Goal: Information Seeking & Learning: Find specific fact

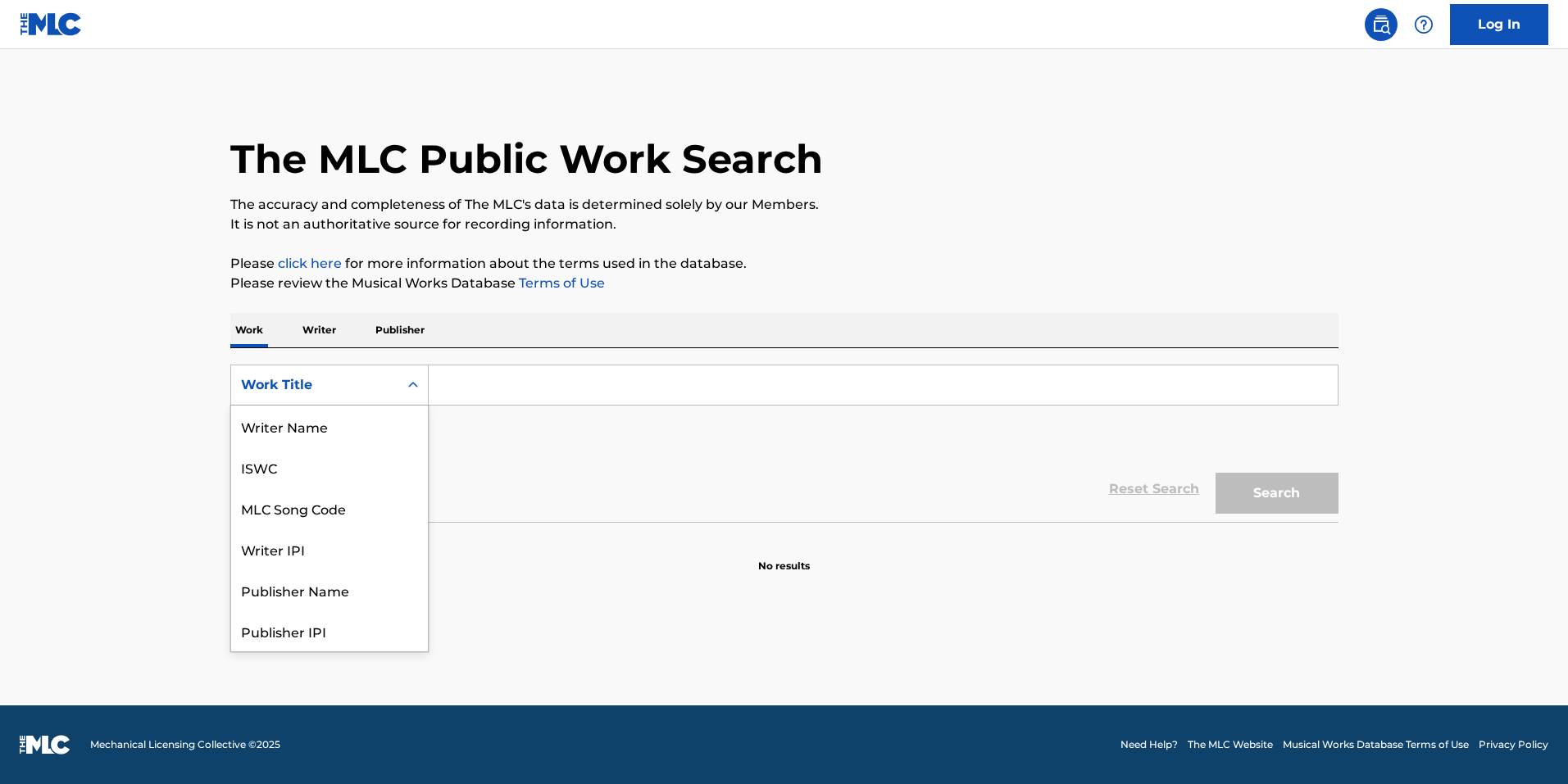
click at [321, 387] on div "Work Title" at bounding box center [315, 385] width 148 height 19
drag, startPoint x: 323, startPoint y: 428, endPoint x: 475, endPoint y: 421, distance: 152.2
click at [323, 427] on div "MLC Song Code" at bounding box center [330, 426] width 197 height 41
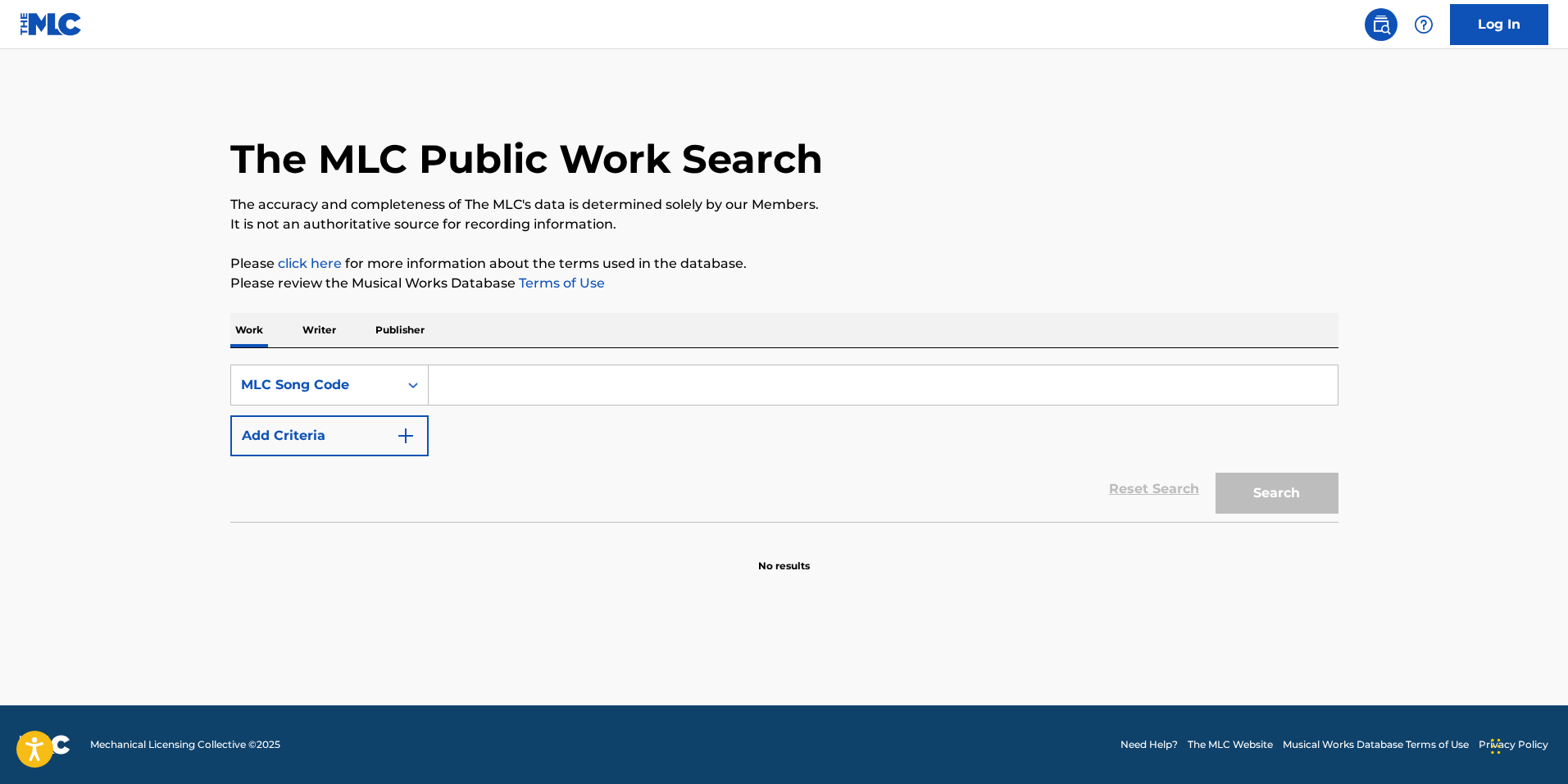
click at [527, 415] on div "SearchWithCriteria68cf3c9b-1a52-4072-86ea-43be4001772d MLC Song Code Add Criter…" at bounding box center [784, 411] width 1108 height 92
click at [532, 394] on input "Search Form" at bounding box center [884, 384] width 909 height 39
paste input "O1869L"
type input "O1869L"
click at [1216, 473] on button "Search" at bounding box center [1278, 493] width 123 height 41
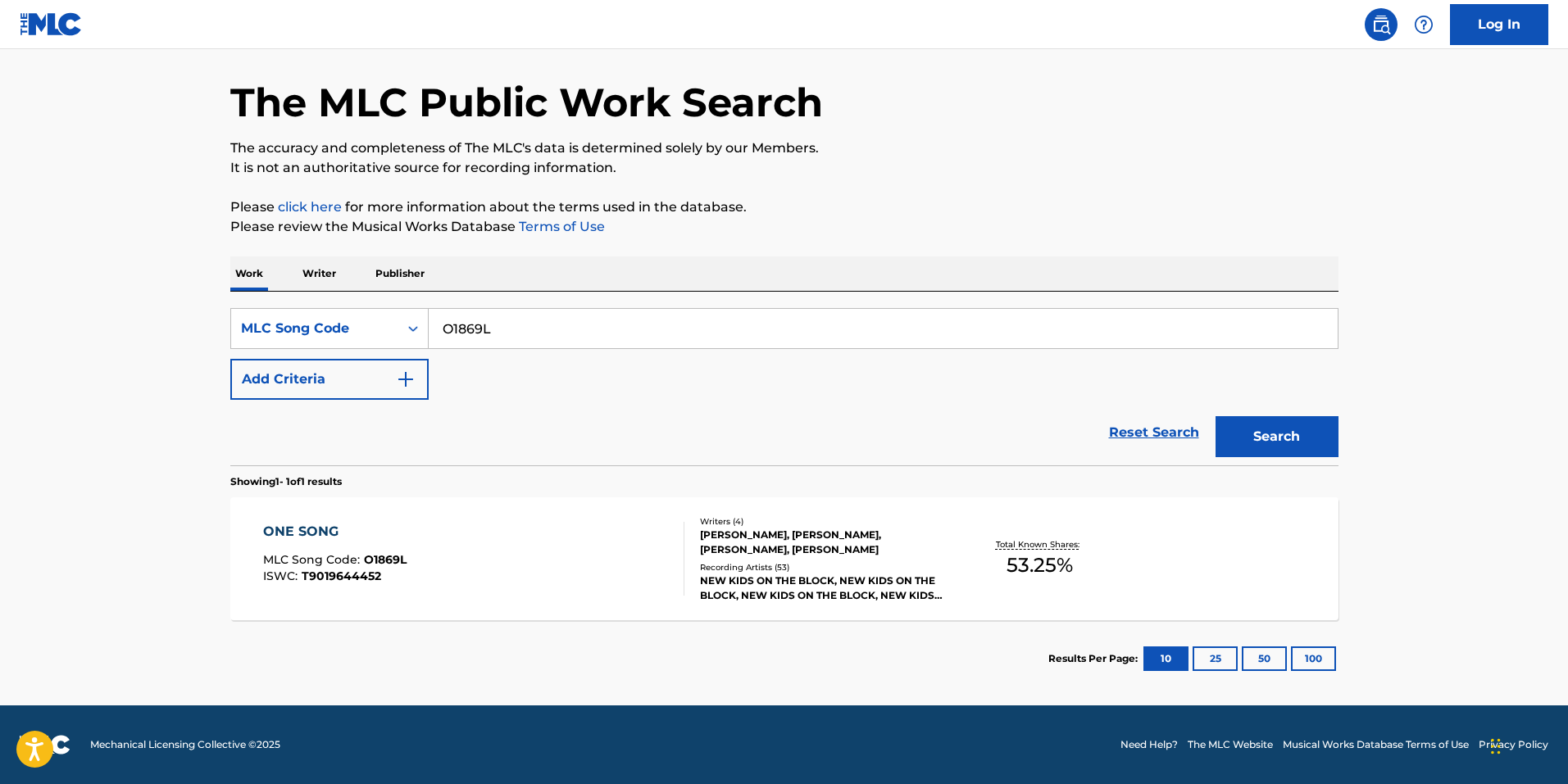
click at [616, 528] on div "ONE SONG MLC Song Code : O1869L ISWC : T9019644452" at bounding box center [474, 558] width 421 height 74
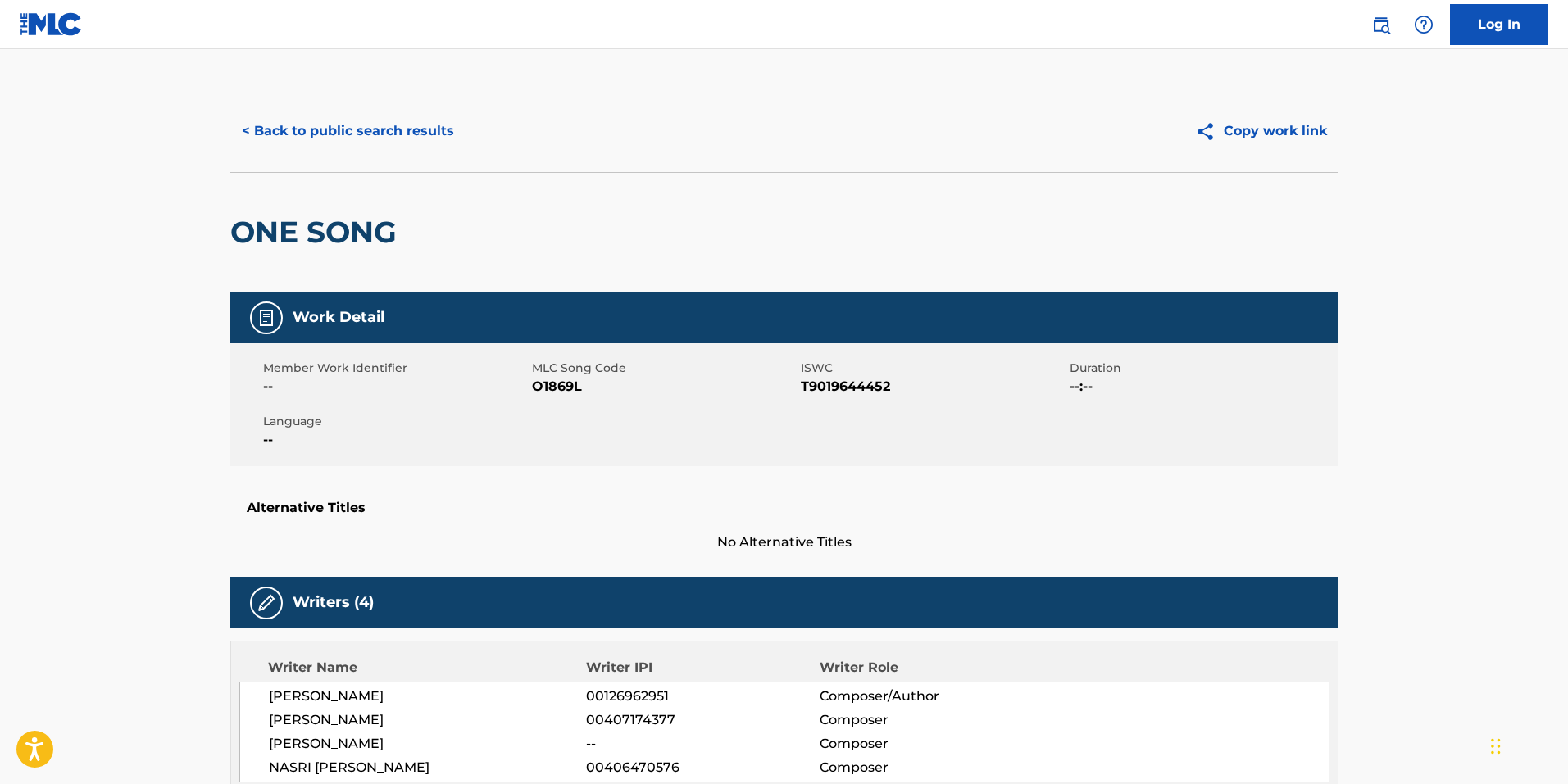
click at [341, 120] on button "< Back to public search results" at bounding box center [348, 131] width 236 height 41
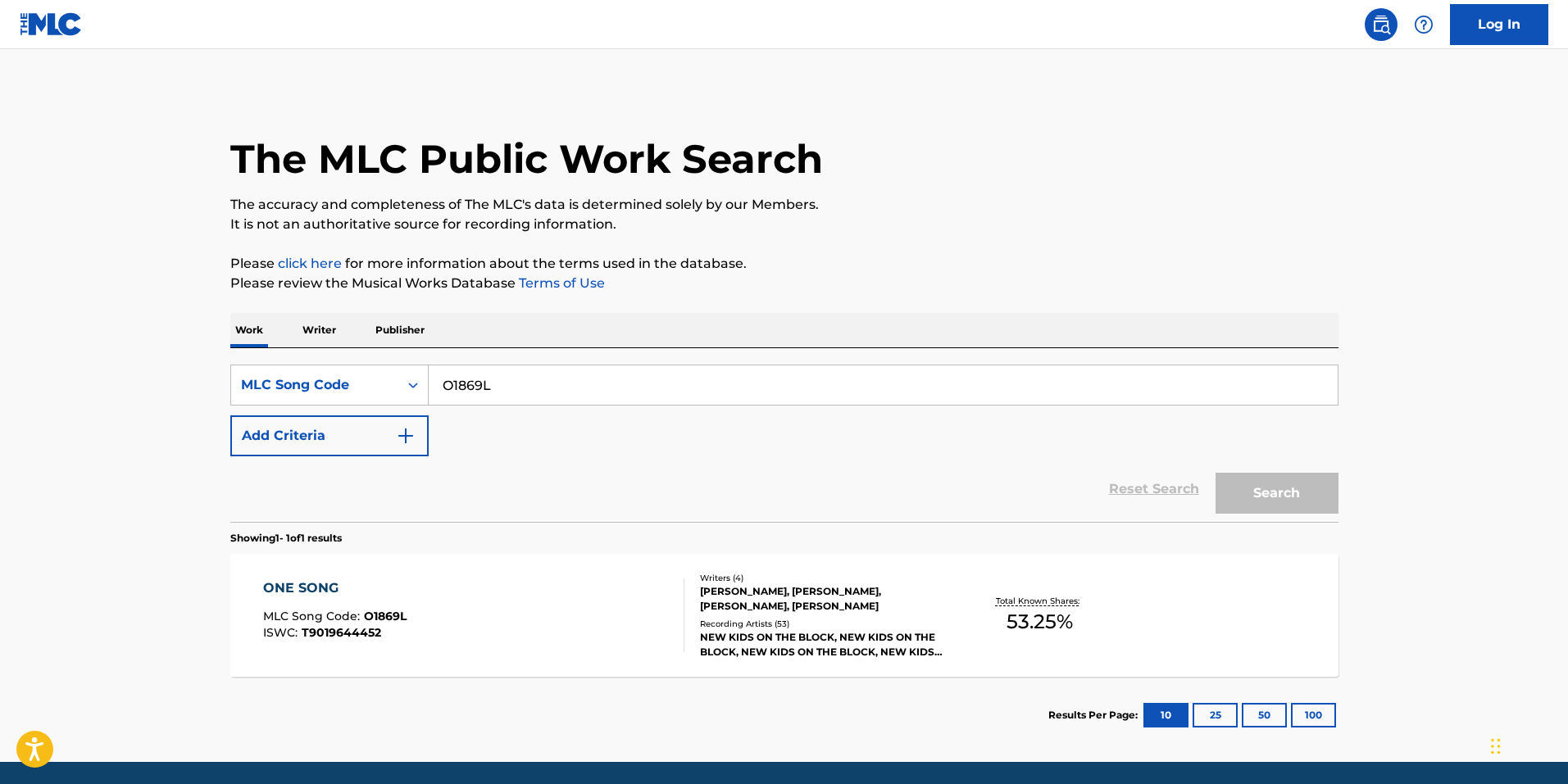
scroll to position [13, 0]
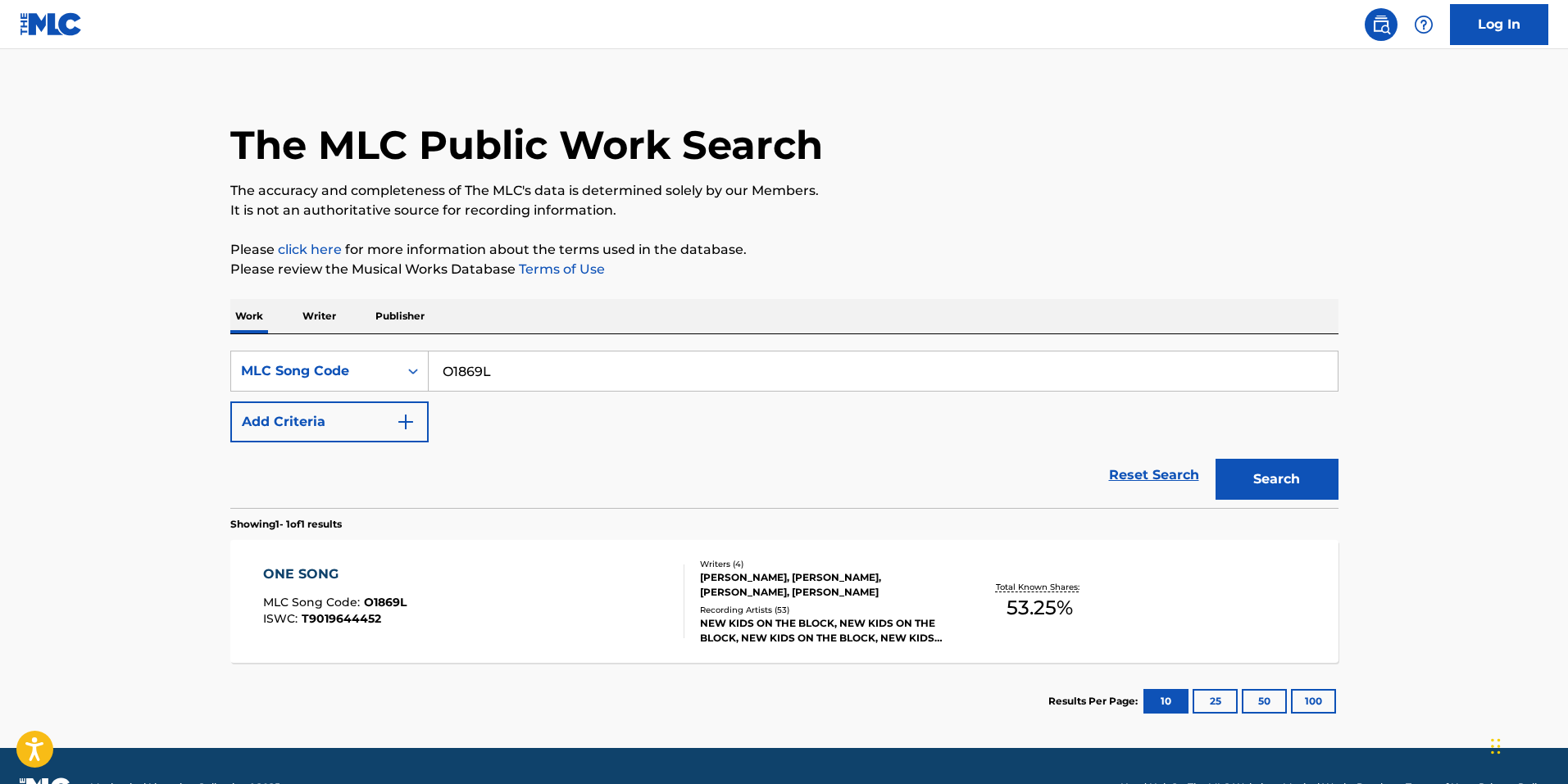
drag, startPoint x: 505, startPoint y: 361, endPoint x: 164, endPoint y: 364, distance: 341.0
click at [204, 364] on main "The MLC Public Work Search The accuracy and completeness of The MLC's data is d…" at bounding box center [784, 392] width 1568 height 713
paste input "I7528P"
type input "I7528P"
click at [1284, 467] on button "Search" at bounding box center [1278, 479] width 123 height 41
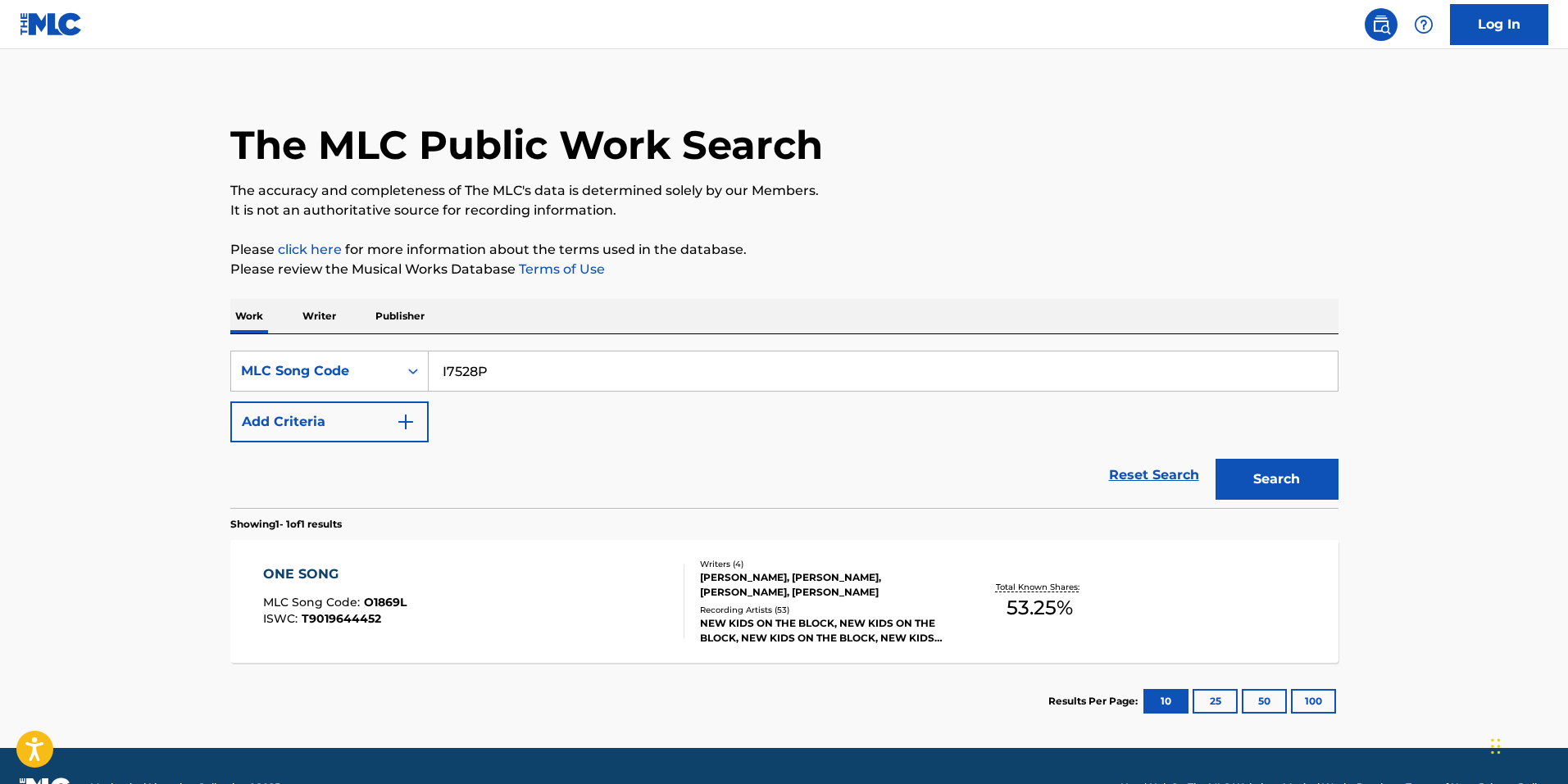
scroll to position [0, 0]
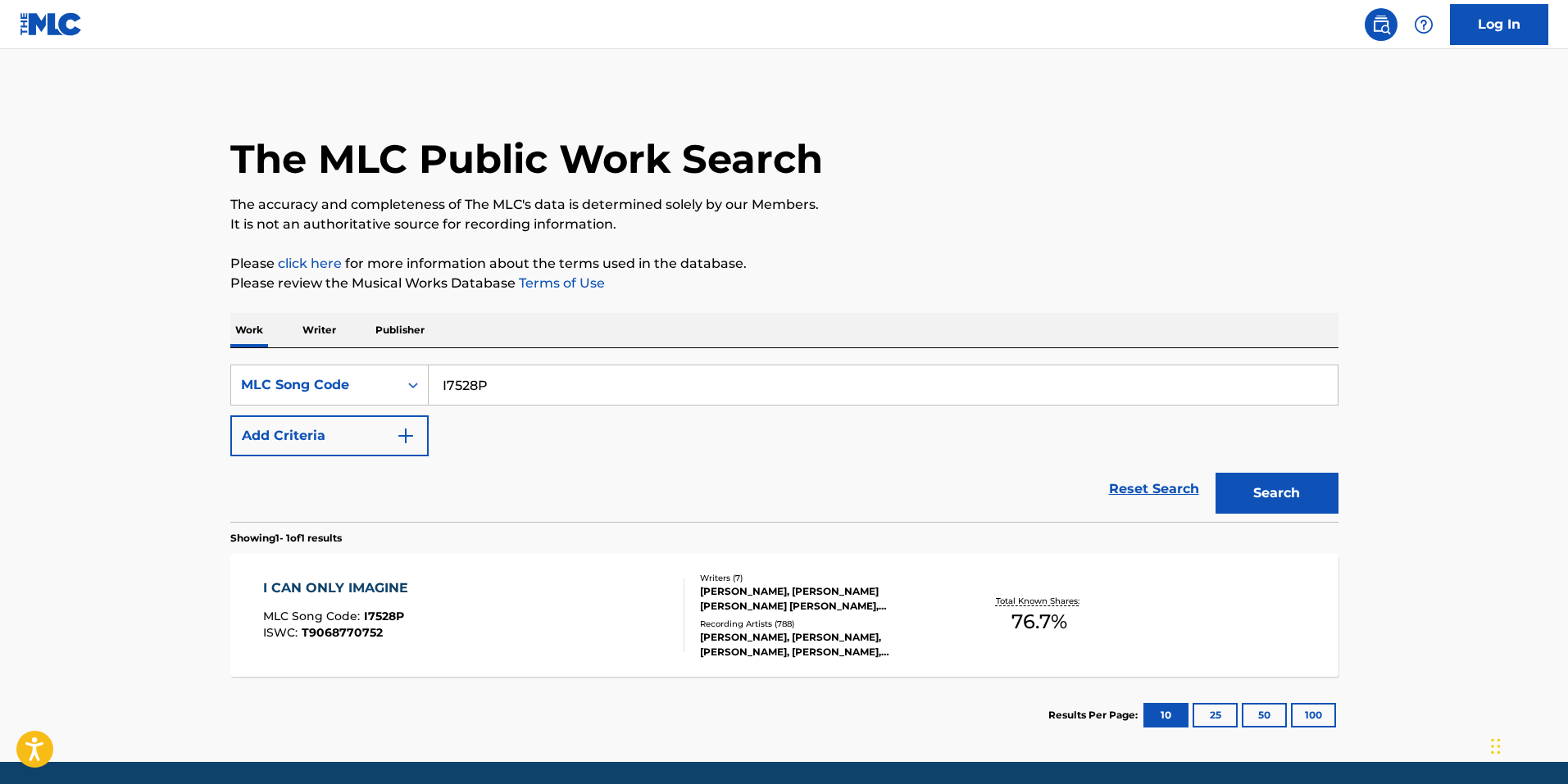
click at [871, 613] on div "GIORGIO H TUINFORT, NASRI TONY ATWEH, FREDERIC JEAN RIESTERER, PIERRE DAVID GUE…" at bounding box center [824, 599] width 248 height 30
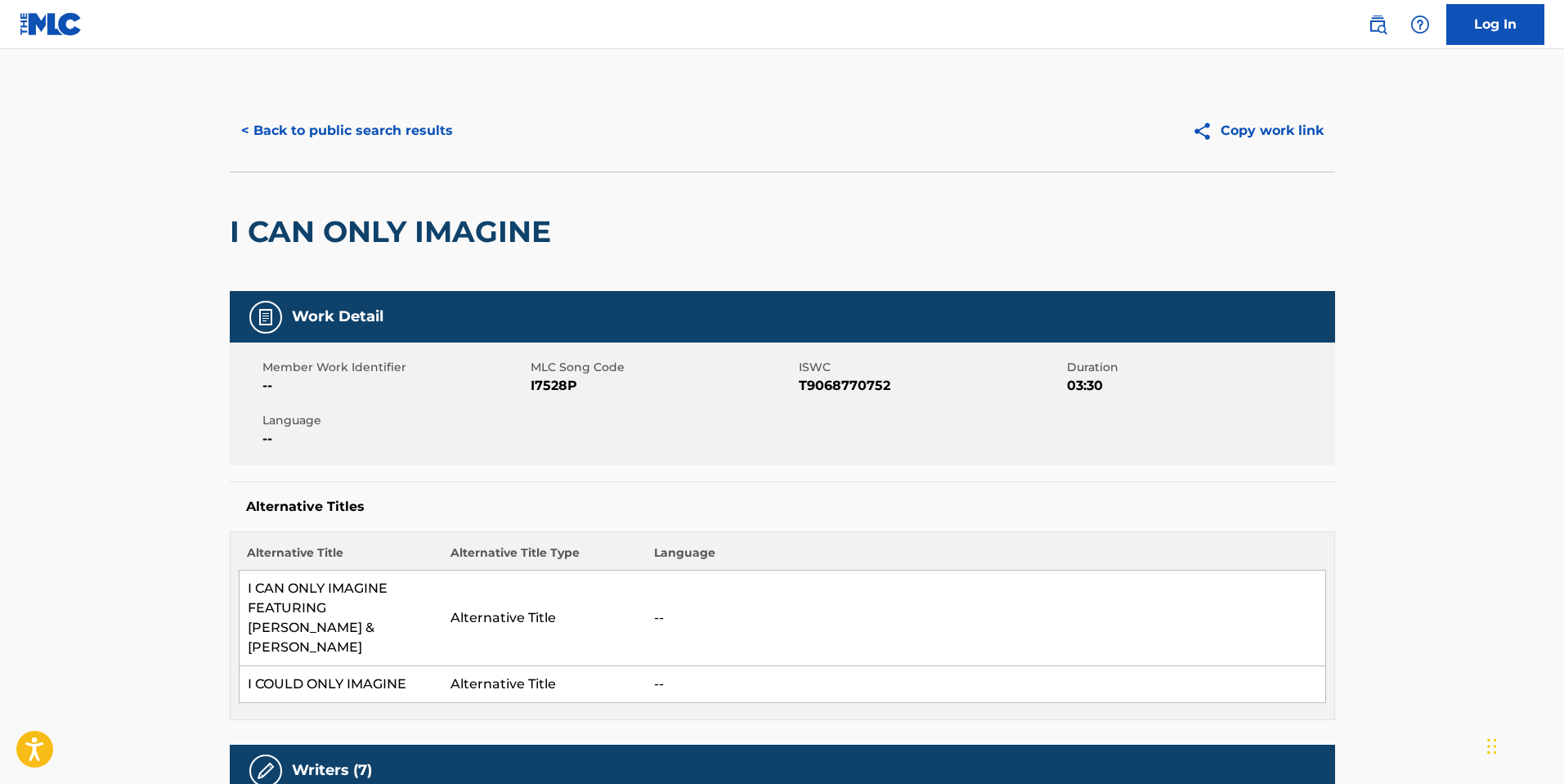
click at [380, 115] on button "< Back to public search results" at bounding box center [347, 130] width 235 height 41
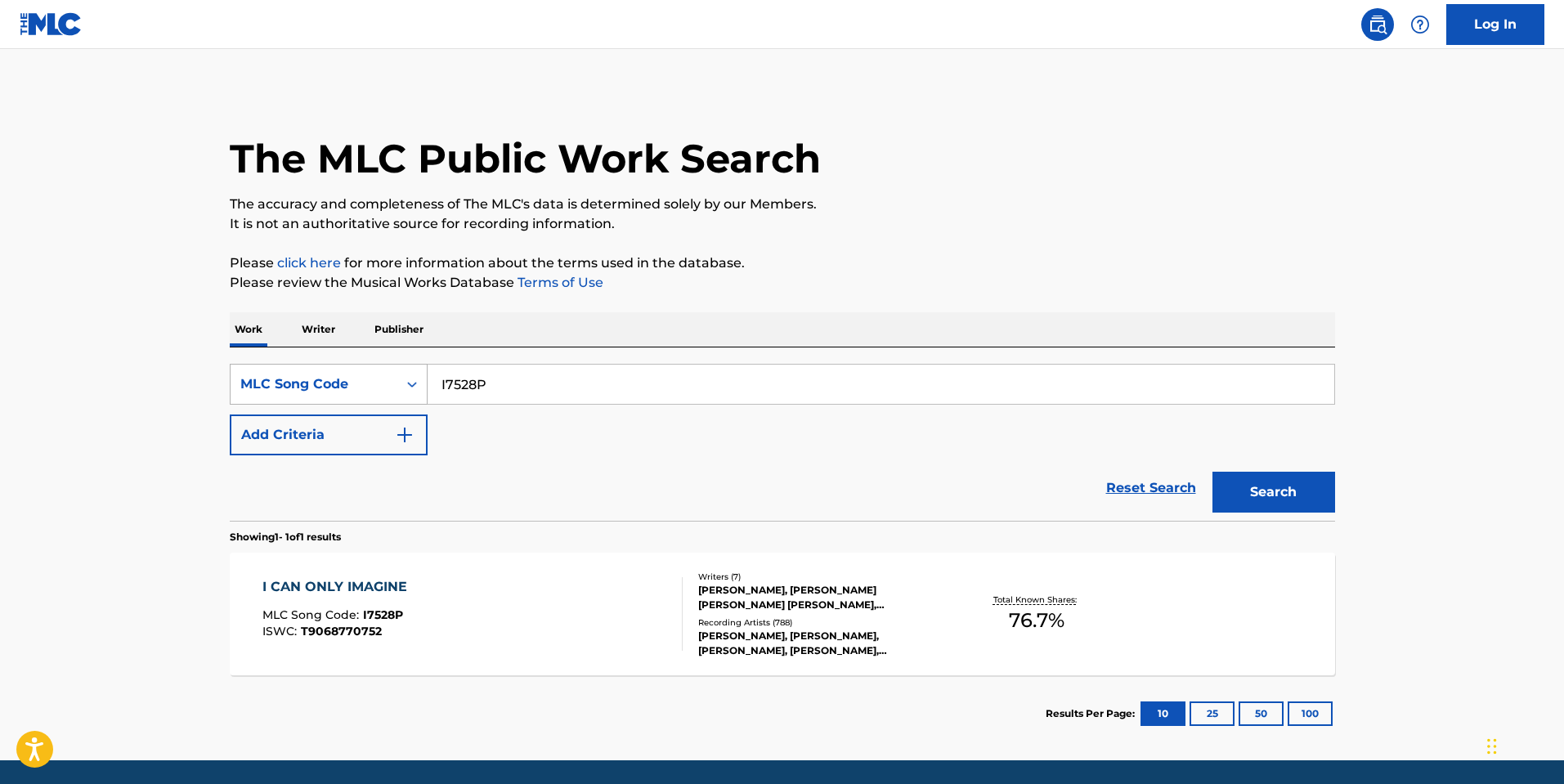
click at [378, 380] on div "MLC Song Code" at bounding box center [315, 384] width 148 height 19
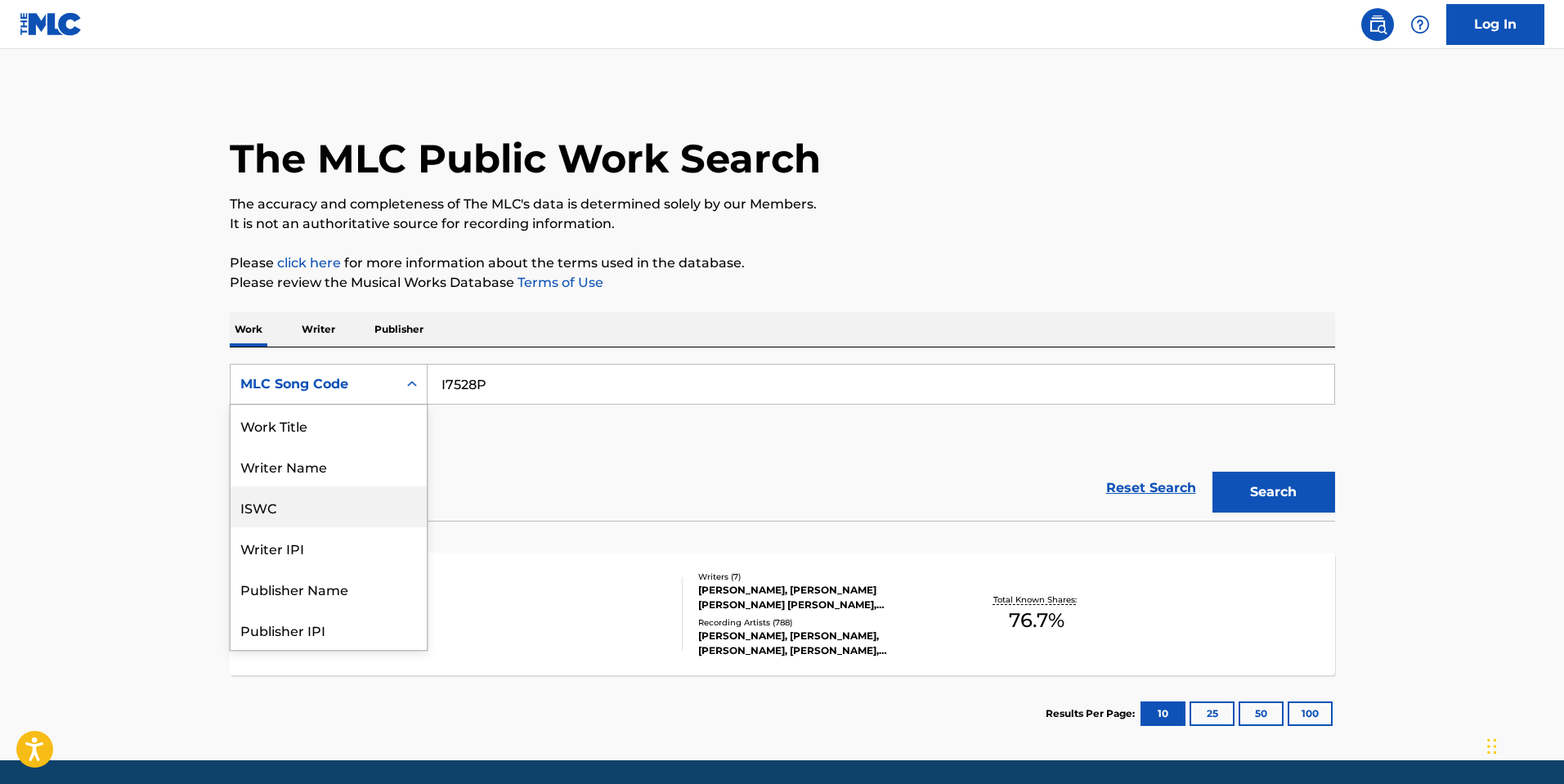
scroll to position [81, 0]
click at [347, 464] on div "Writer IPI" at bounding box center [329, 466] width 197 height 41
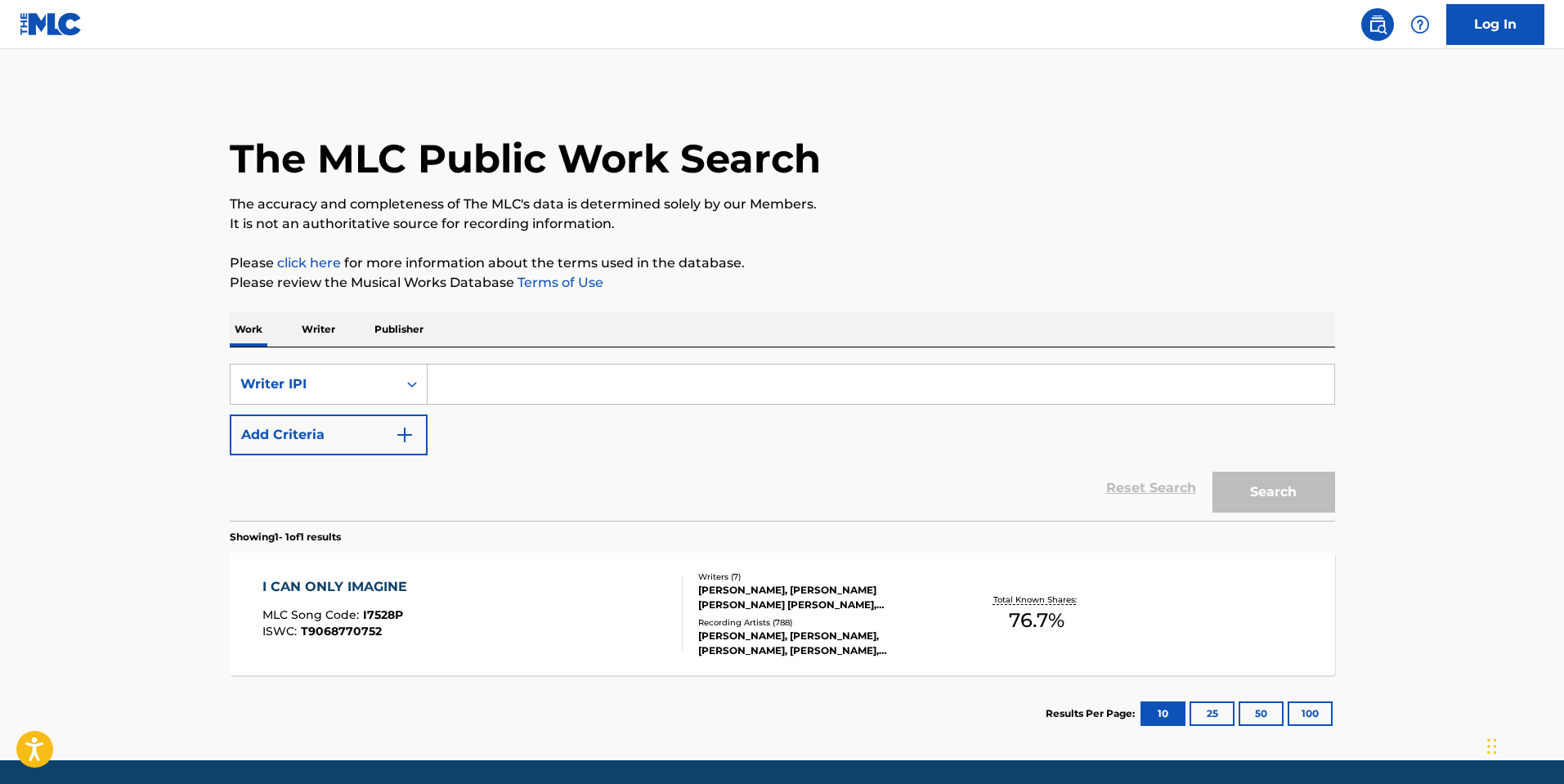
drag, startPoint x: 470, startPoint y: 404, endPoint x: 518, endPoint y: 378, distance: 54.6
click at [518, 378] on input "Search Form" at bounding box center [881, 383] width 907 height 39
paste input "1277375420"
click at [1213, 472] on button "Search" at bounding box center [1274, 492] width 123 height 41
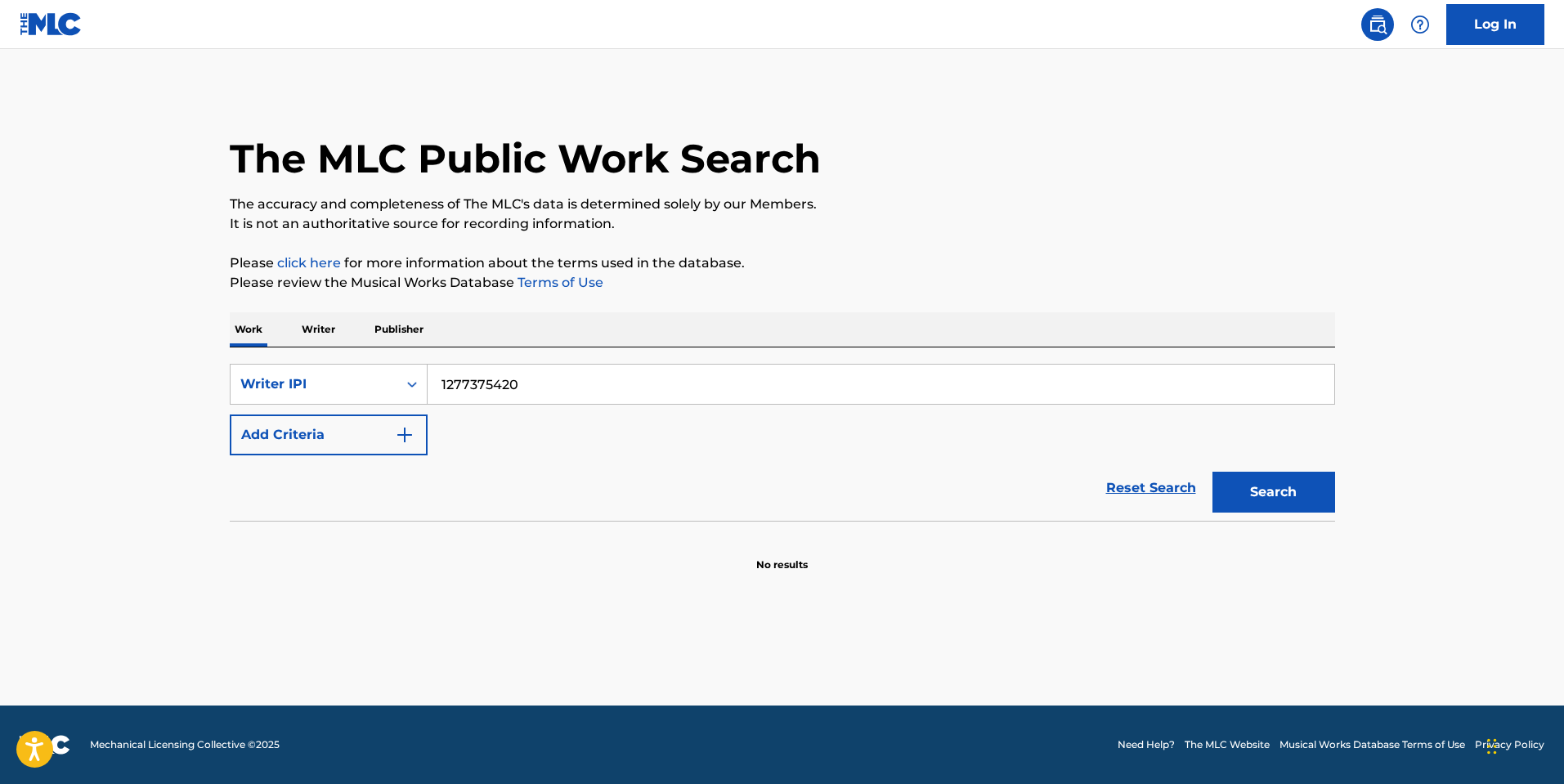
click at [659, 389] on input "1277375420" at bounding box center [881, 383] width 907 height 39
type input "1277375420"
click at [1213, 472] on button "Search" at bounding box center [1274, 492] width 123 height 41
click at [1265, 483] on button "Search" at bounding box center [1274, 492] width 123 height 41
click at [813, 518] on div "Reset Search Search" at bounding box center [782, 488] width 1106 height 65
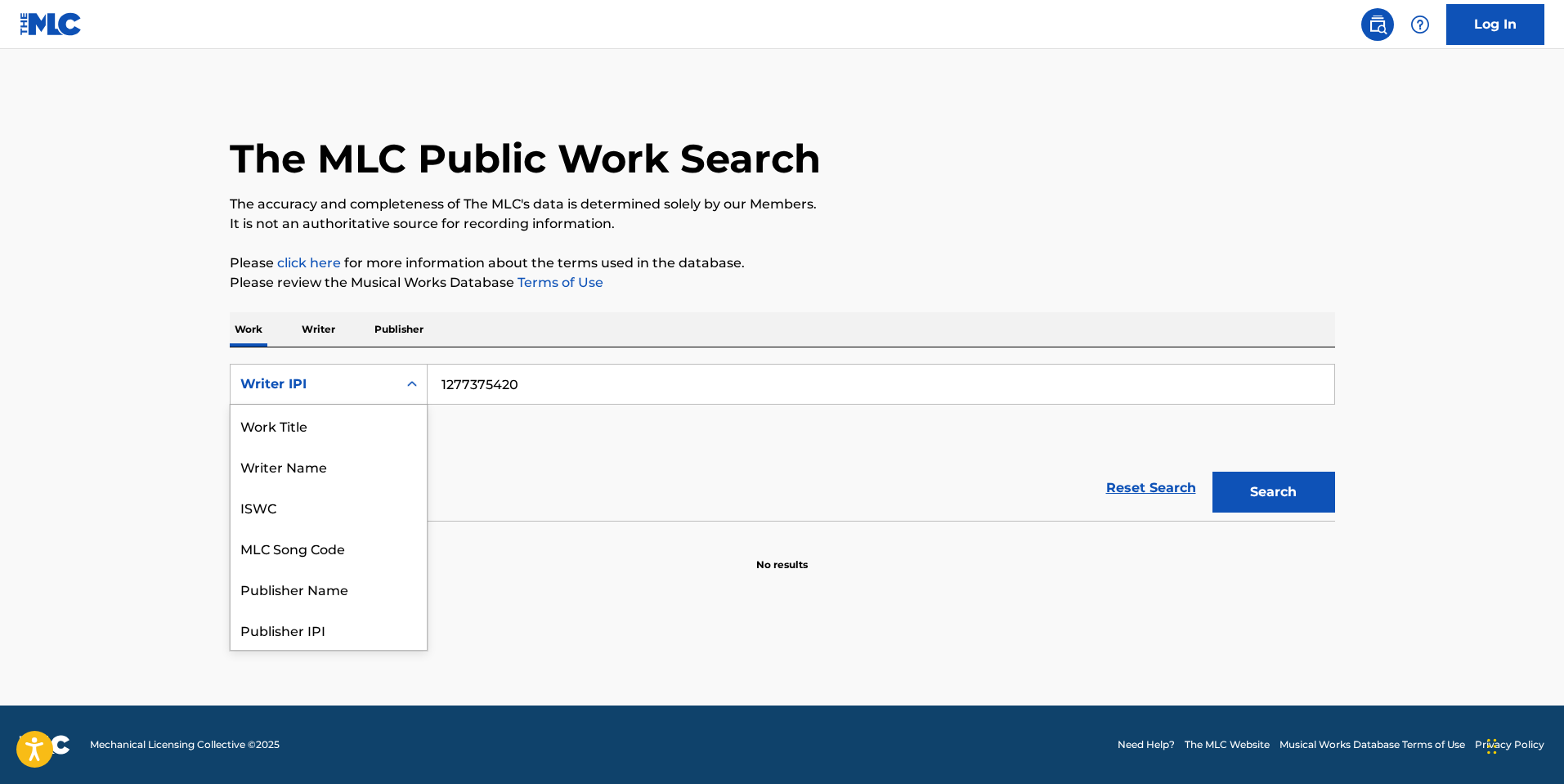
click at [337, 380] on div "Writer IPI" at bounding box center [315, 384] width 148 height 19
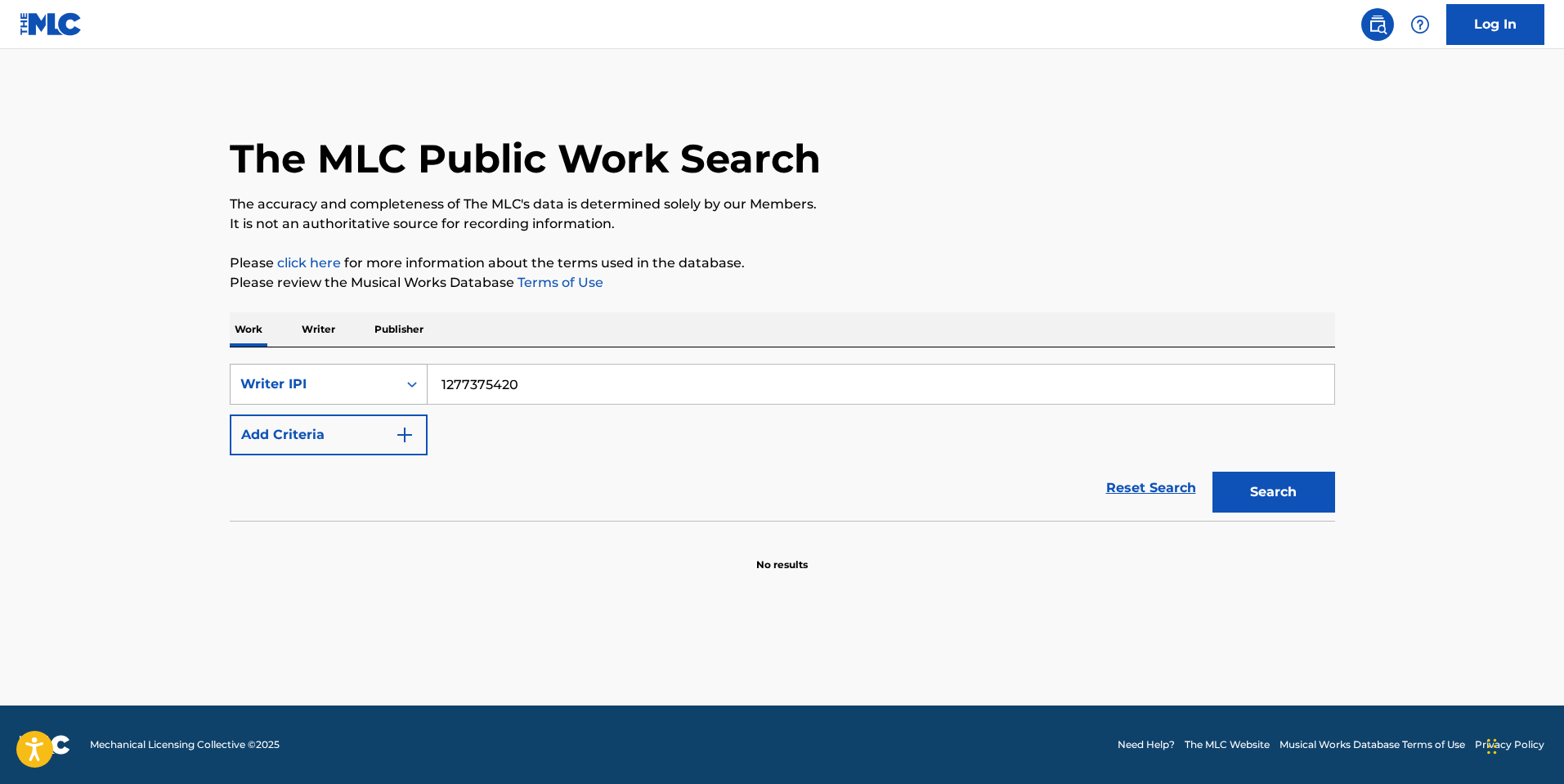
click at [298, 368] on div "Writer IPI" at bounding box center [329, 384] width 198 height 41
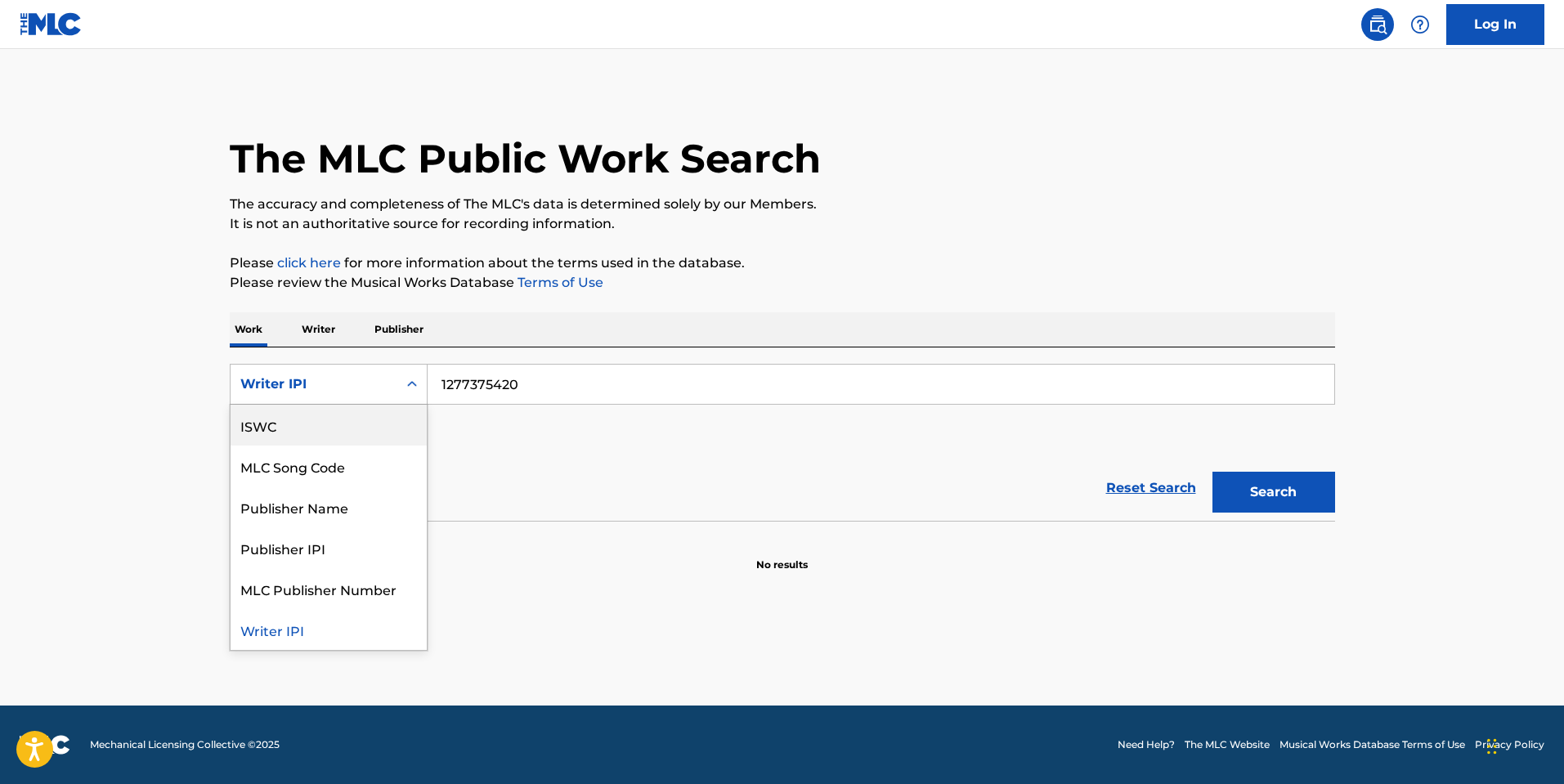
click at [319, 326] on p "Writer" at bounding box center [318, 330] width 43 height 35
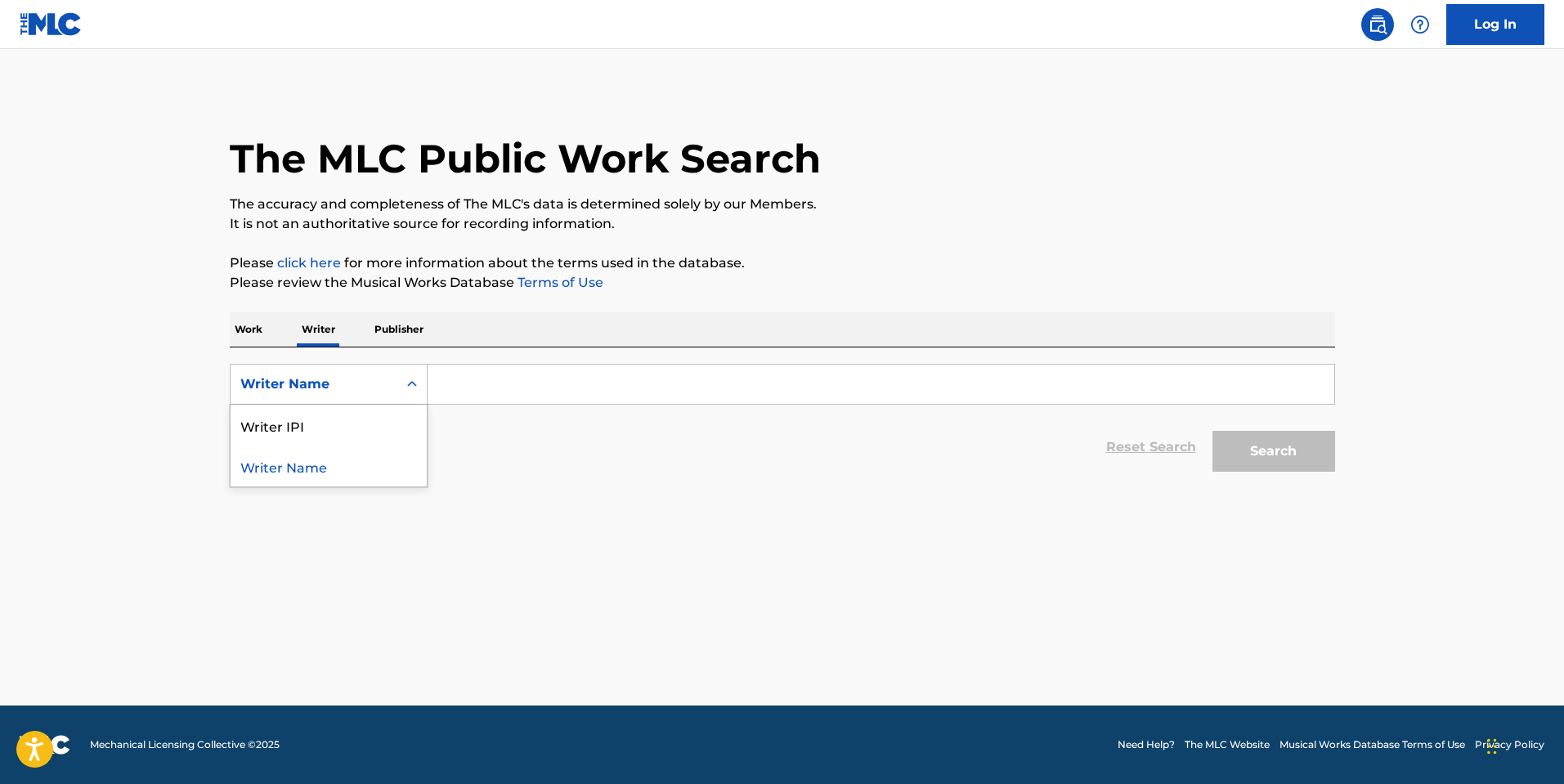
click at [333, 398] on div "Writer Name" at bounding box center [315, 384] width 167 height 31
click at [354, 416] on div "Writer IPI" at bounding box center [329, 425] width 197 height 41
click at [541, 353] on div "SearchWithCriteria0452a72f-a35c-4d69-b331-898e4ee3fb51 Writer IPI Reset Search …" at bounding box center [782, 413] width 1106 height 132
click at [536, 368] on input "Search Form" at bounding box center [881, 383] width 907 height 39
paste input "1277375420"
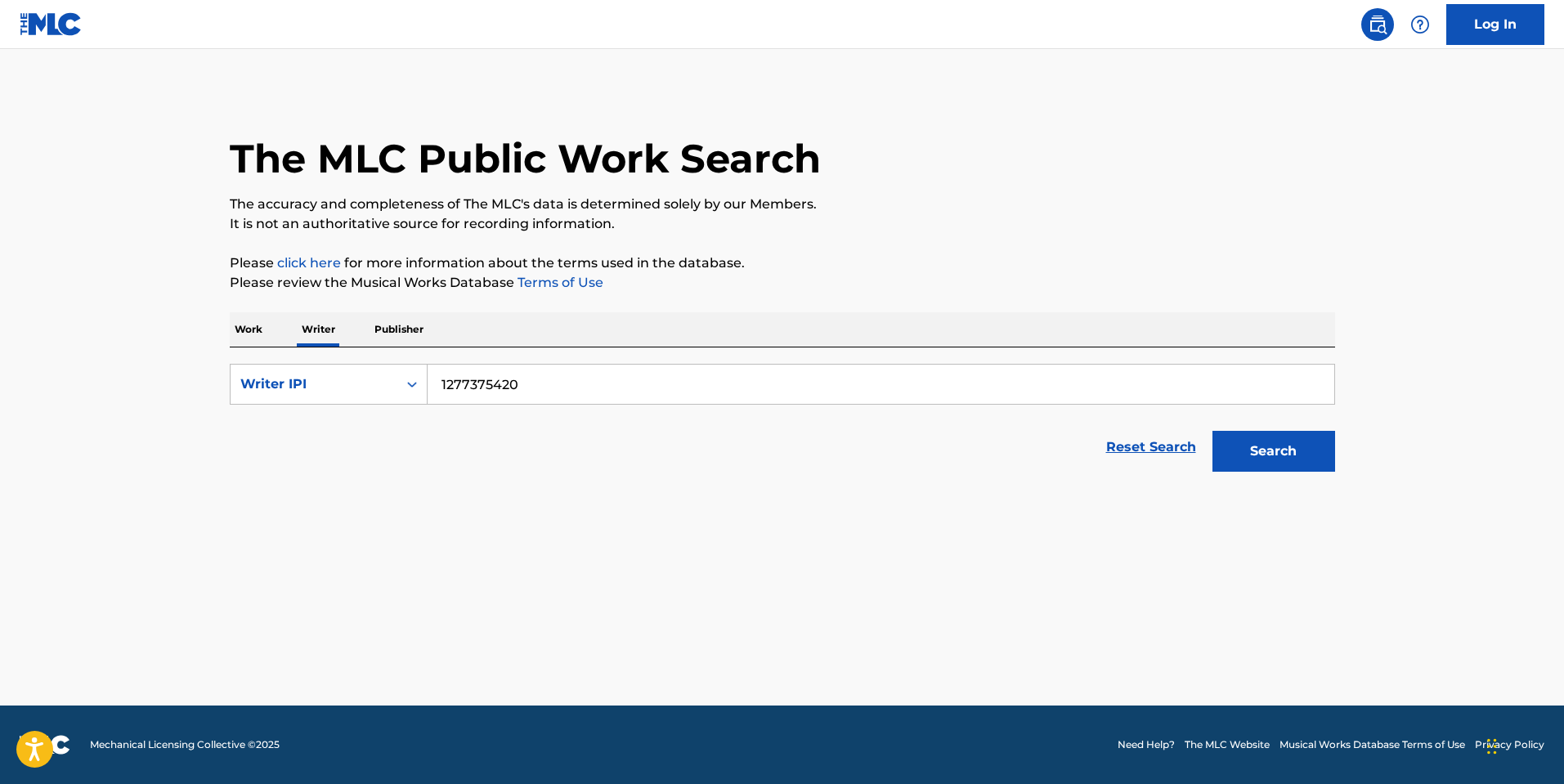
click at [1213, 430] on button "Search" at bounding box center [1274, 450] width 123 height 41
type input "1"
click at [260, 353] on div "SearchWithCriteria0452a72f-a35c-4d69-b331-898e4ee3fb51 Writer IPI Reset Search …" at bounding box center [782, 413] width 1106 height 132
click at [268, 386] on div "Writer IPI" at bounding box center [315, 384] width 148 height 19
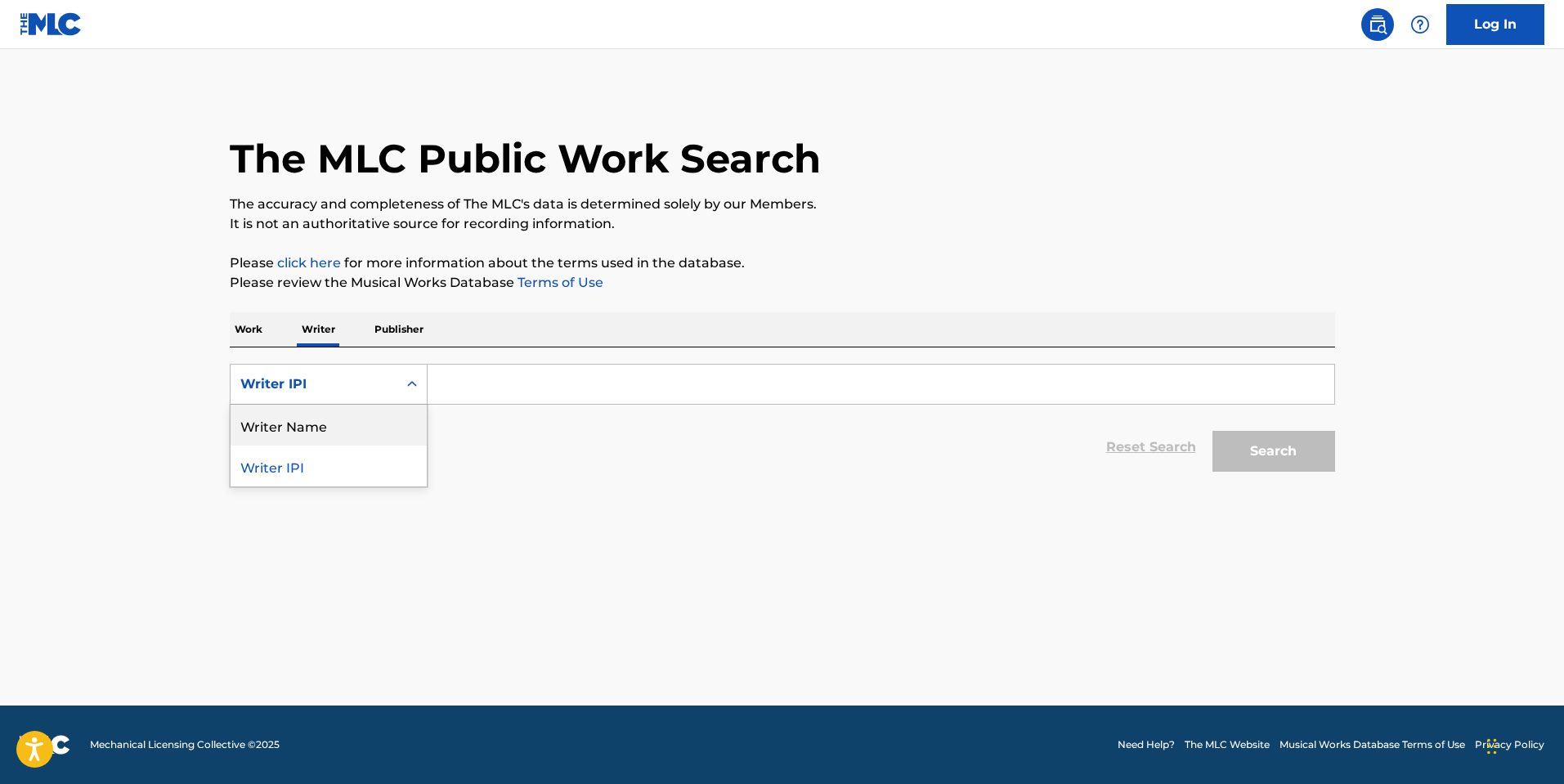
click at [304, 442] on div "Writer Name" at bounding box center [329, 425] width 197 height 41
drag, startPoint x: 502, startPoint y: 354, endPoint x: 489, endPoint y: 376, distance: 25.6
click at [501, 354] on div "SearchWithCriteriacc1eec7e-6889-4dd4-8e9e-e3bb0de4d678 Writer Name Reset Search…" at bounding box center [782, 413] width 1106 height 132
click at [484, 382] on input "Search Form" at bounding box center [881, 383] width 907 height 39
click at [505, 357] on div "SearchWithCriteriacc1eec7e-6889-4dd4-8e9e-e3bb0de4d678 Writer Name Reset Search…" at bounding box center [782, 413] width 1106 height 132
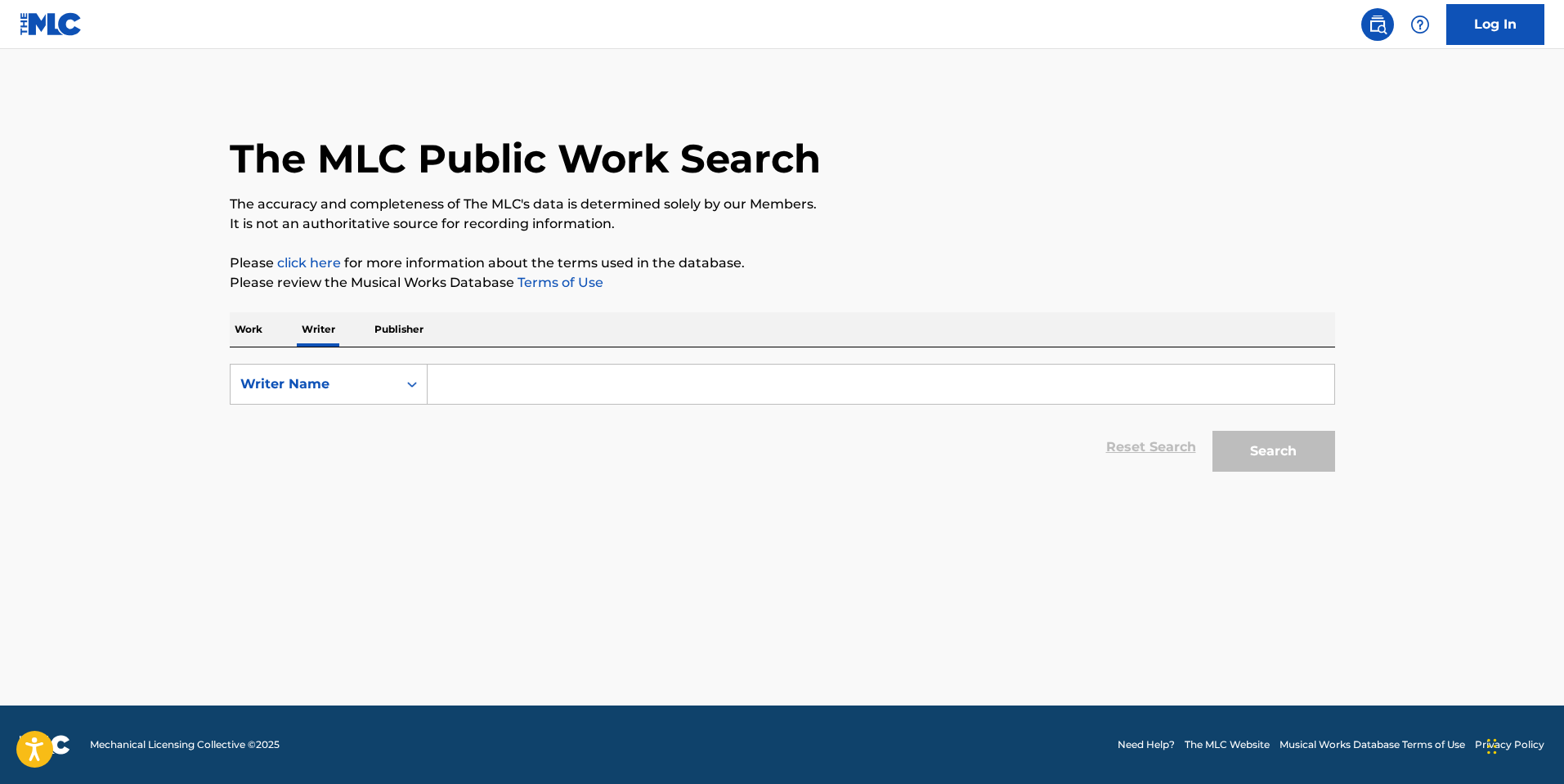
click at [505, 398] on input "Search Form" at bounding box center [881, 383] width 907 height 39
type input "yung kai"
click at [1213, 430] on button "Search" at bounding box center [1274, 450] width 123 height 41
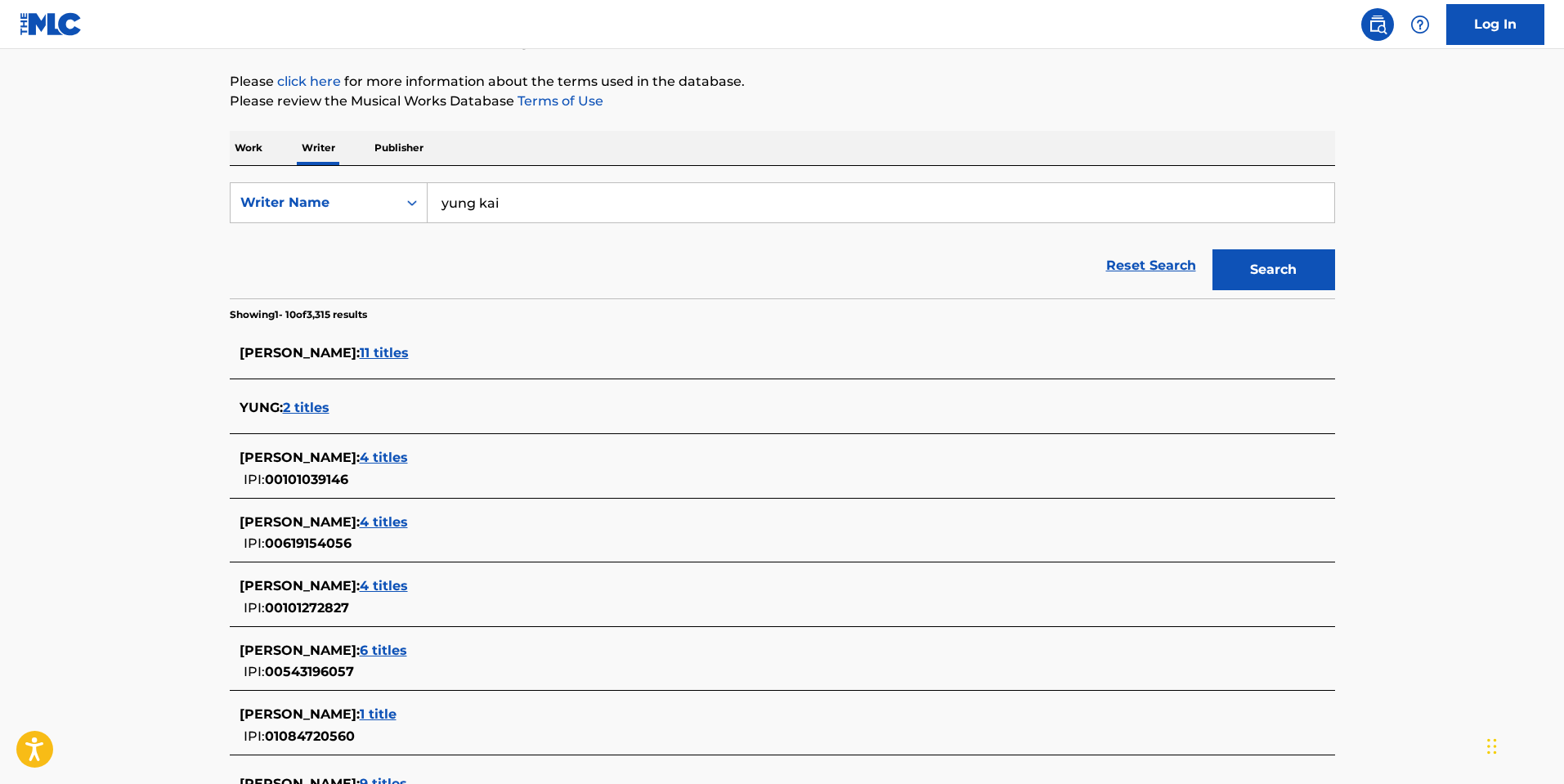
scroll to position [180, 0]
drag, startPoint x: 577, startPoint y: 202, endPoint x: 142, endPoint y: 206, distance: 435.0
click at [544, 201] on input "yung kai" at bounding box center [881, 204] width 907 height 39
click at [240, 143] on p "Work" at bounding box center [248, 150] width 37 height 35
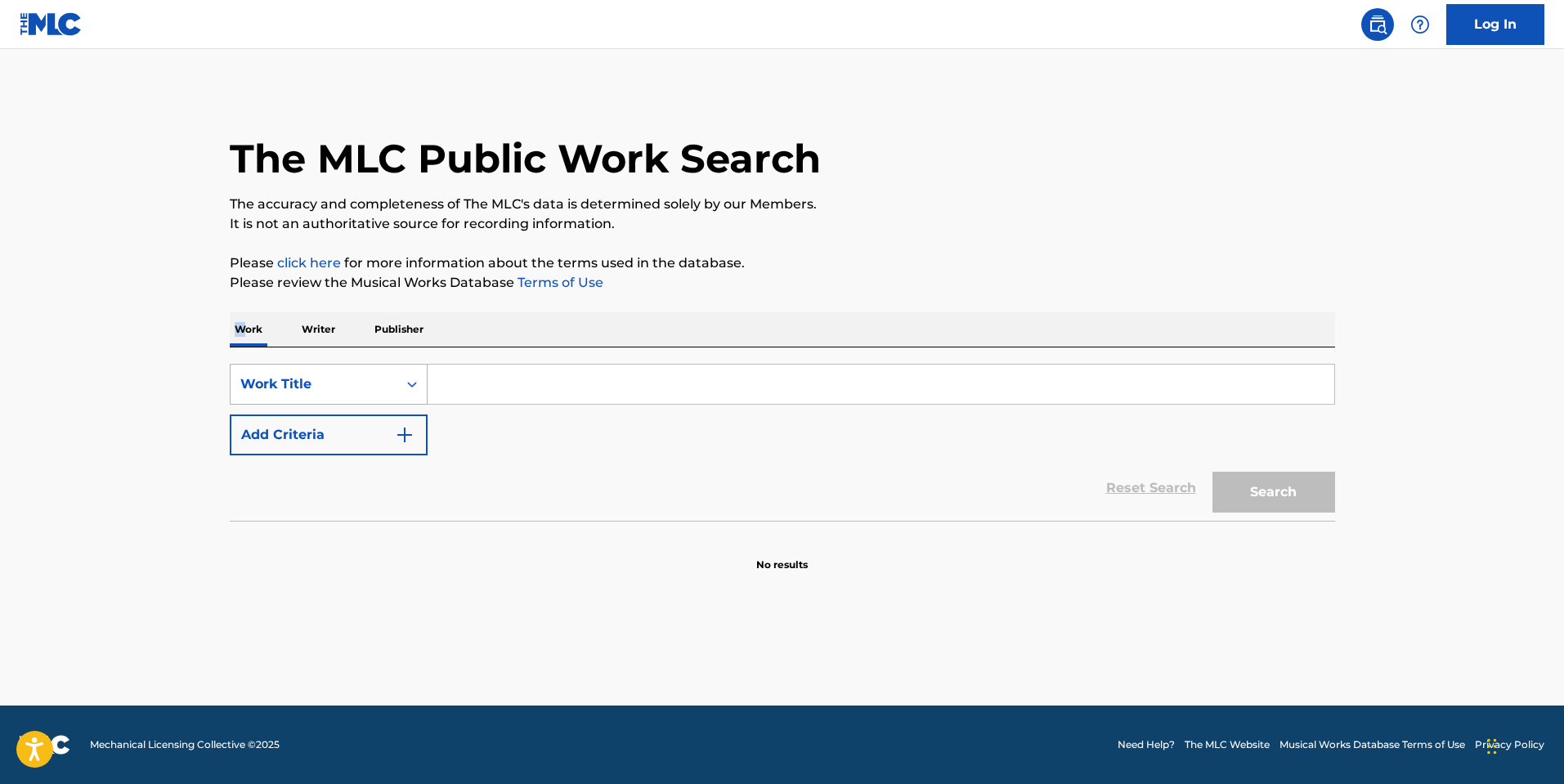
click at [351, 386] on div "Work Title" at bounding box center [315, 384] width 148 height 19
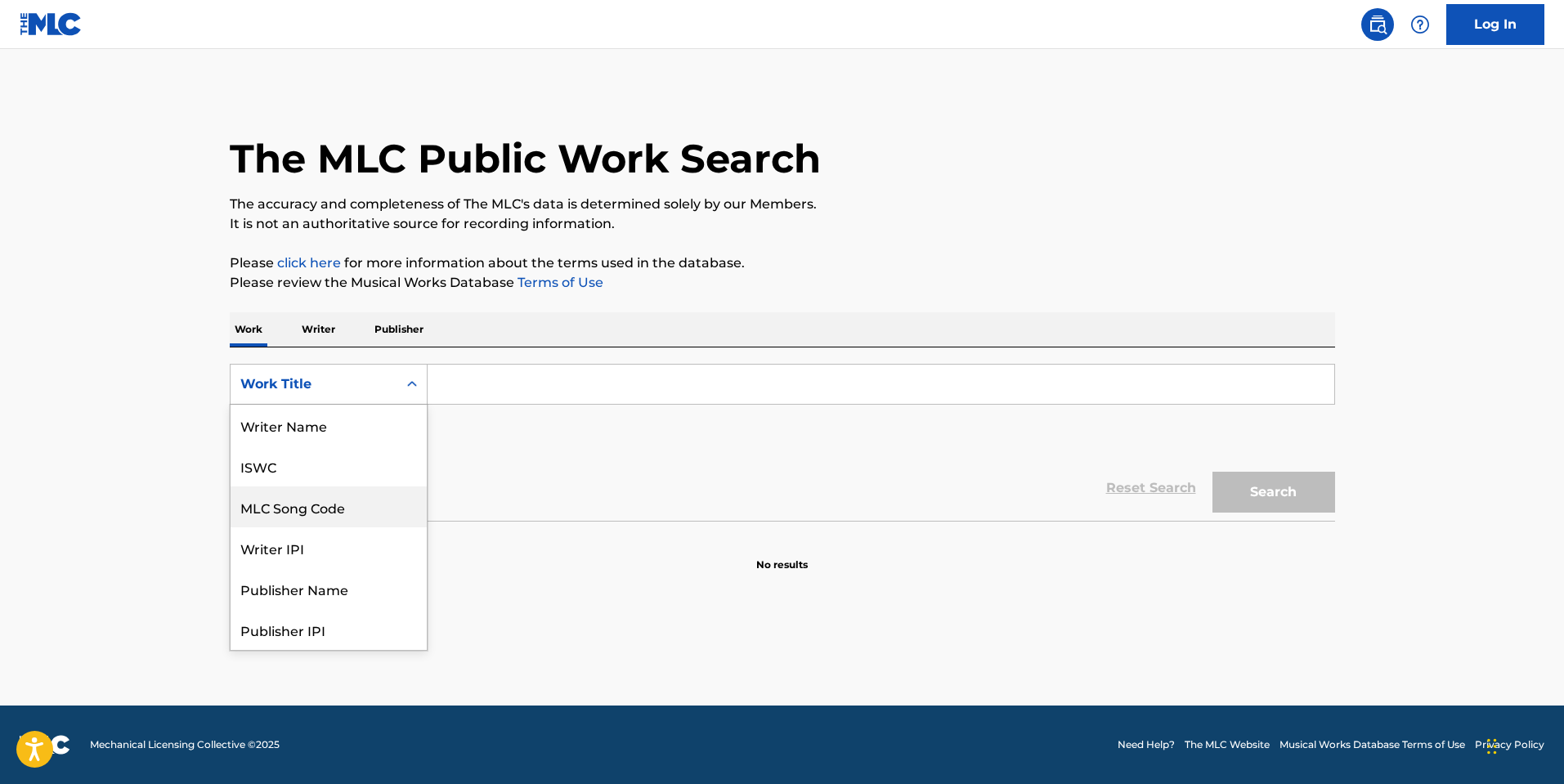
scroll to position [81, 0]
click at [392, 425] on div "MLC Song Code" at bounding box center [329, 425] width 197 height 41
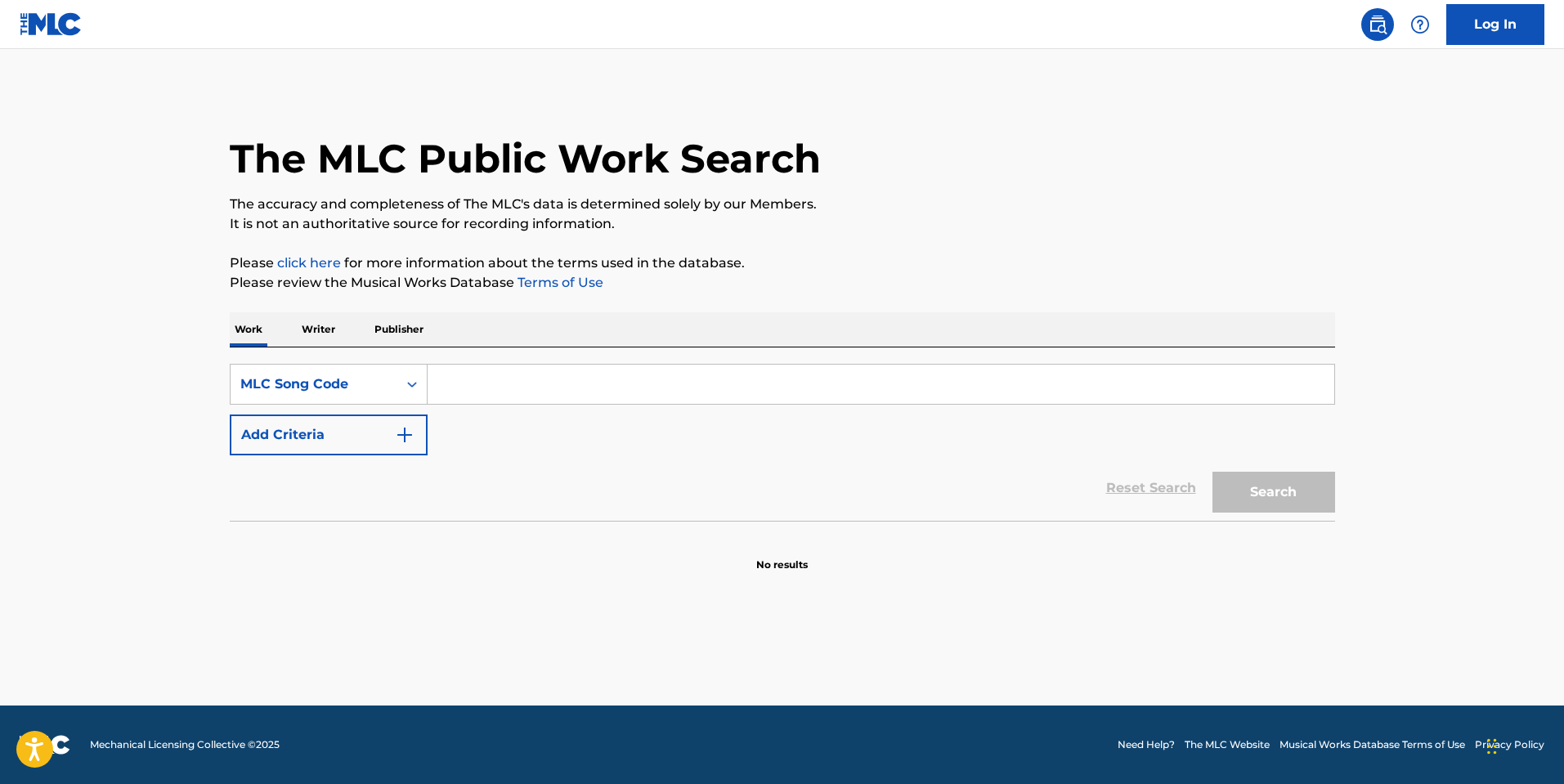
click at [572, 385] on input "Search Form" at bounding box center [881, 383] width 907 height 39
click at [472, 367] on input "Search Form" at bounding box center [881, 383] width 907 height 39
paste input "isten to this when you're down <3"
type input "listen to this when you're down <3"
click at [1213, 472] on button "Search" at bounding box center [1274, 492] width 123 height 41
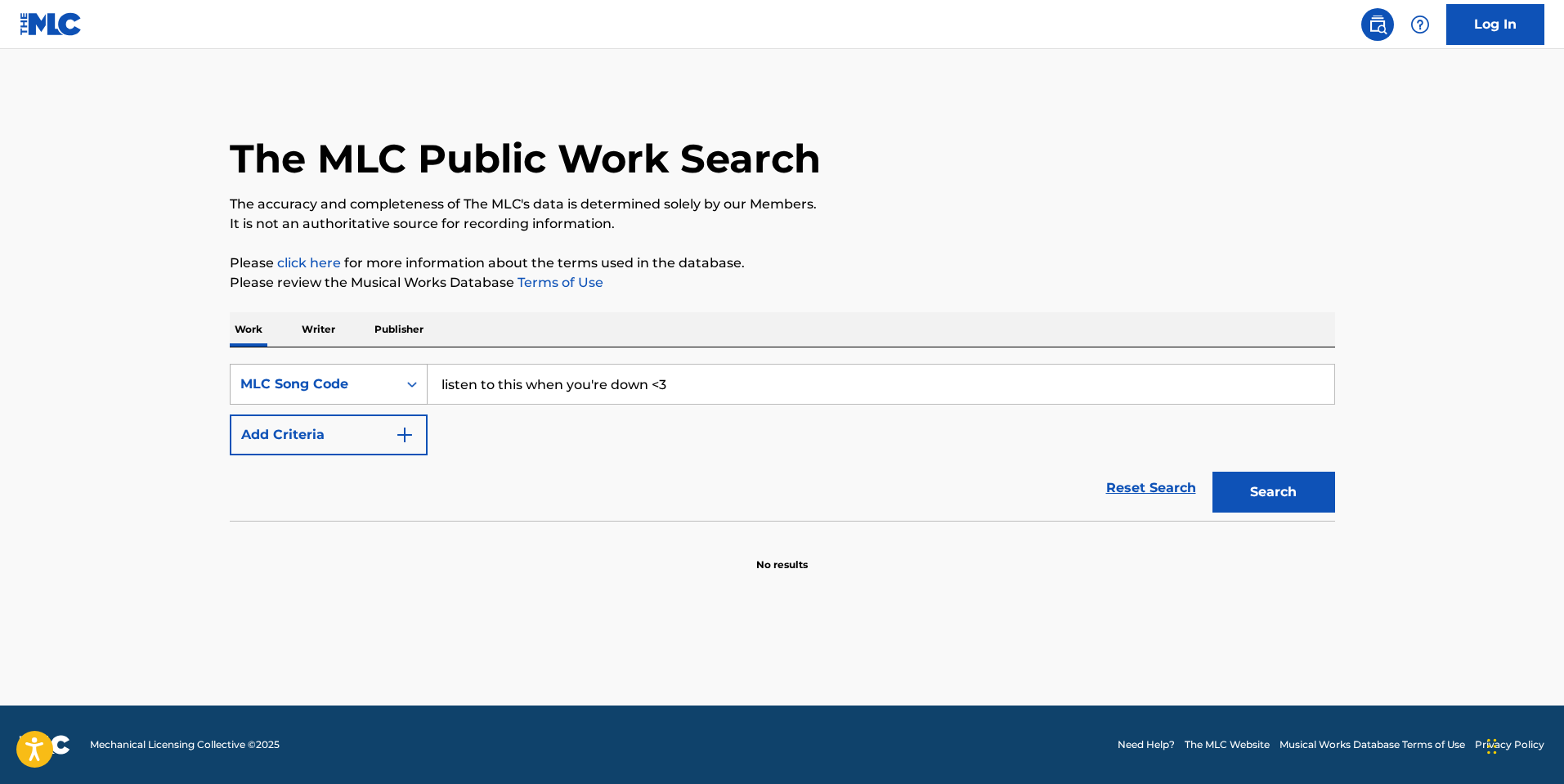
click at [330, 384] on div "MLC Song Code" at bounding box center [315, 384] width 148 height 19
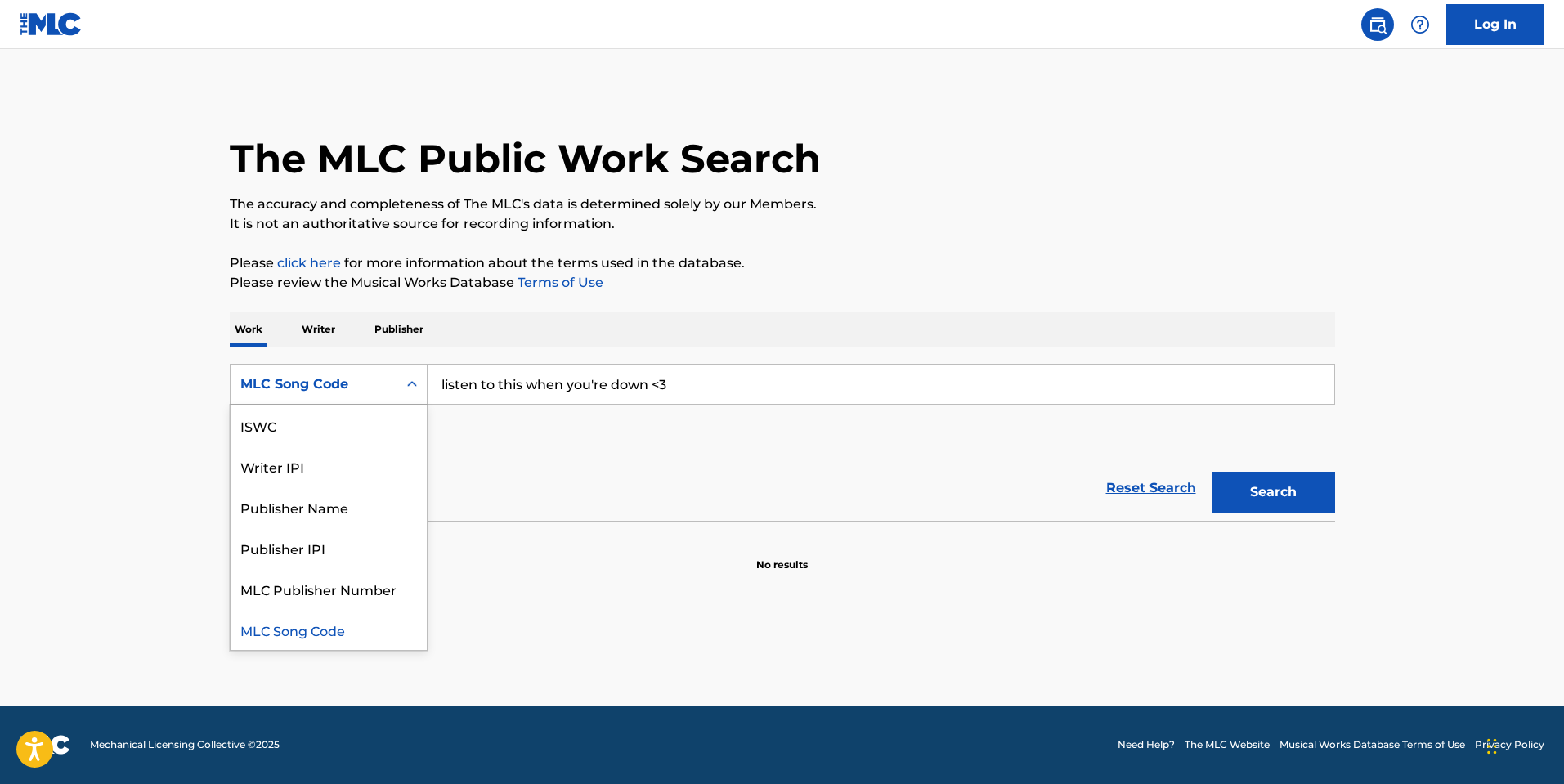
scroll to position [0, 0]
click at [327, 427] on div "Work Title" at bounding box center [329, 425] width 197 height 41
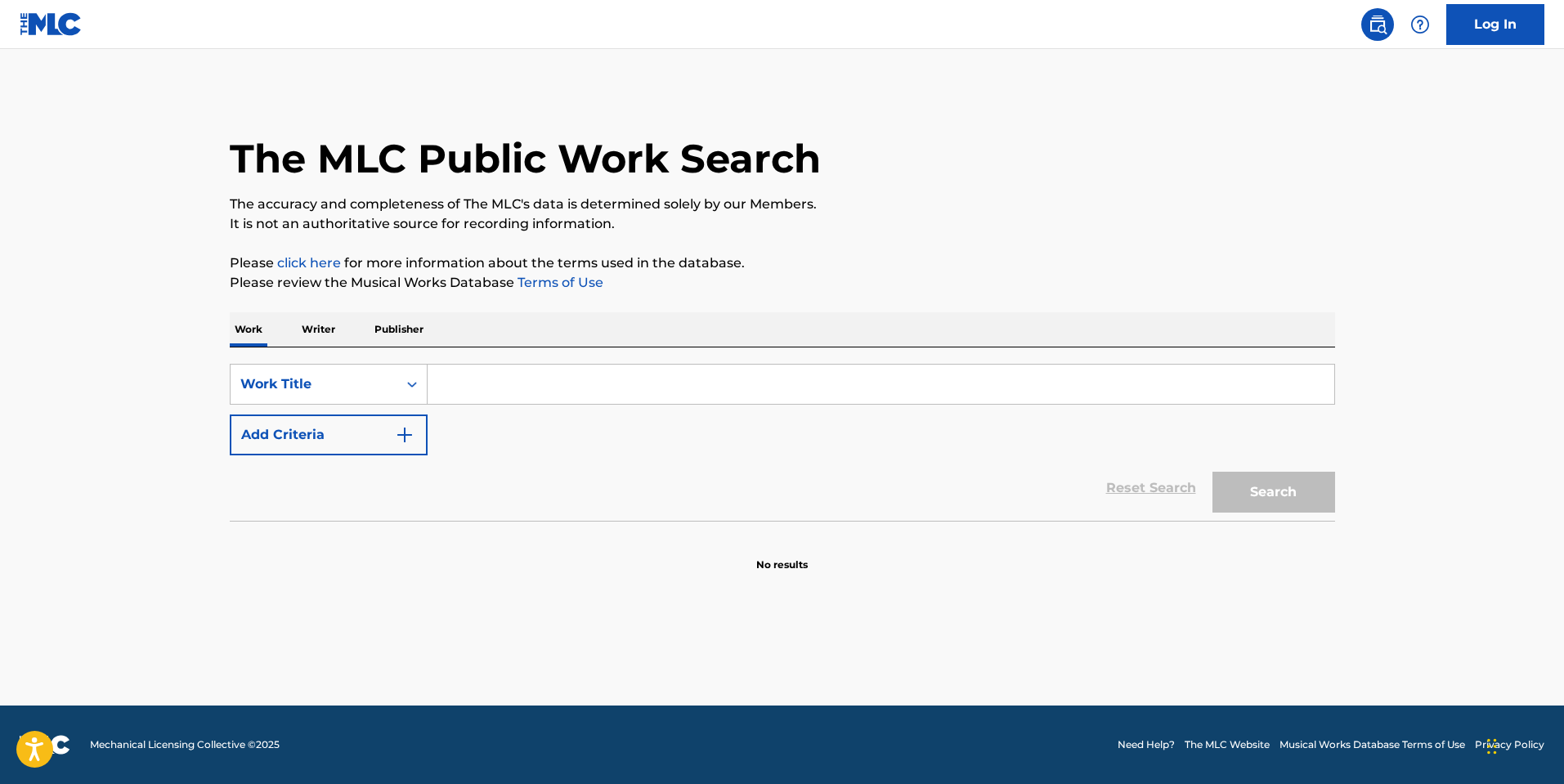
click at [721, 323] on div "Work Writer Publisher" at bounding box center [782, 330] width 1106 height 35
click at [672, 375] on input "Search Form" at bounding box center [881, 383] width 907 height 39
paste input "isten to this when you're down <3"
type input "listen to this when you're down <3"
click at [1213, 472] on button "Search" at bounding box center [1274, 492] width 123 height 41
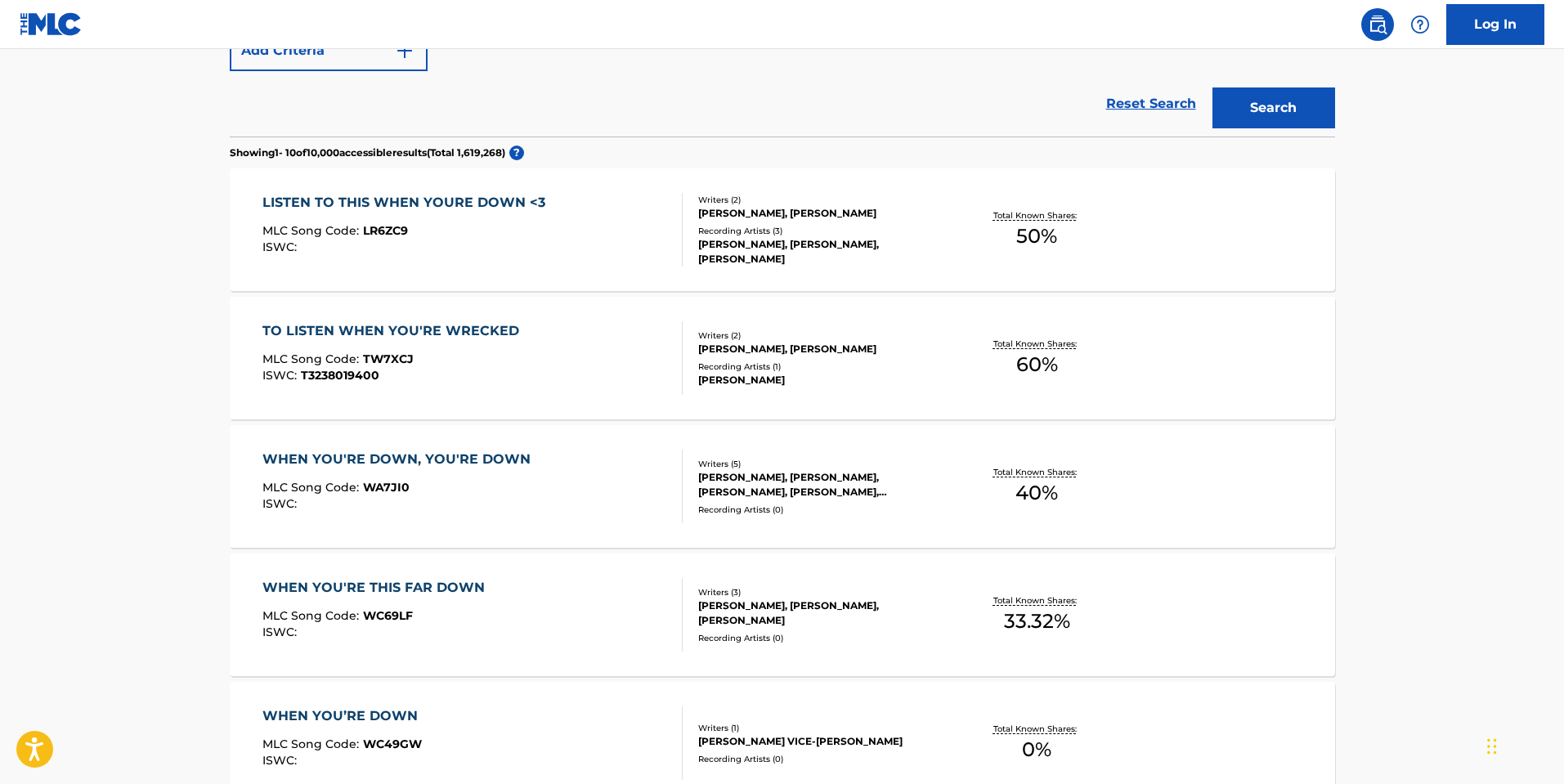
scroll to position [408, 0]
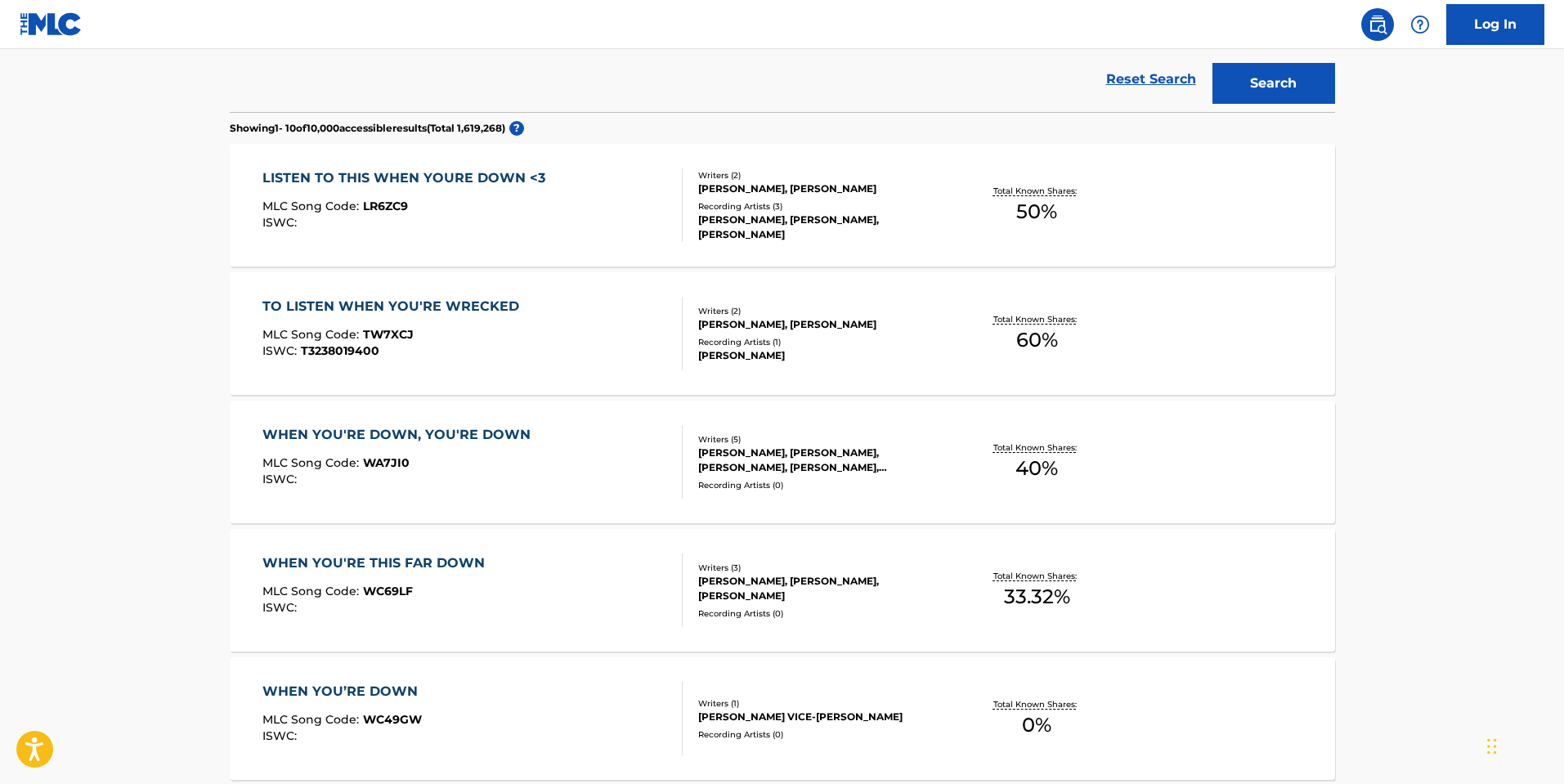
click at [771, 227] on div "YUNG KAI, YUNG KAI, YUNG KAI" at bounding box center [822, 227] width 247 height 30
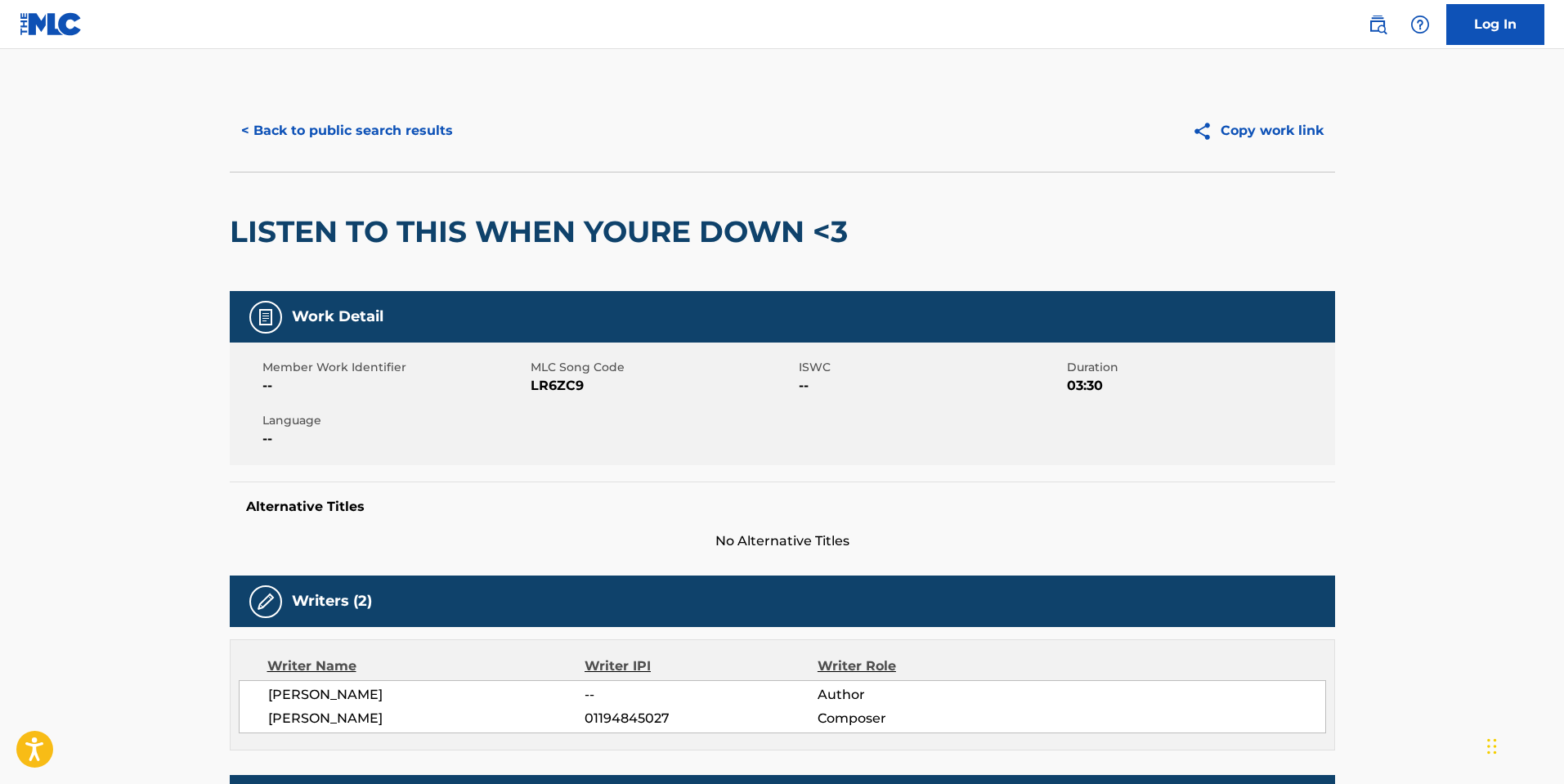
click at [321, 122] on button "< Back to public search results" at bounding box center [347, 130] width 235 height 41
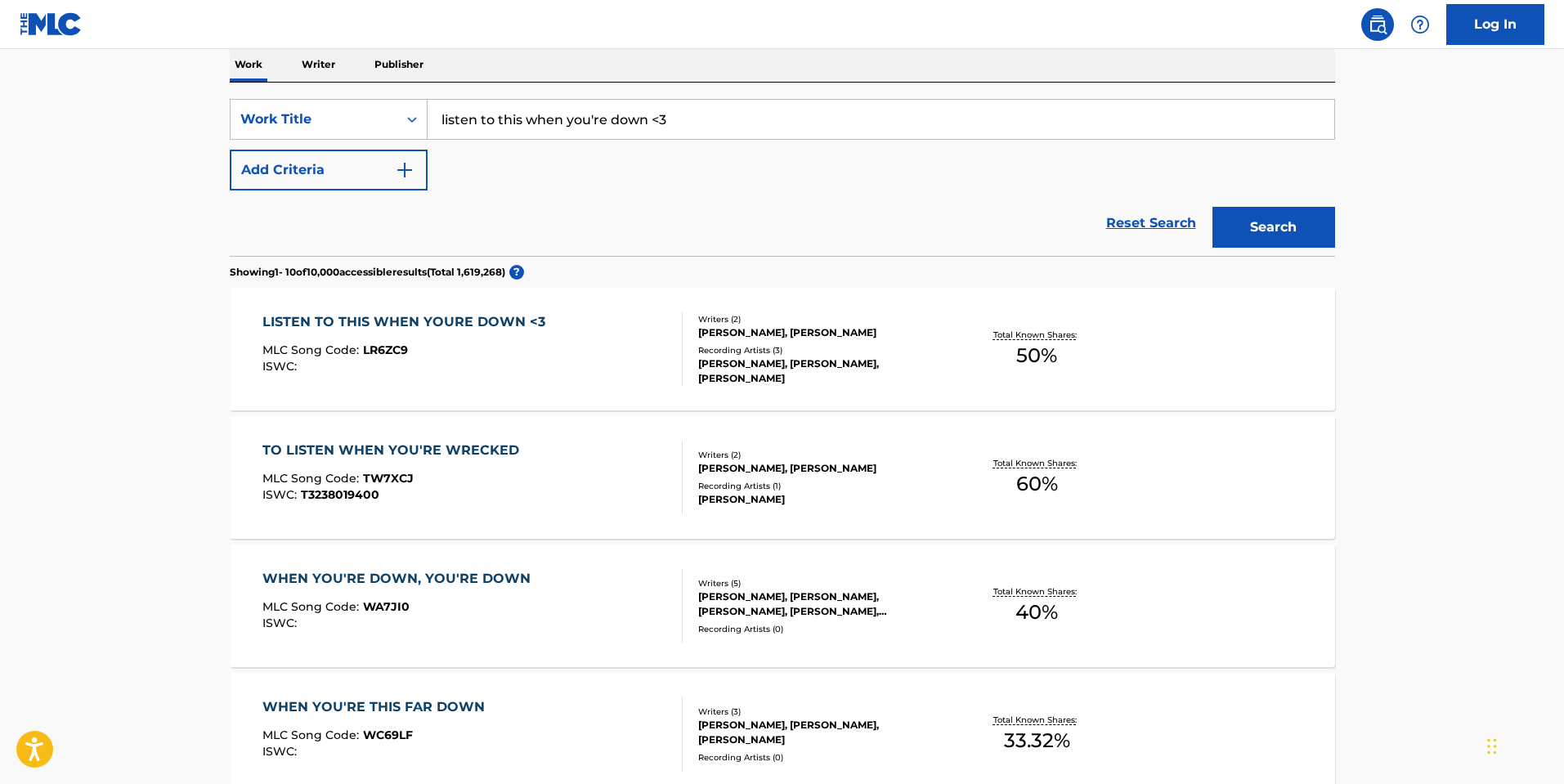
scroll to position [42, 0]
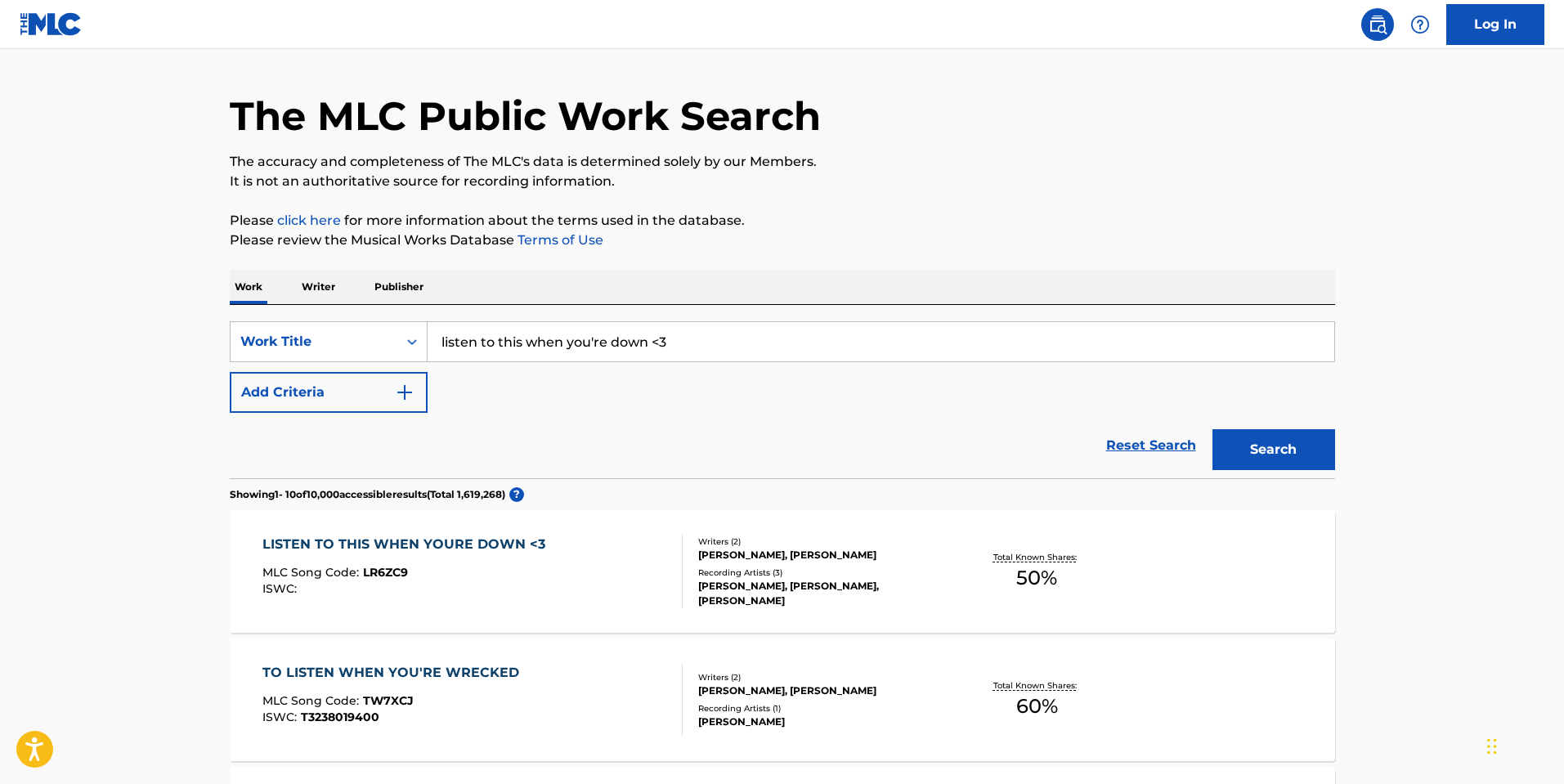
click at [319, 282] on p "Writer" at bounding box center [318, 287] width 43 height 35
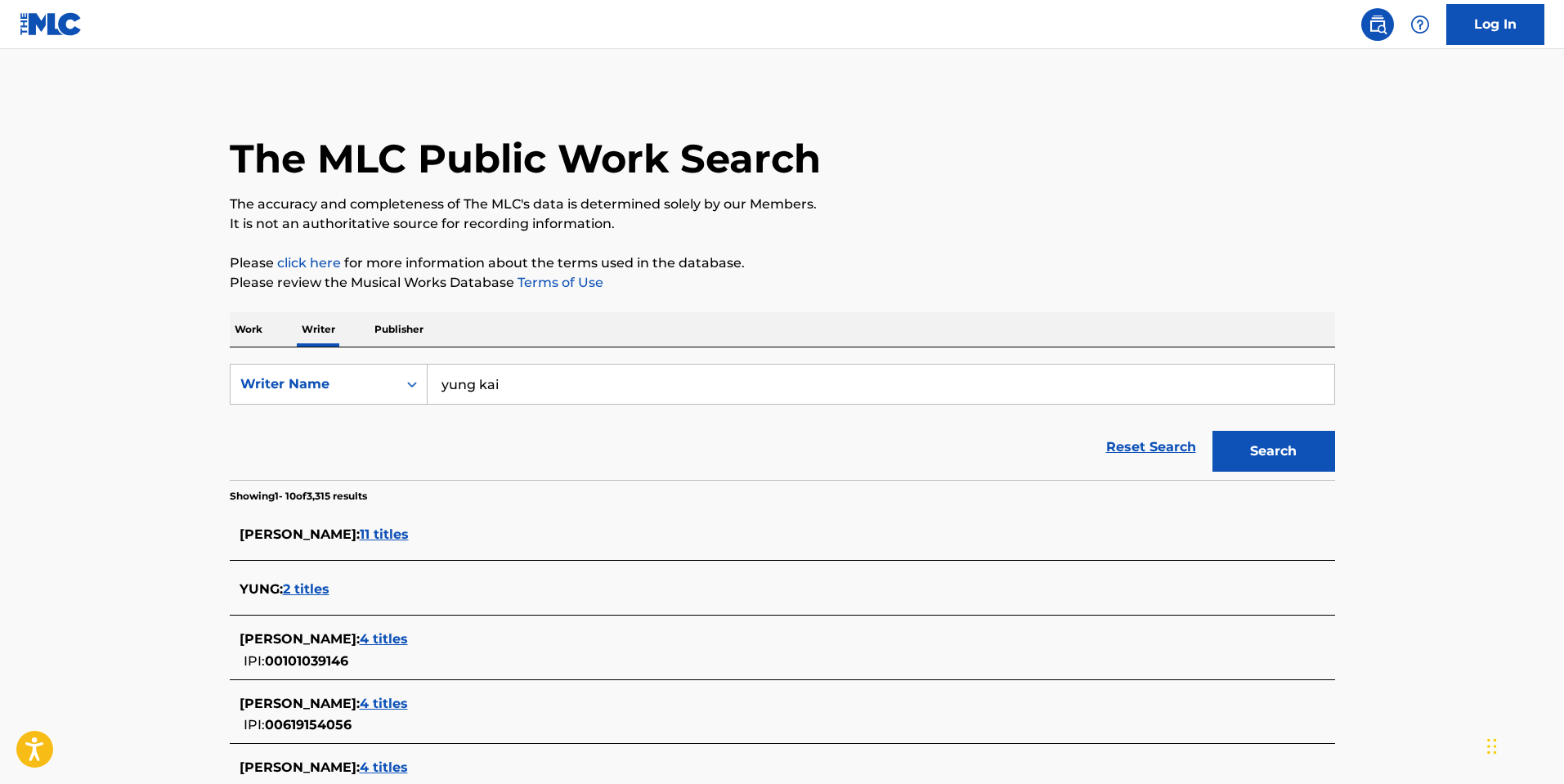
drag, startPoint x: 535, startPoint y: 391, endPoint x: -11, endPoint y: 350, distance: 547.5
click at [0, 350] on html "Accessibility Screen-Reader Guide, Feedback, and Issue Reporting | New window L…" at bounding box center [782, 392] width 1564 height 784
type input "max zhang"
click at [1231, 455] on button "Search" at bounding box center [1274, 450] width 123 height 41
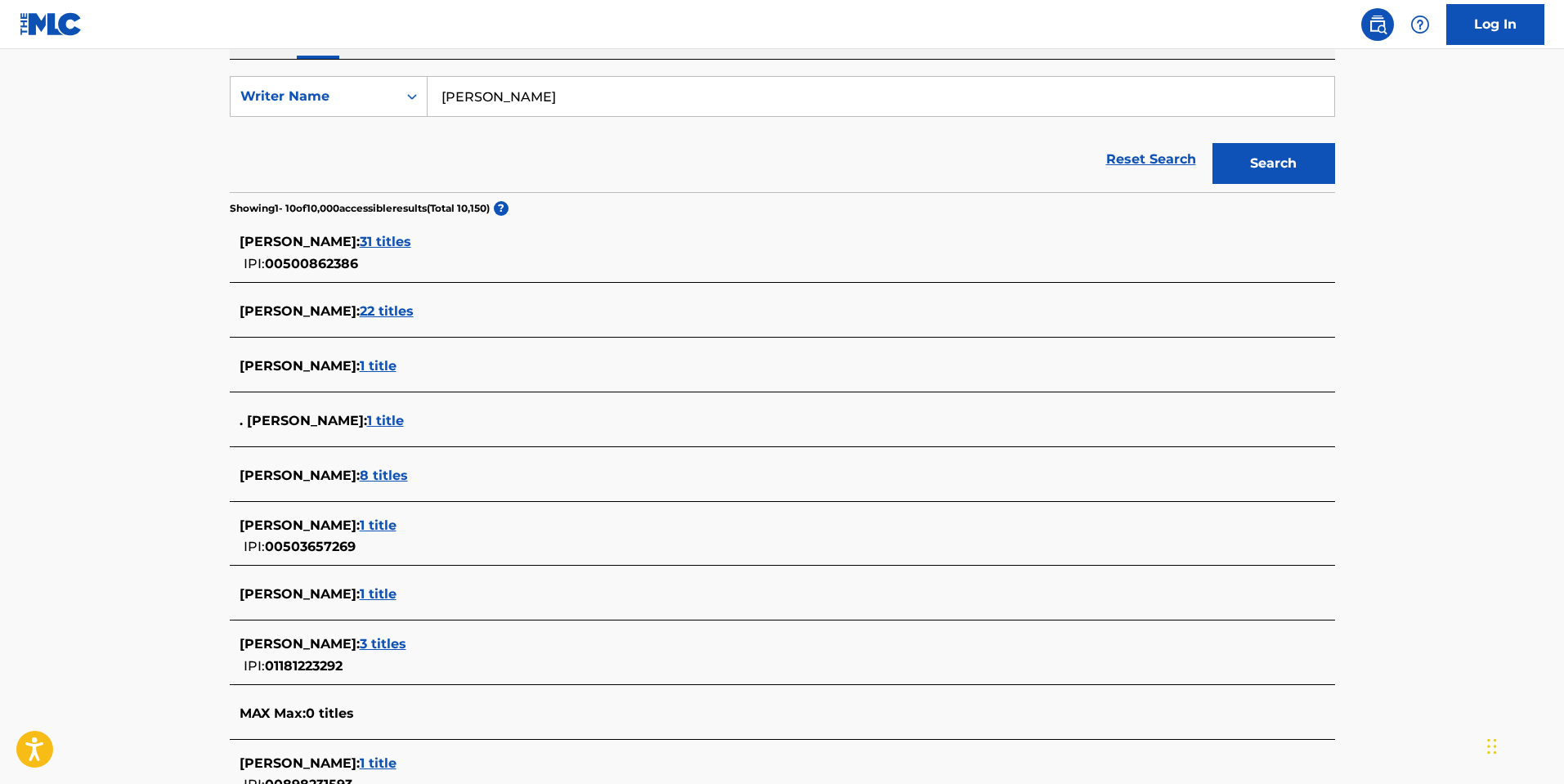
scroll to position [408, 0]
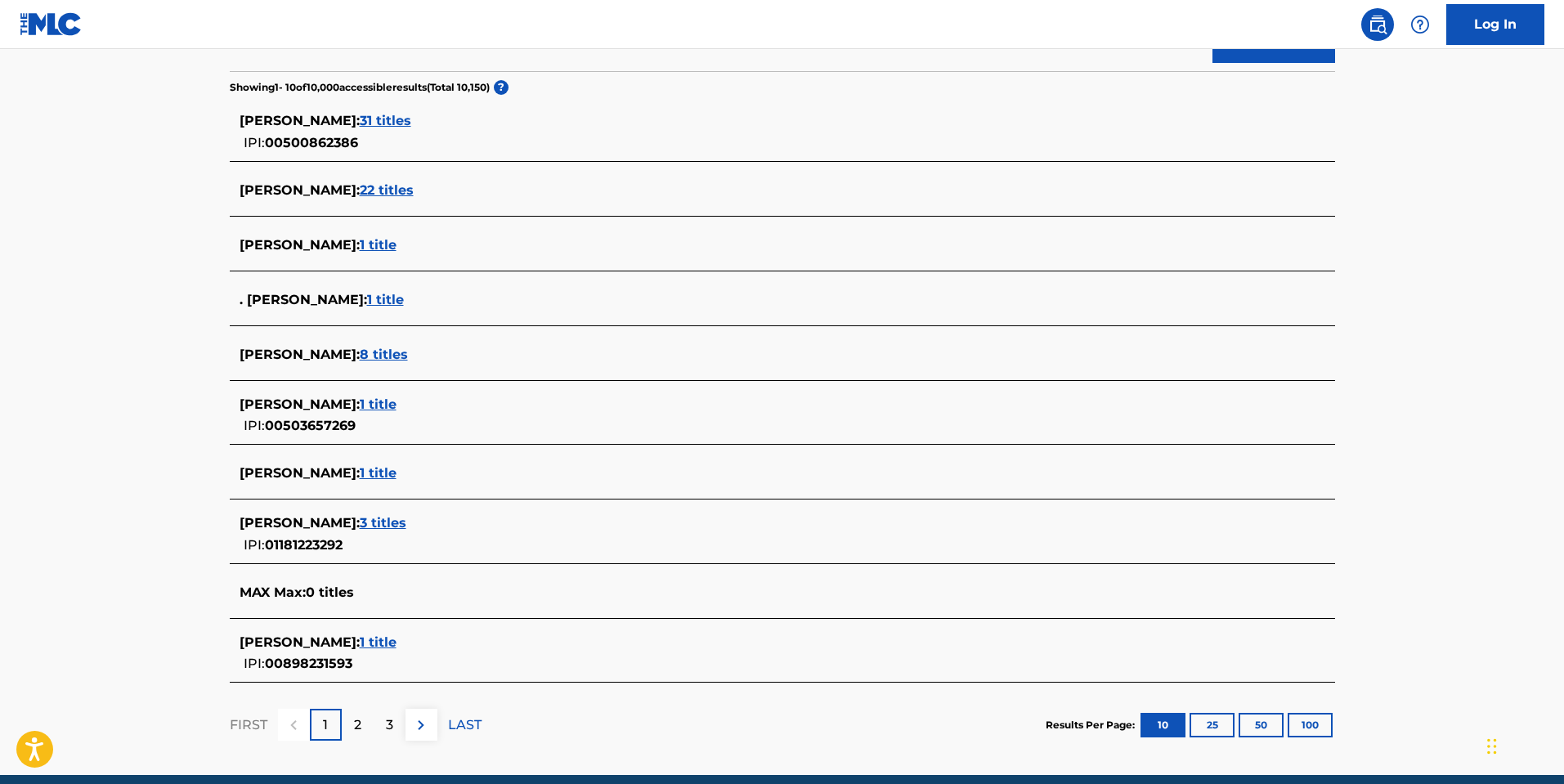
click at [360, 356] on span "8 titles" at bounding box center [384, 355] width 48 height 15
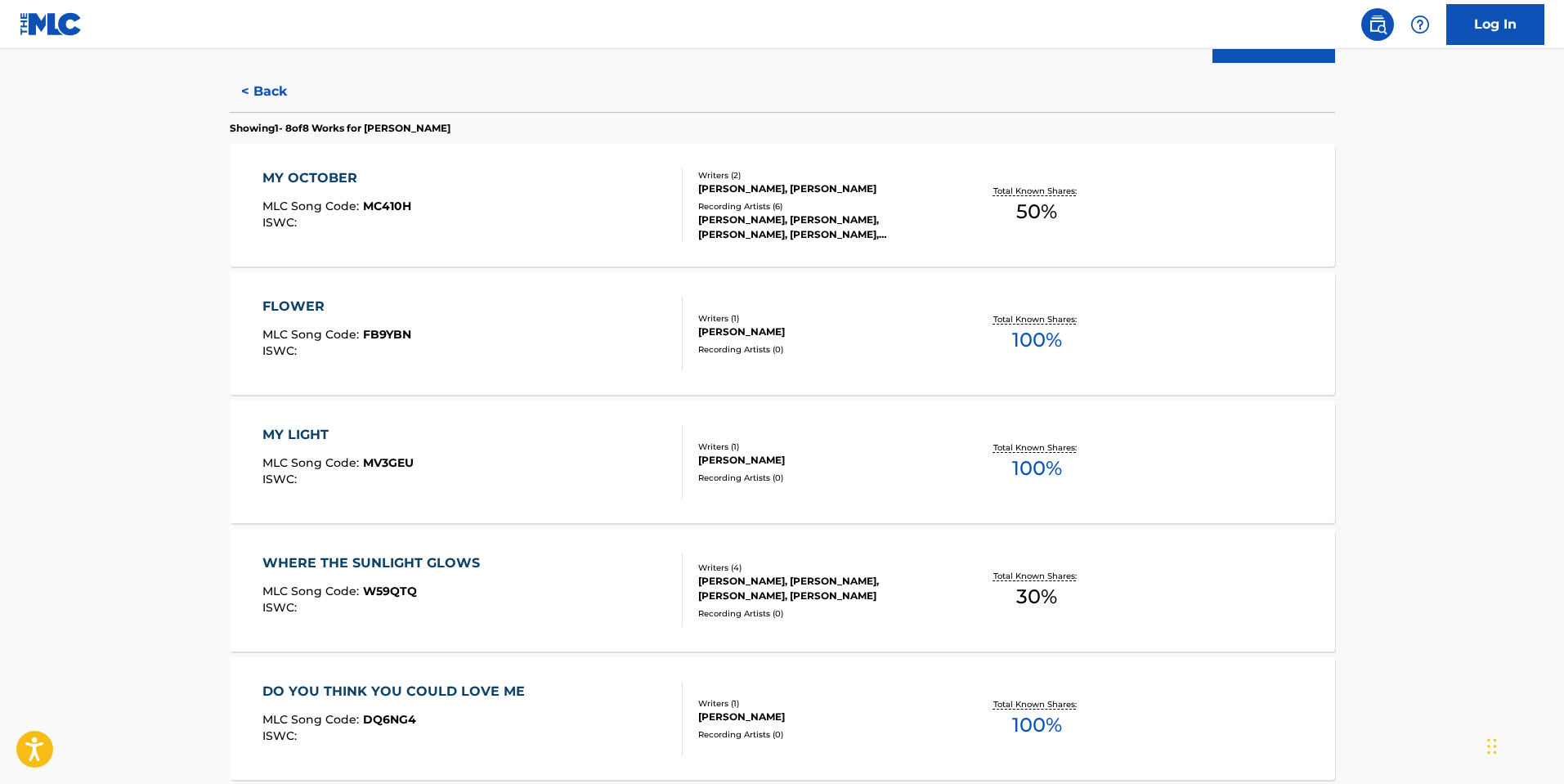
click at [310, 321] on div "FLOWER MLC Song Code : FB9YBN ISWC :" at bounding box center [337, 334] width 149 height 74
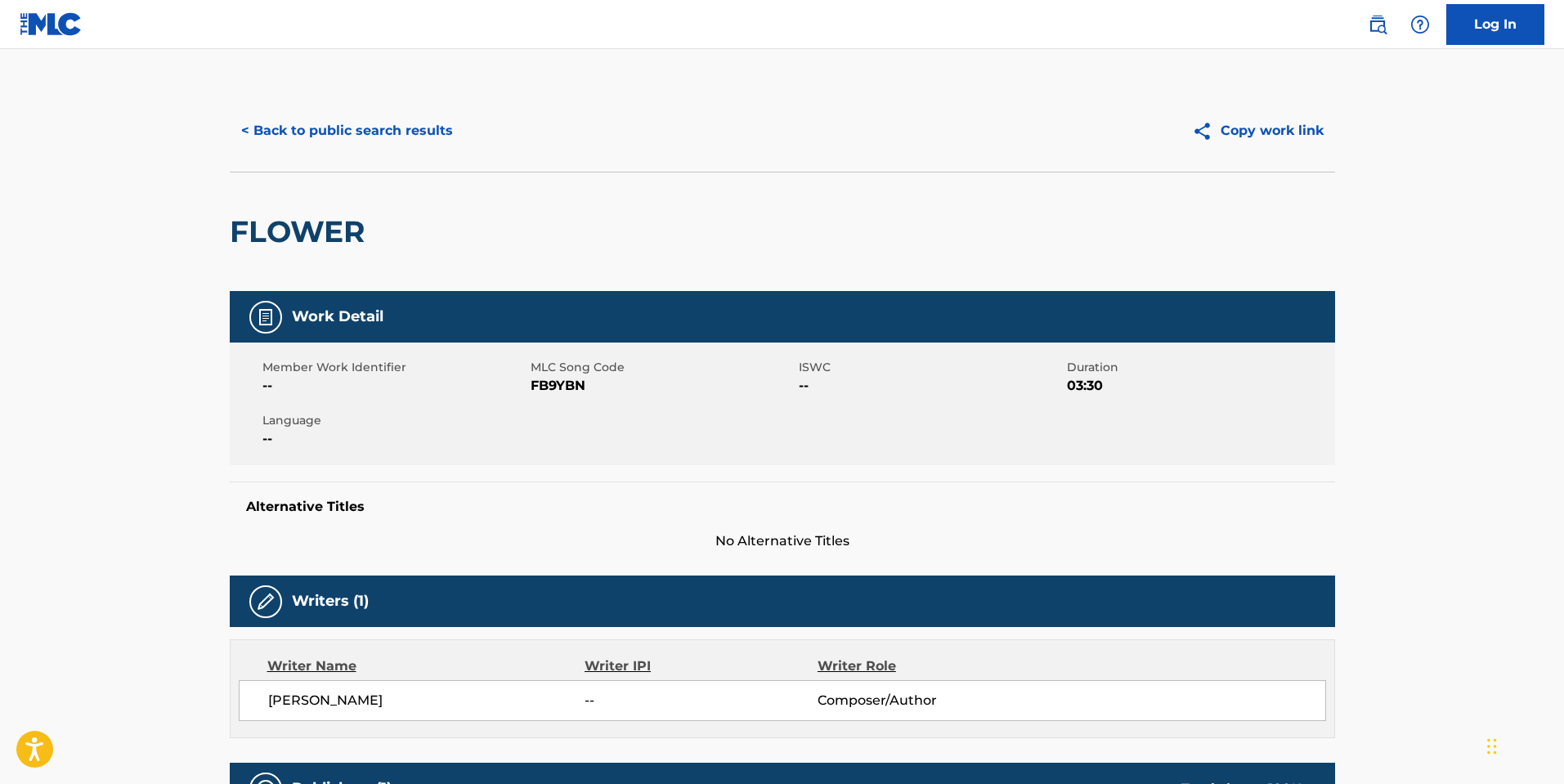
click at [374, 132] on button "< Back to public search results" at bounding box center [347, 130] width 235 height 41
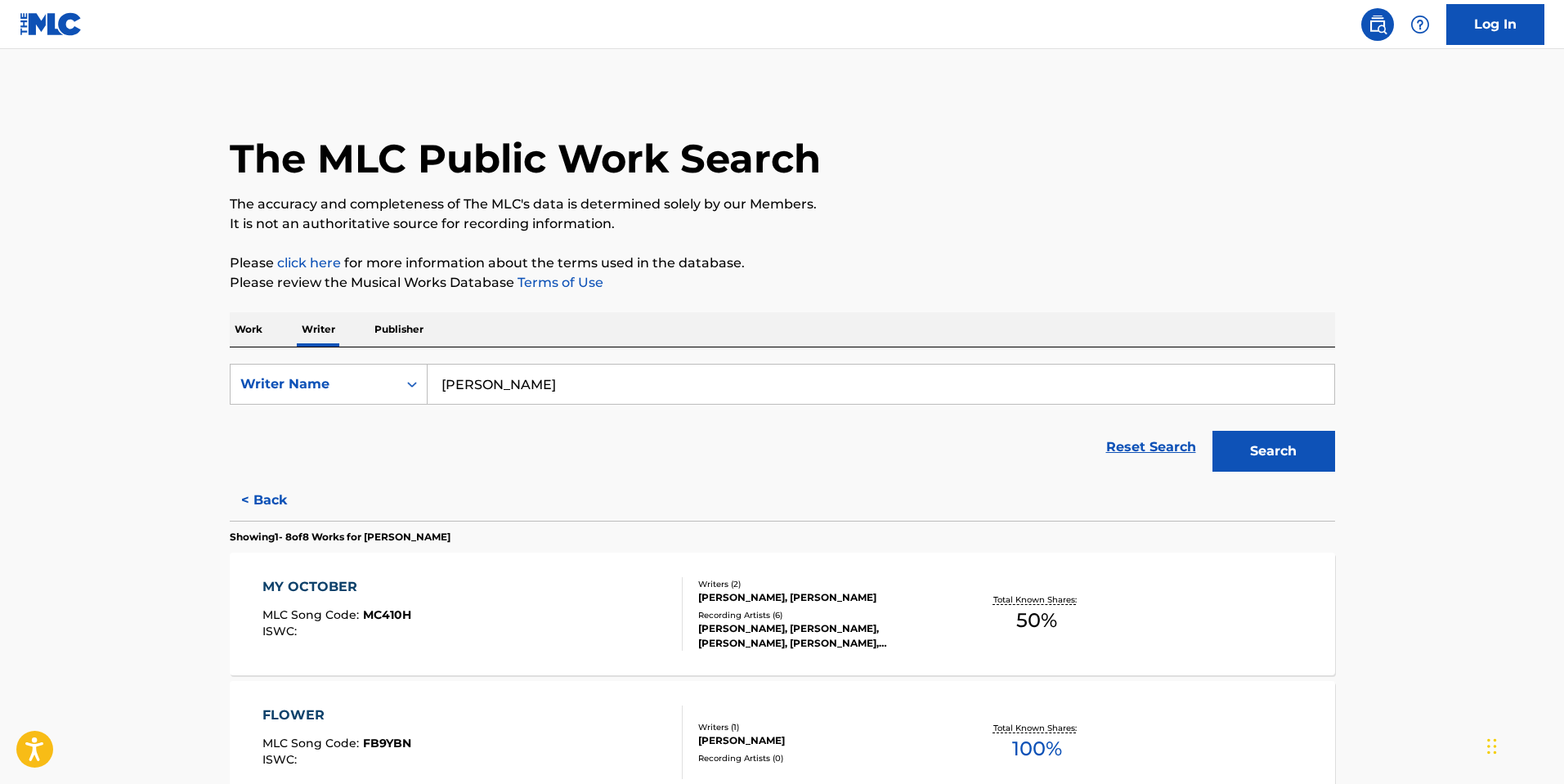
click at [298, 586] on div "MY OCTOBER" at bounding box center [337, 587] width 149 height 19
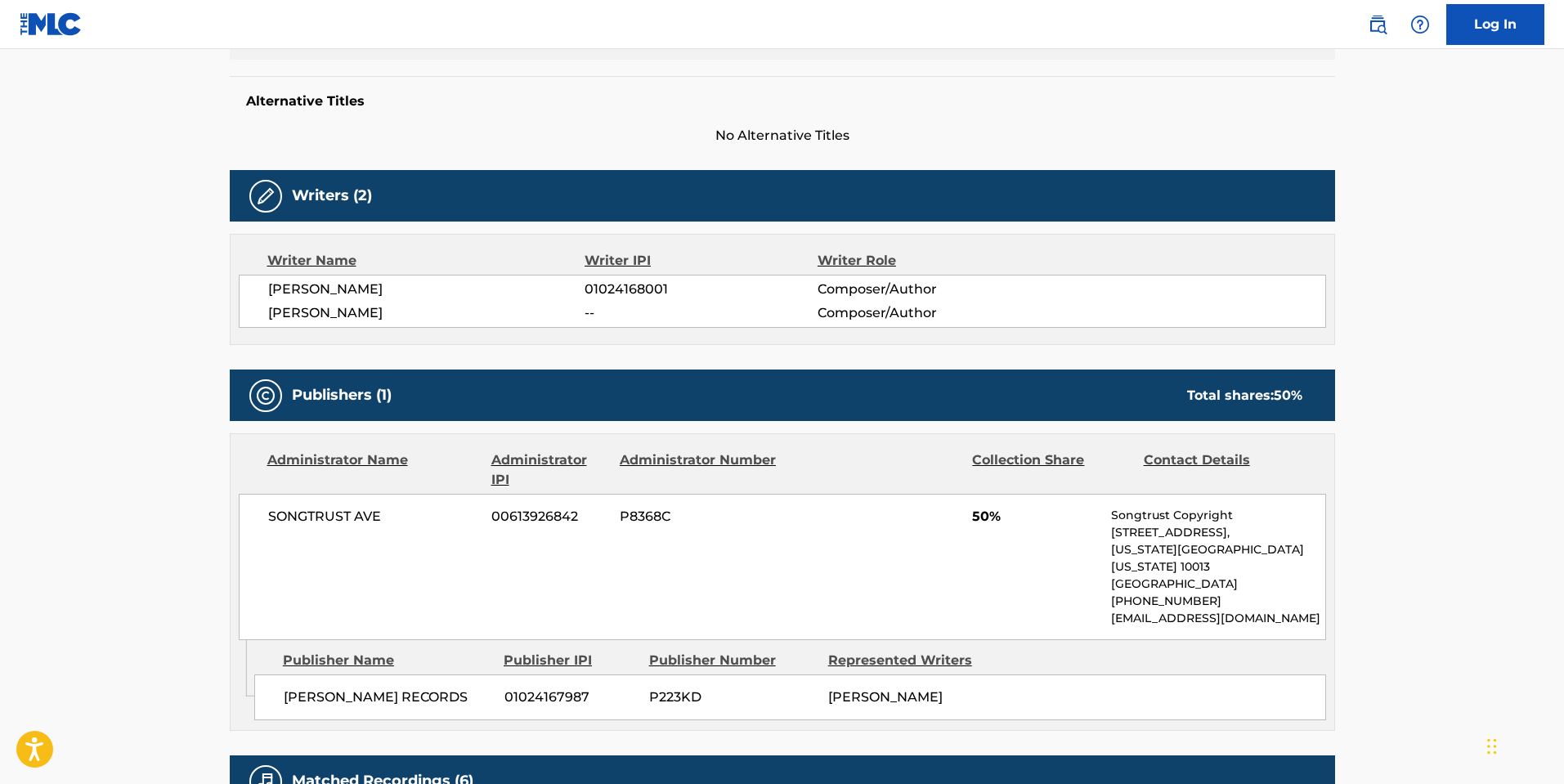
scroll to position [491, 0]
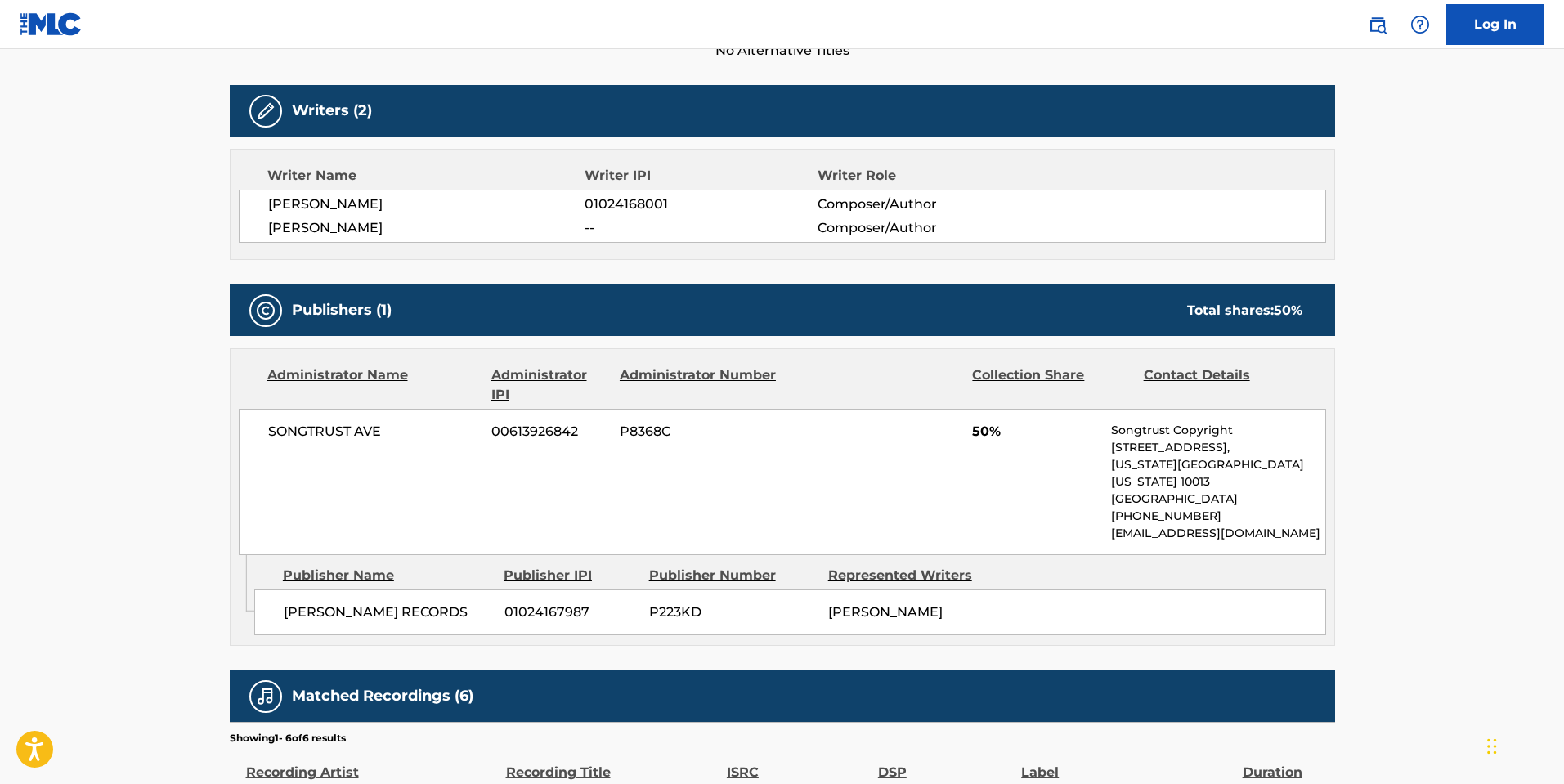
drag, startPoint x: 314, startPoint y: 231, endPoint x: 281, endPoint y: 231, distance: 33.0
drag, startPoint x: 281, startPoint y: 231, endPoint x: 106, endPoint y: 265, distance: 178.3
click at [106, 265] on main "< Back to public search results Copy work link MY OCTOBER Work Detail Member Wo…" at bounding box center [782, 307] width 1564 height 1498
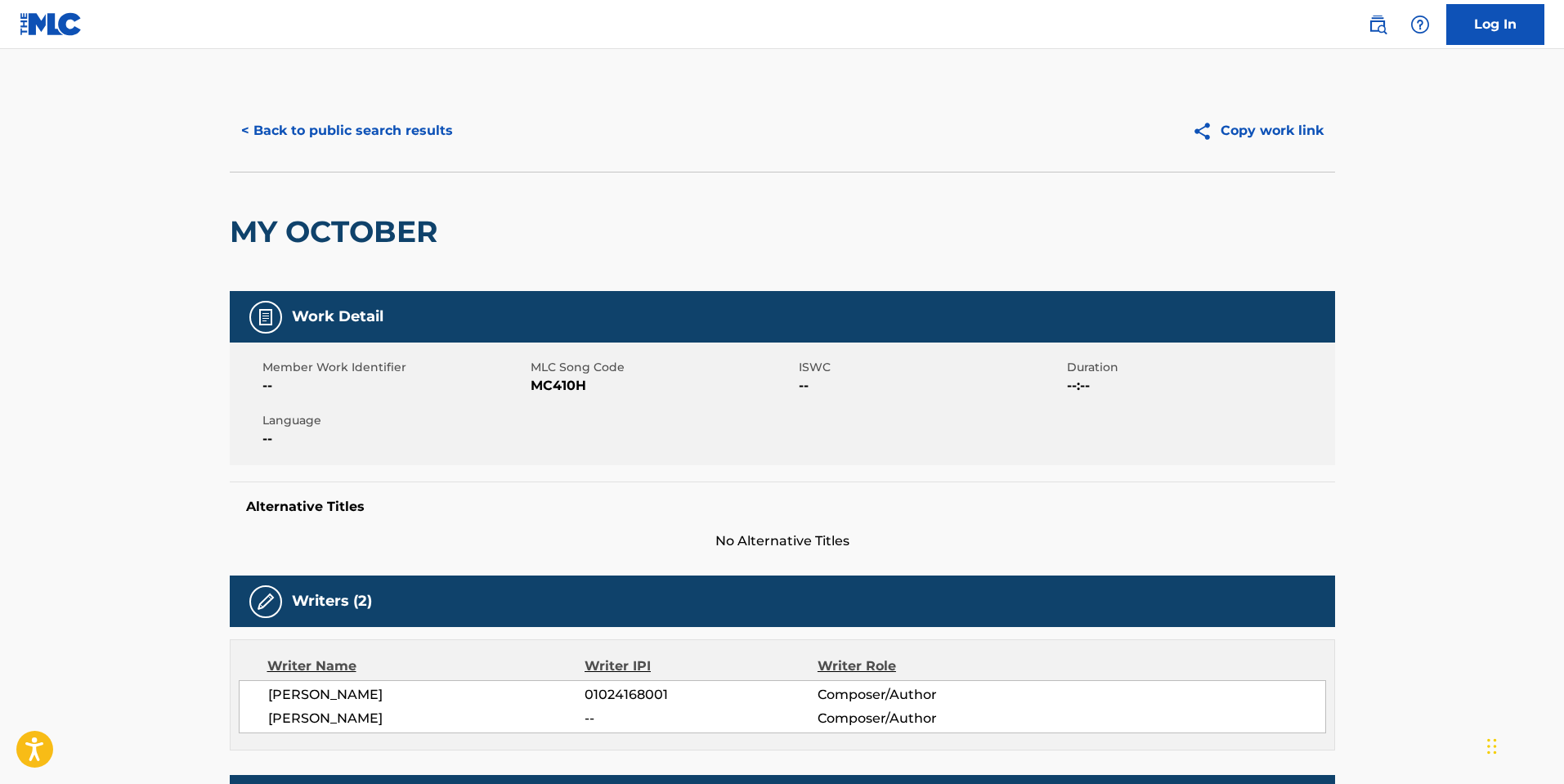
click at [275, 130] on button "< Back to public search results" at bounding box center [347, 130] width 235 height 41
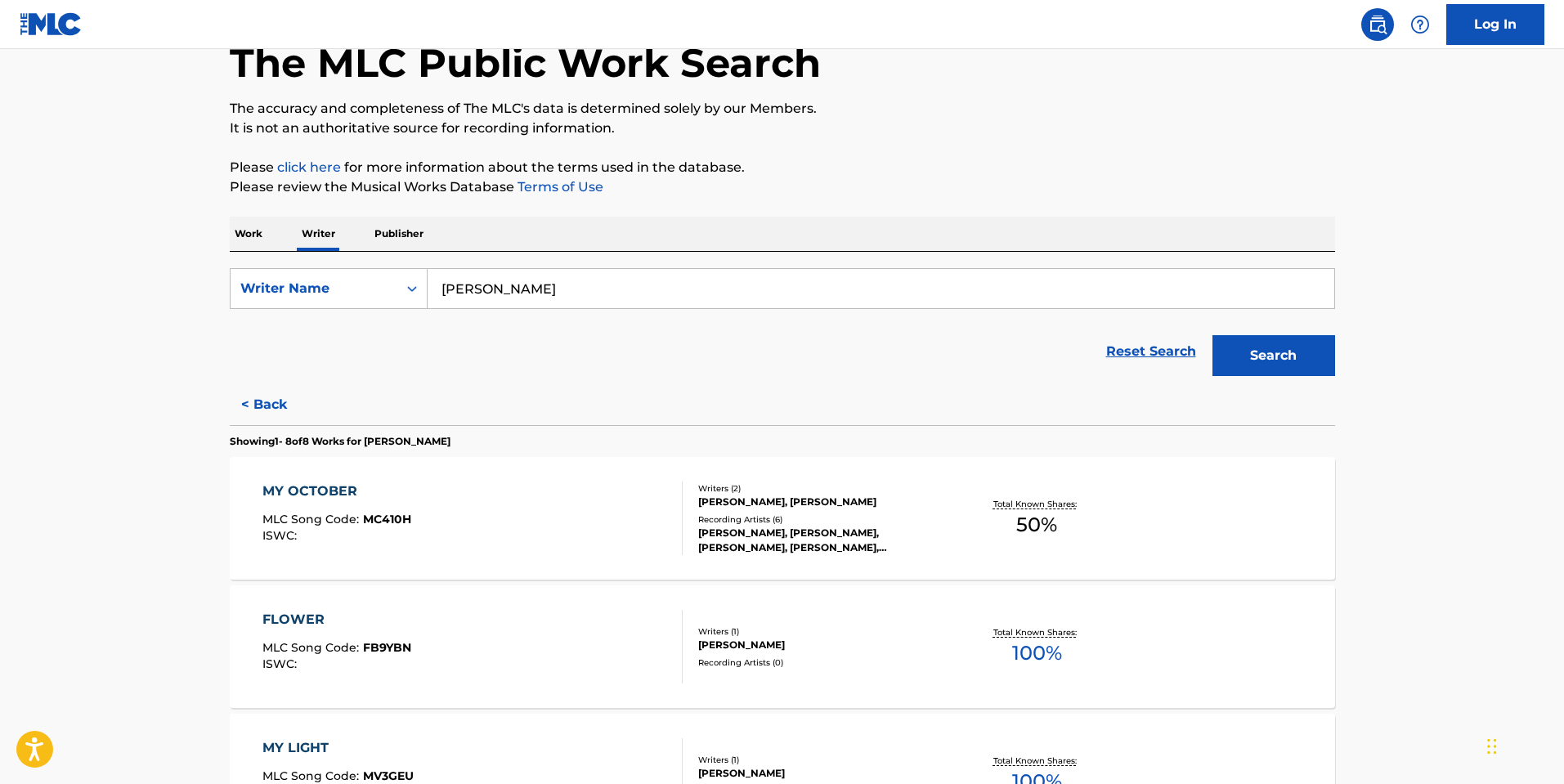
scroll to position [245, 0]
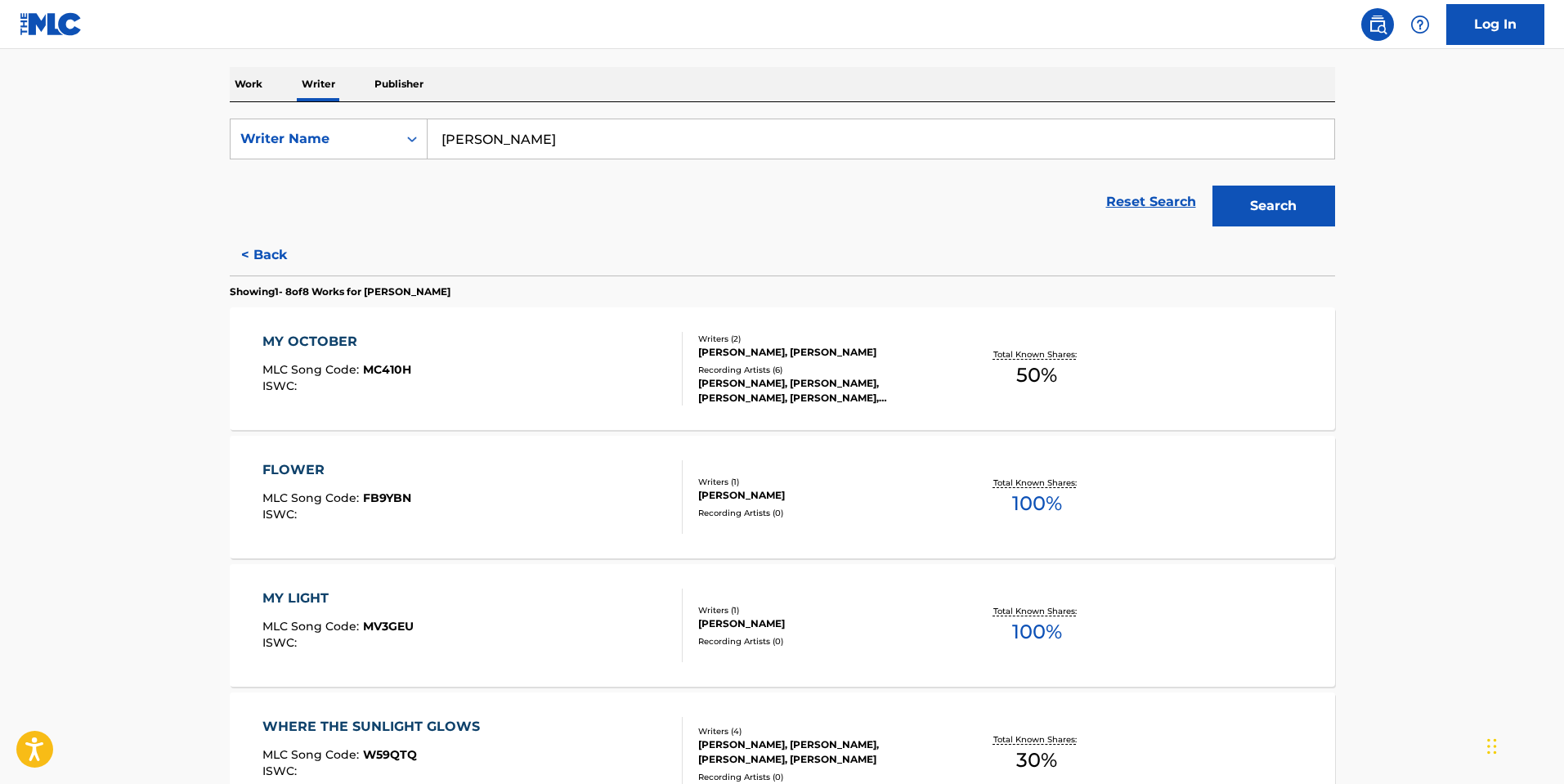
click at [318, 597] on div "MY LIGHT" at bounding box center [338, 598] width 152 height 19
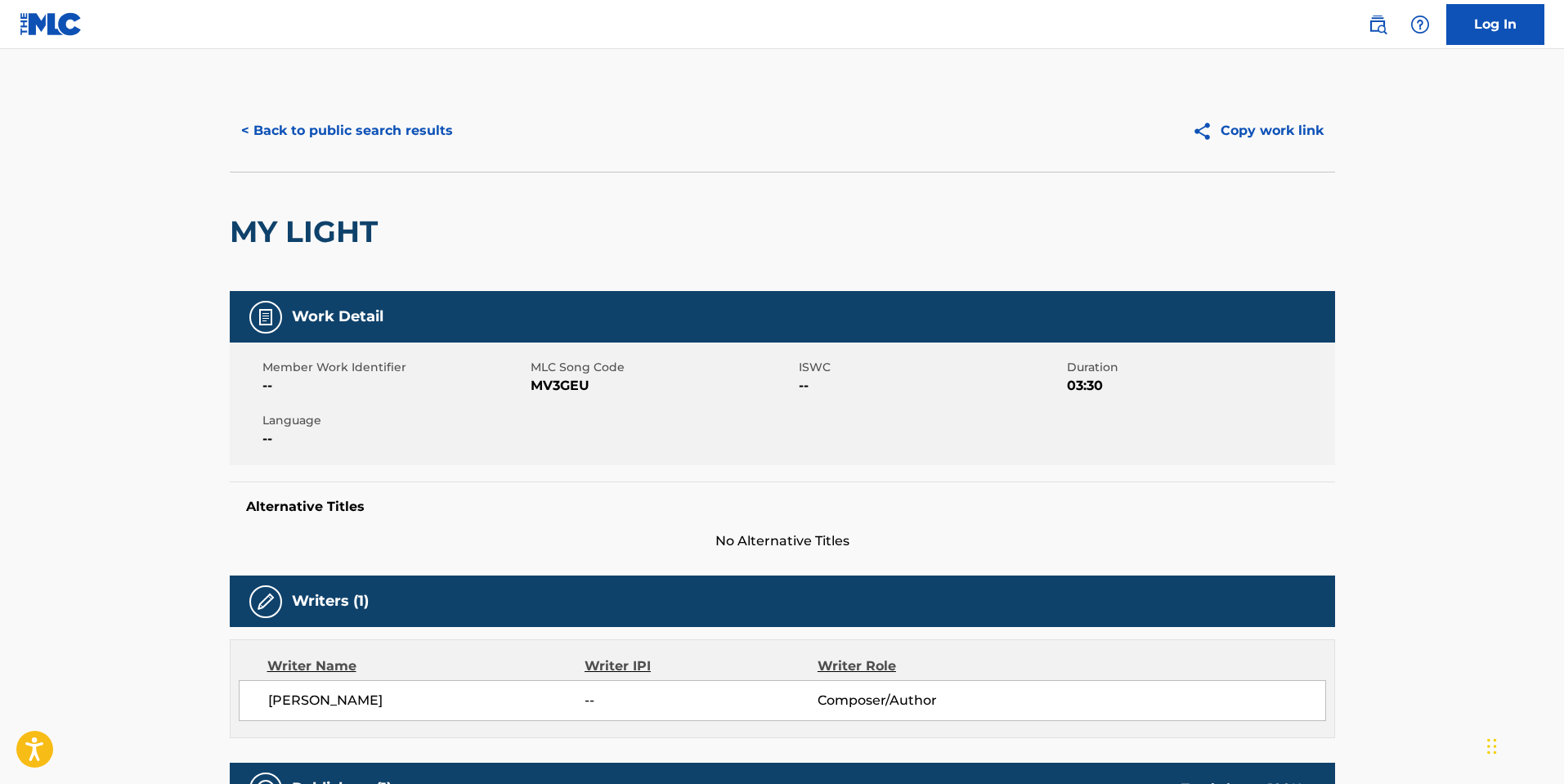
click at [318, 135] on button "< Back to public search results" at bounding box center [347, 130] width 235 height 41
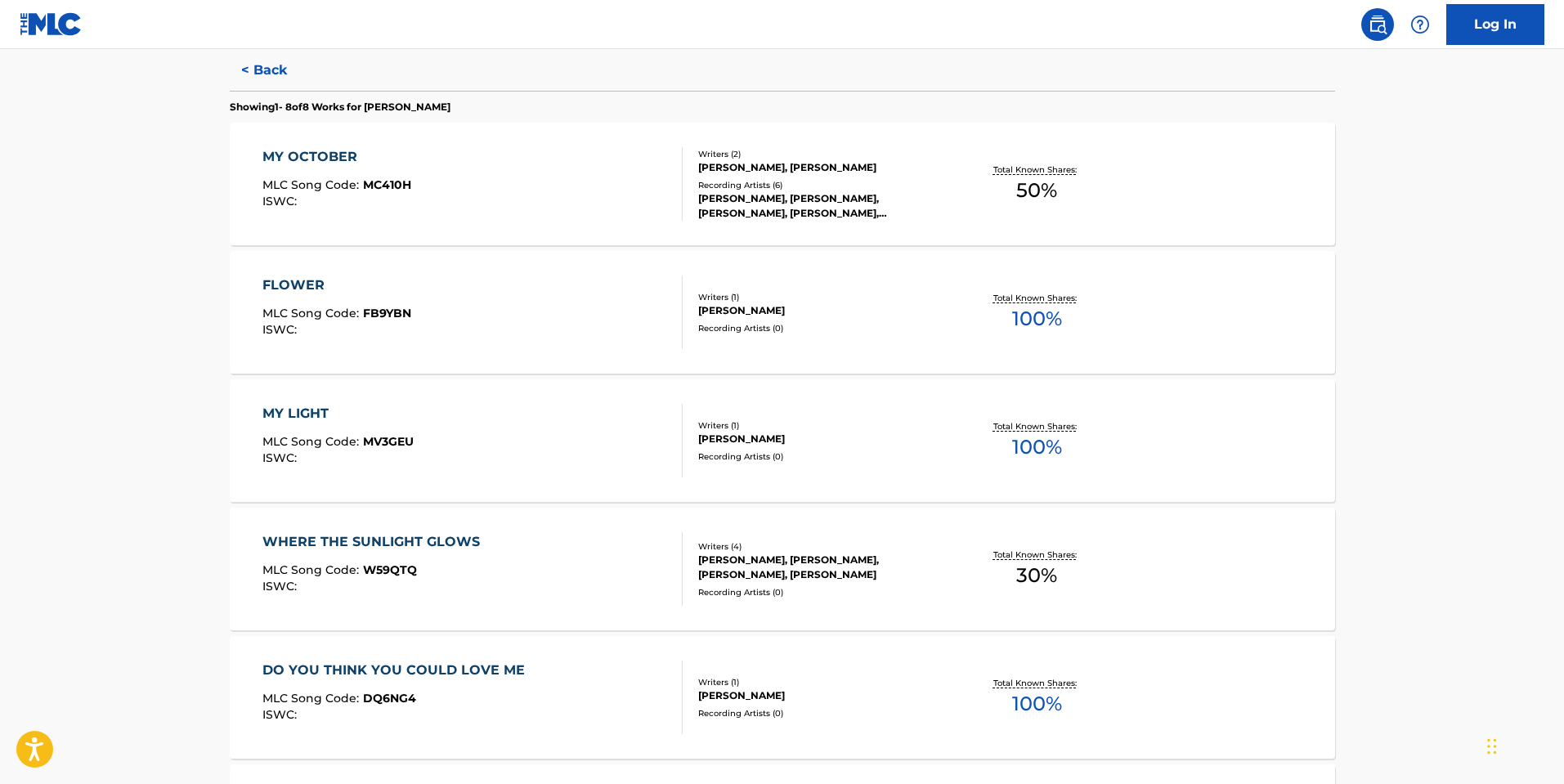
scroll to position [572, 0]
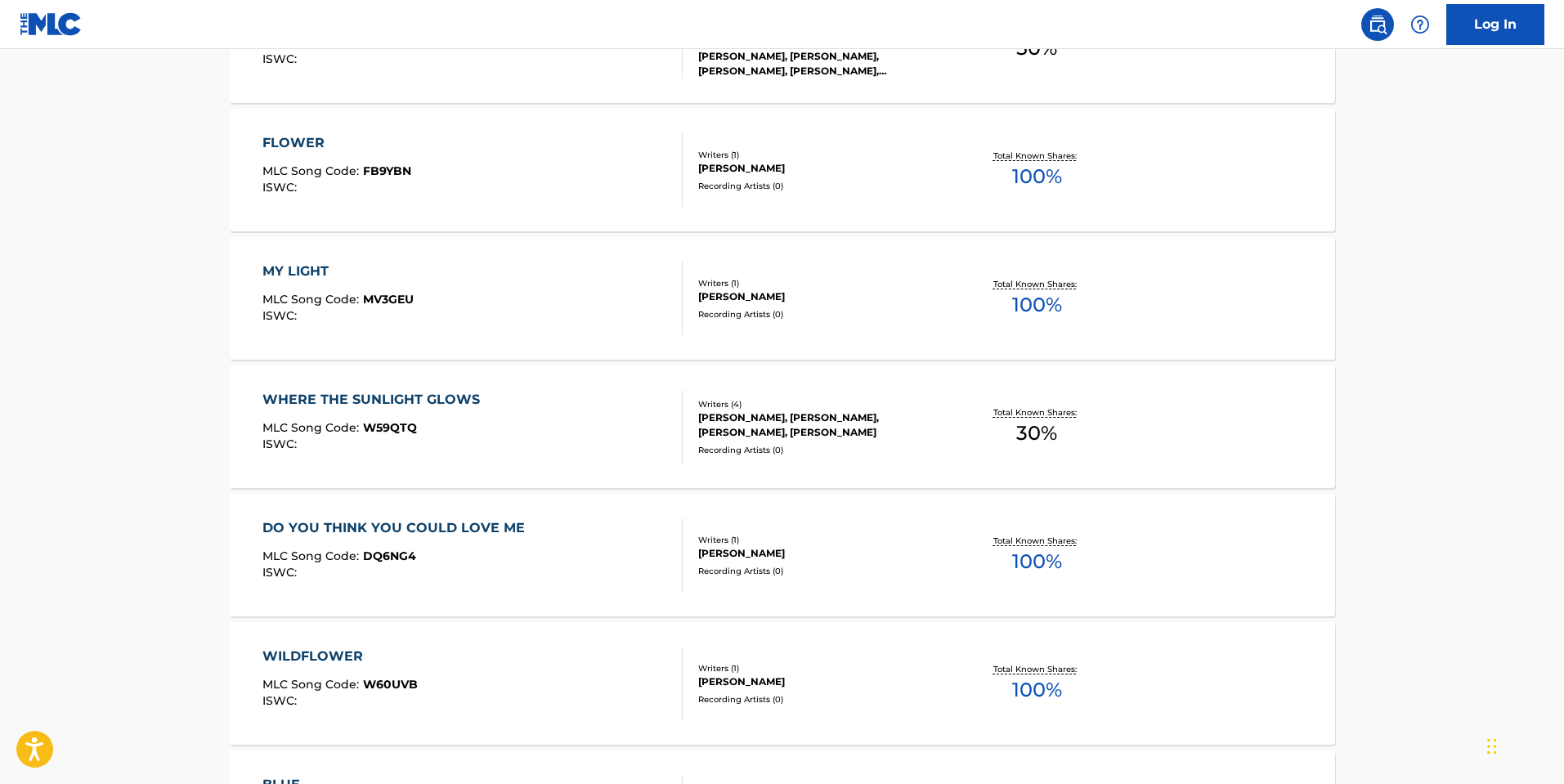
click at [425, 413] on div "WHERE THE SUNLIGHT GLOWS MLC Song Code : W59QTQ ISWC :" at bounding box center [375, 427] width 225 height 74
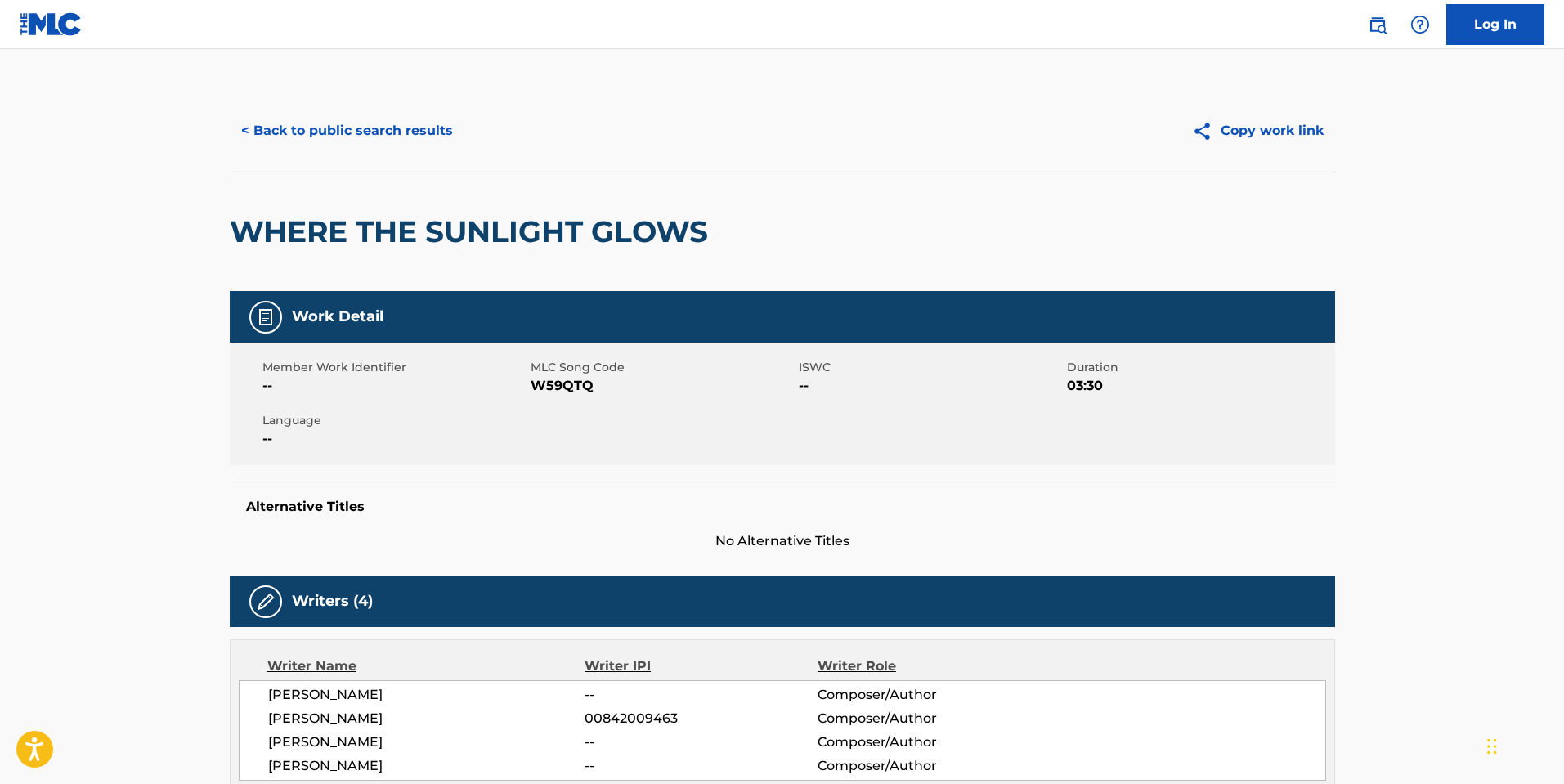
click at [347, 119] on button "< Back to public search results" at bounding box center [347, 130] width 235 height 41
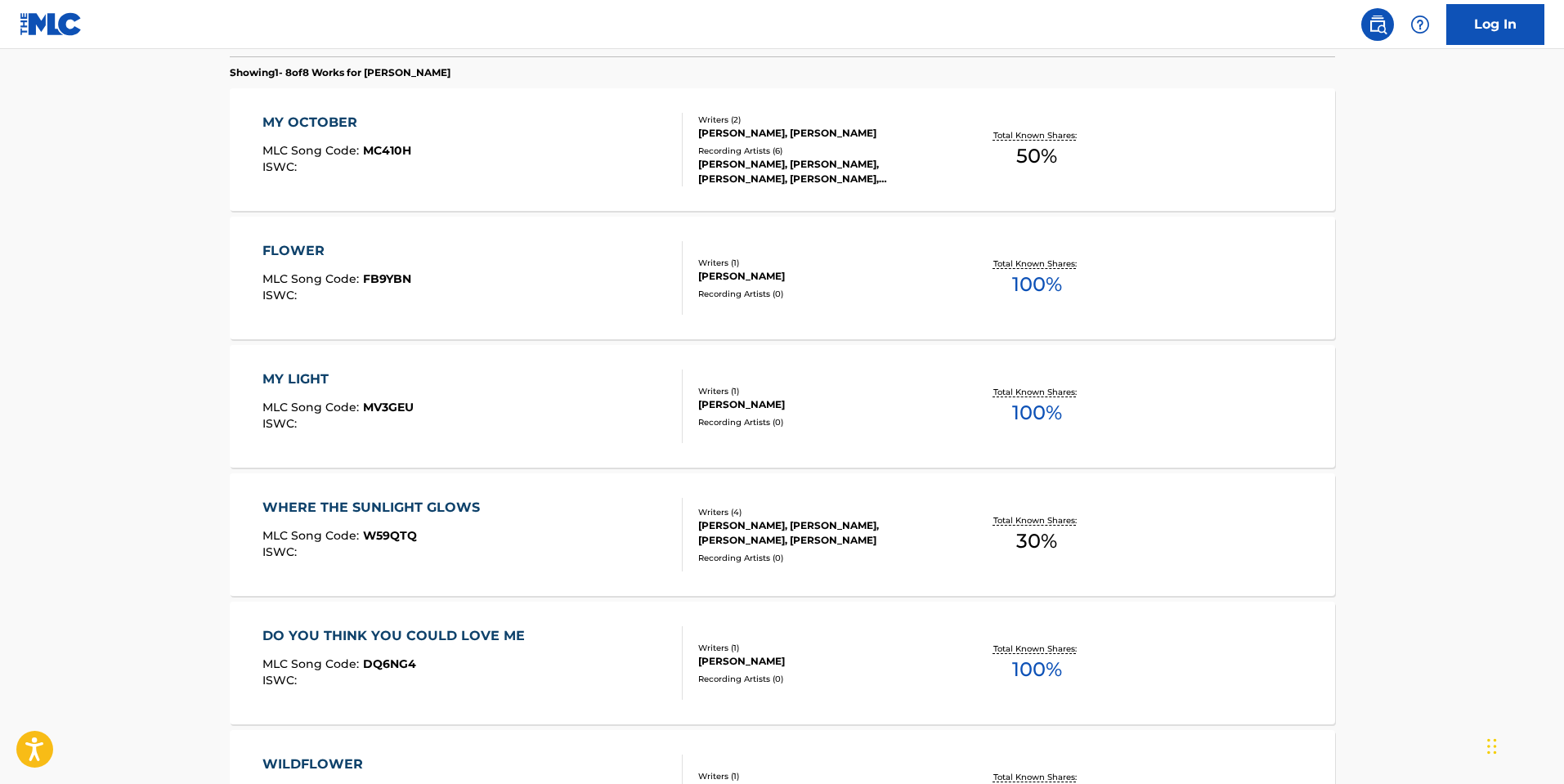
scroll to position [491, 0]
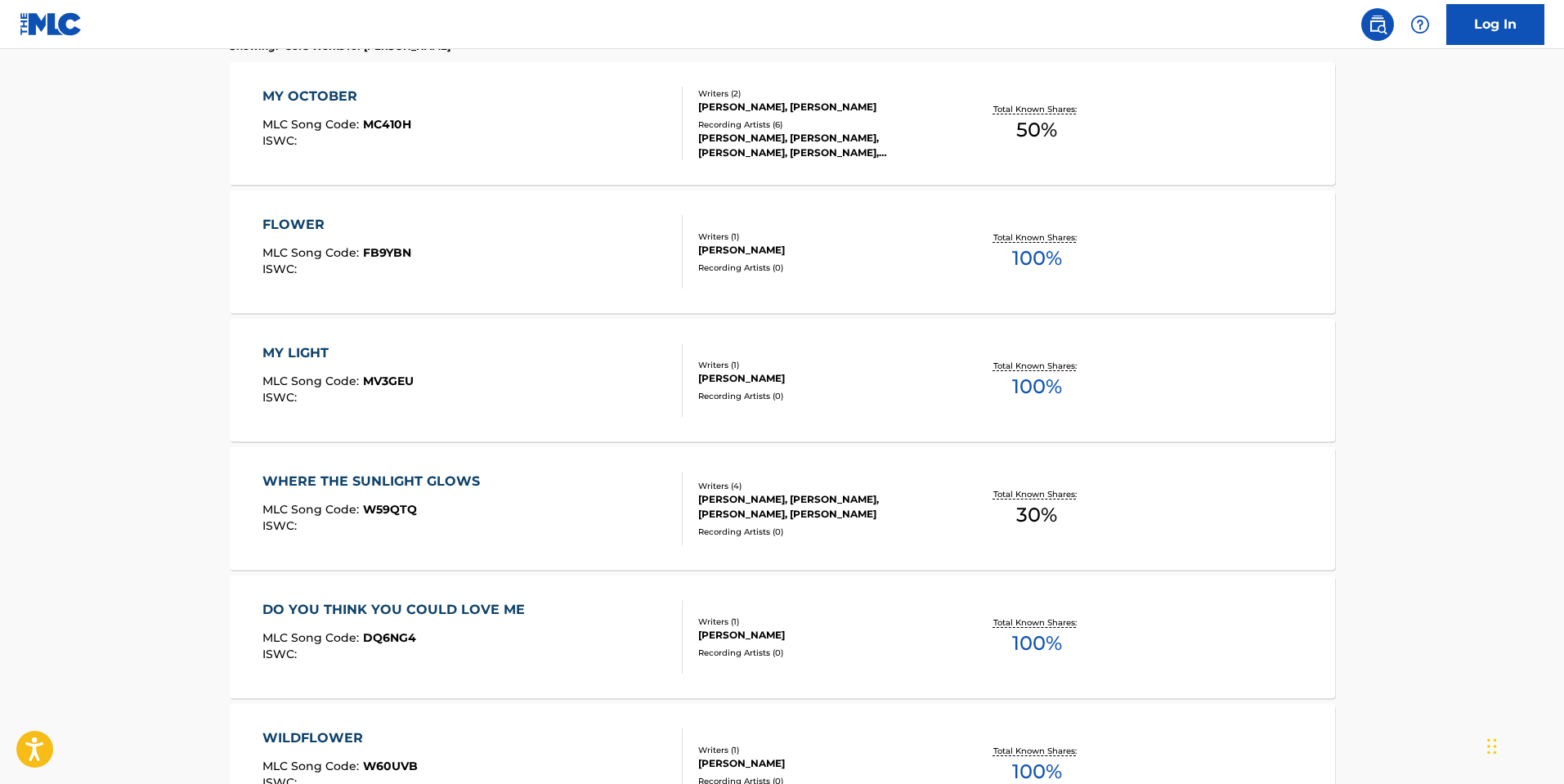
click at [572, 649] on div "DO YOU THINK YOU COULD LOVE ME MLC Song Code : DQ6NG4 ISWC :" at bounding box center [473, 636] width 420 height 74
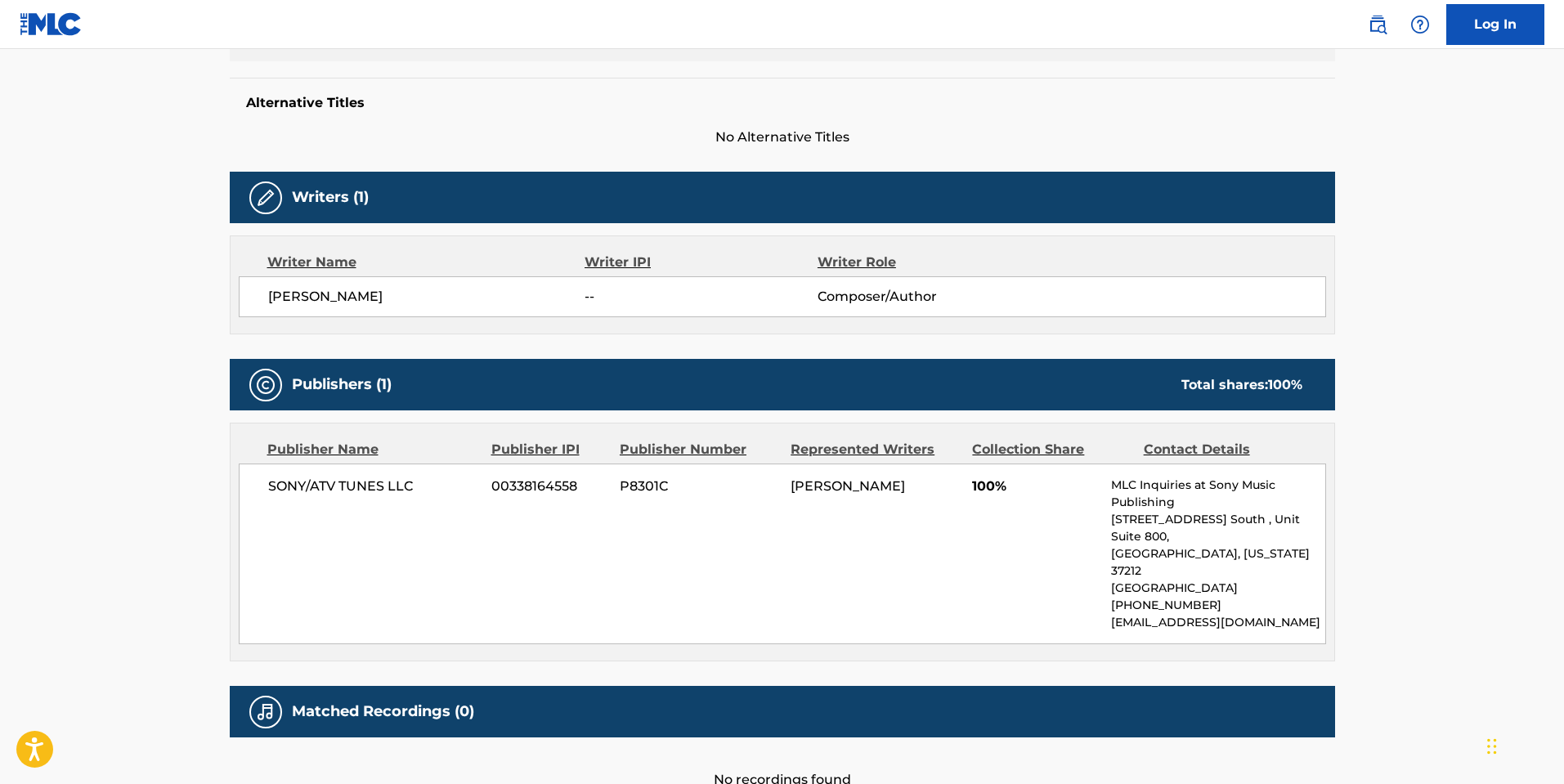
scroll to position [408, 0]
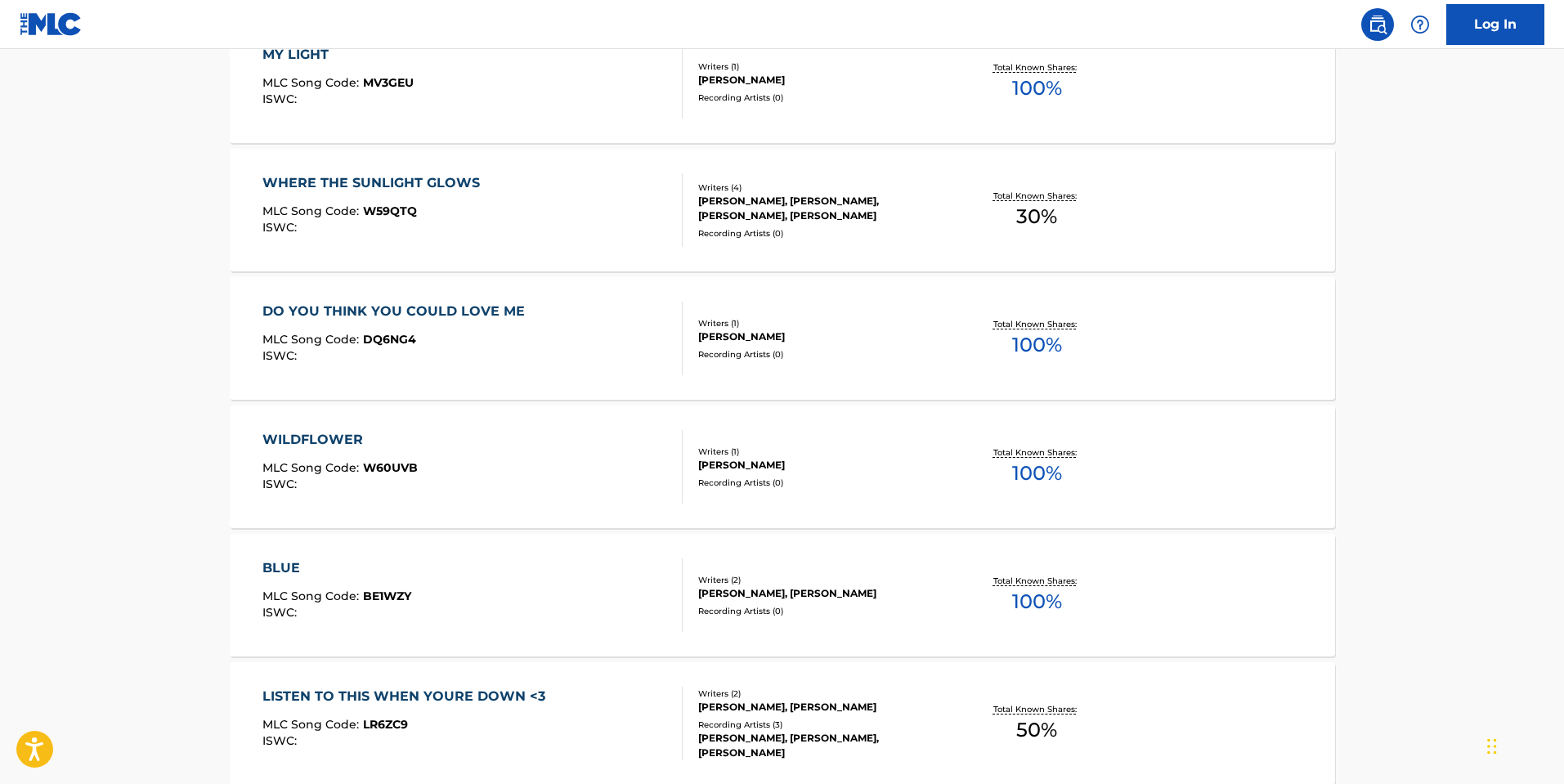
scroll to position [818, 0]
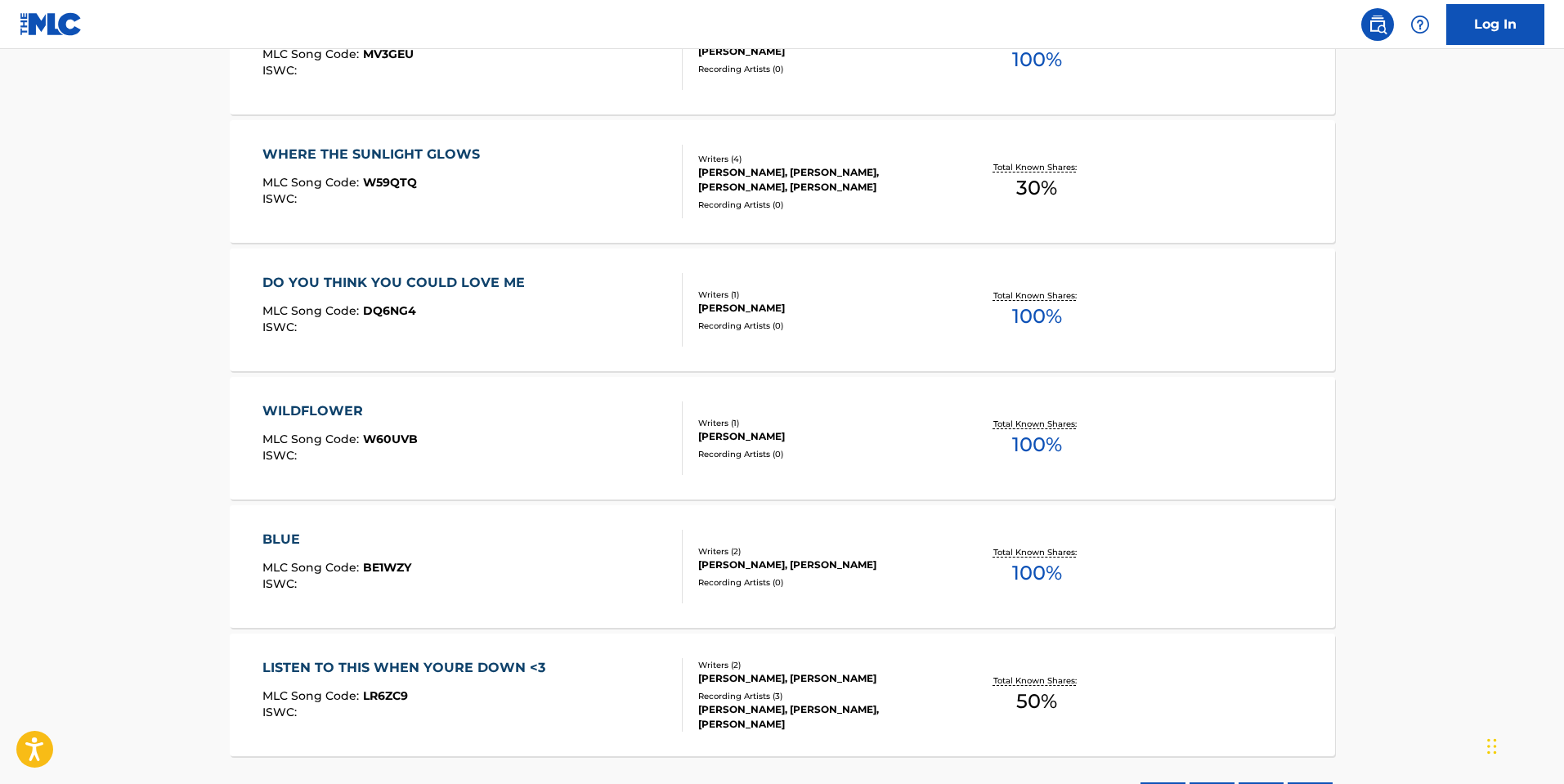
click at [273, 406] on div "WILDFLOWER" at bounding box center [340, 411] width 155 height 19
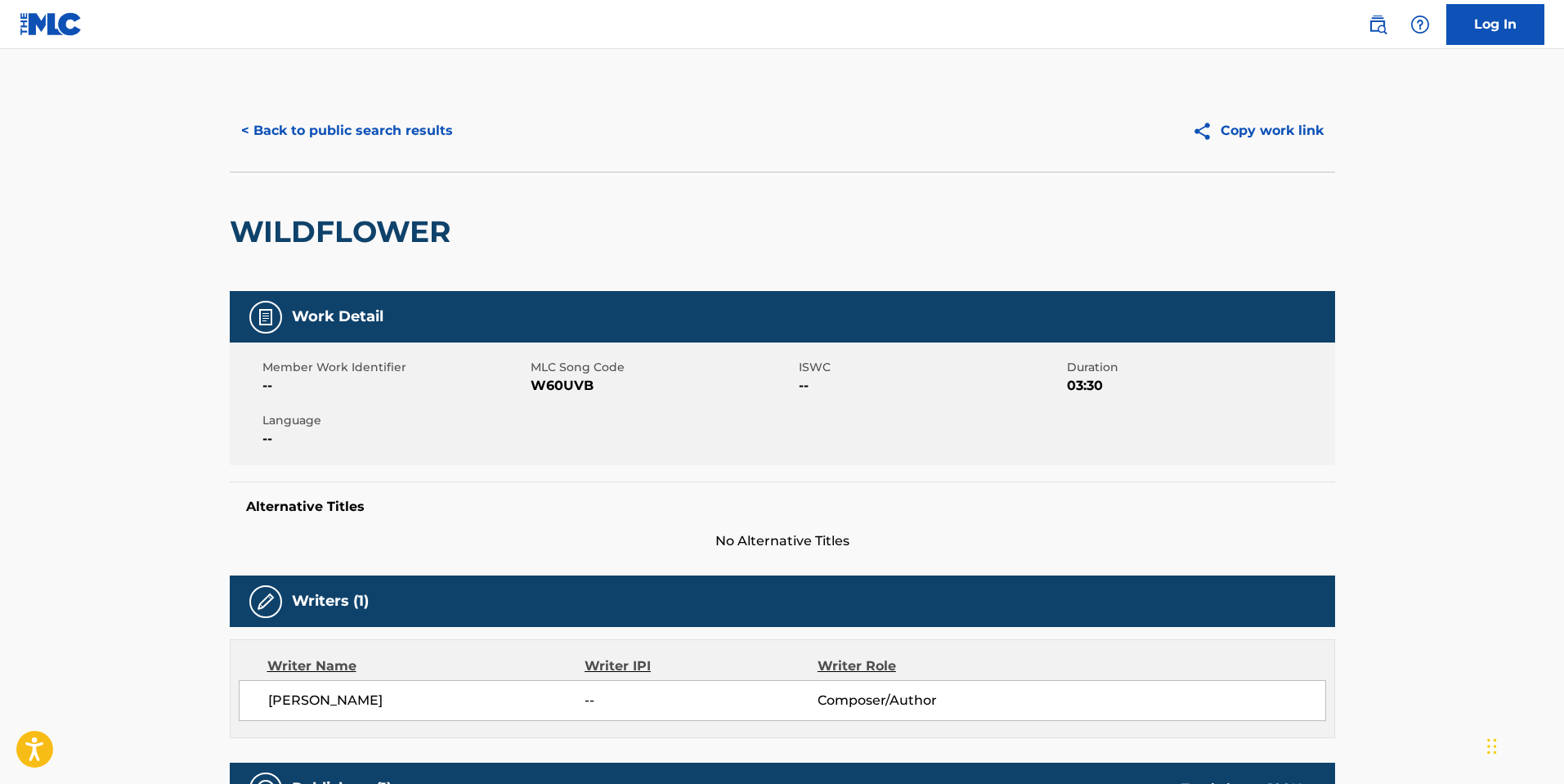
click at [320, 142] on button "< Back to public search results" at bounding box center [347, 130] width 235 height 41
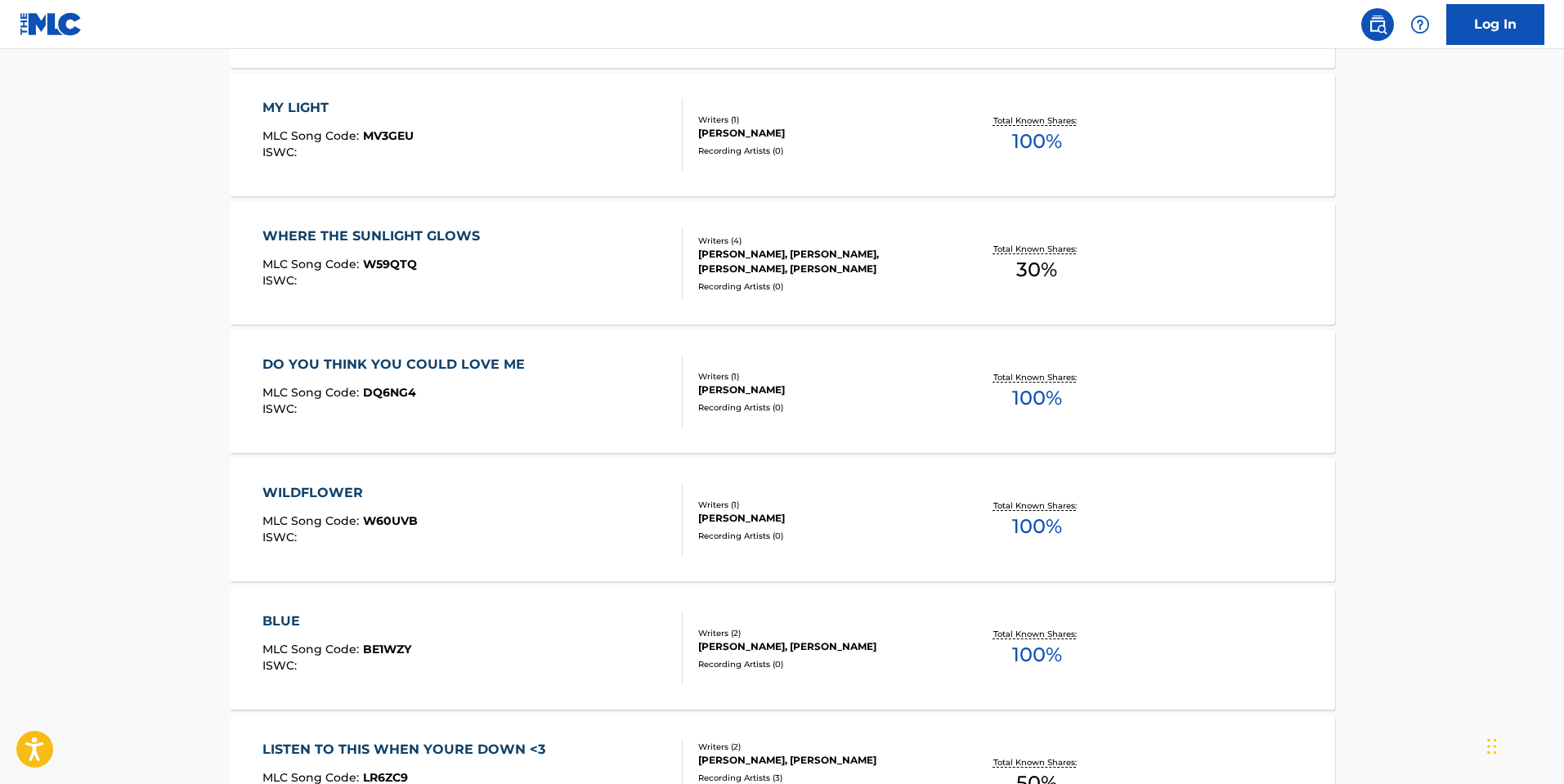
click at [279, 616] on div "BLUE" at bounding box center [337, 621] width 149 height 19
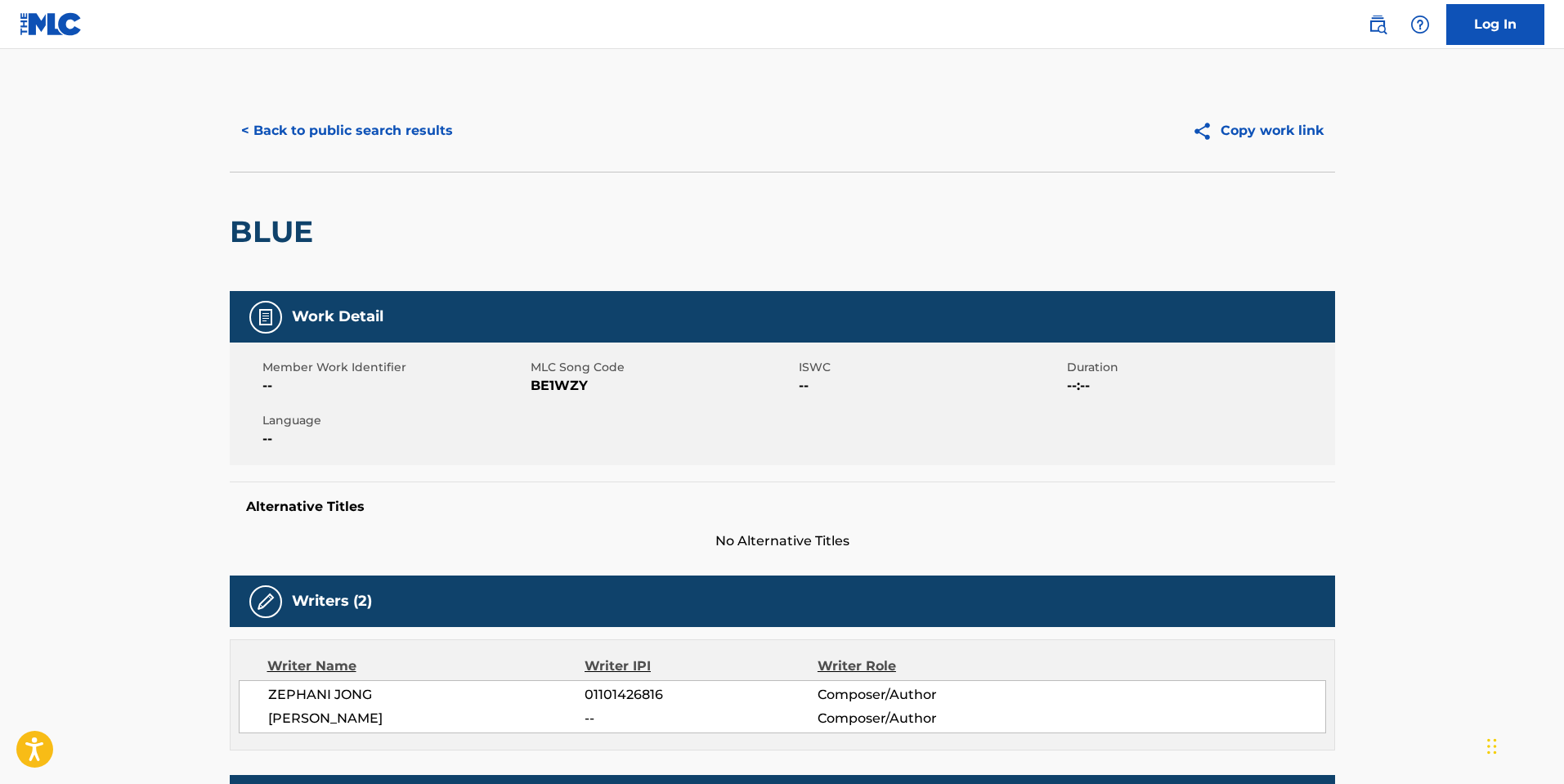
click at [385, 114] on button "< Back to public search results" at bounding box center [347, 130] width 235 height 41
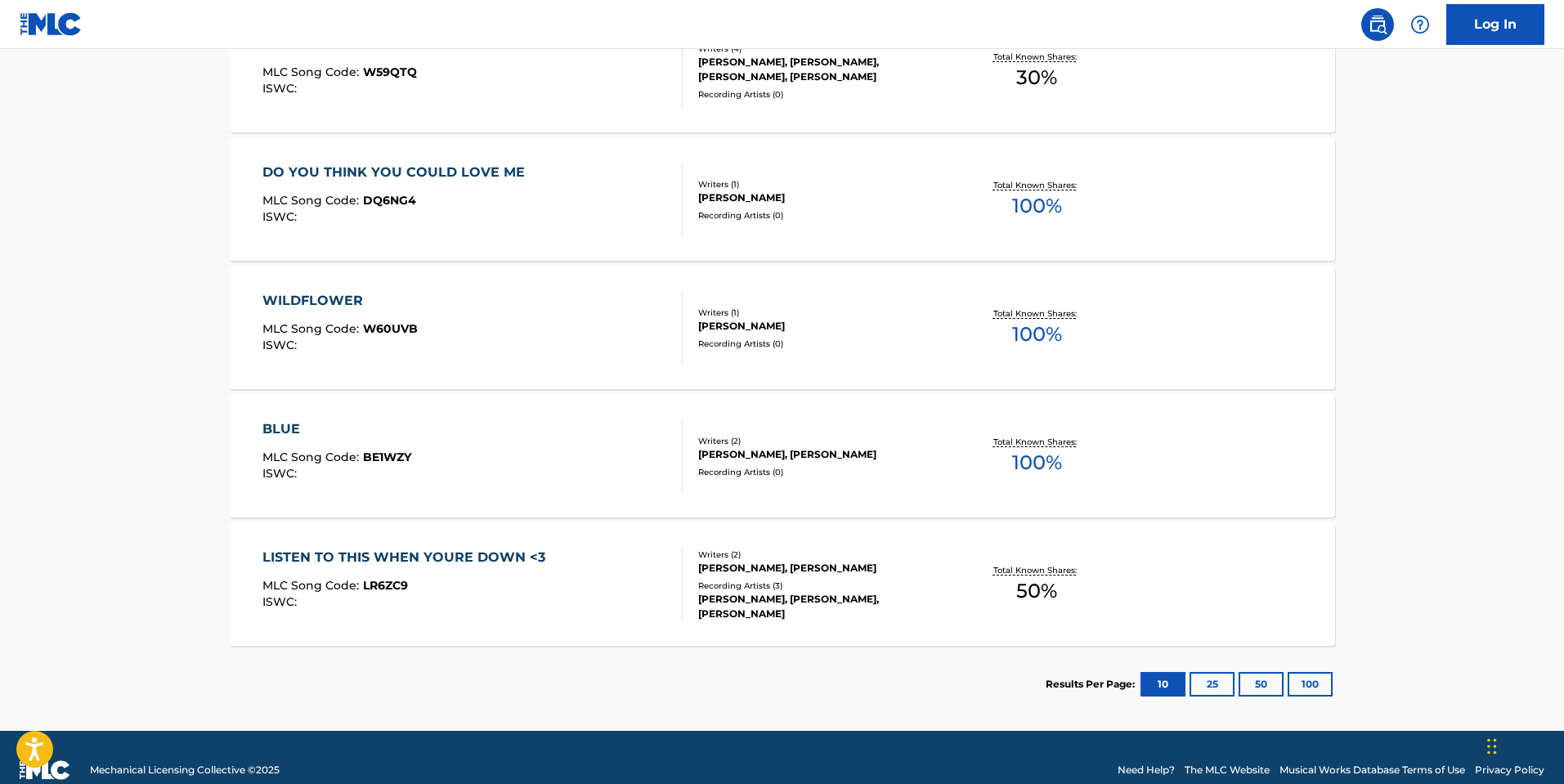
scroll to position [953, 0]
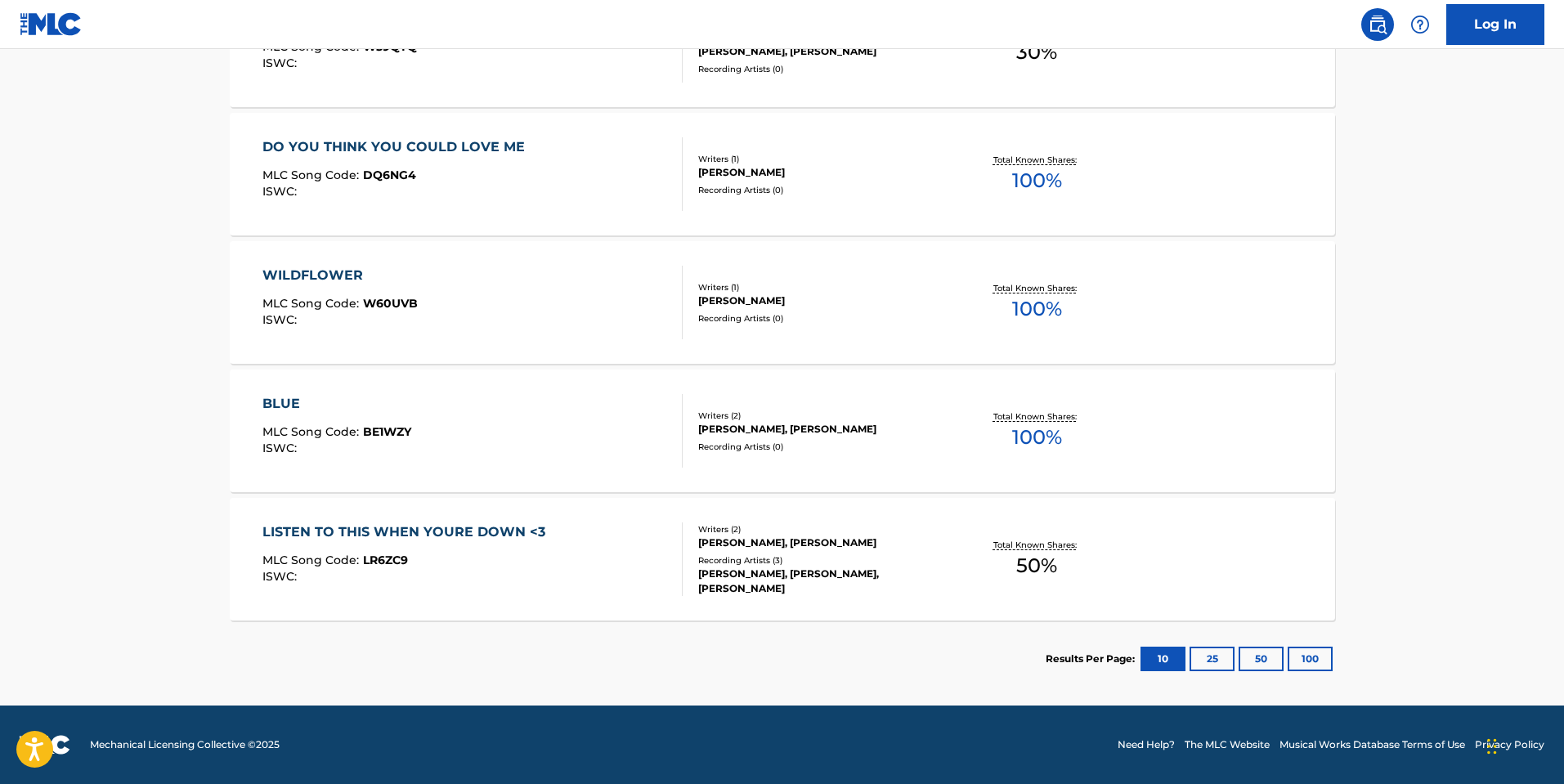
click at [604, 545] on div "LISTEN TO THIS WHEN YOURE DOWN <3 MLC Song Code : LR6ZC9 ISWC :" at bounding box center [473, 559] width 420 height 74
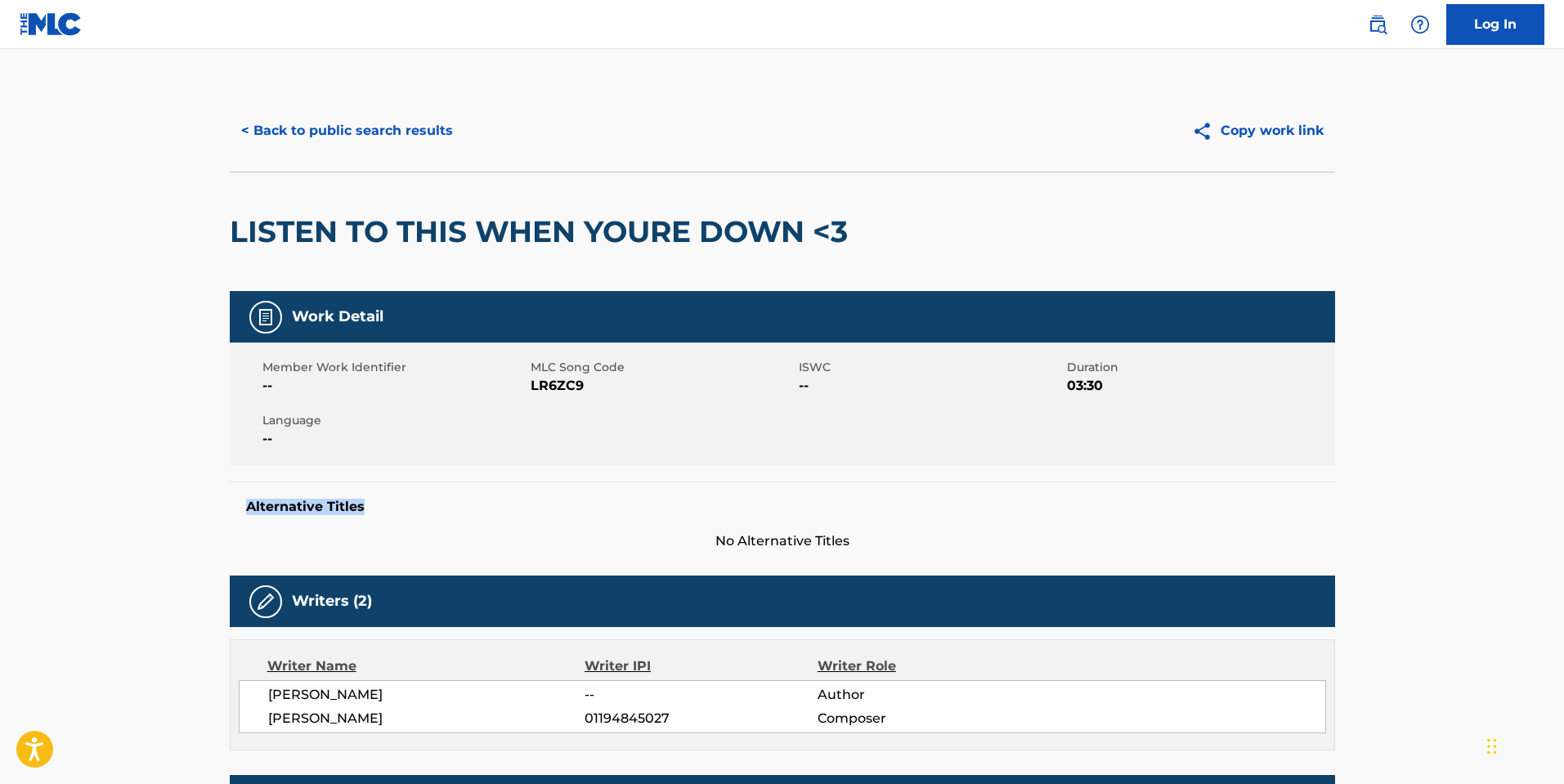
click at [586, 465] on div "Work Detail Member Work Identifier -- MLC Song Code LR6ZC9 ISWC -- Duration 03:…" at bounding box center [782, 421] width 1106 height 260
click at [1030, 497] on div "Alternative Titles No Alternative Titles" at bounding box center [782, 516] width 1106 height 69
click at [409, 136] on button "< Back to public search results" at bounding box center [347, 130] width 235 height 41
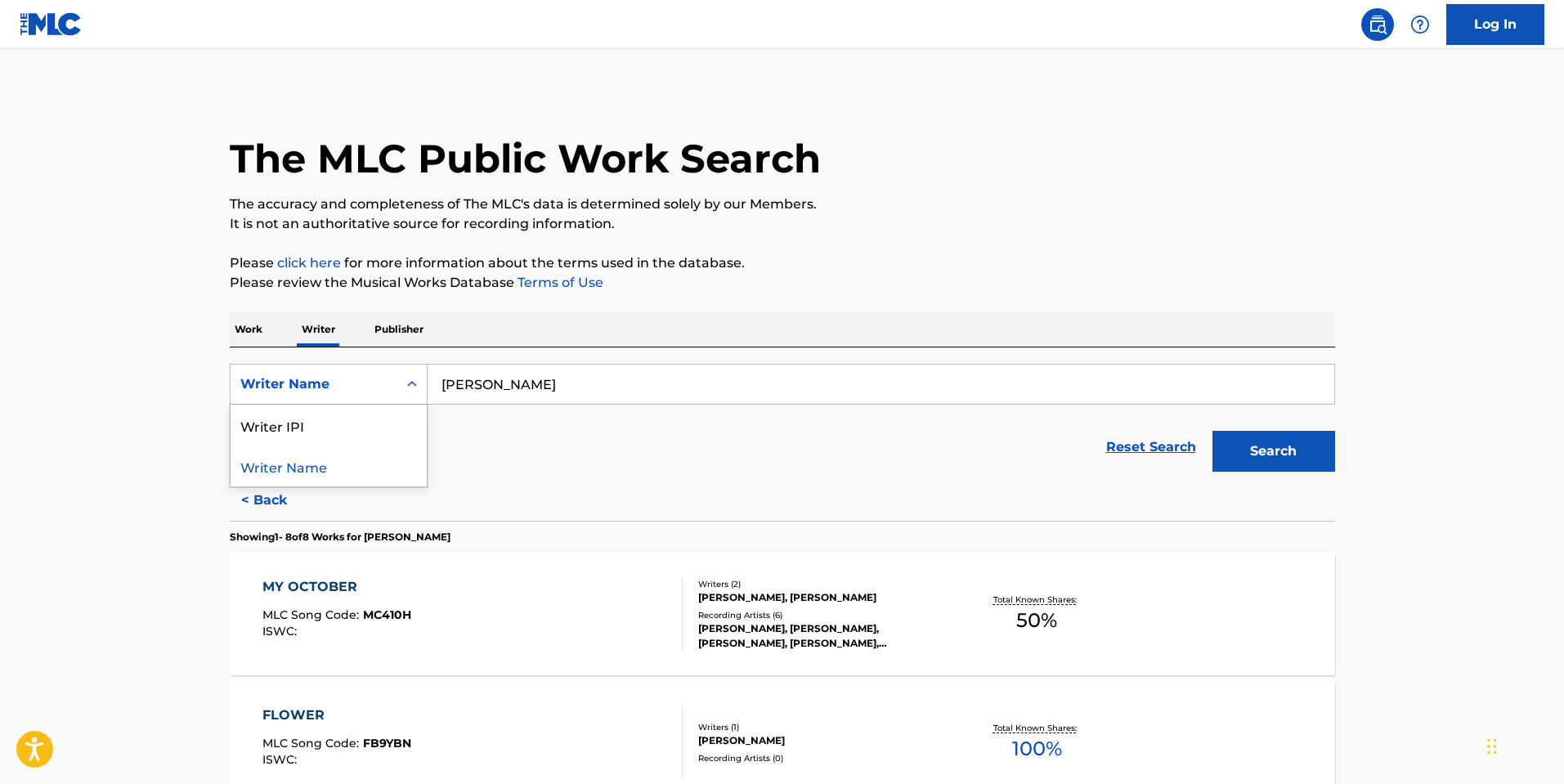
click at [364, 398] on div "Writer Name" at bounding box center [315, 384] width 167 height 31
click at [345, 436] on div "Writer IPI" at bounding box center [329, 425] width 197 height 41
click at [525, 380] on input "Search Form" at bounding box center [881, 383] width 907 height 39
paste input "1104112731"
type input "1104112731"
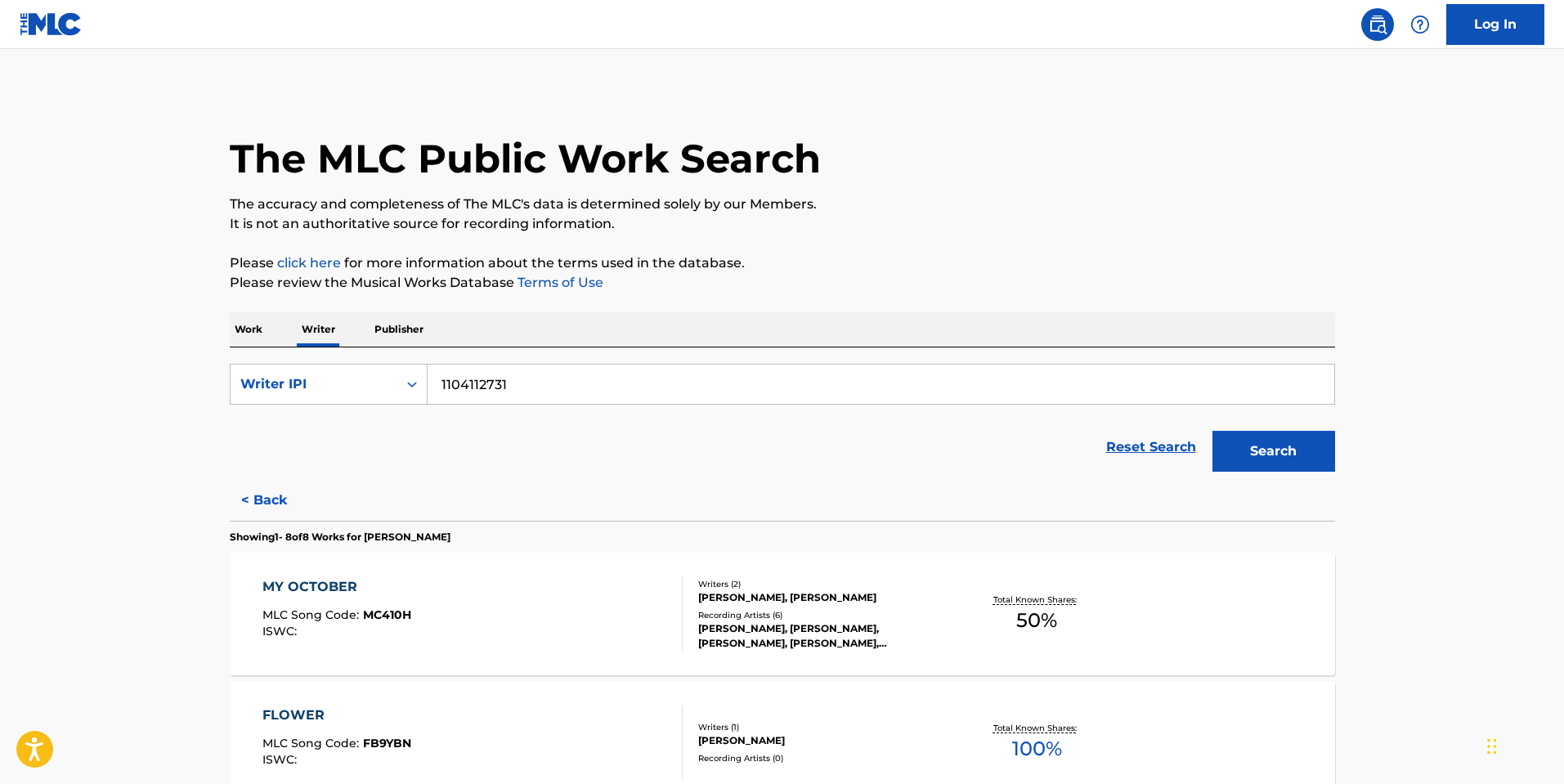
click at [1259, 436] on button "Search" at bounding box center [1274, 450] width 123 height 41
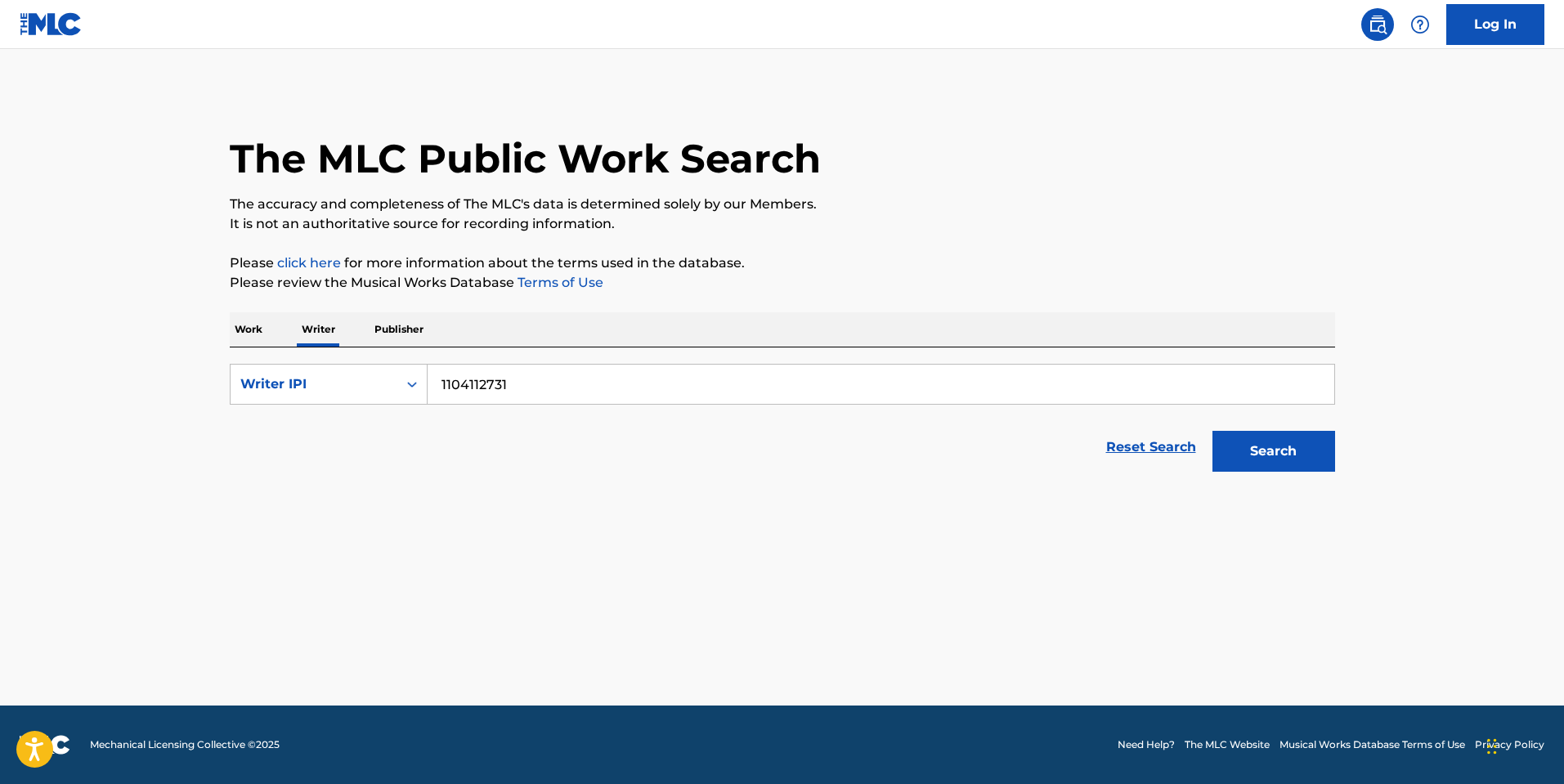
click at [1301, 467] on button "Search" at bounding box center [1274, 450] width 123 height 41
click at [269, 330] on div "Work Writer Publisher" at bounding box center [782, 330] width 1106 height 35
click at [258, 332] on p "Work" at bounding box center [248, 330] width 37 height 35
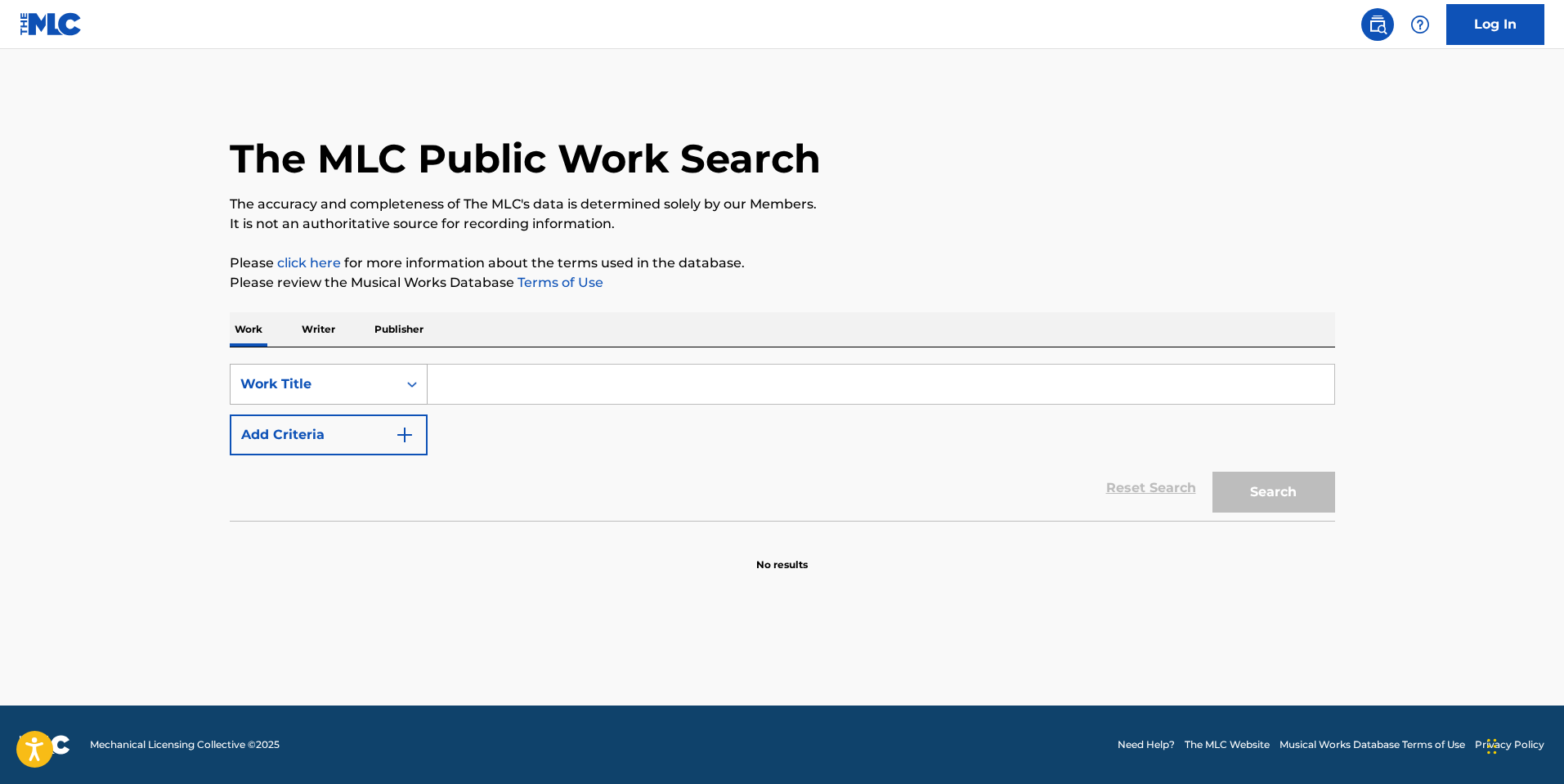
click at [286, 387] on div "Work Title" at bounding box center [315, 384] width 148 height 19
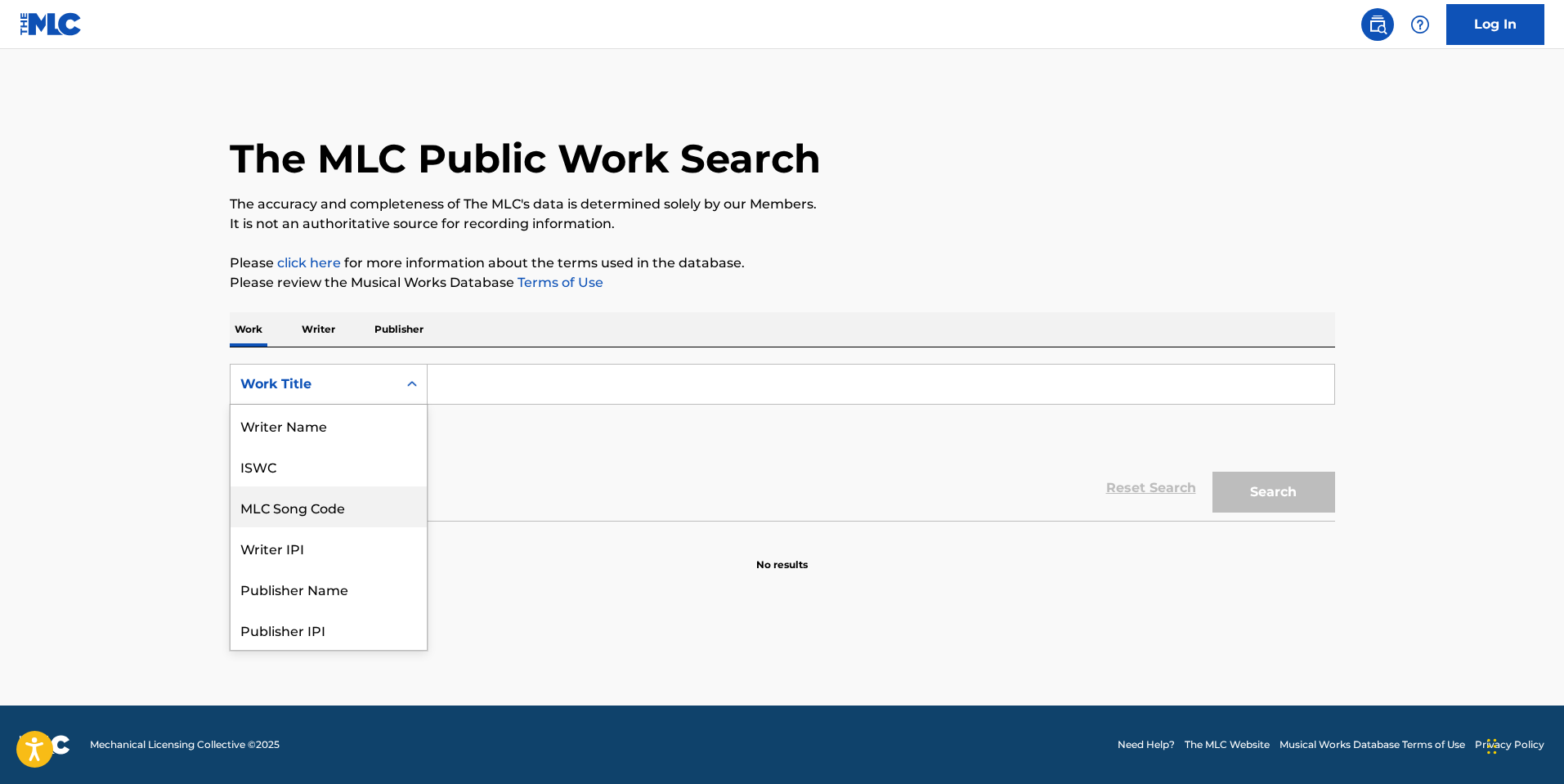
scroll to position [81, 0]
click at [325, 462] on div "Writer IPI" at bounding box center [329, 466] width 197 height 41
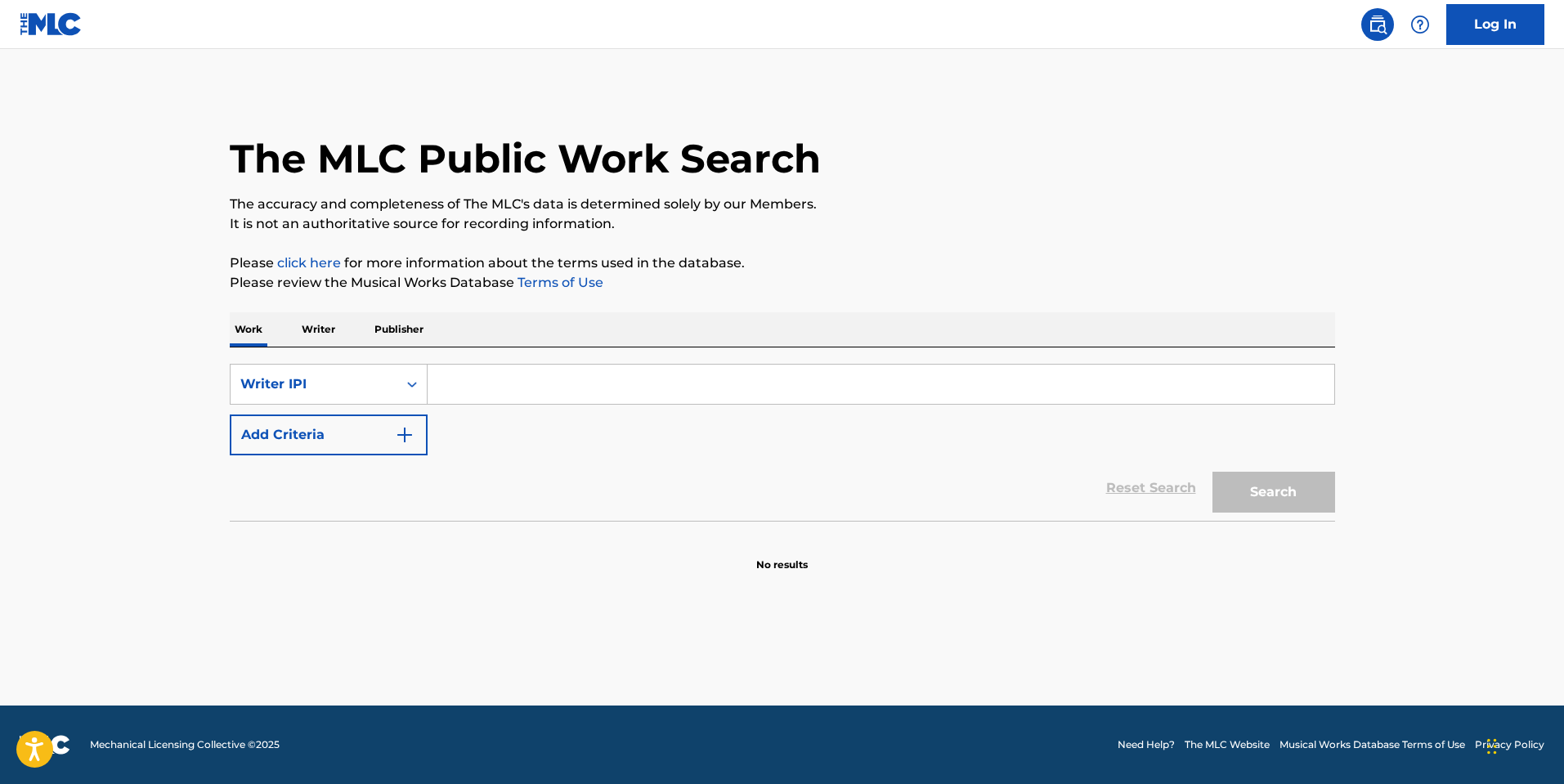
click at [536, 374] on input "Search Form" at bounding box center [881, 383] width 907 height 39
click at [403, 386] on div "Search Form" at bounding box center [411, 383] width 30 height 30
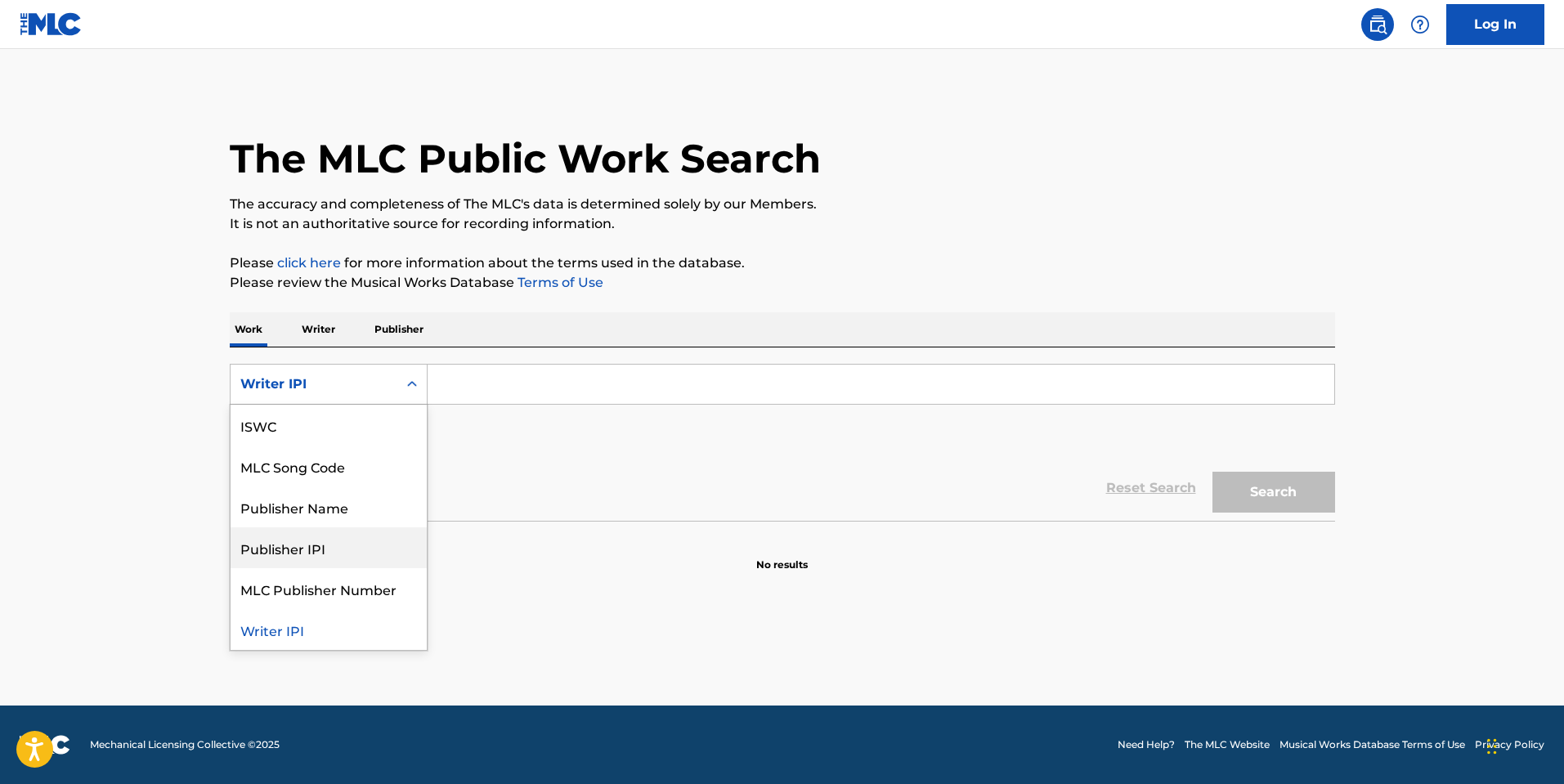
click at [340, 551] on div "Publisher IPI" at bounding box center [329, 547] width 197 height 41
click at [373, 391] on div "Publisher IPI" at bounding box center [315, 384] width 148 height 19
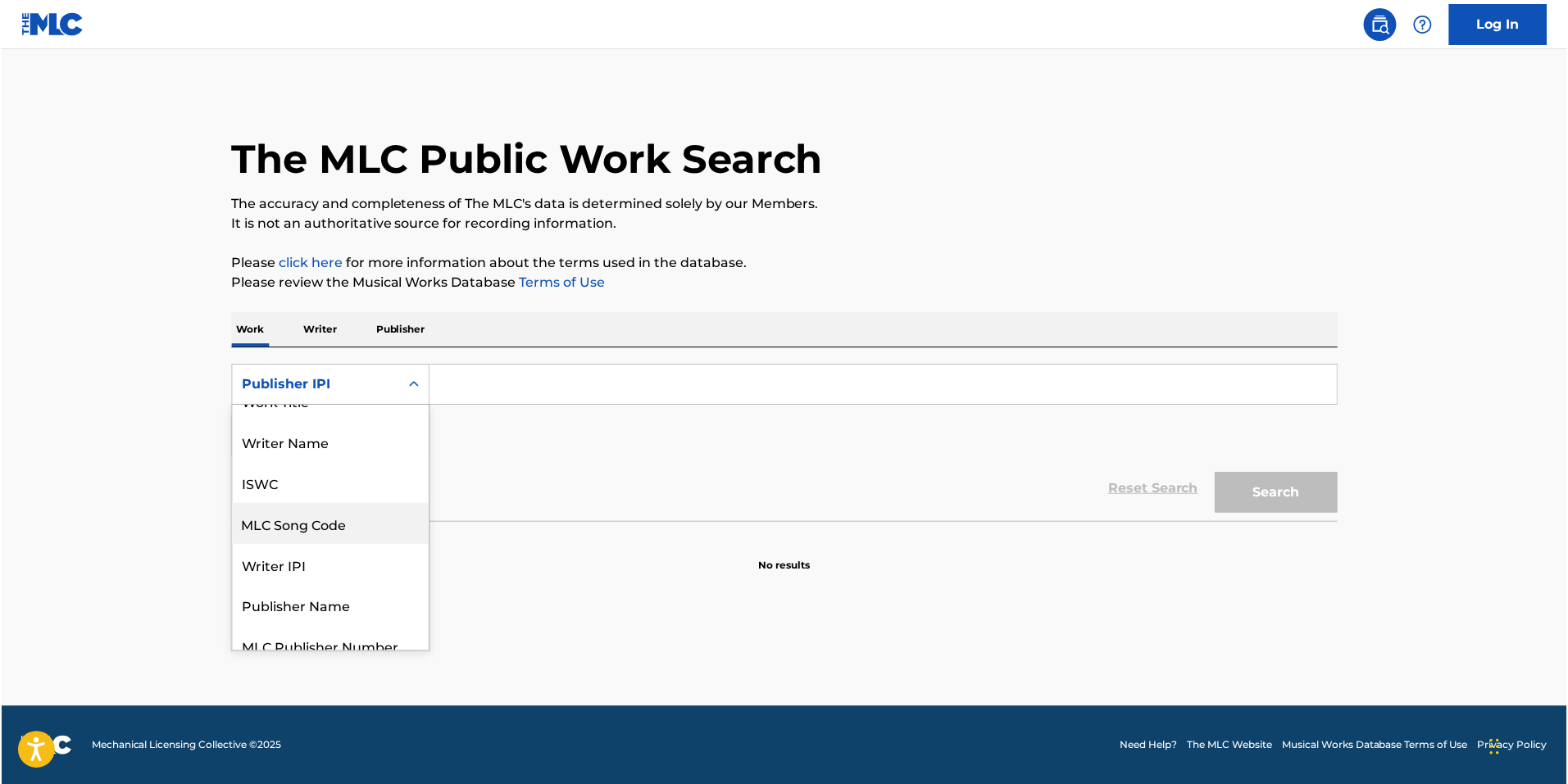
scroll to position [0, 0]
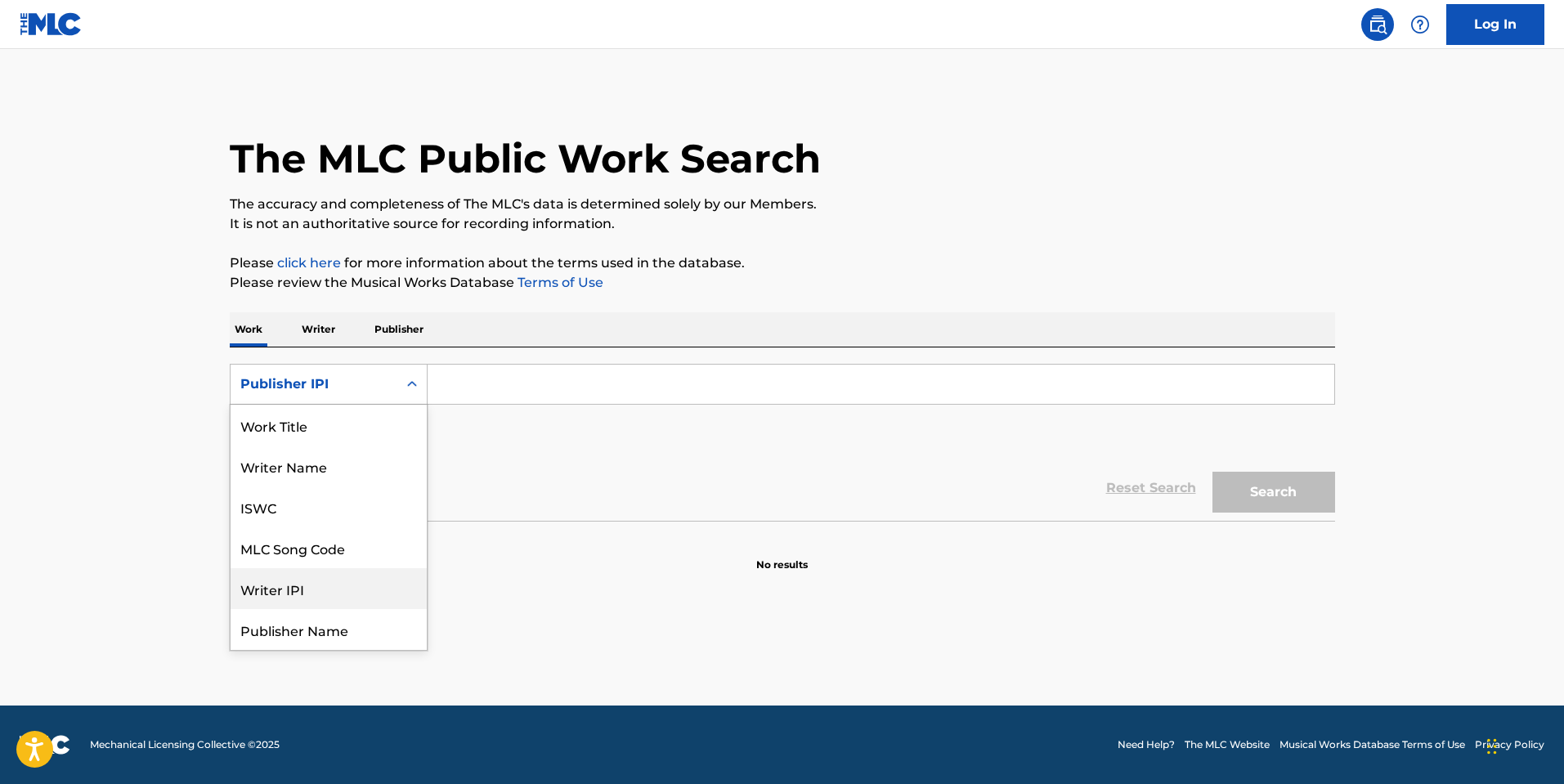
click at [341, 594] on div "Writer IPI" at bounding box center [329, 588] width 197 height 41
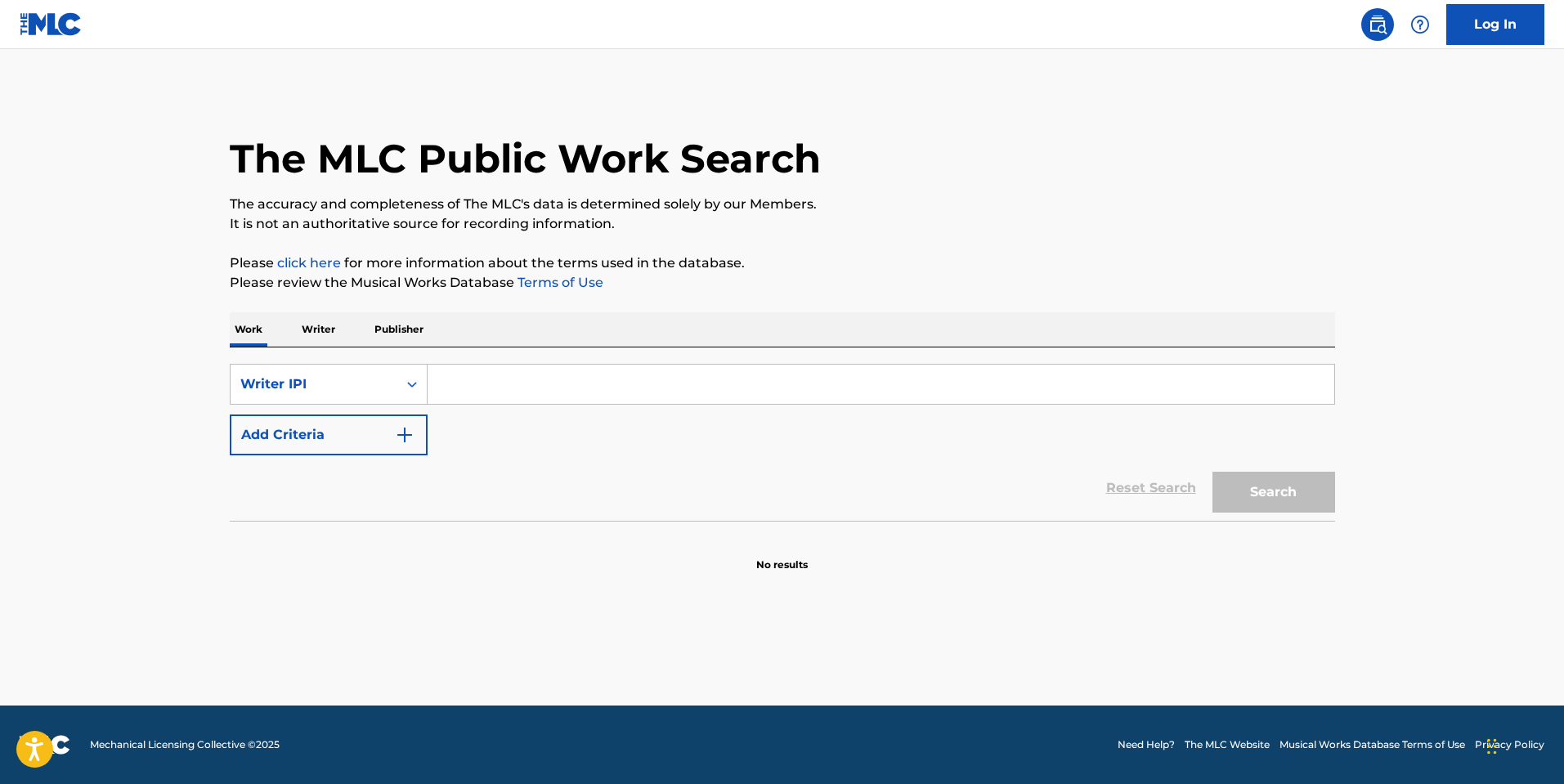
click at [589, 369] on input "Search Form" at bounding box center [881, 383] width 907 height 39
paste input "1104112731"
type input "1104112731"
click at [1299, 496] on button "Search" at bounding box center [1274, 492] width 123 height 41
click at [544, 594] on main "The MLC Public Work Search The accuracy and completeness of The MLC's data is d…" at bounding box center [782, 377] width 1564 height 657
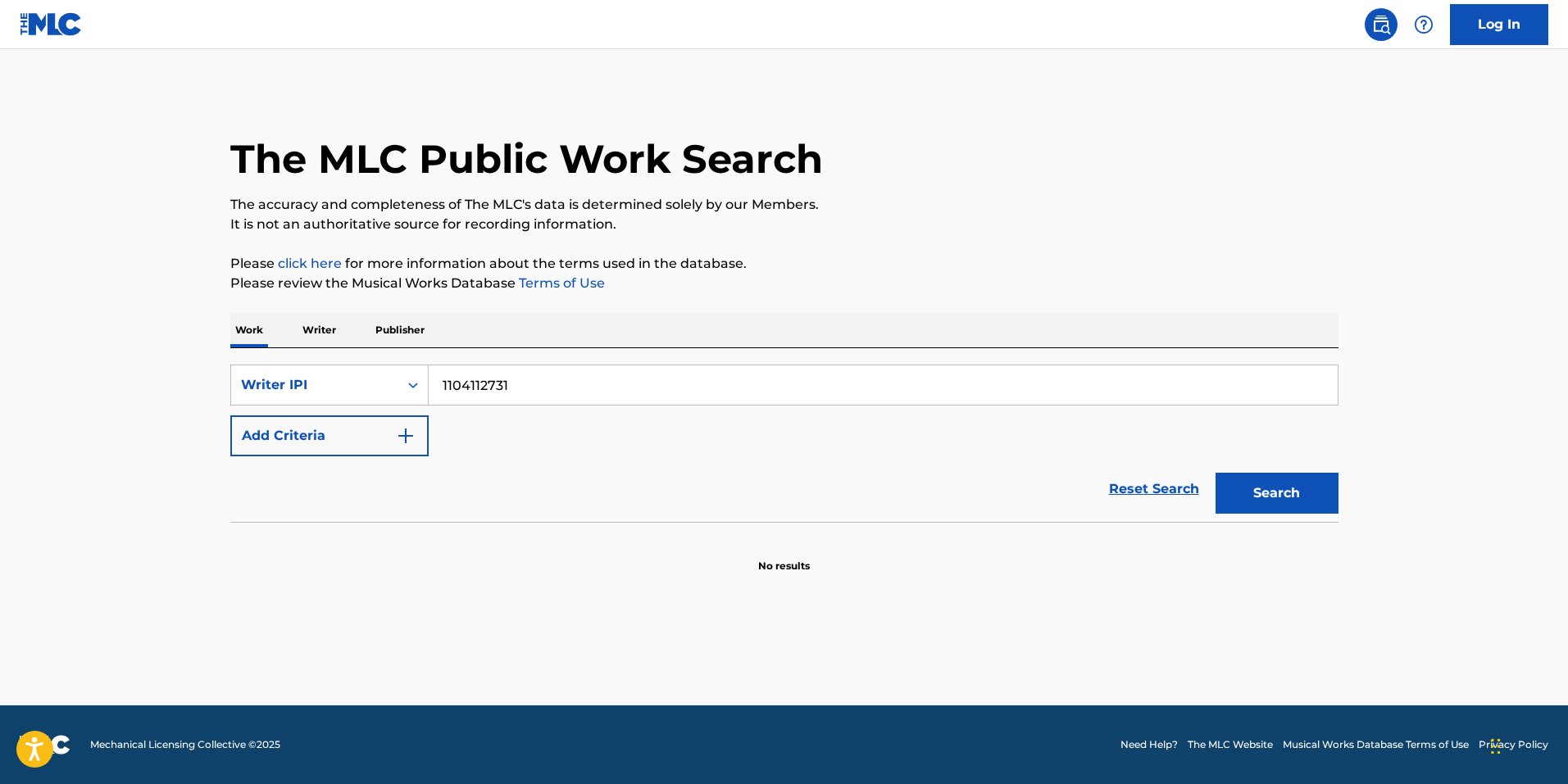
click at [555, 382] on input "1104112731" at bounding box center [884, 384] width 909 height 39
click at [281, 361] on div "SearchWithCriteria6900f5e3-19dc-427e-b6f3-78e1f7a1c94c Writer IPI 1104112731 Ad…" at bounding box center [784, 434] width 1108 height 174
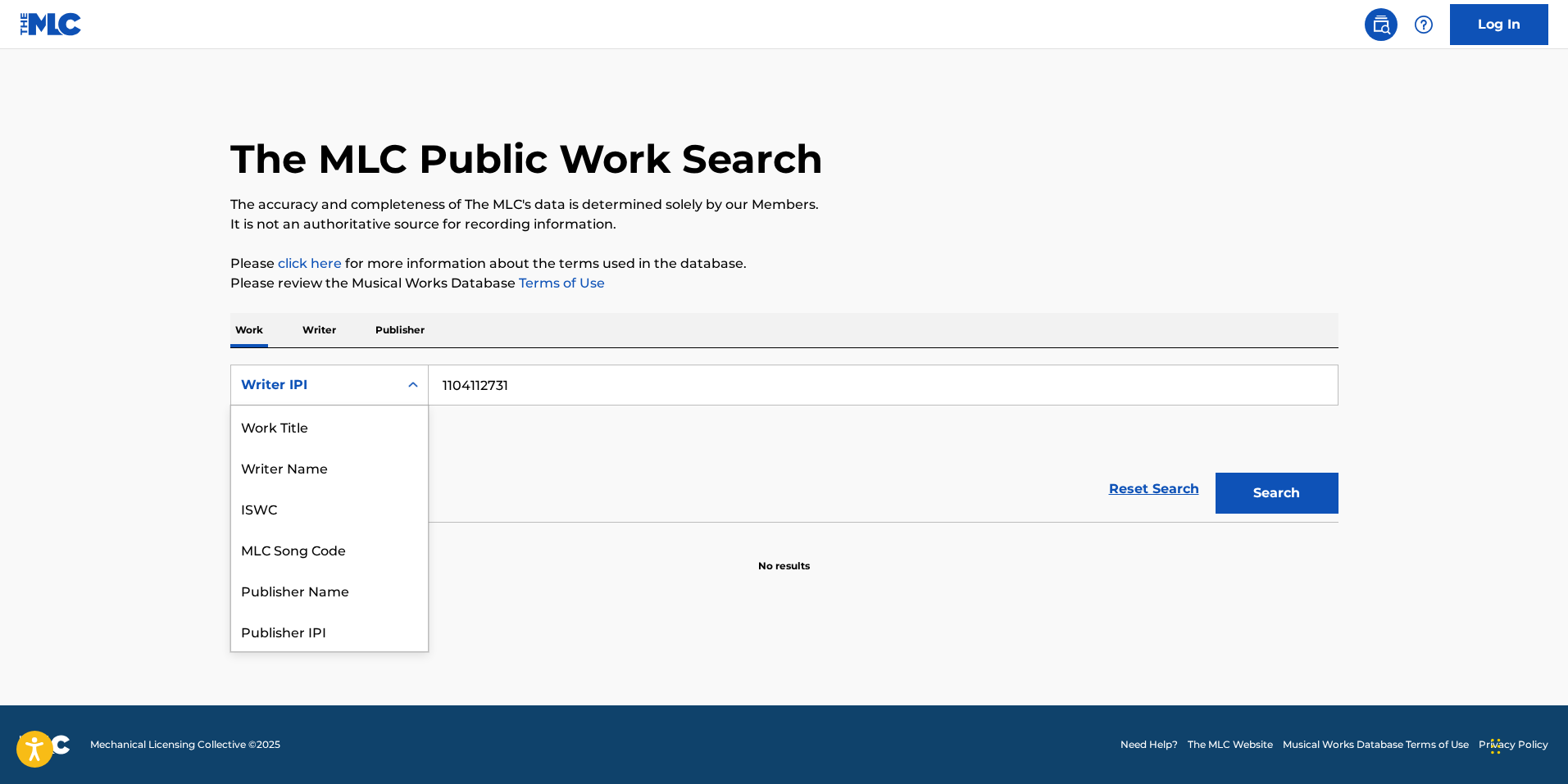
click at [284, 365] on div "Writer IPI" at bounding box center [330, 385] width 198 height 41
click at [259, 426] on div "Work Title" at bounding box center [330, 426] width 197 height 41
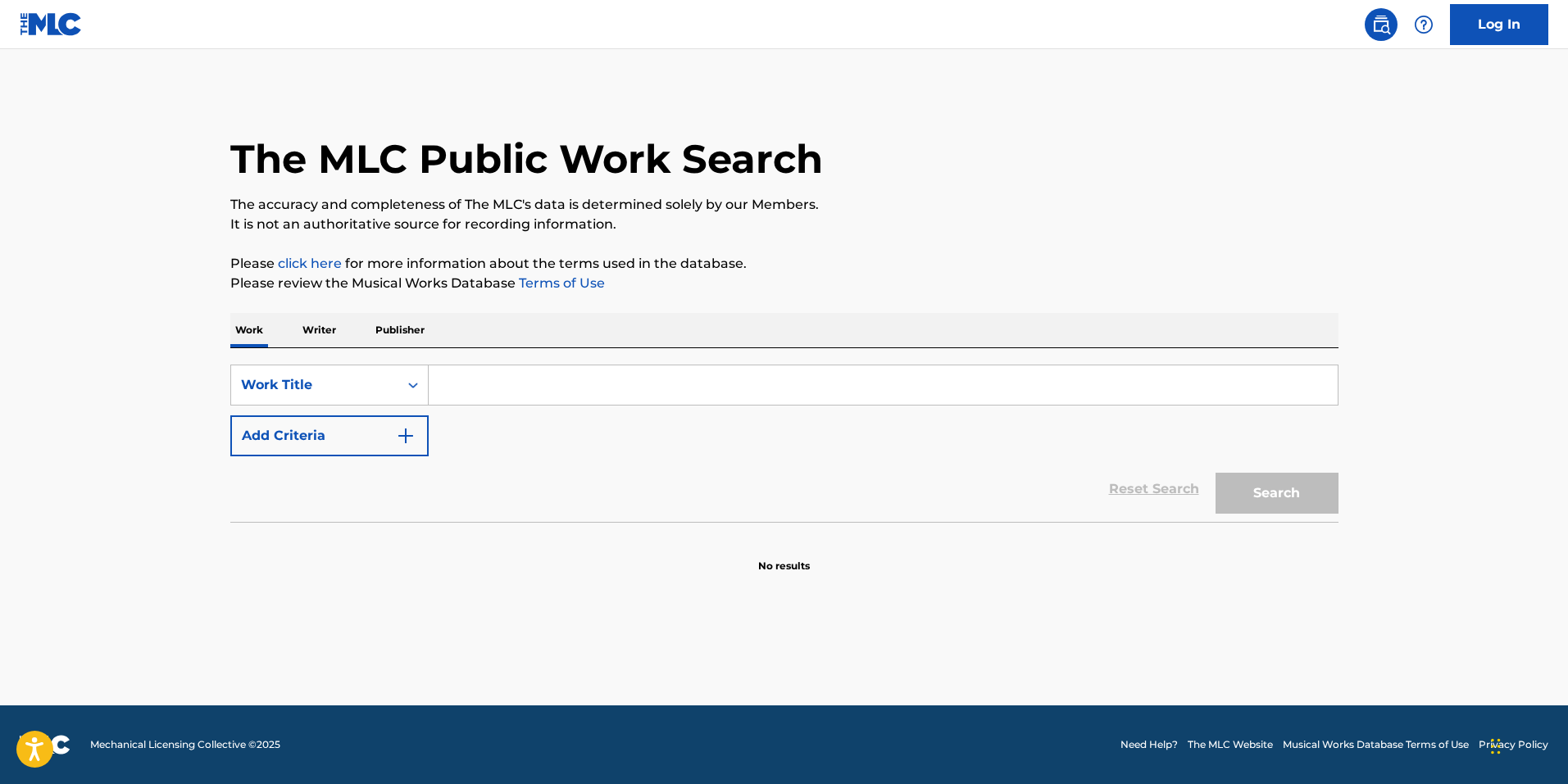
click at [495, 383] on input "Search Form" at bounding box center [884, 384] width 909 height 39
type input "blue"
click at [231, 415] on button "Add Criteria" at bounding box center [330, 435] width 198 height 41
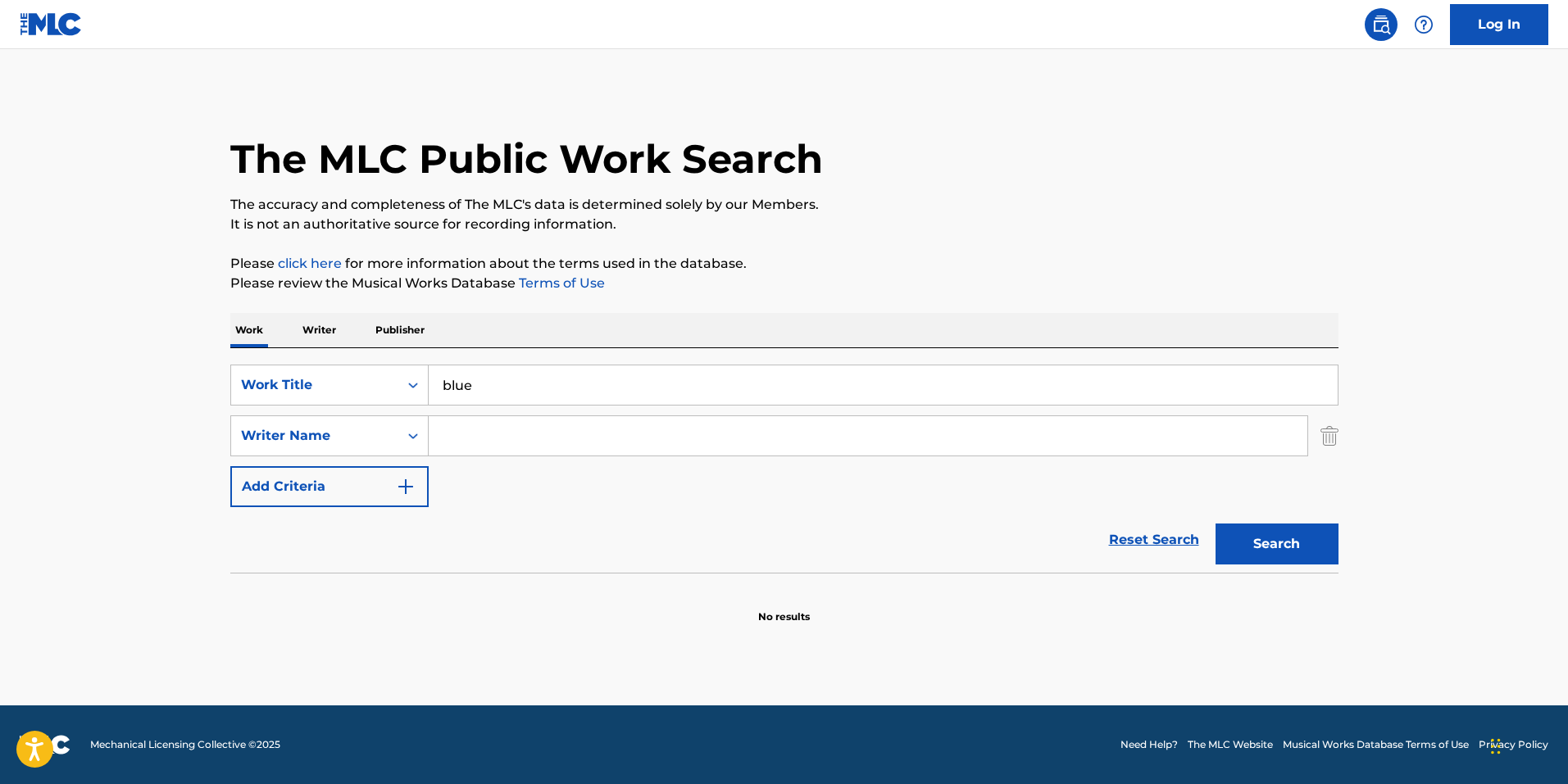
click at [631, 429] on input "Search Form" at bounding box center [868, 435] width 879 height 39
type input "[PERSON_NAME]"
click at [1216, 524] on button "Search" at bounding box center [1278, 544] width 123 height 41
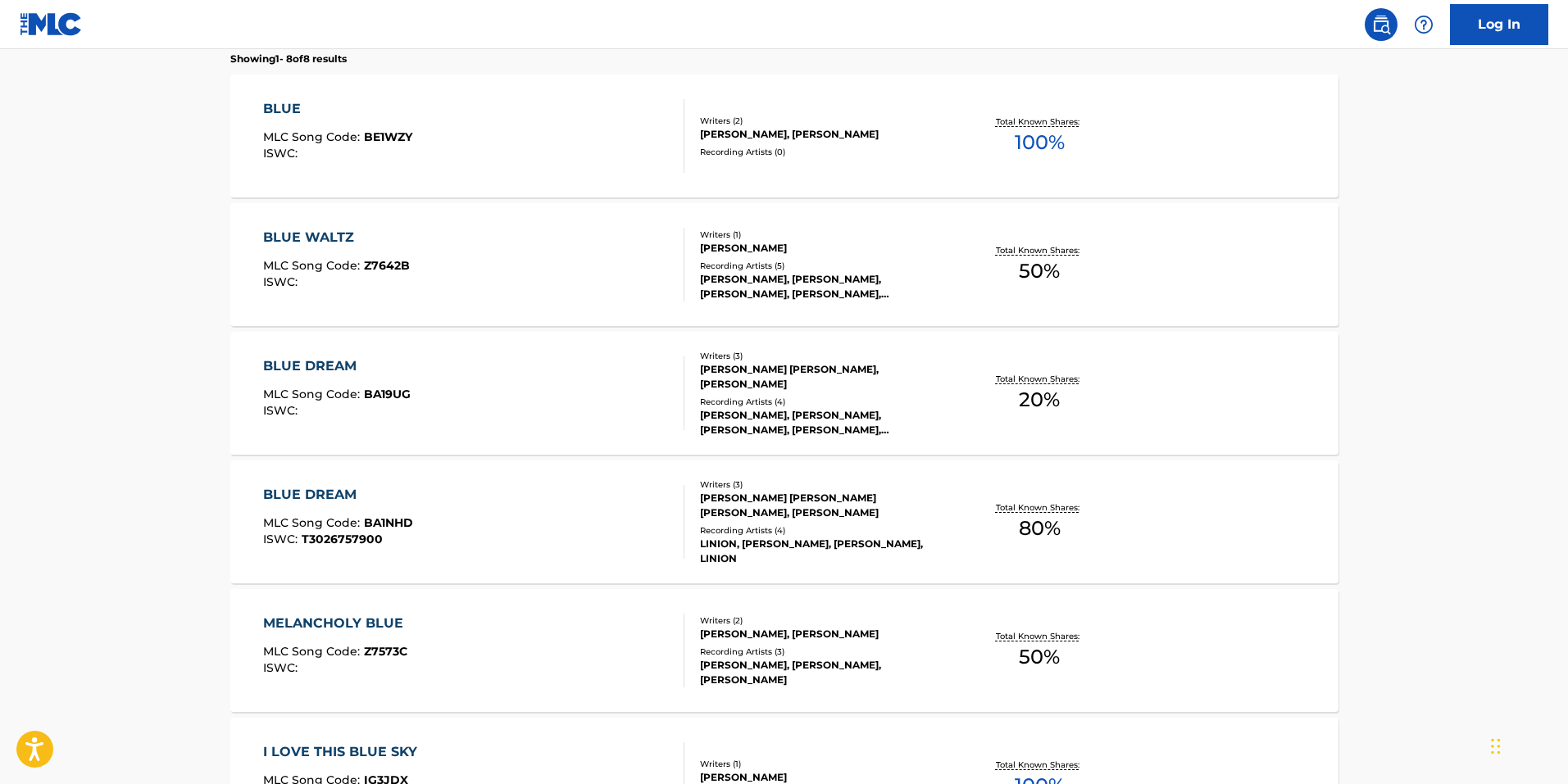
scroll to position [246, 0]
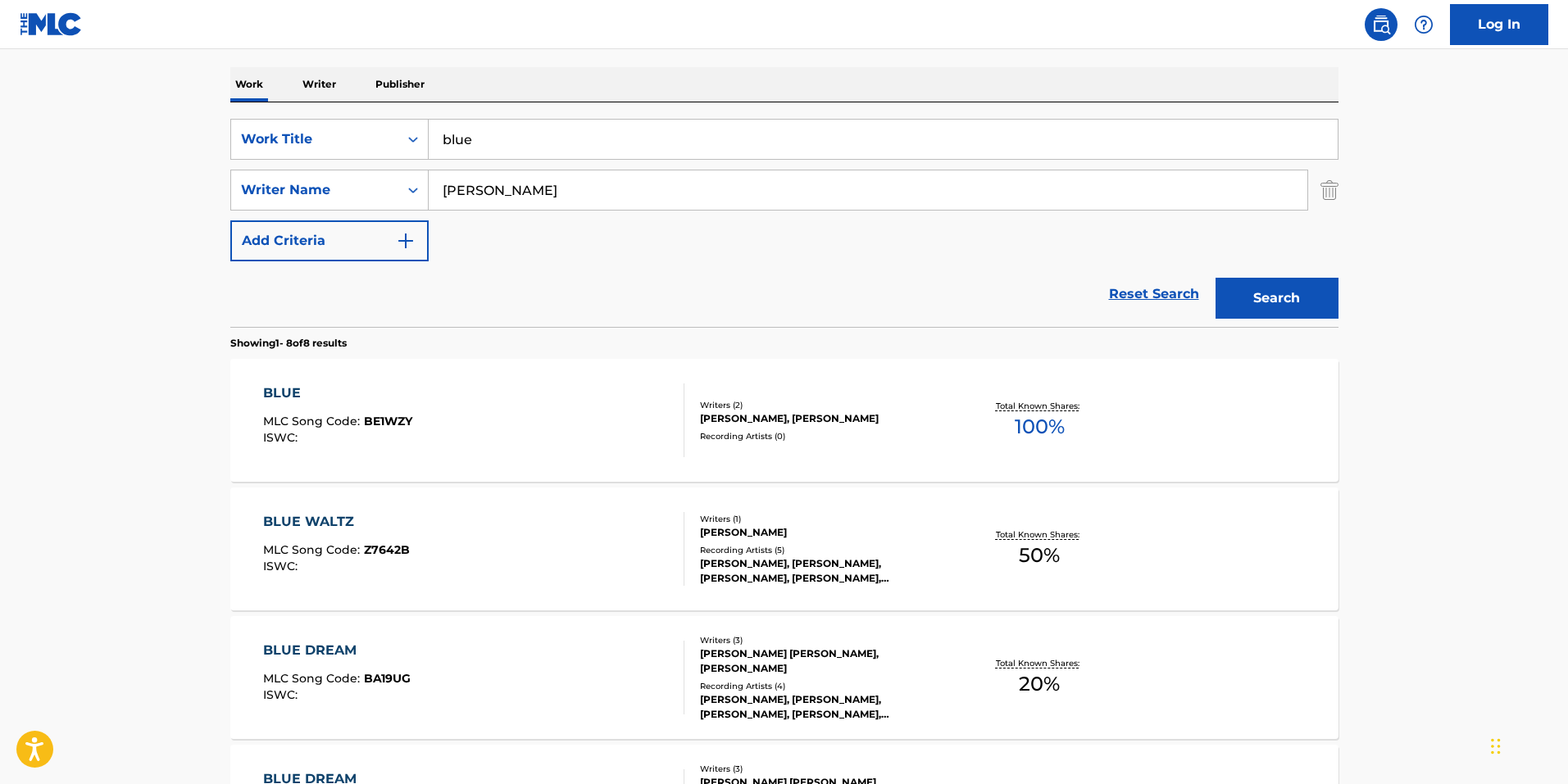
click at [477, 380] on div "BLUE MLC Song Code : BE1WZY ISWC : Writers ( 2 ) [PERSON_NAME], [PERSON_NAME] R…" at bounding box center [784, 421] width 1108 height 123
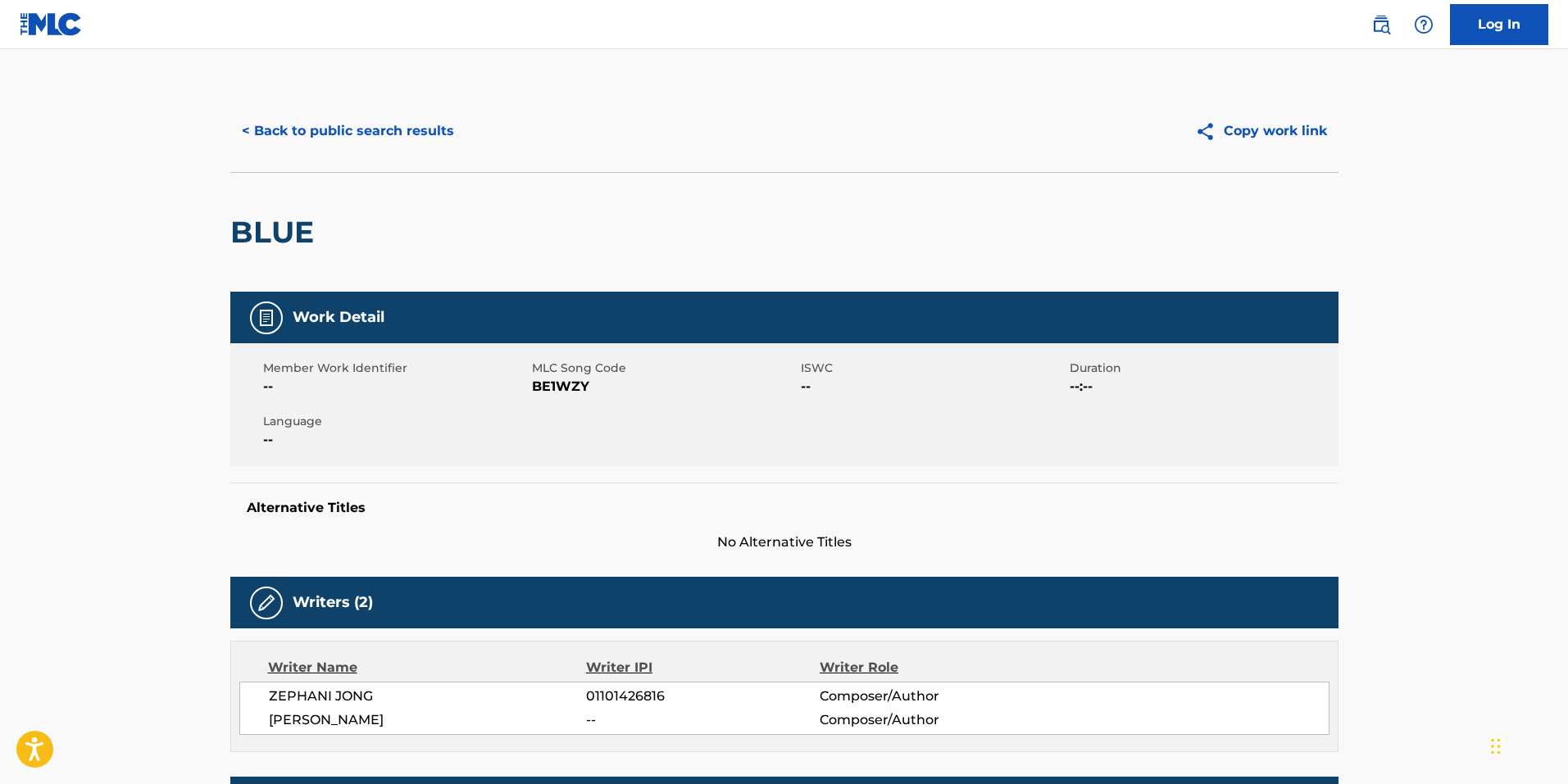
click at [348, 139] on button "< Back to public search results" at bounding box center [348, 131] width 236 height 41
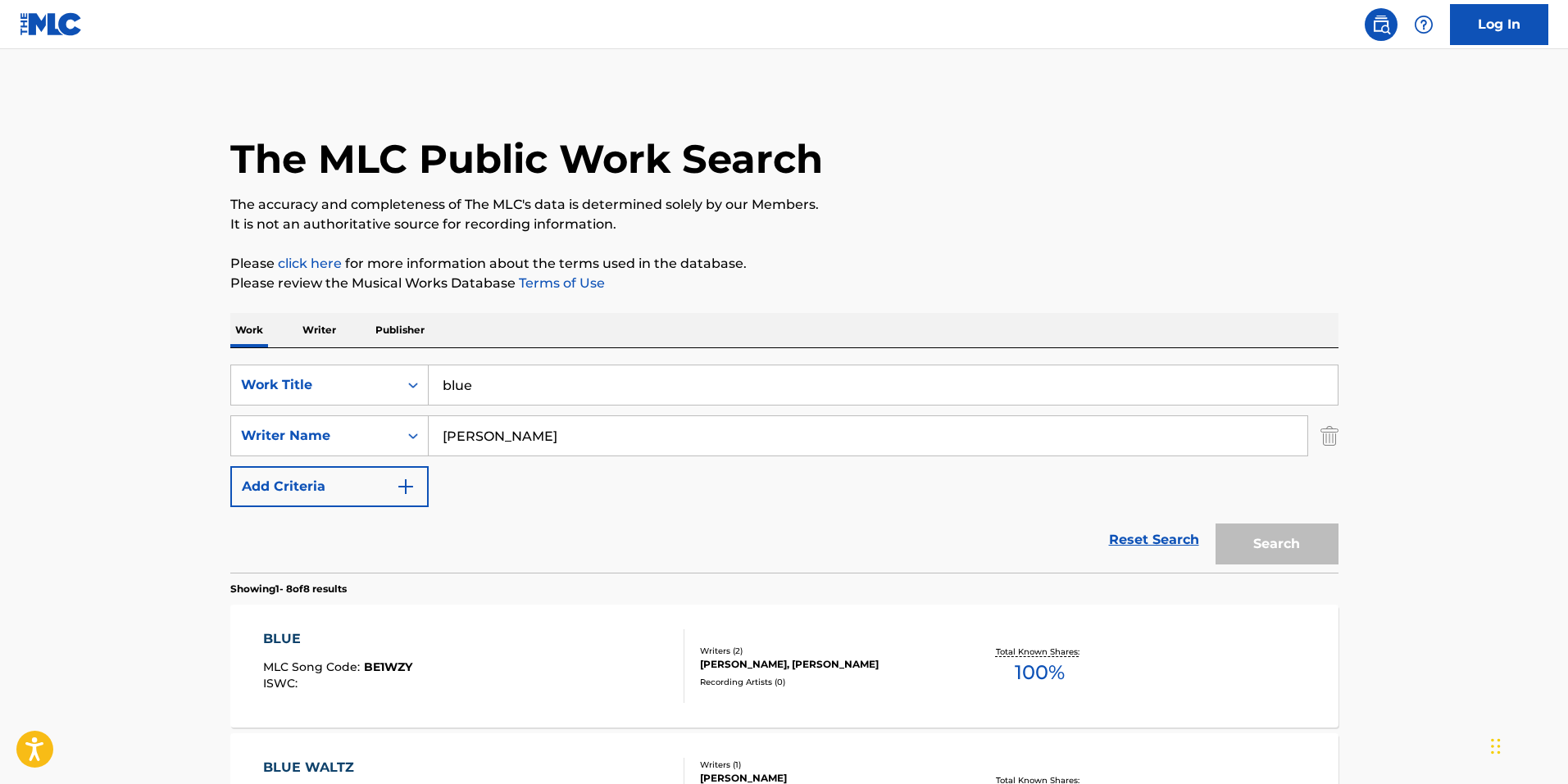
scroll to position [246, 0]
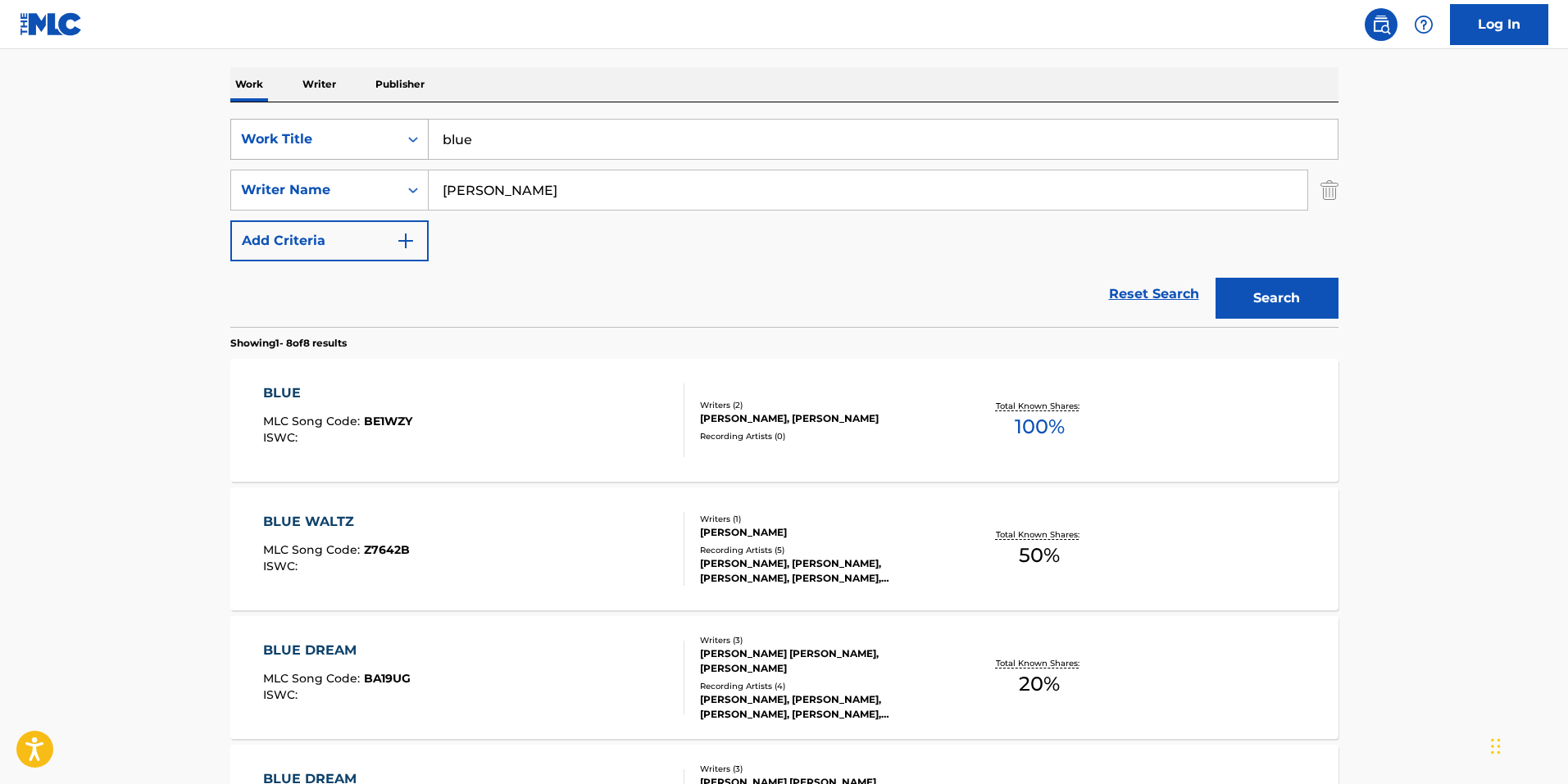
click at [388, 148] on div "Work Title" at bounding box center [315, 139] width 167 height 31
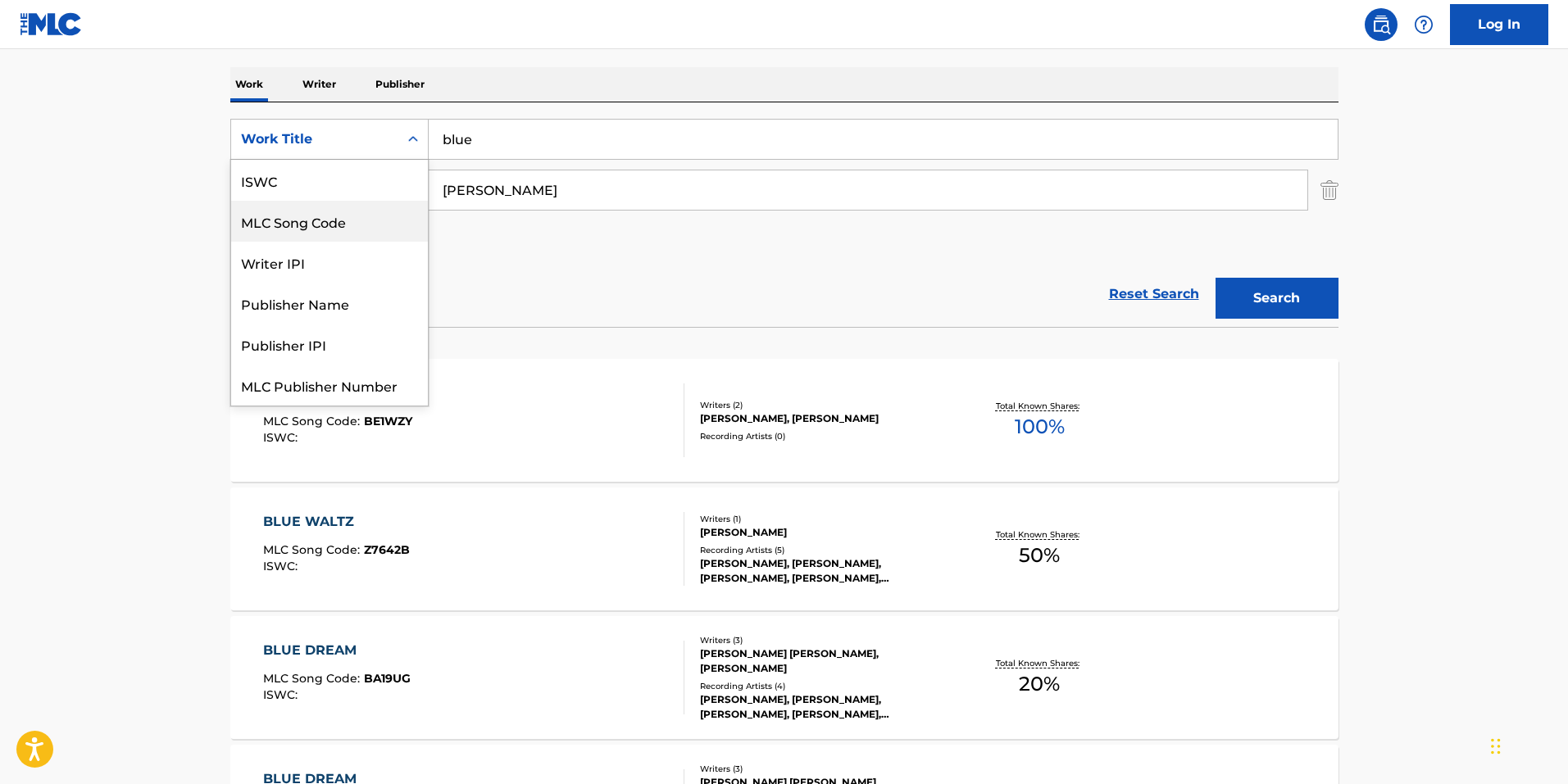
scroll to position [41, 0]
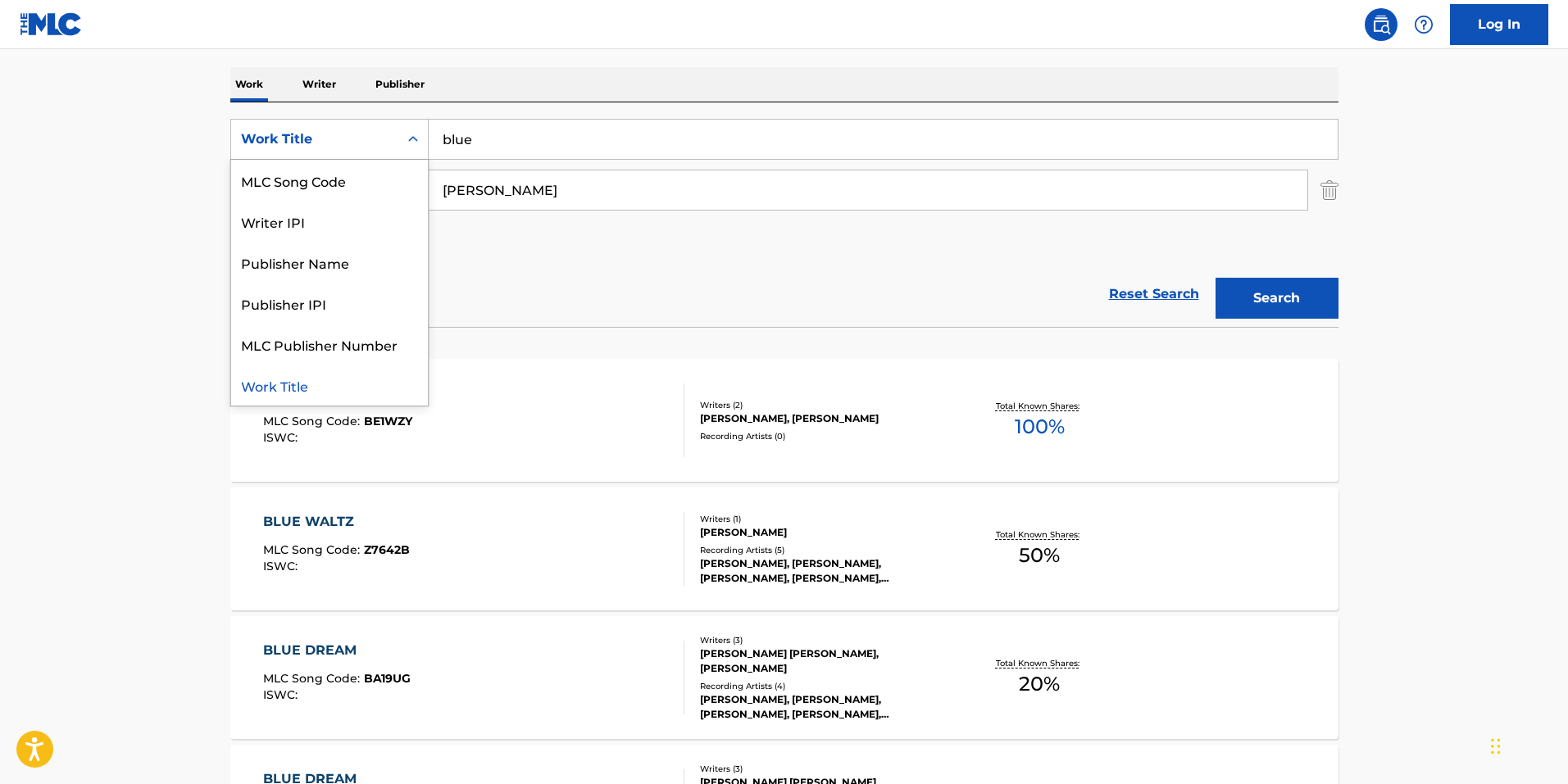
click at [585, 266] on div "Reset Search Search" at bounding box center [784, 294] width 1108 height 65
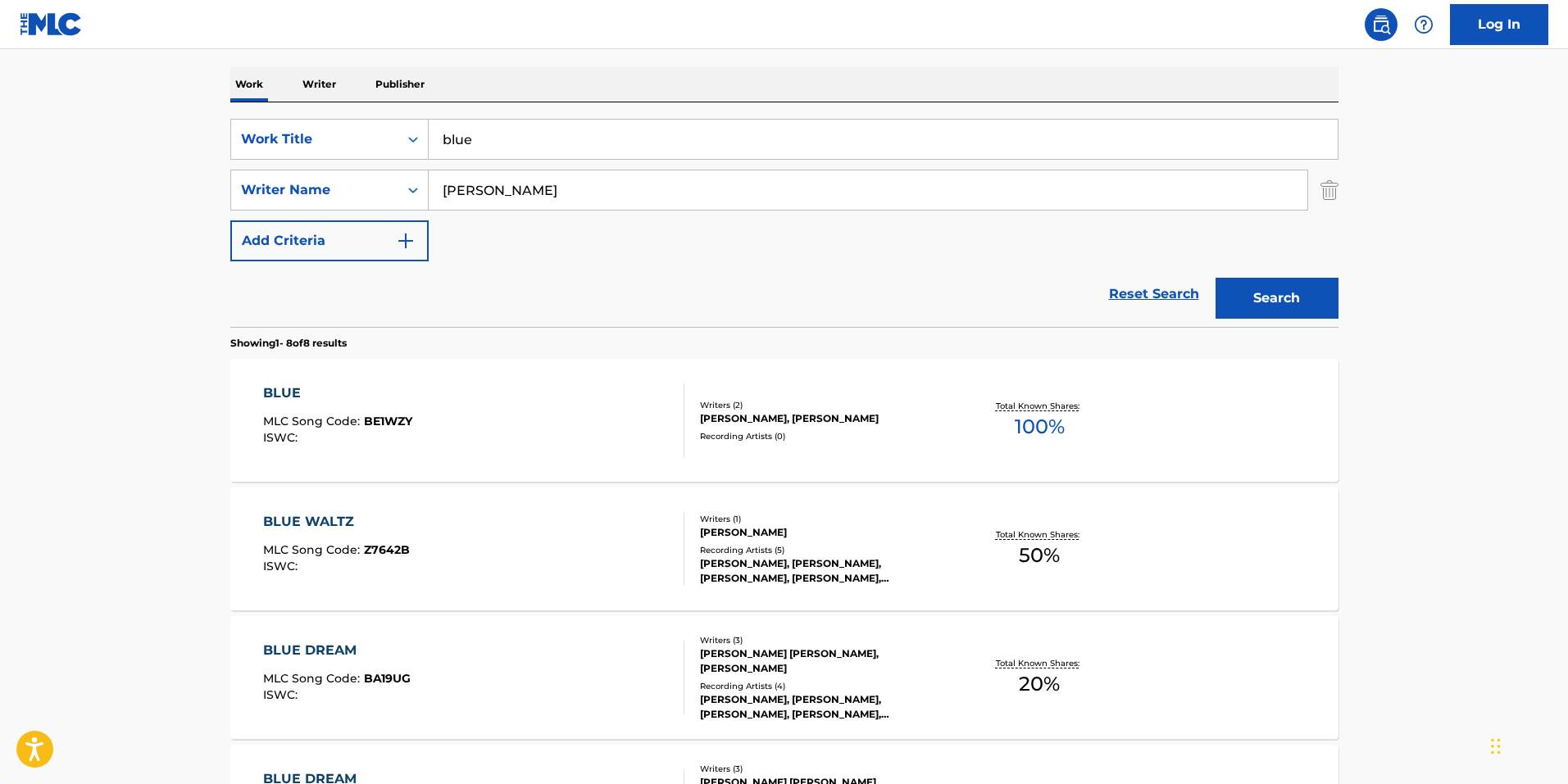
click at [332, 81] on p "Writer" at bounding box center [319, 85] width 43 height 35
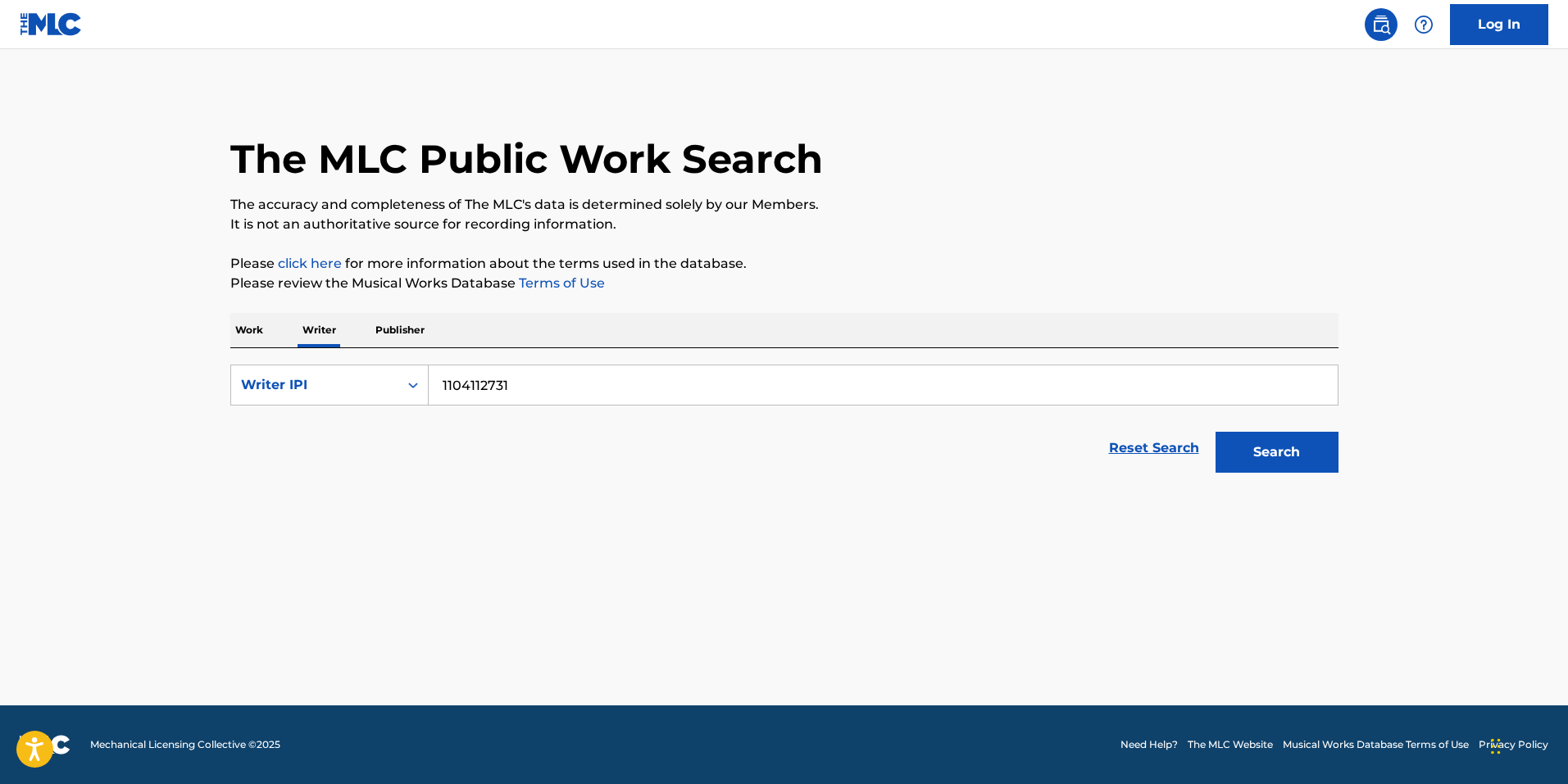
drag, startPoint x: 557, startPoint y: 386, endPoint x: 381, endPoint y: 357, distance: 178.4
click at [382, 356] on div "SearchWithCriteria60c741e4-1cbe-4b86-a235-5aea53c701e4 Writer IPI 1104112731 Re…" at bounding box center [784, 414] width 1108 height 133
click at [364, 373] on div "Writer IPI" at bounding box center [330, 385] width 198 height 41
click at [356, 436] on div "Writer Name" at bounding box center [330, 426] width 197 height 41
click at [534, 388] on input "Search Form" at bounding box center [884, 384] width 909 height 39
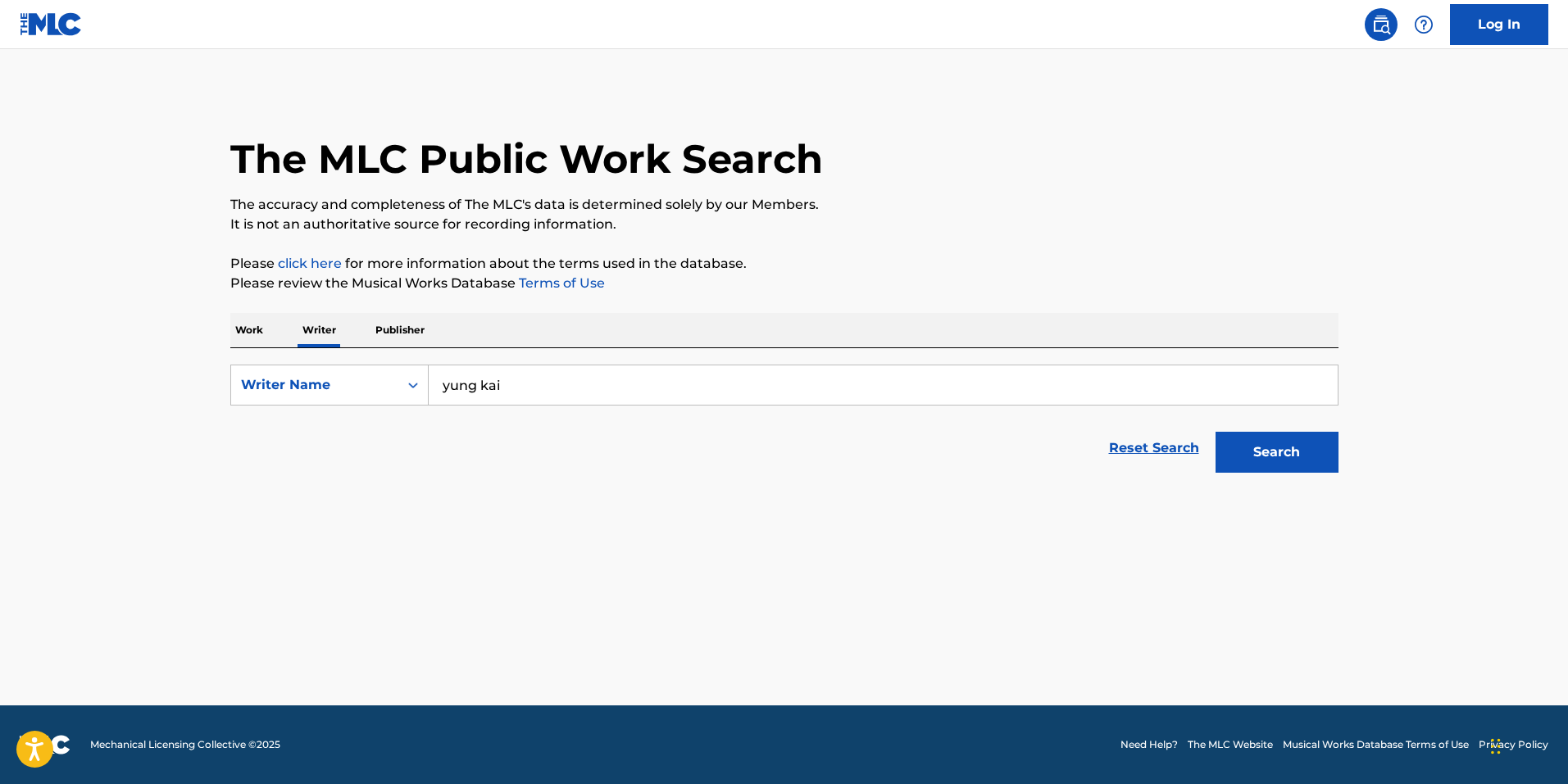
type input "yung kai"
click at [1307, 461] on button "Search" at bounding box center [1278, 452] width 123 height 41
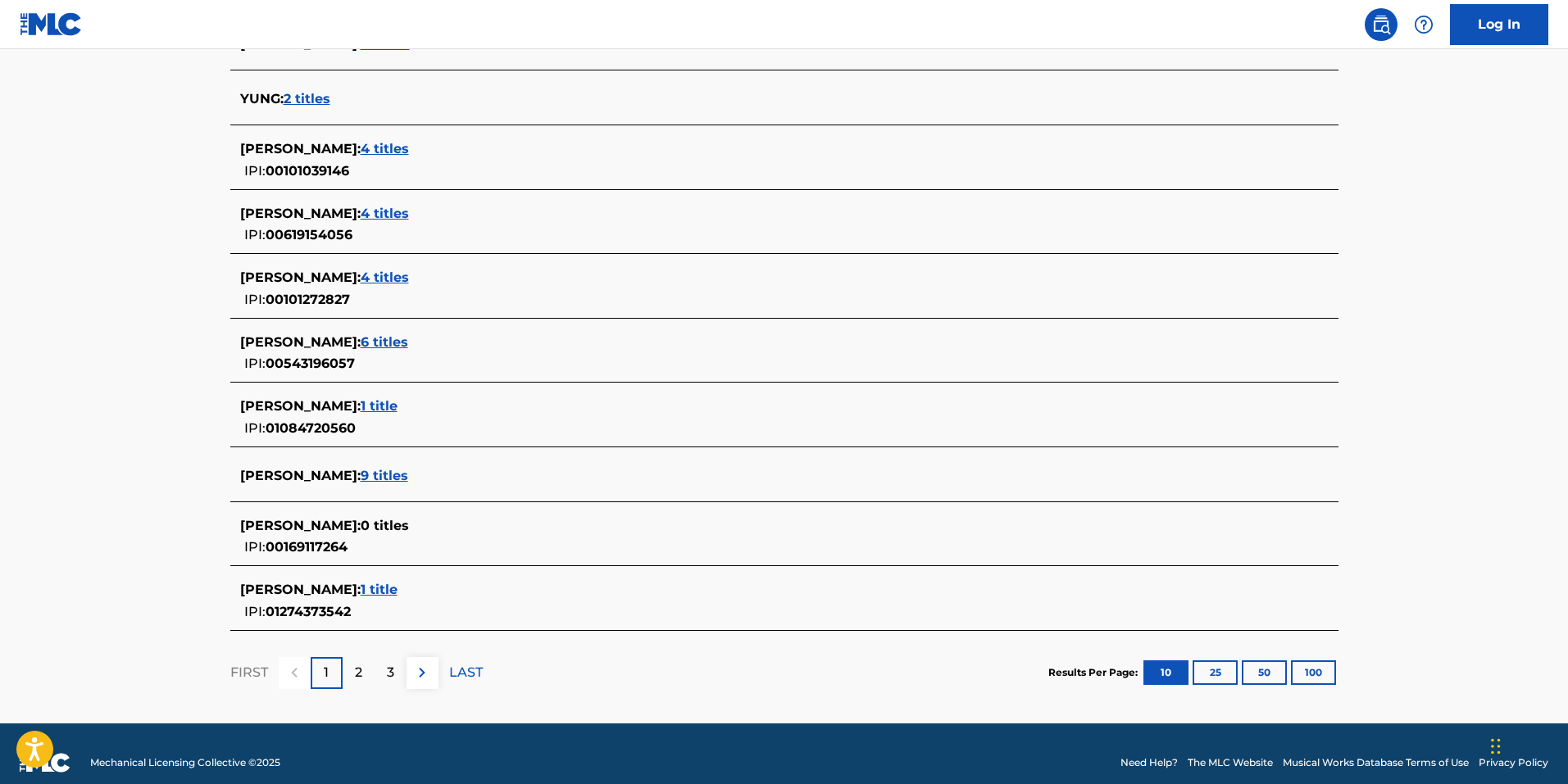
scroll to position [509, 0]
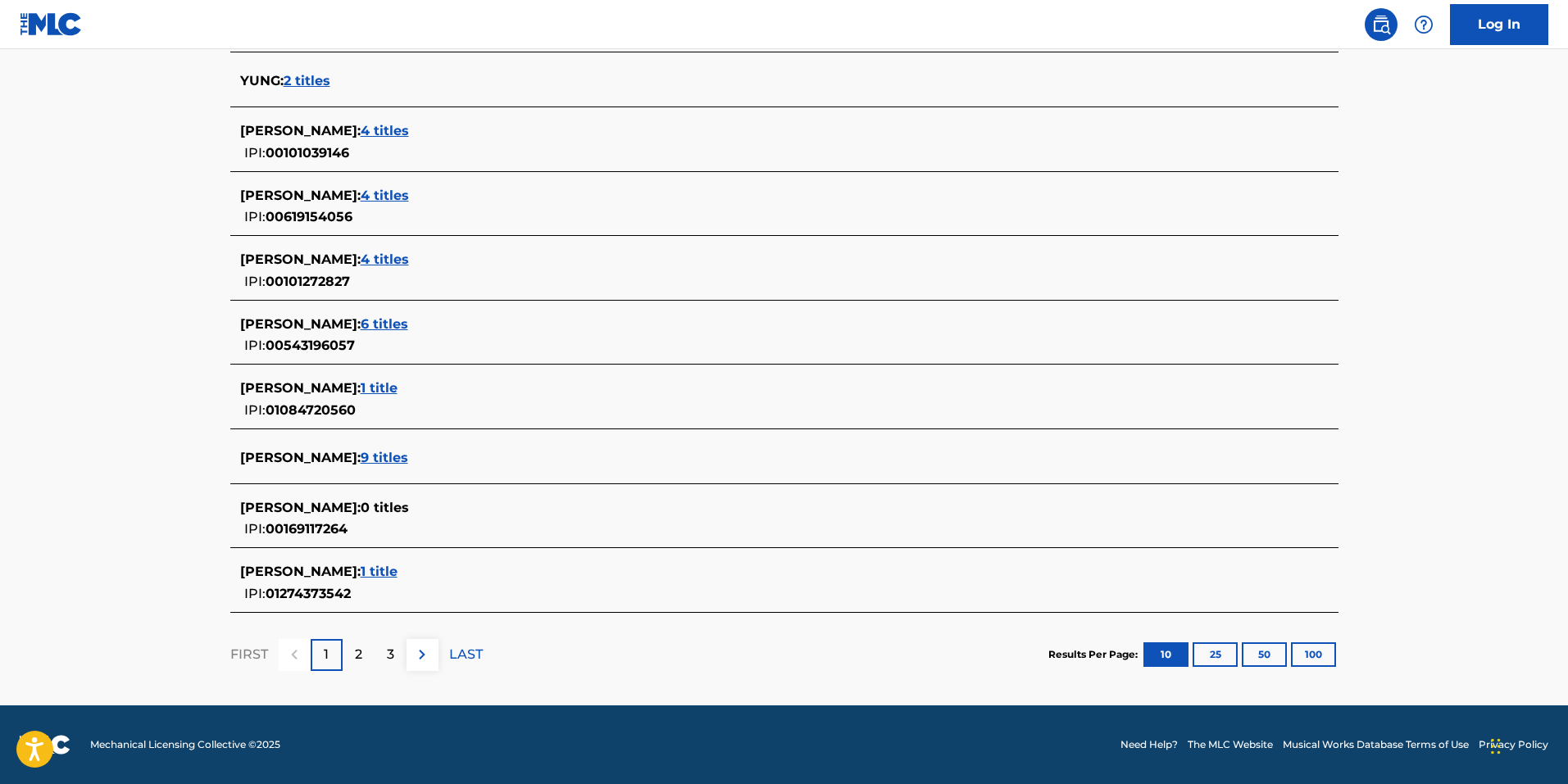
click at [361, 458] on span "9 titles" at bounding box center [384, 457] width 47 height 15
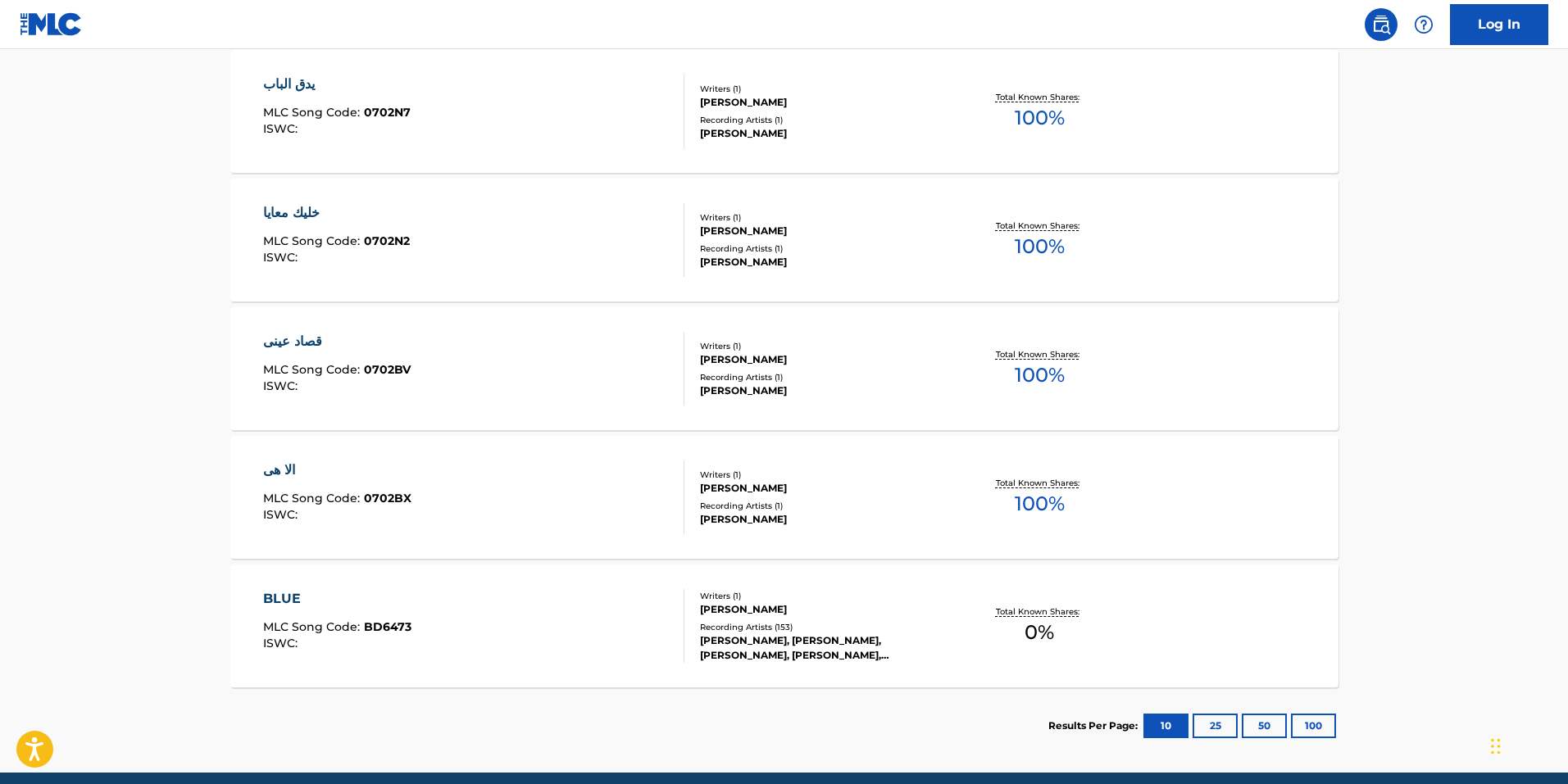
scroll to position [1086, 0]
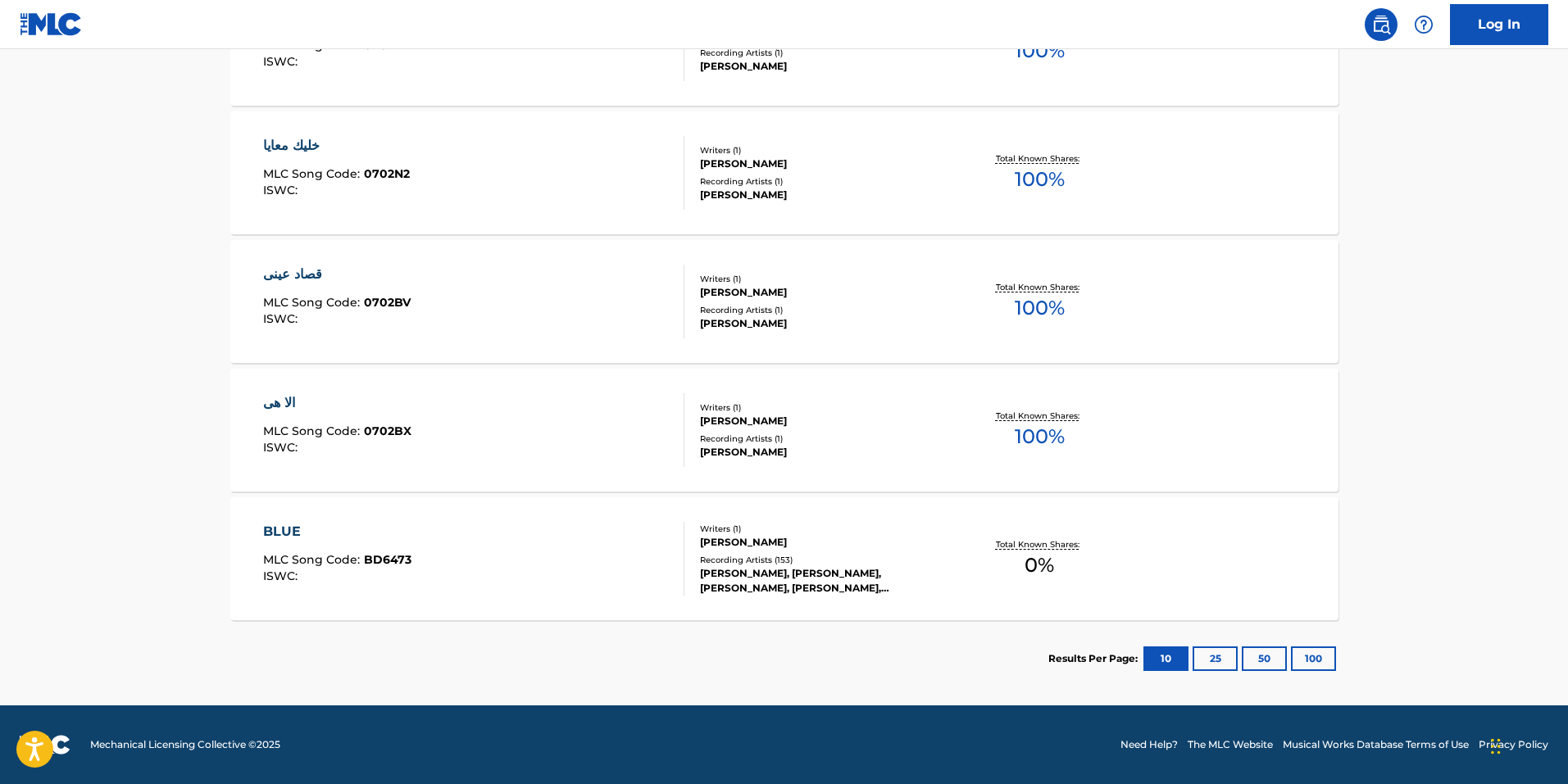
click at [703, 676] on section "Results Per Page: 10 25 50 100" at bounding box center [784, 659] width 1108 height 77
click at [281, 531] on div "BLUE" at bounding box center [337, 531] width 148 height 19
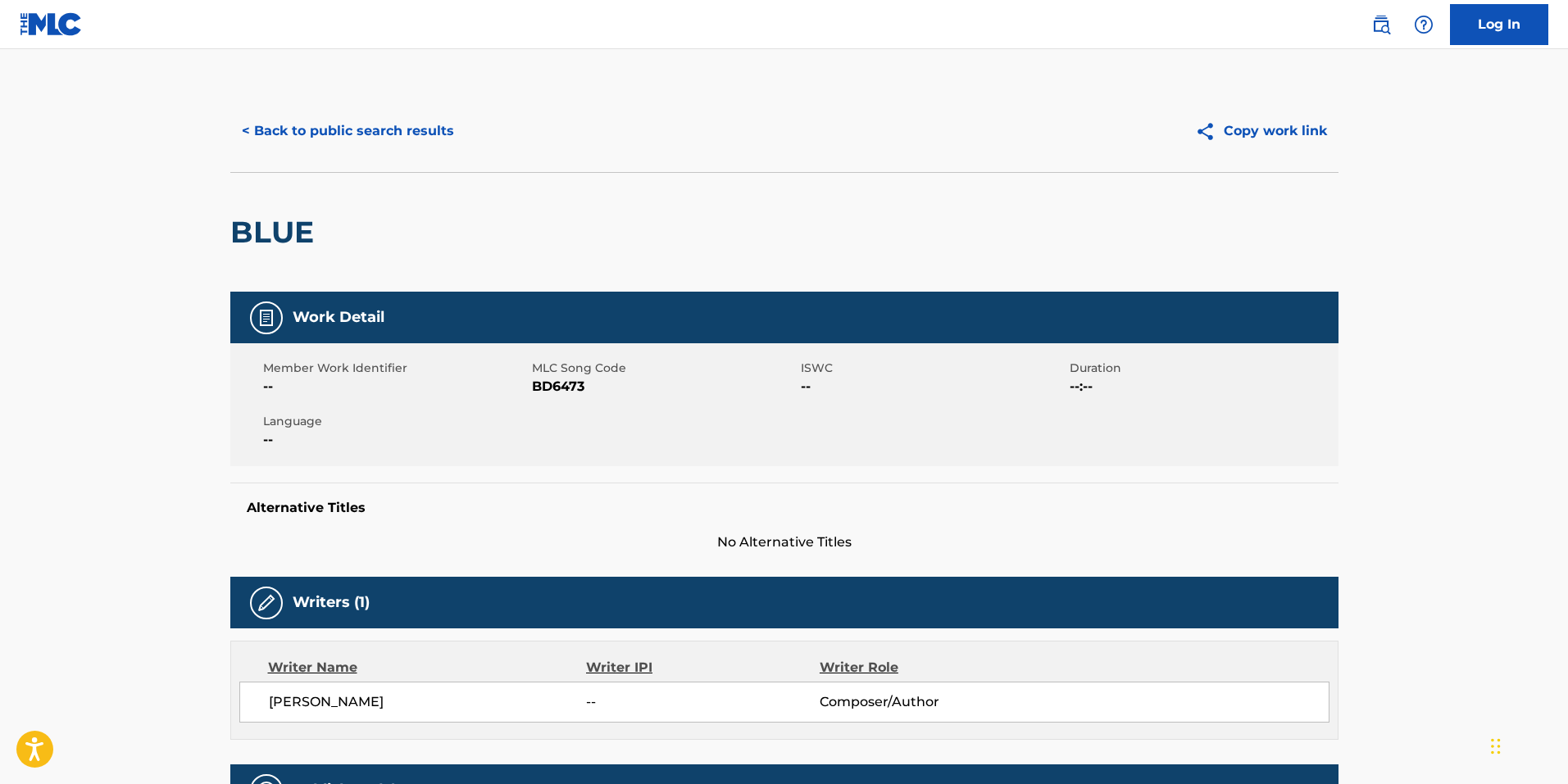
click at [369, 122] on button "< Back to public search results" at bounding box center [348, 131] width 236 height 41
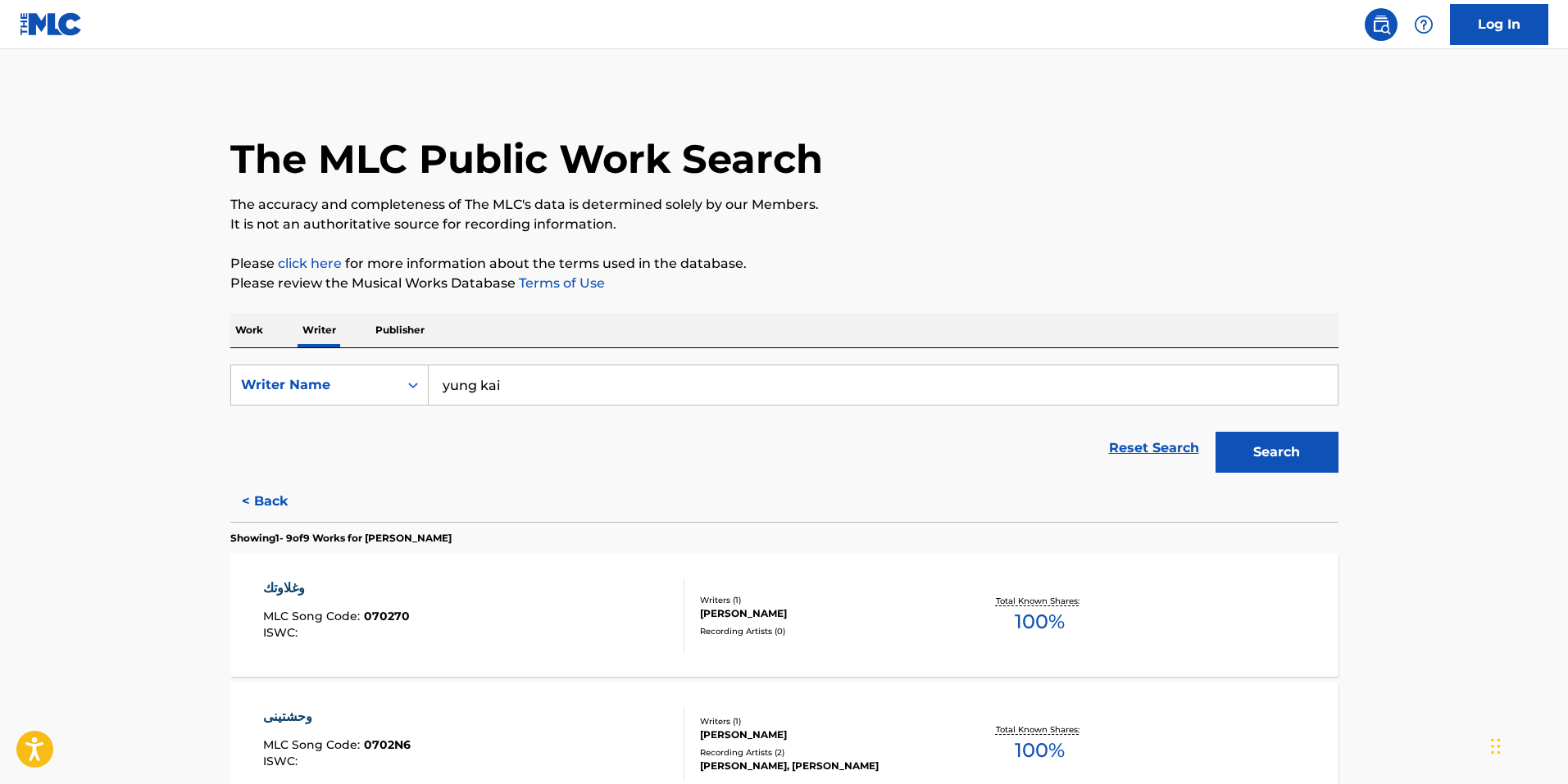
click at [288, 581] on div "وغلاوتك" at bounding box center [336, 588] width 147 height 19
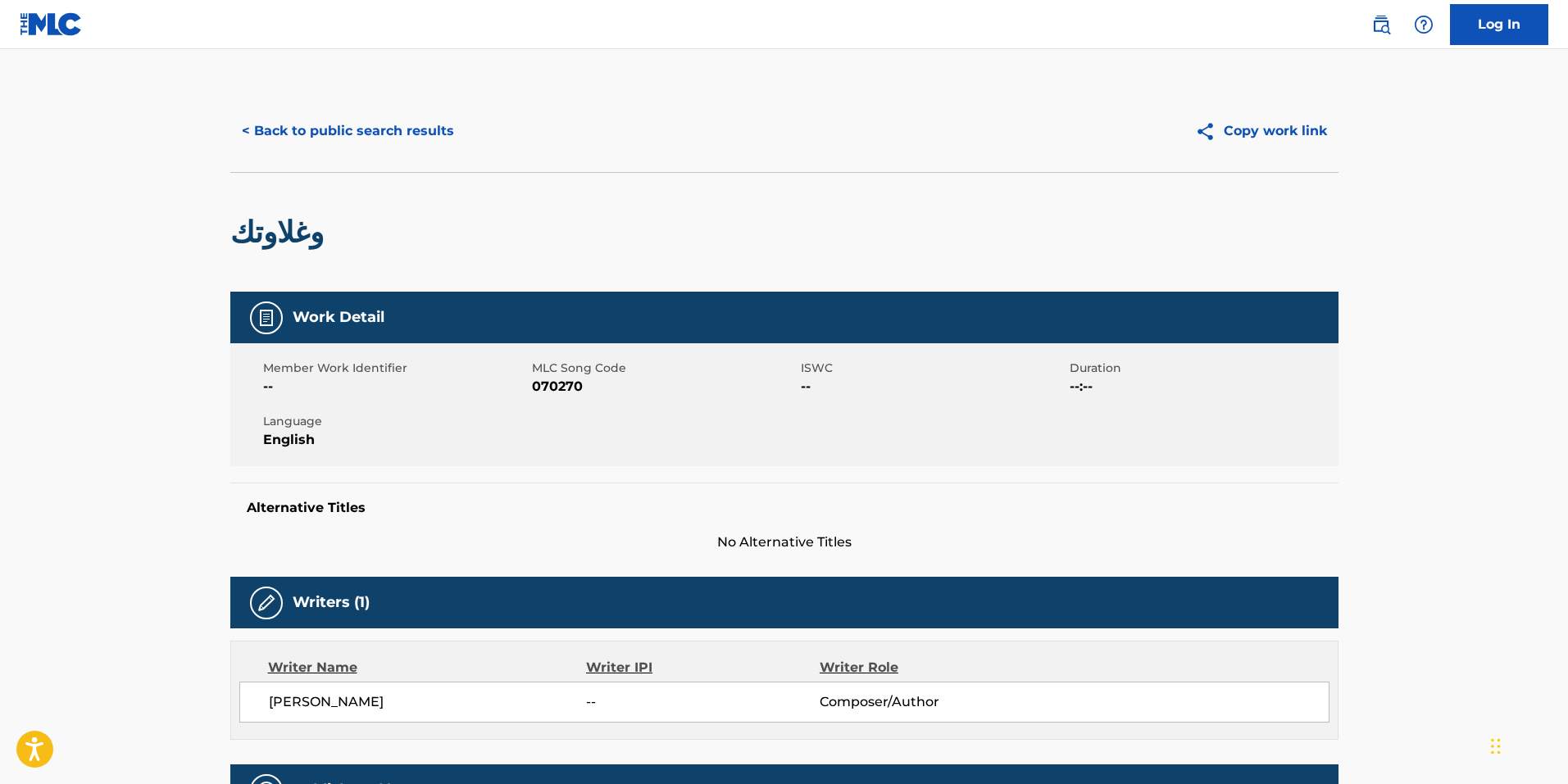
click at [387, 131] on button "< Back to public search results" at bounding box center [348, 131] width 236 height 41
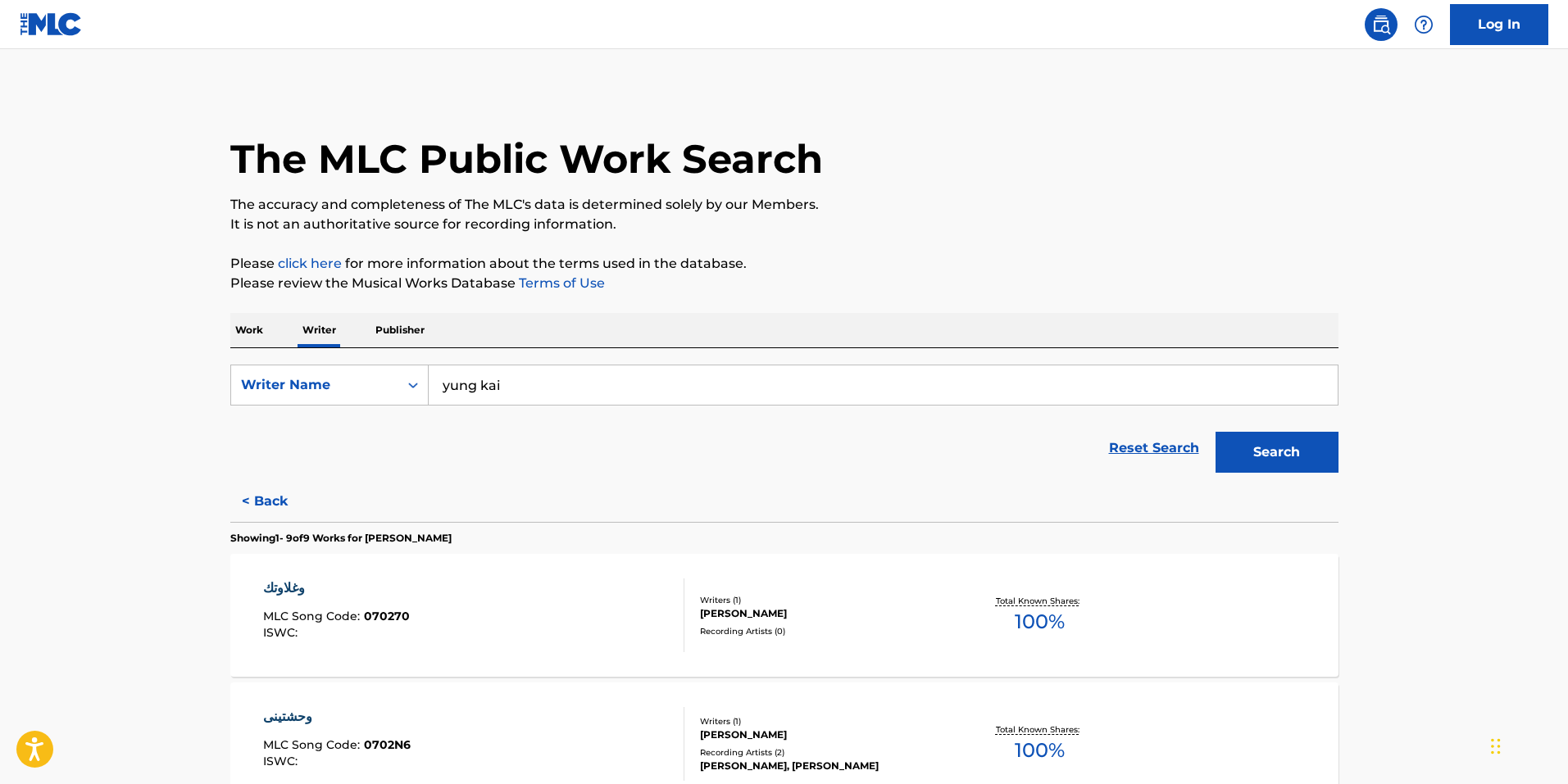
scroll to position [82, 0]
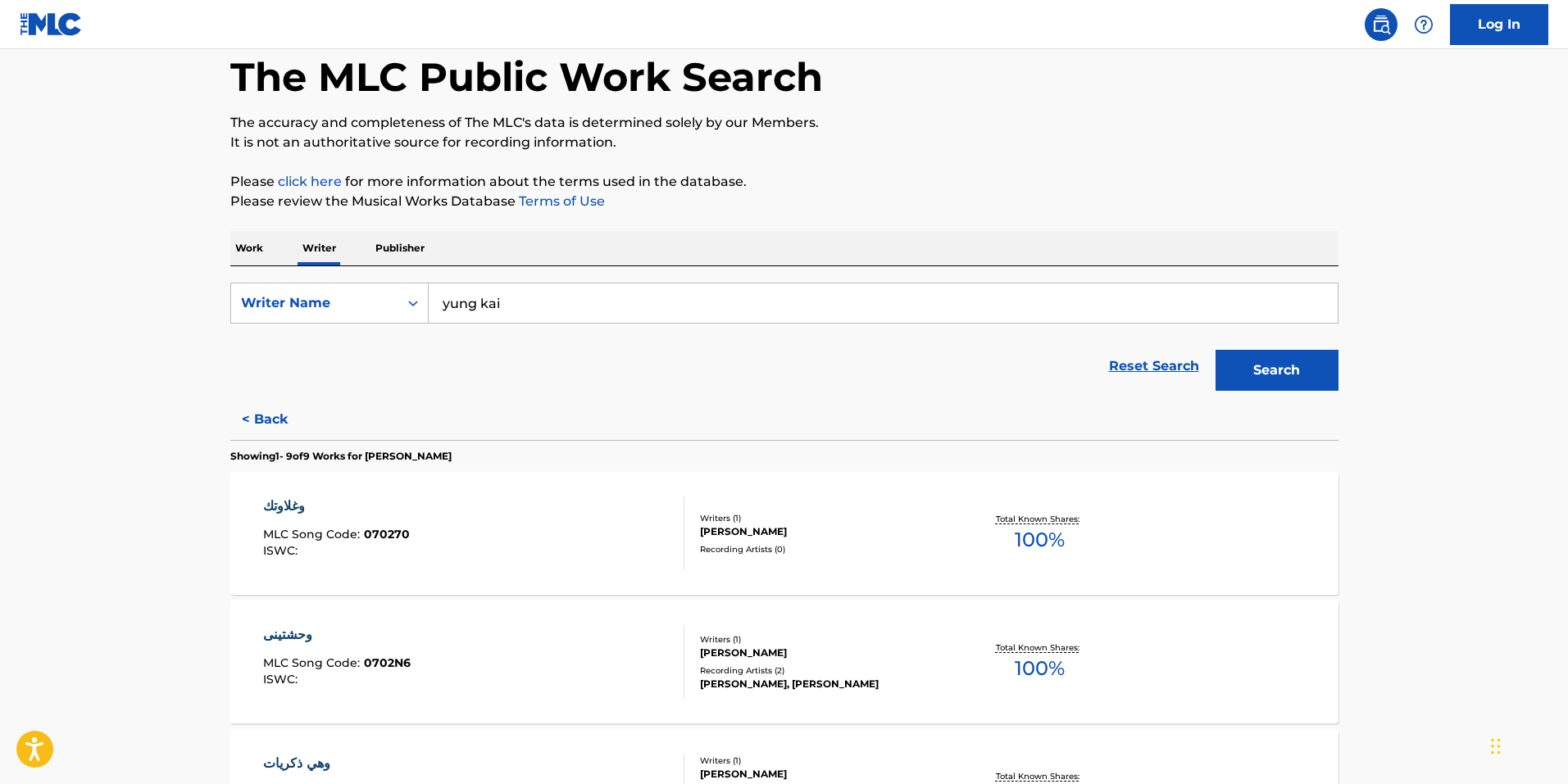
click at [276, 515] on div "وغلاوتك" at bounding box center [336, 506] width 147 height 19
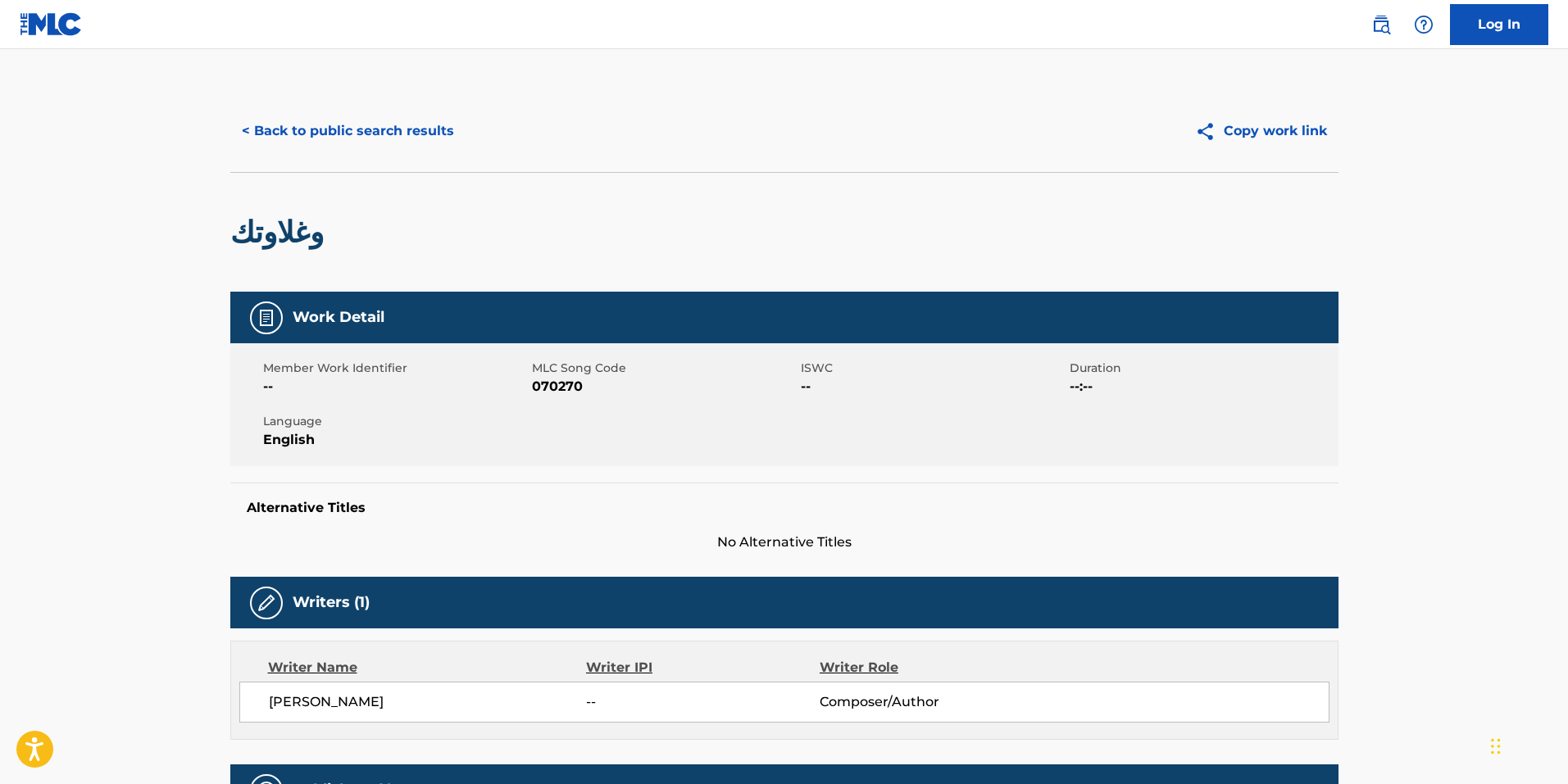
click at [358, 132] on button "< Back to public search results" at bounding box center [348, 131] width 236 height 41
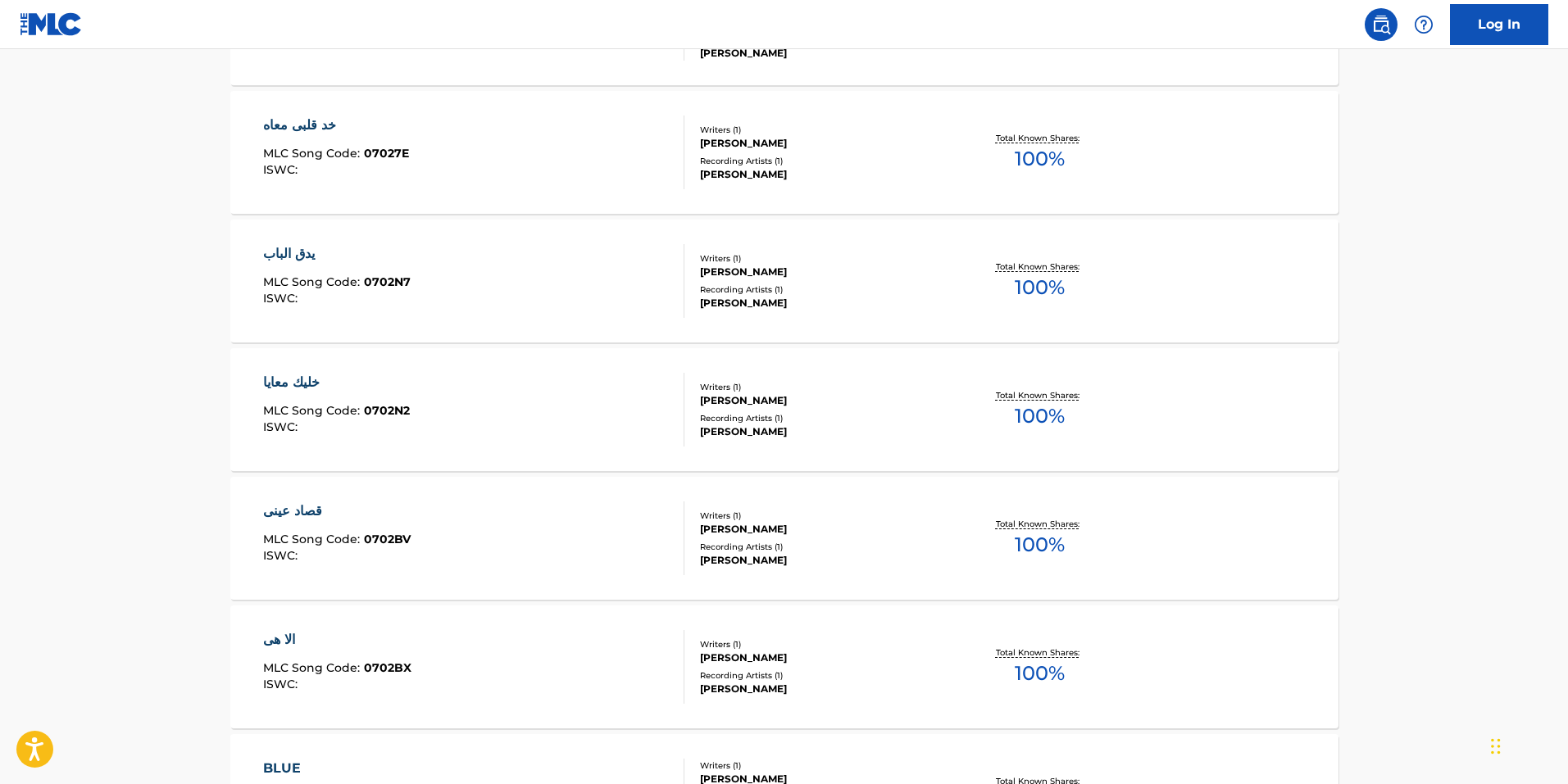
scroll to position [1086, 0]
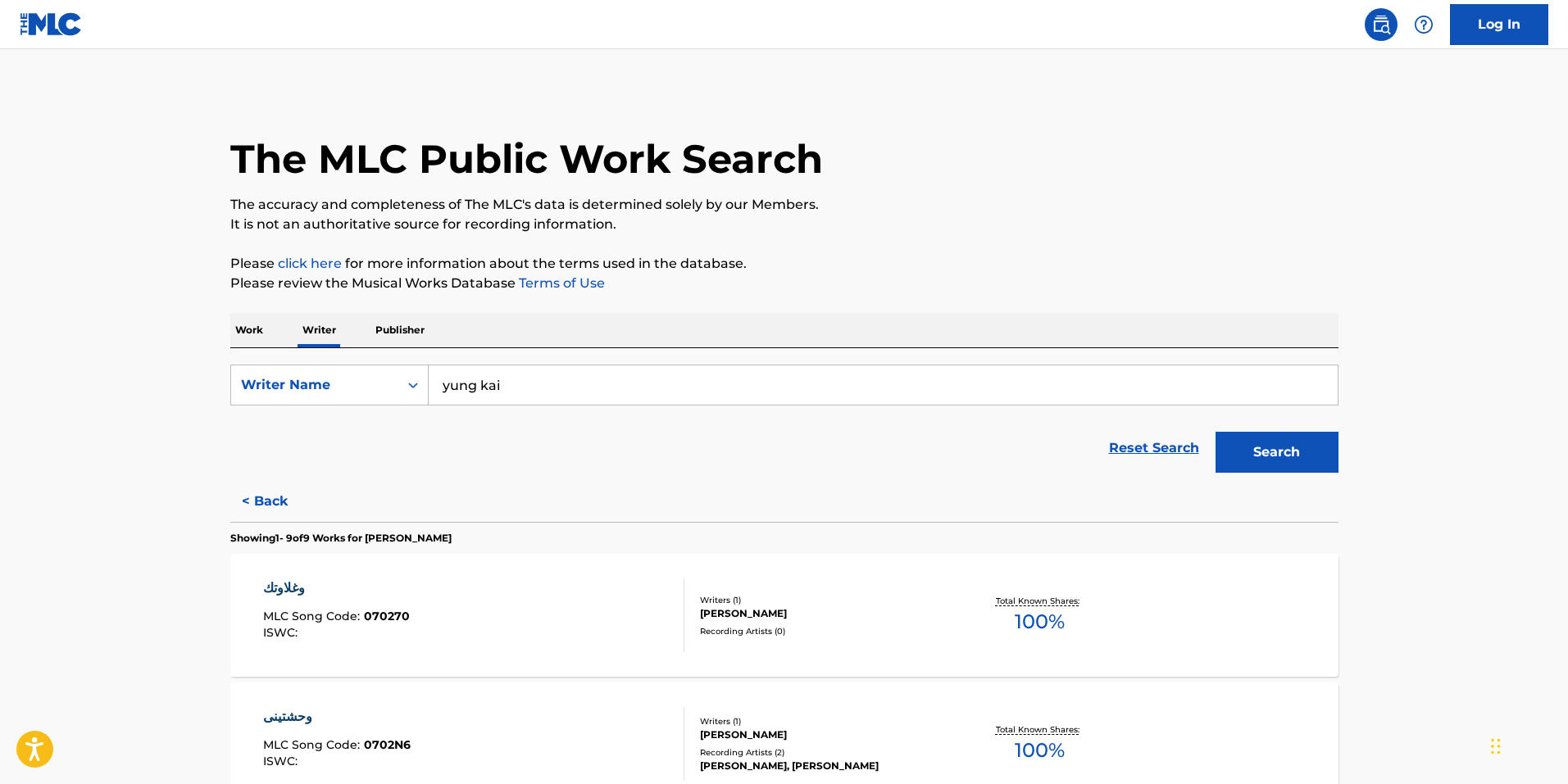
click at [1279, 465] on button "Search" at bounding box center [1278, 452] width 123 height 41
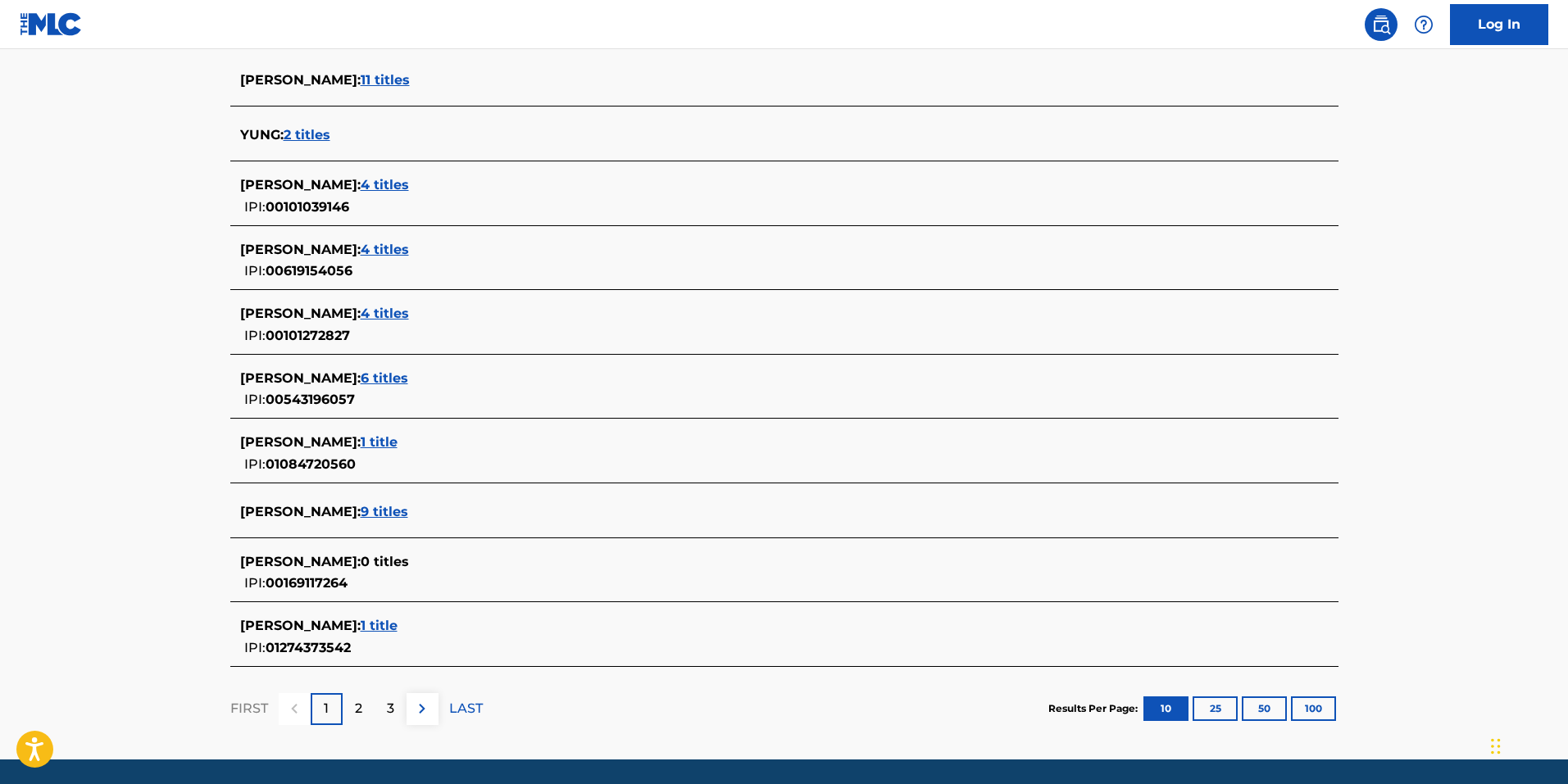
scroll to position [428, 0]
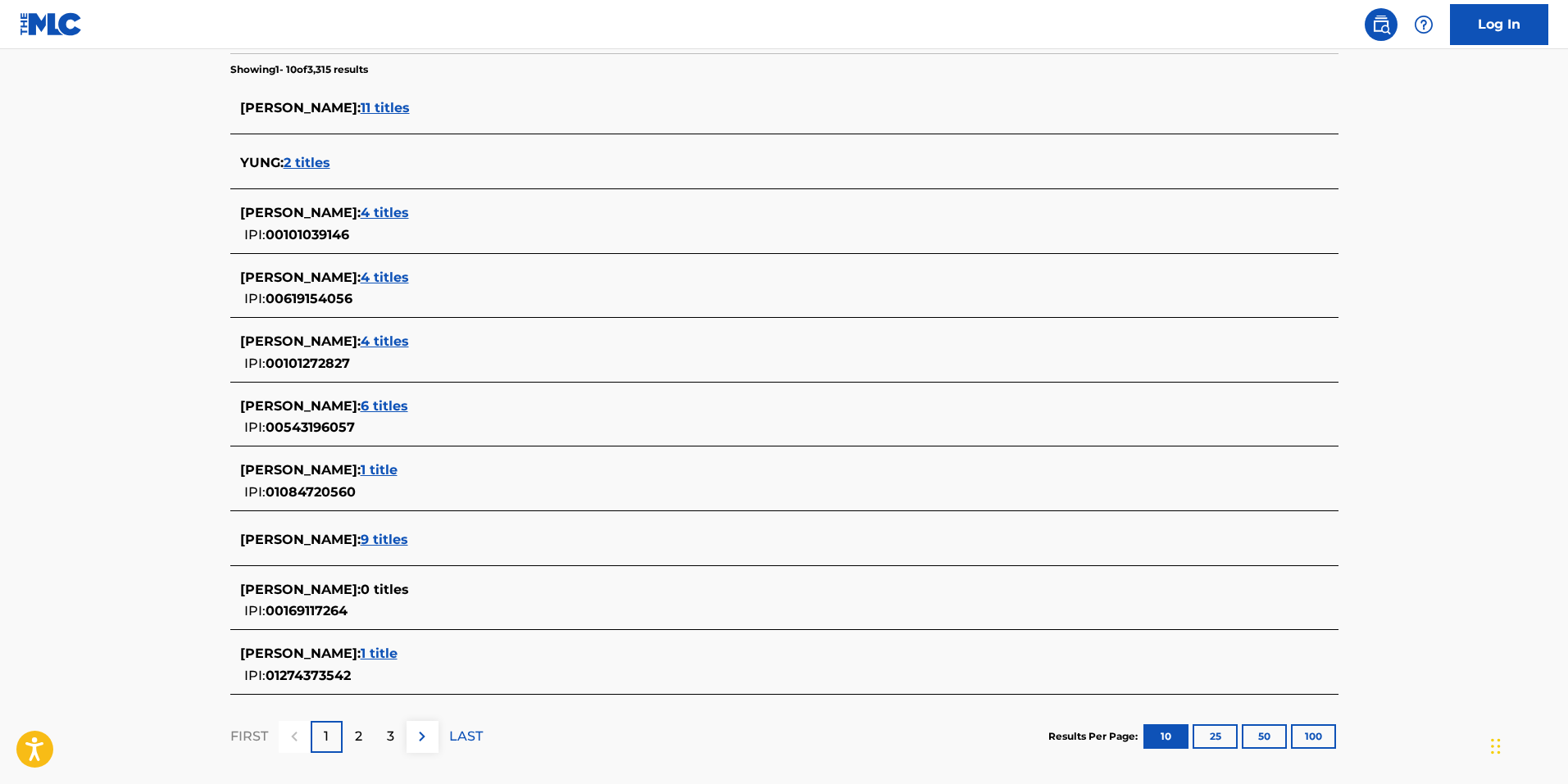
click at [1255, 735] on button "50" at bounding box center [1264, 737] width 45 height 25
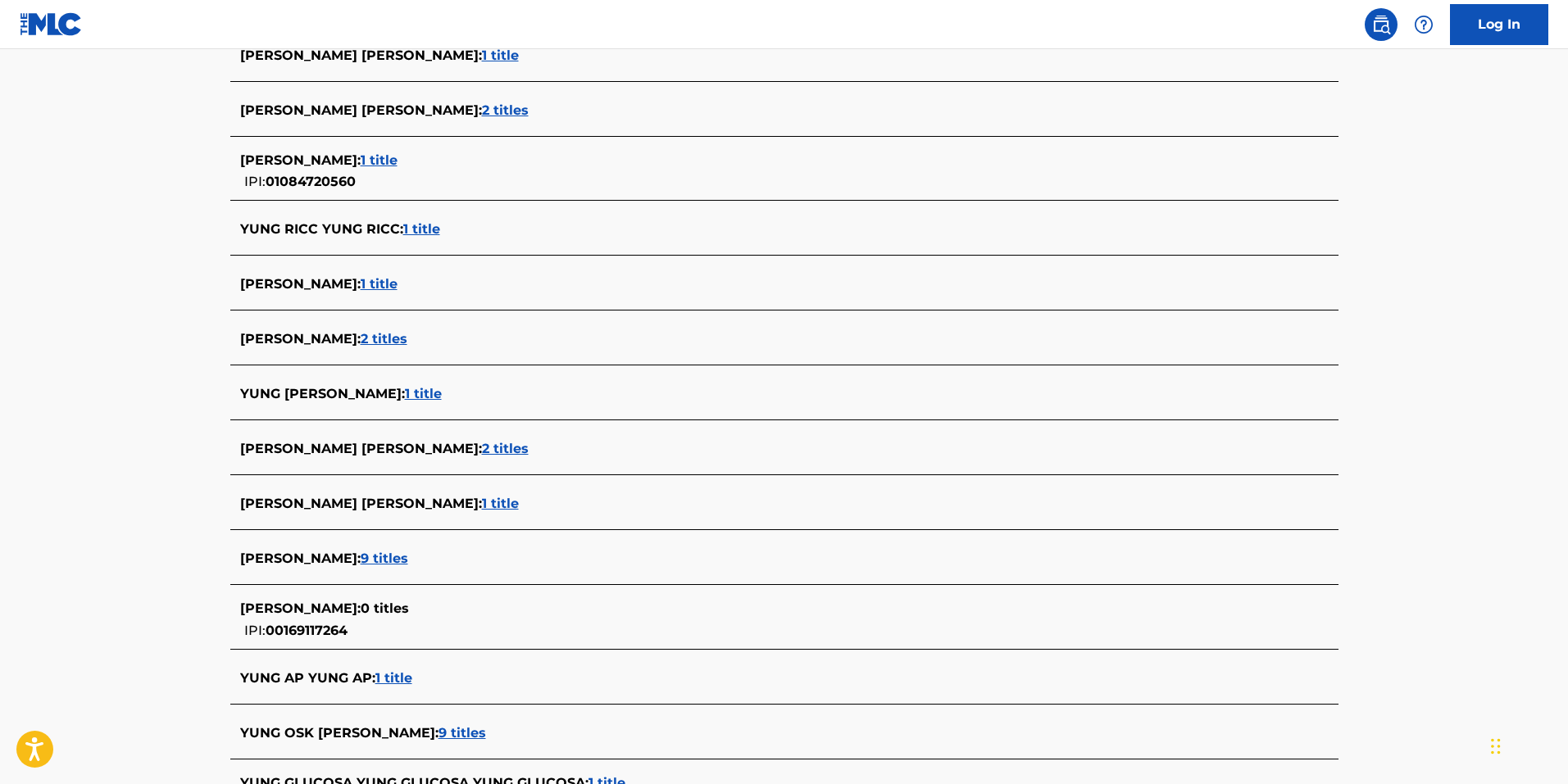
scroll to position [2762, 0]
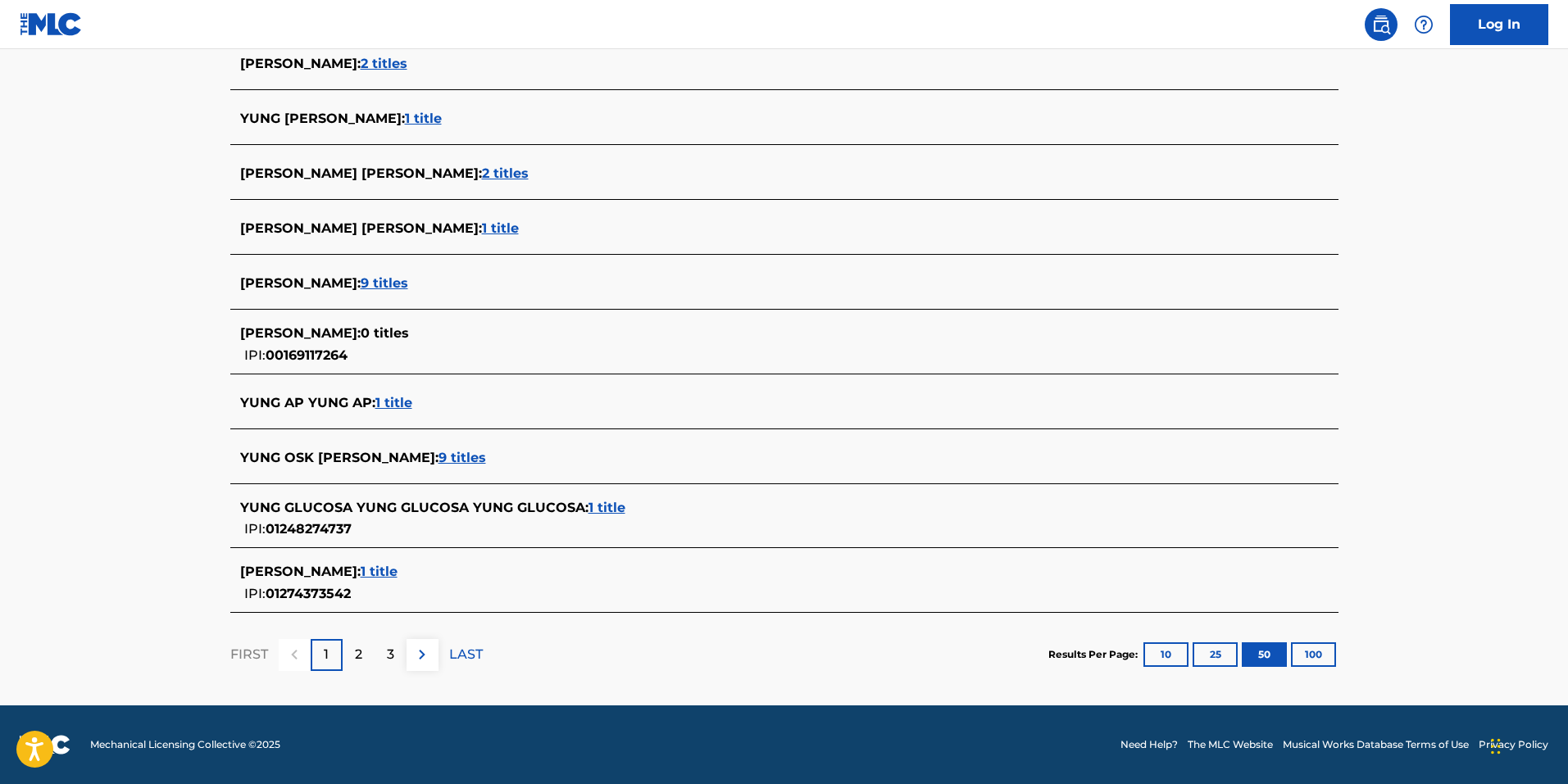
click at [1310, 650] on button "100" at bounding box center [1313, 655] width 45 height 25
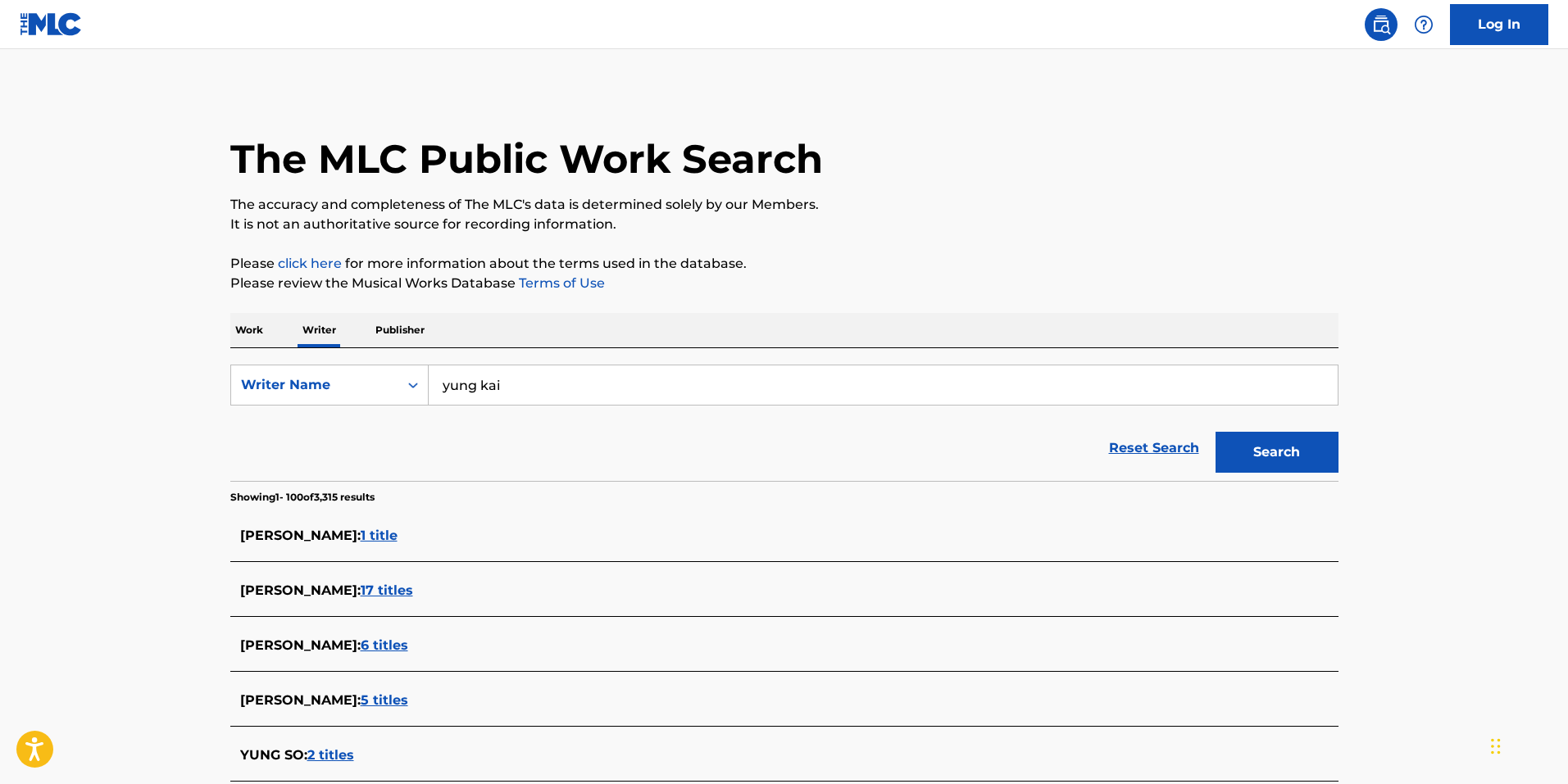
scroll to position [4649, 0]
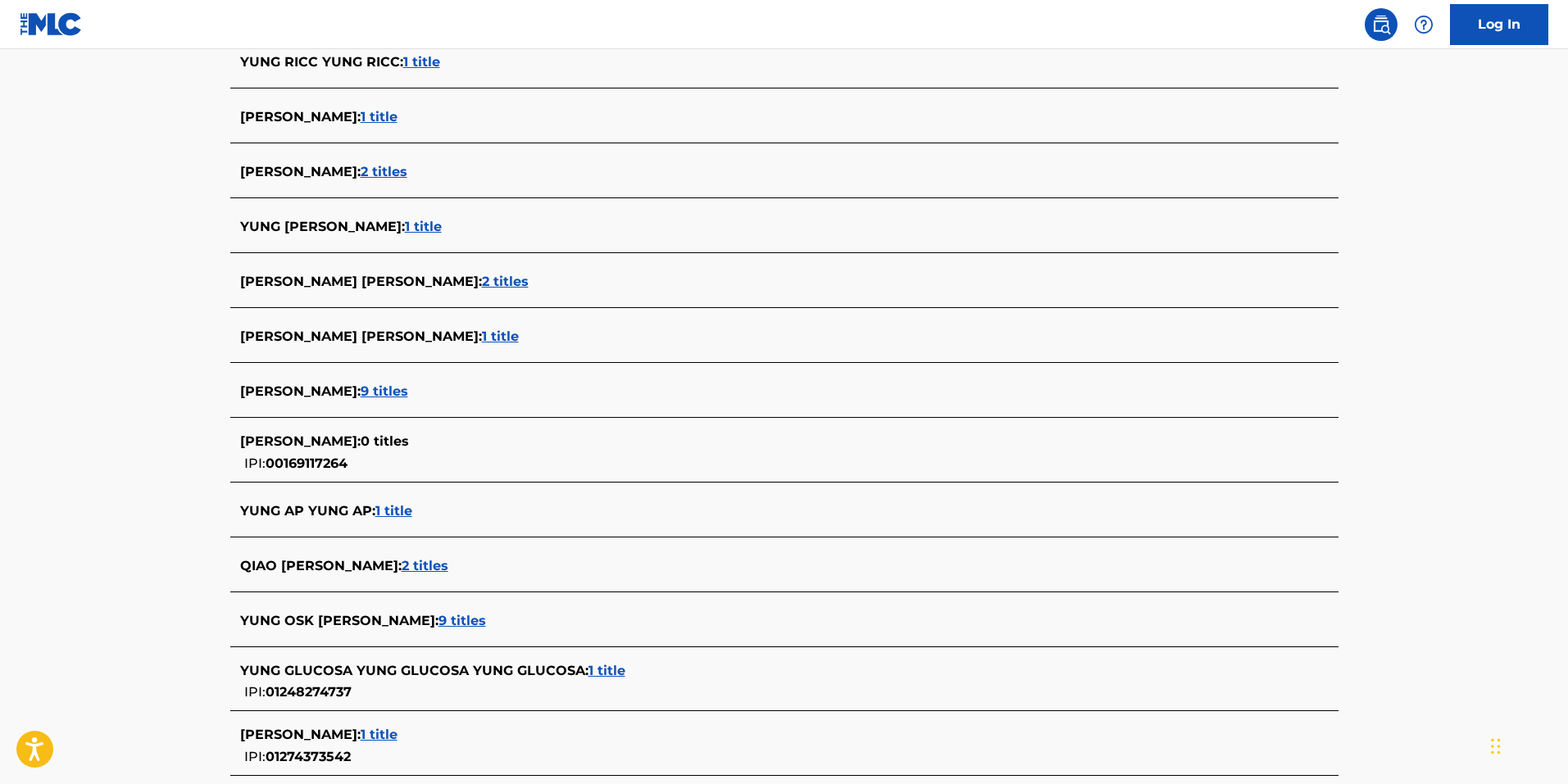
click at [361, 385] on span "9 titles" at bounding box center [384, 391] width 47 height 15
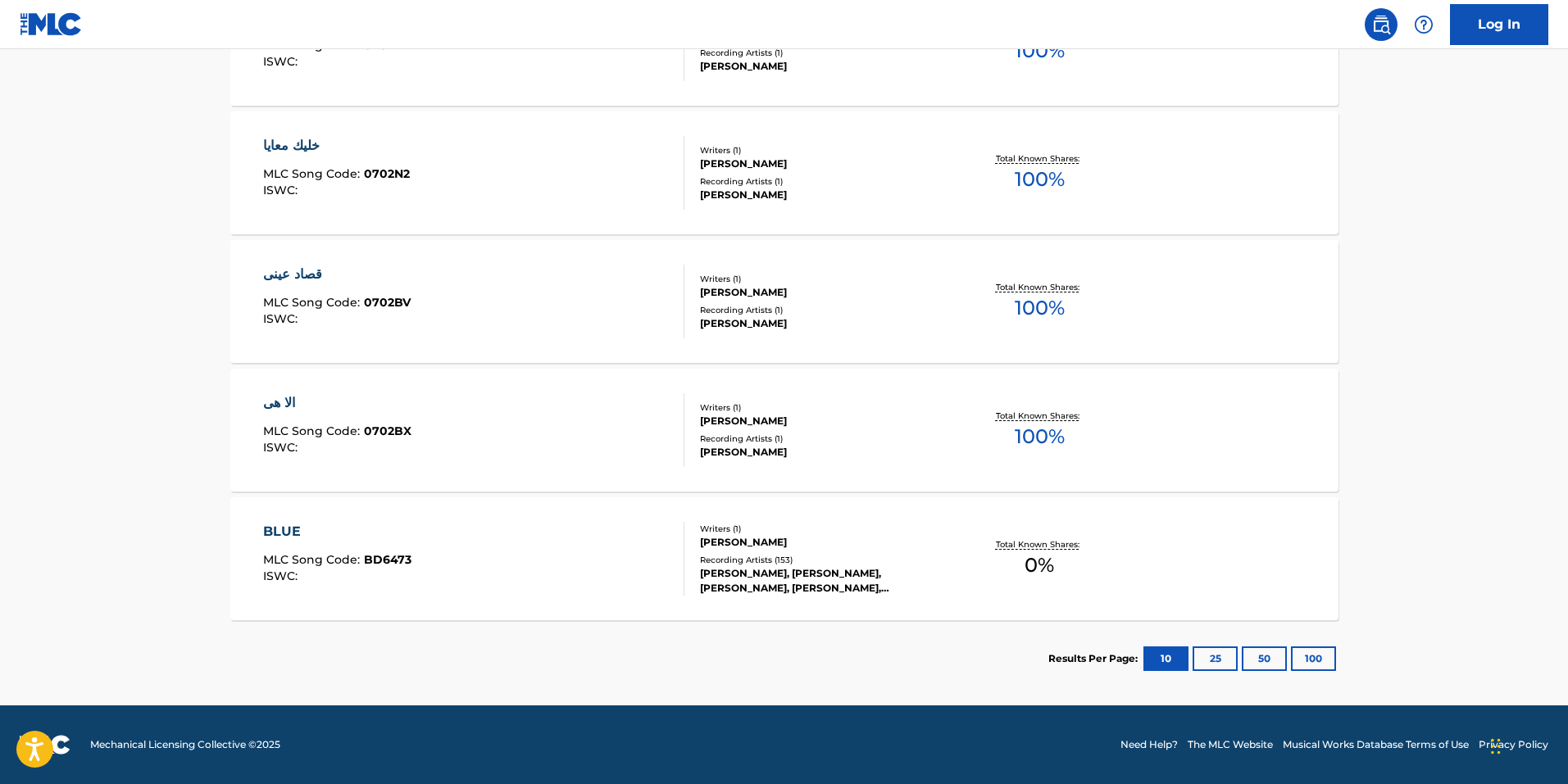
click at [238, 511] on div "BLUE MLC Song Code : BD6473 ISWC : Writers ( 1 ) YUNG KAI Recording Artists ( 1…" at bounding box center [784, 559] width 1108 height 123
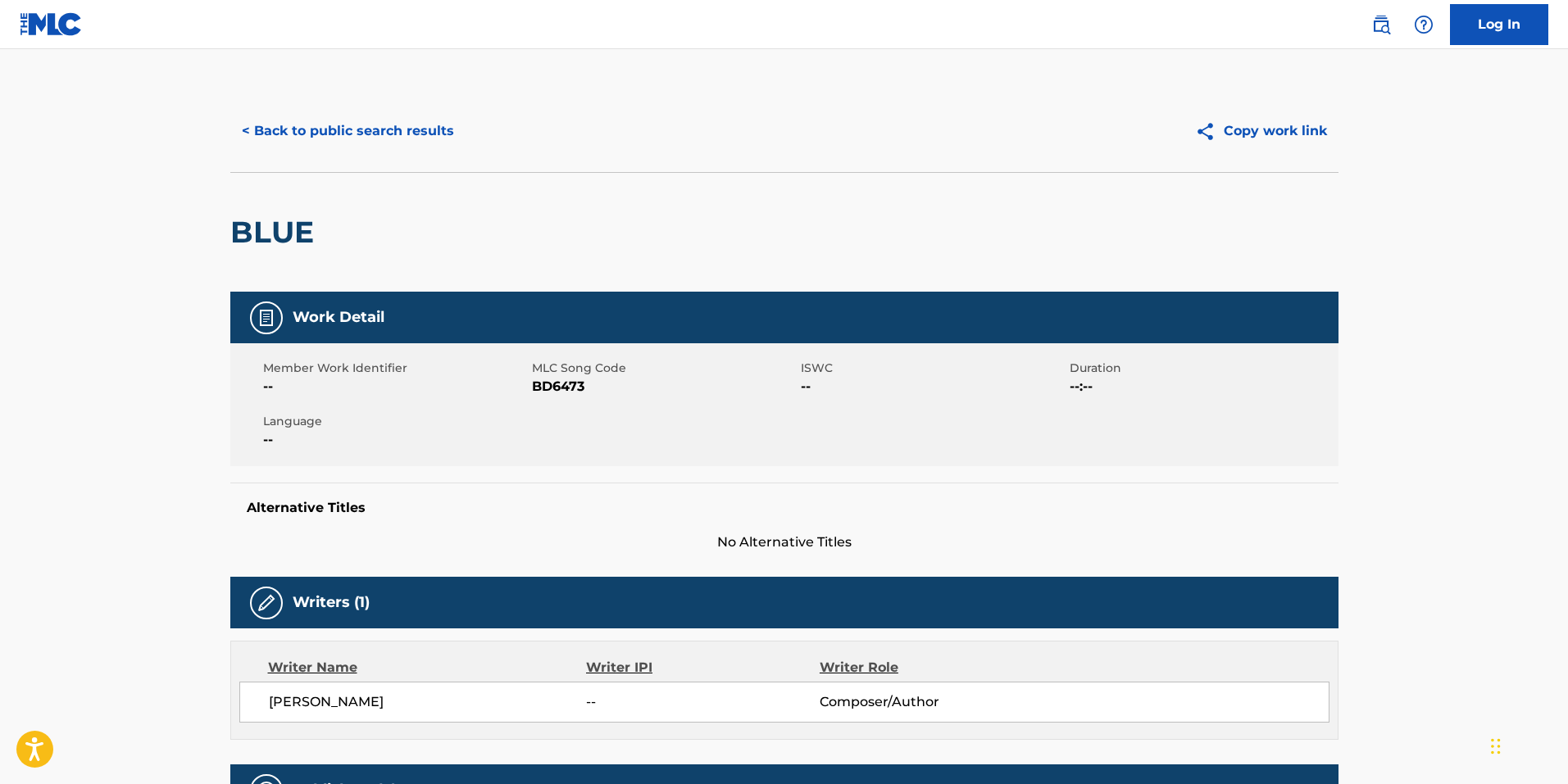
click at [805, 472] on div "Work Detail Member Work Identifier -- MLC Song Code BD6473 ISWC -- Duration --:…" at bounding box center [784, 422] width 1108 height 260
click at [546, 395] on span "BD6473" at bounding box center [663, 386] width 264 height 19
click at [564, 386] on span "BD6473" at bounding box center [663, 386] width 264 height 19
copy span "BD6473"
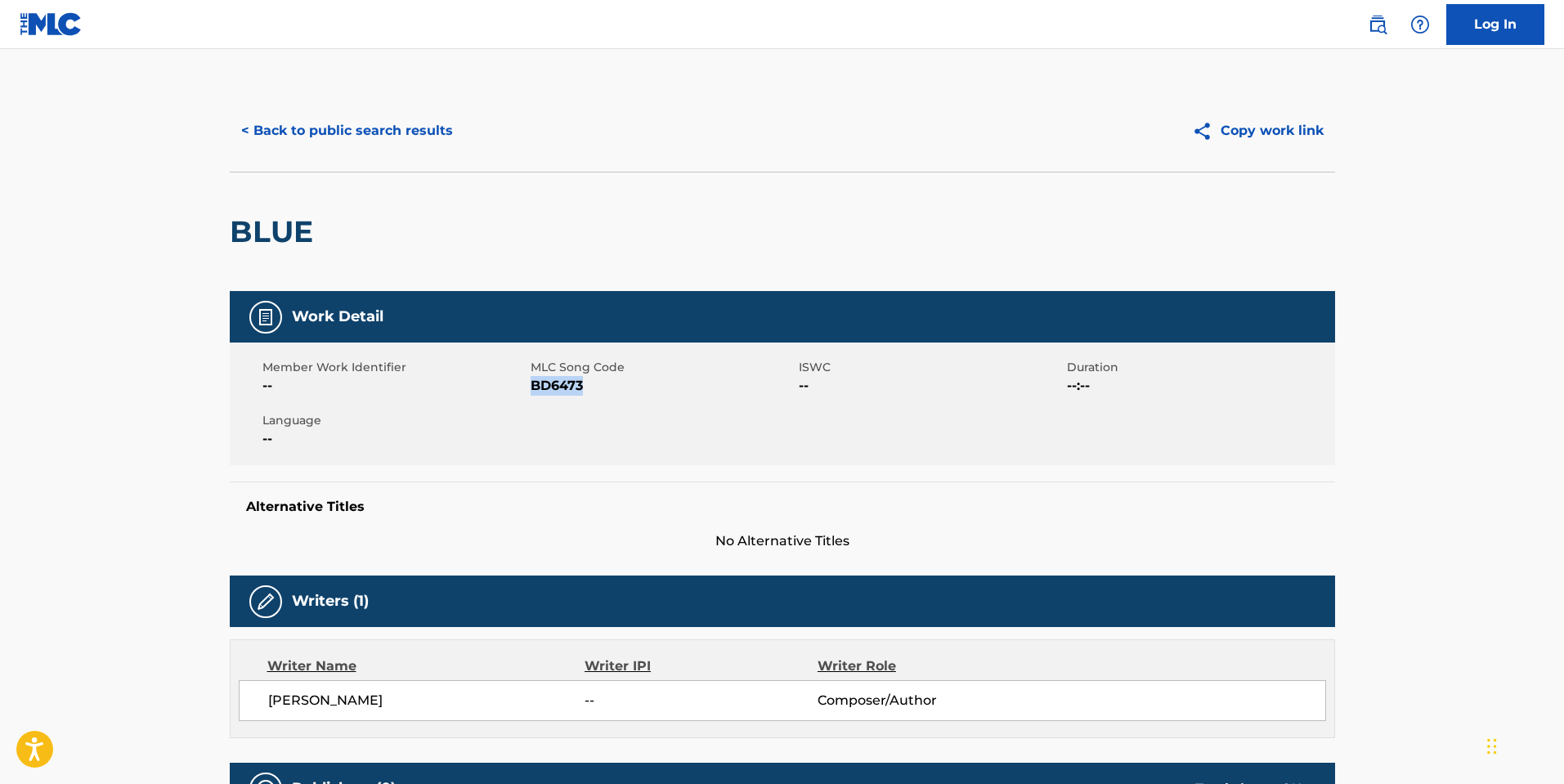
click at [362, 128] on button "< Back to public search results" at bounding box center [347, 130] width 235 height 41
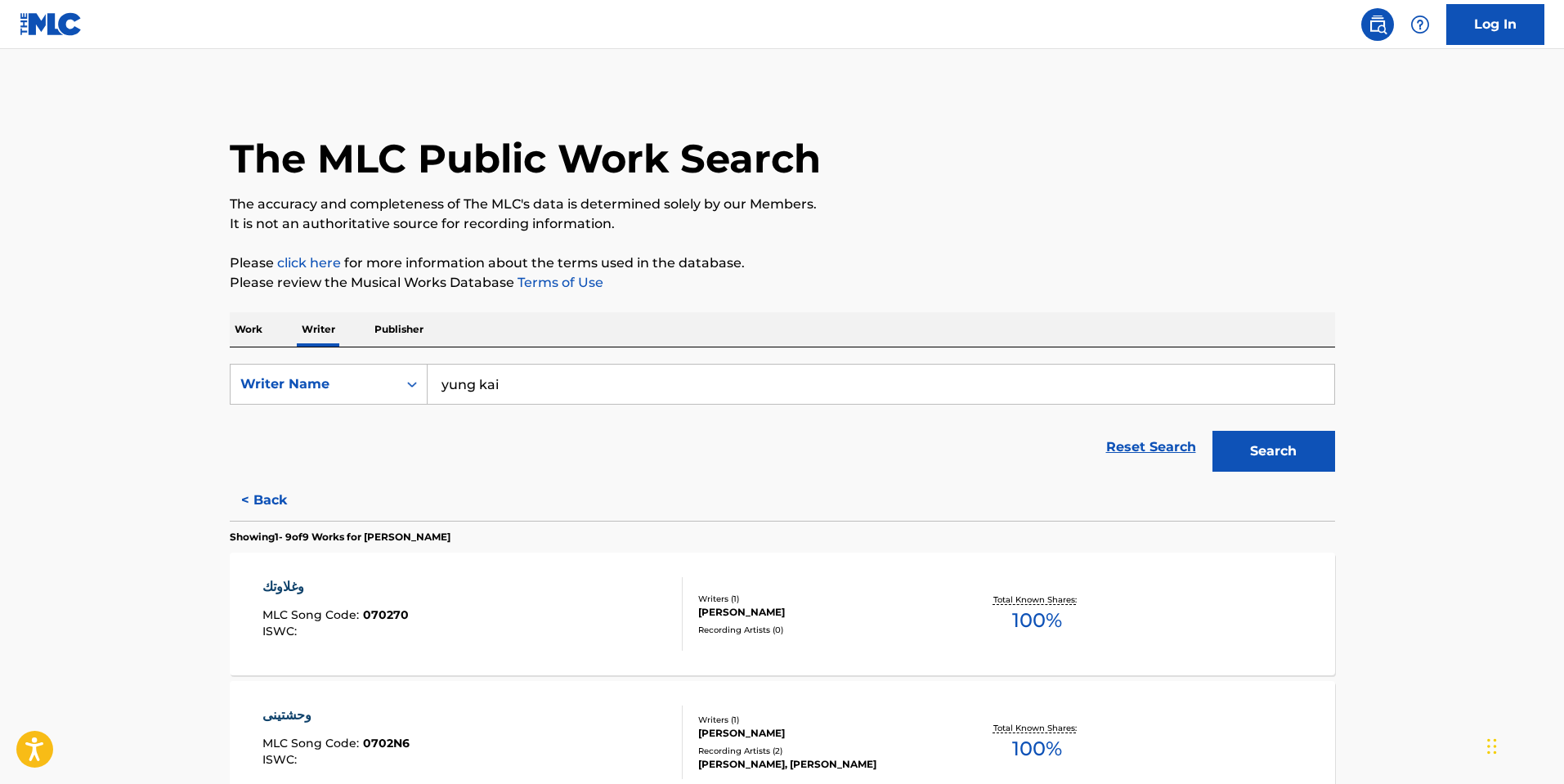
click at [322, 334] on p "Writer" at bounding box center [318, 330] width 43 height 35
drag, startPoint x: 1051, startPoint y: 394, endPoint x: 1155, endPoint y: 403, distance: 104.4
click at [1051, 392] on input "yung kai" at bounding box center [881, 383] width 907 height 39
drag, startPoint x: 459, startPoint y: 476, endPoint x: 492, endPoint y: 437, distance: 51.1
click at [458, 476] on div "Reset Search Search" at bounding box center [782, 447] width 1106 height 65
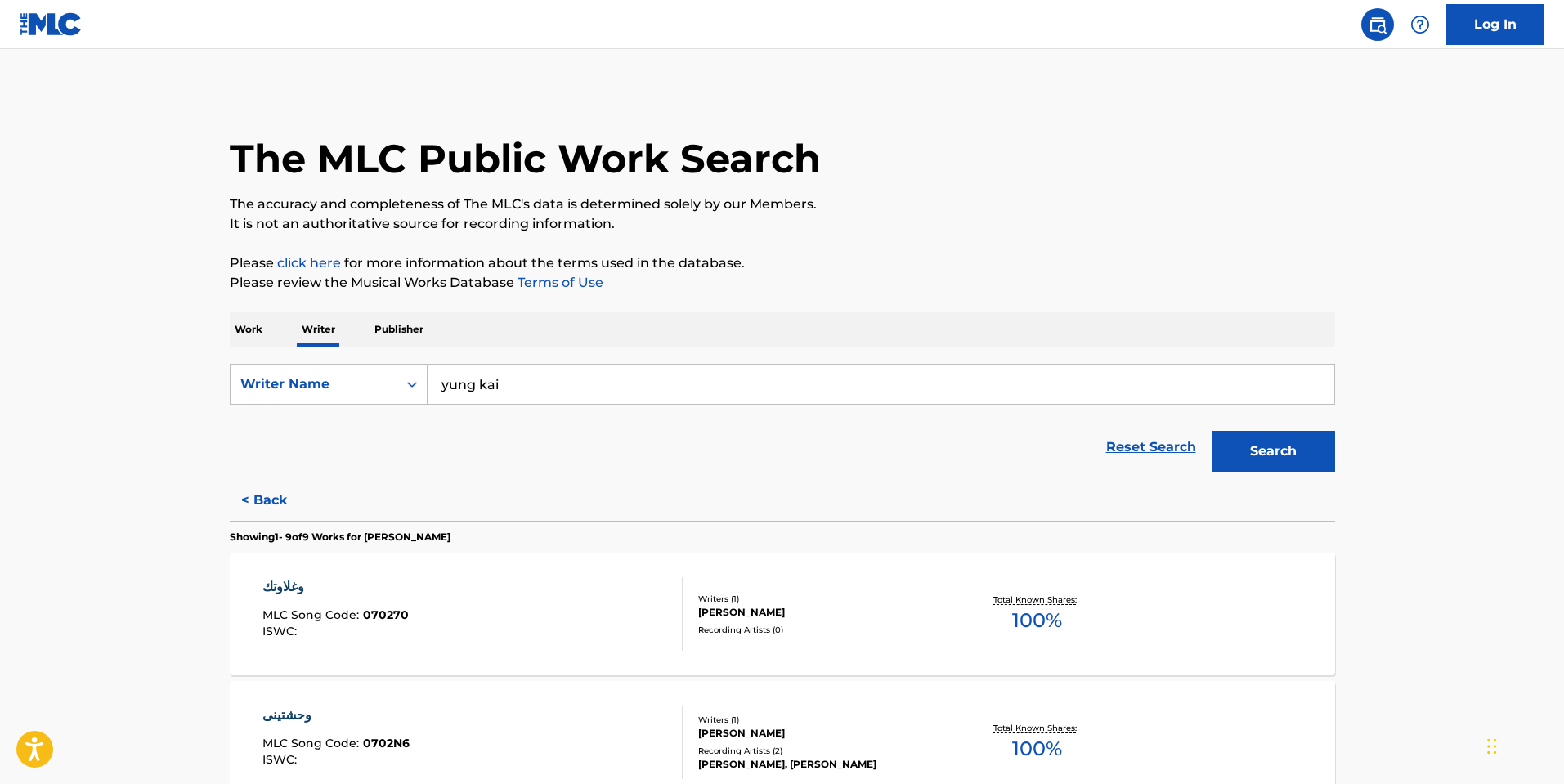
click at [1295, 433] on button "Search" at bounding box center [1274, 450] width 123 height 41
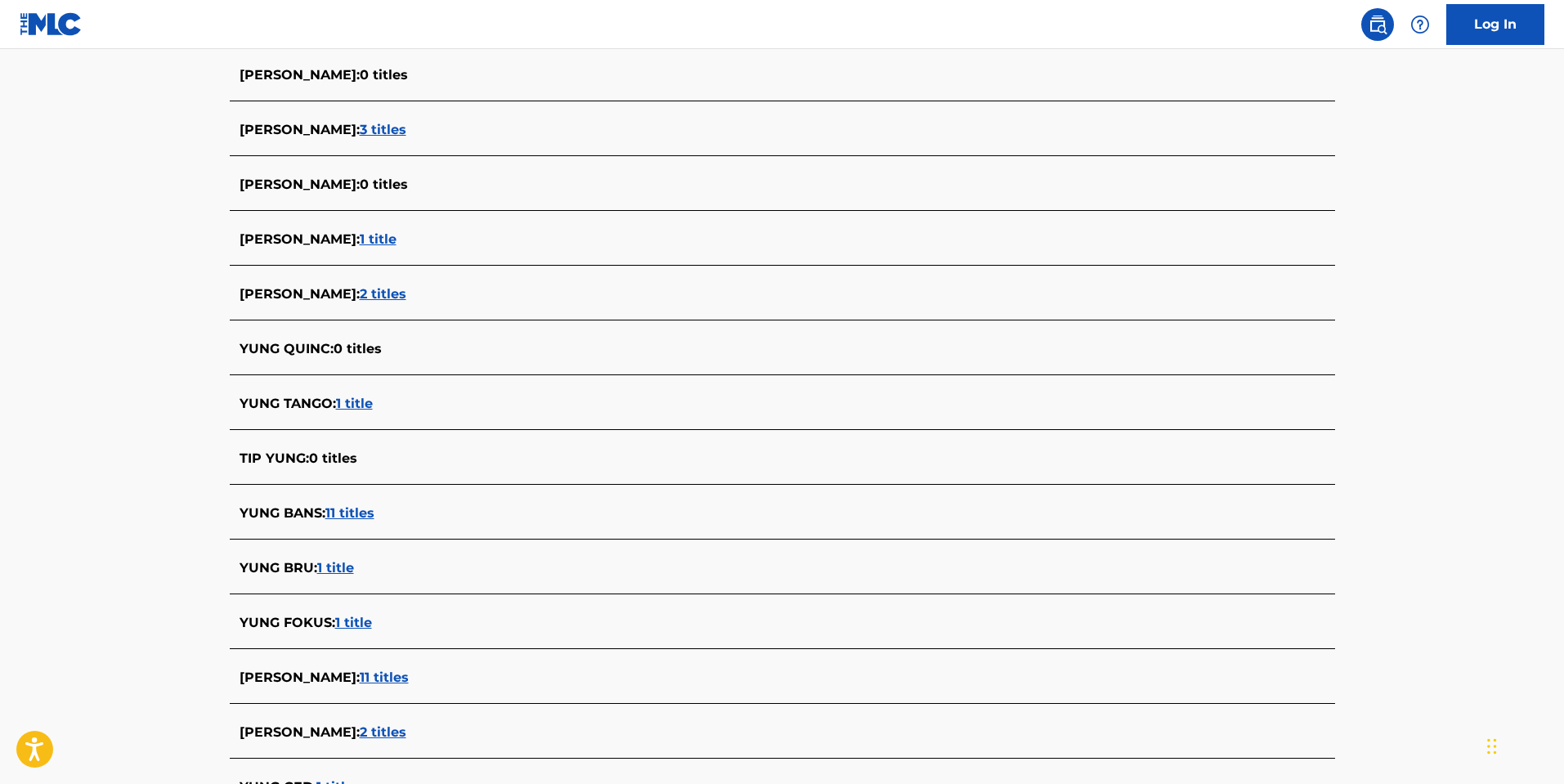
scroll to position [4637, 0]
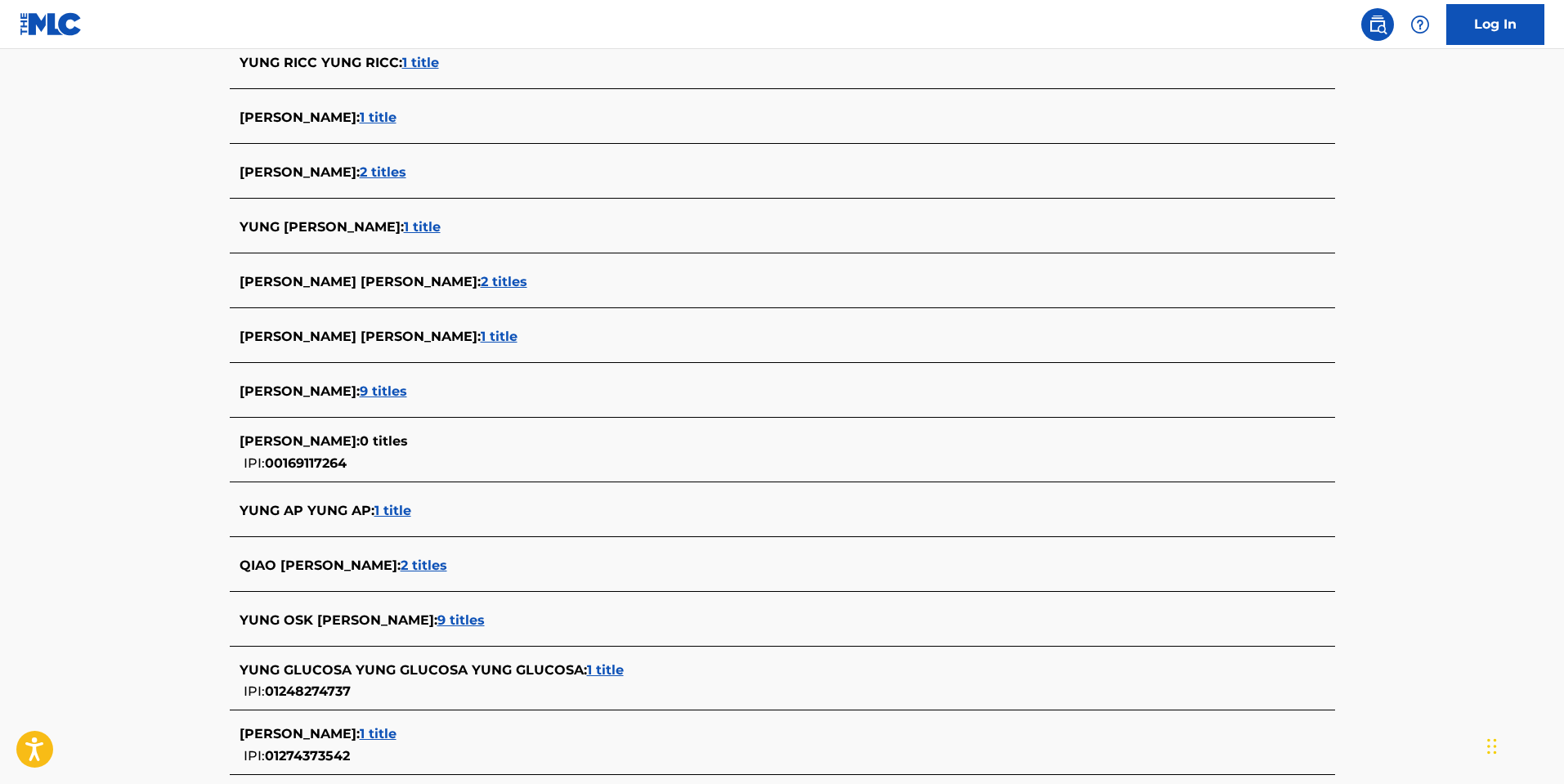
click at [360, 395] on span "9 titles" at bounding box center [383, 391] width 47 height 15
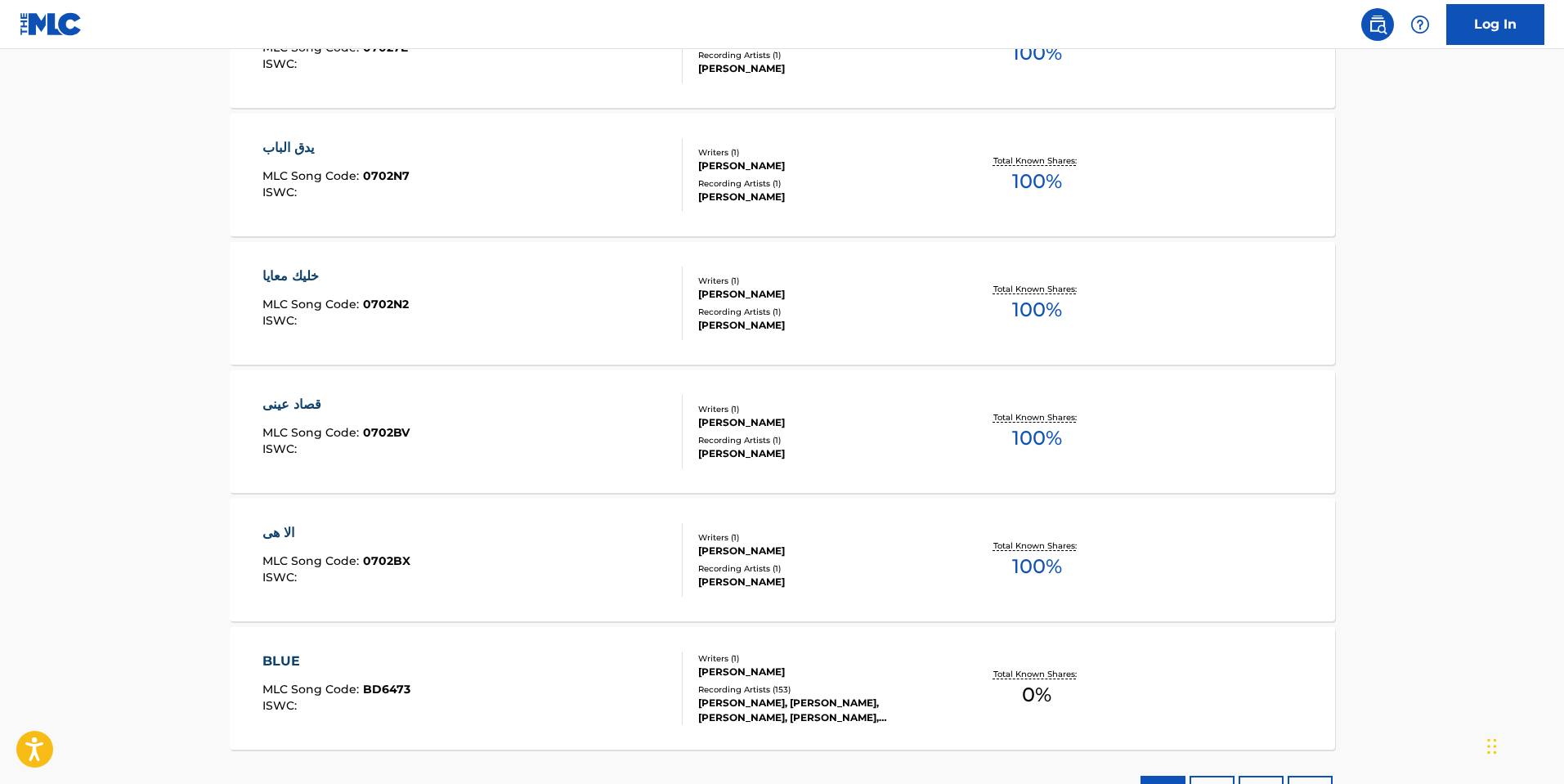
scroll to position [1000, 0]
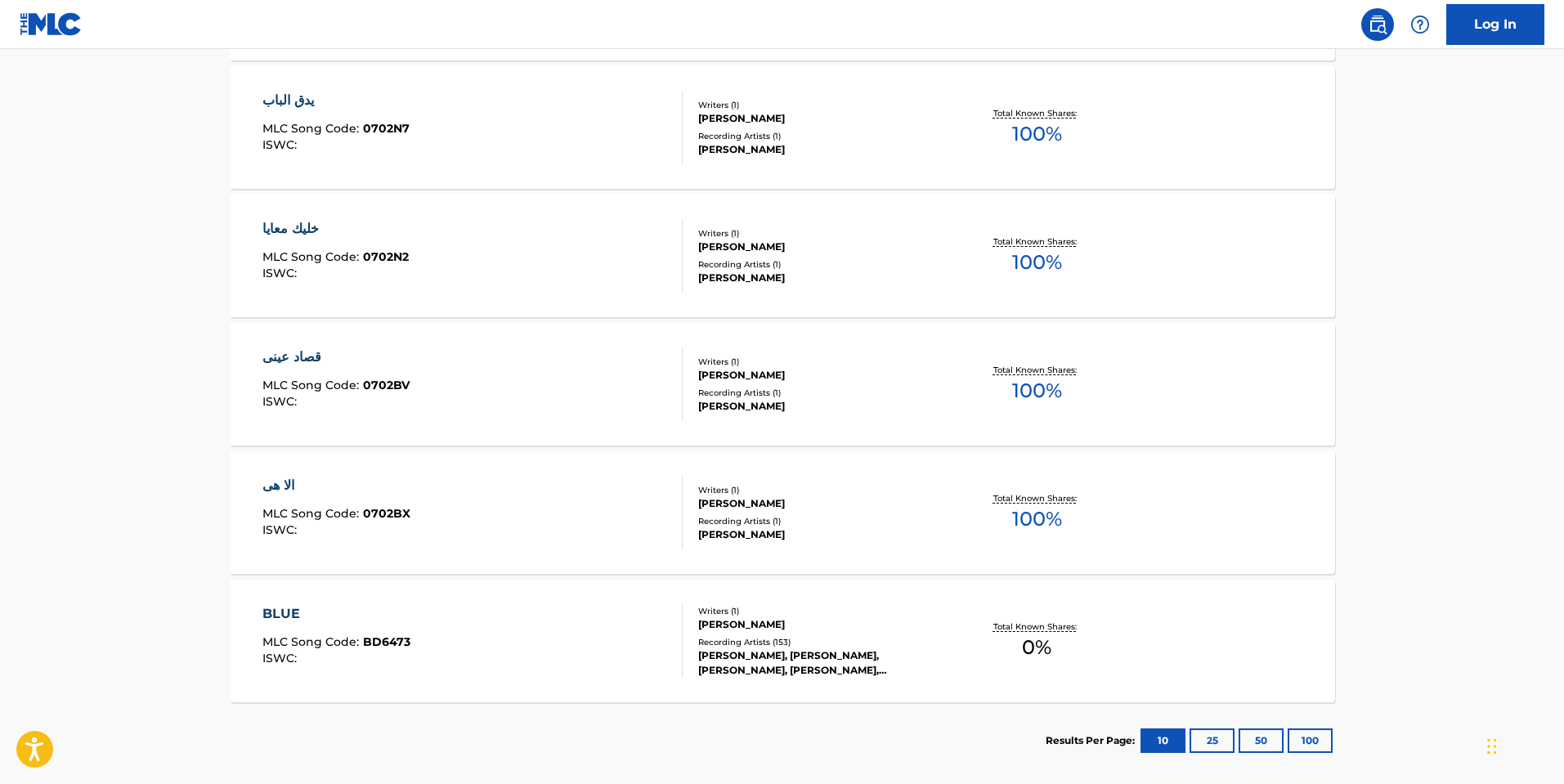
click at [281, 621] on div "BLUE" at bounding box center [337, 613] width 148 height 19
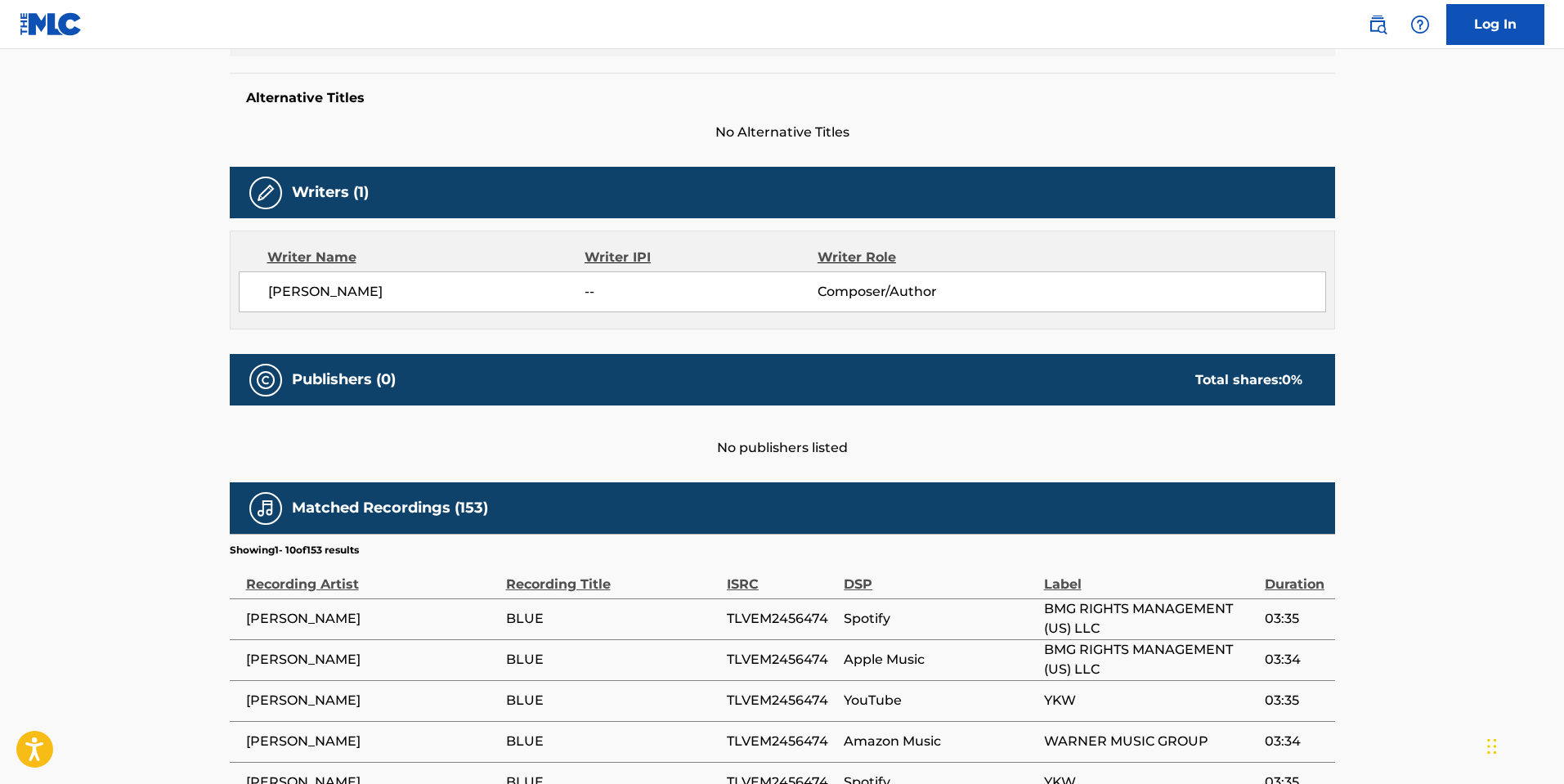
scroll to position [81, 0]
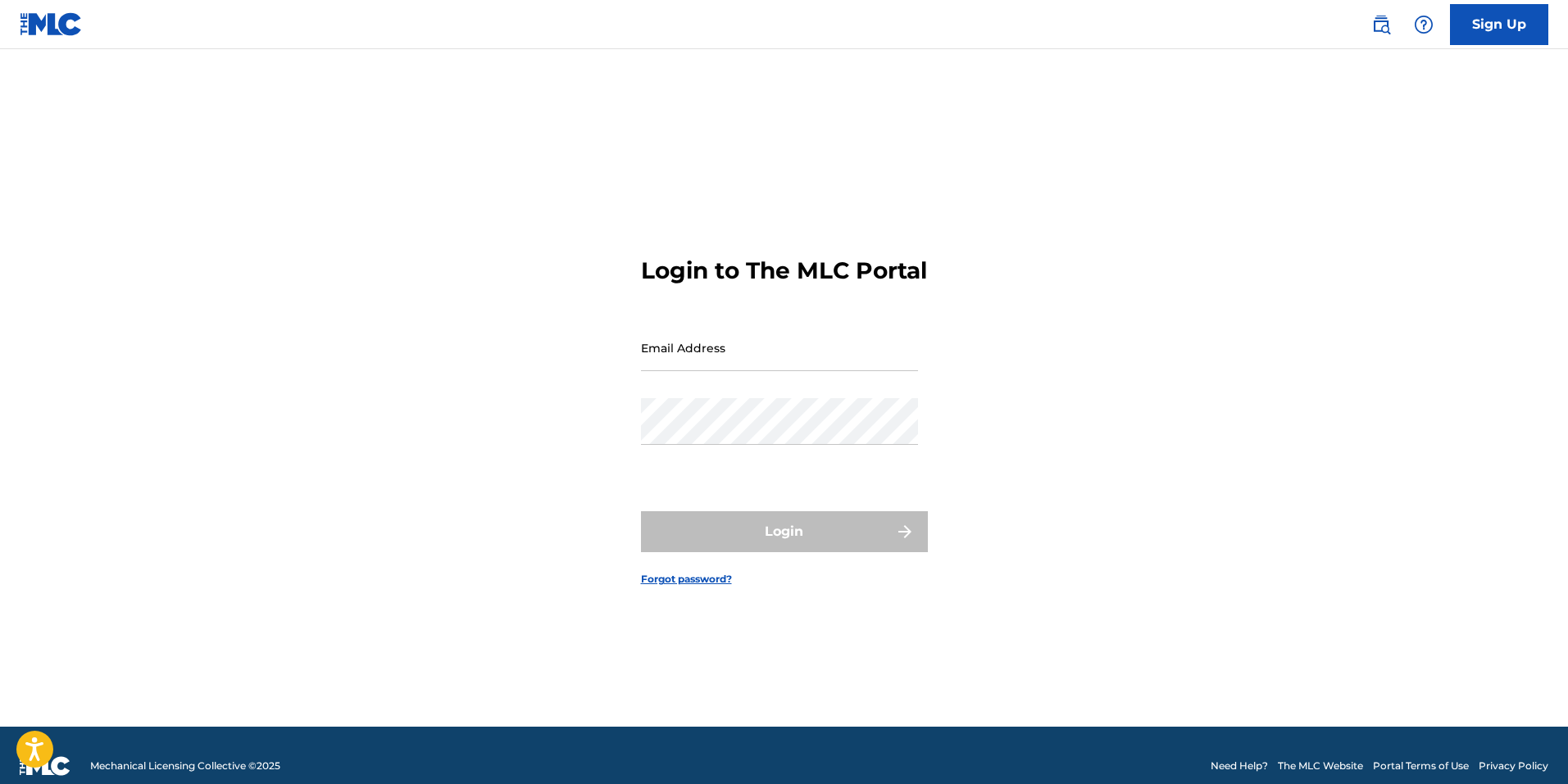
click at [1381, 33] on img at bounding box center [1381, 24] width 19 height 19
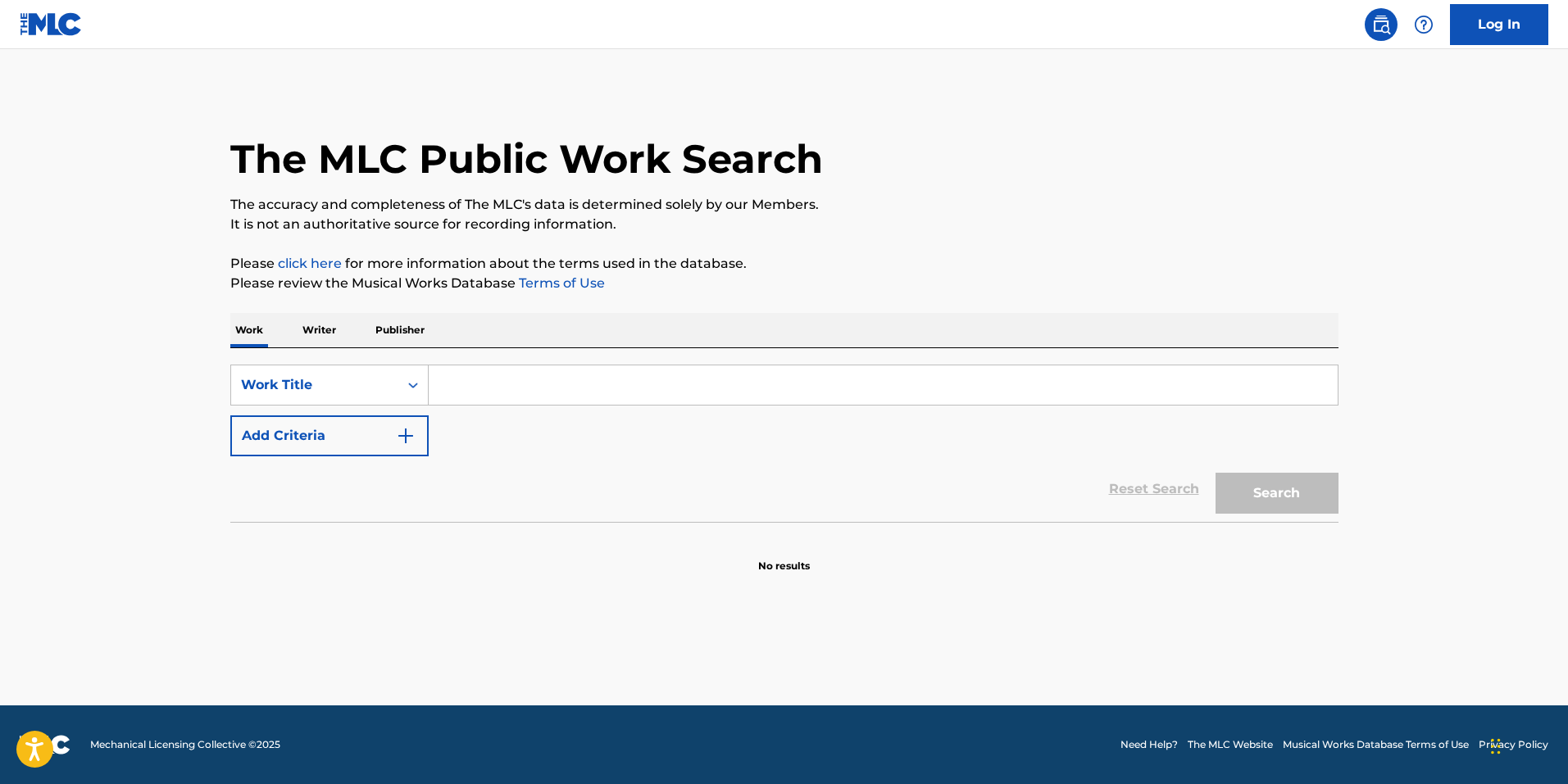
click at [443, 382] on input "Search Form" at bounding box center [884, 384] width 909 height 39
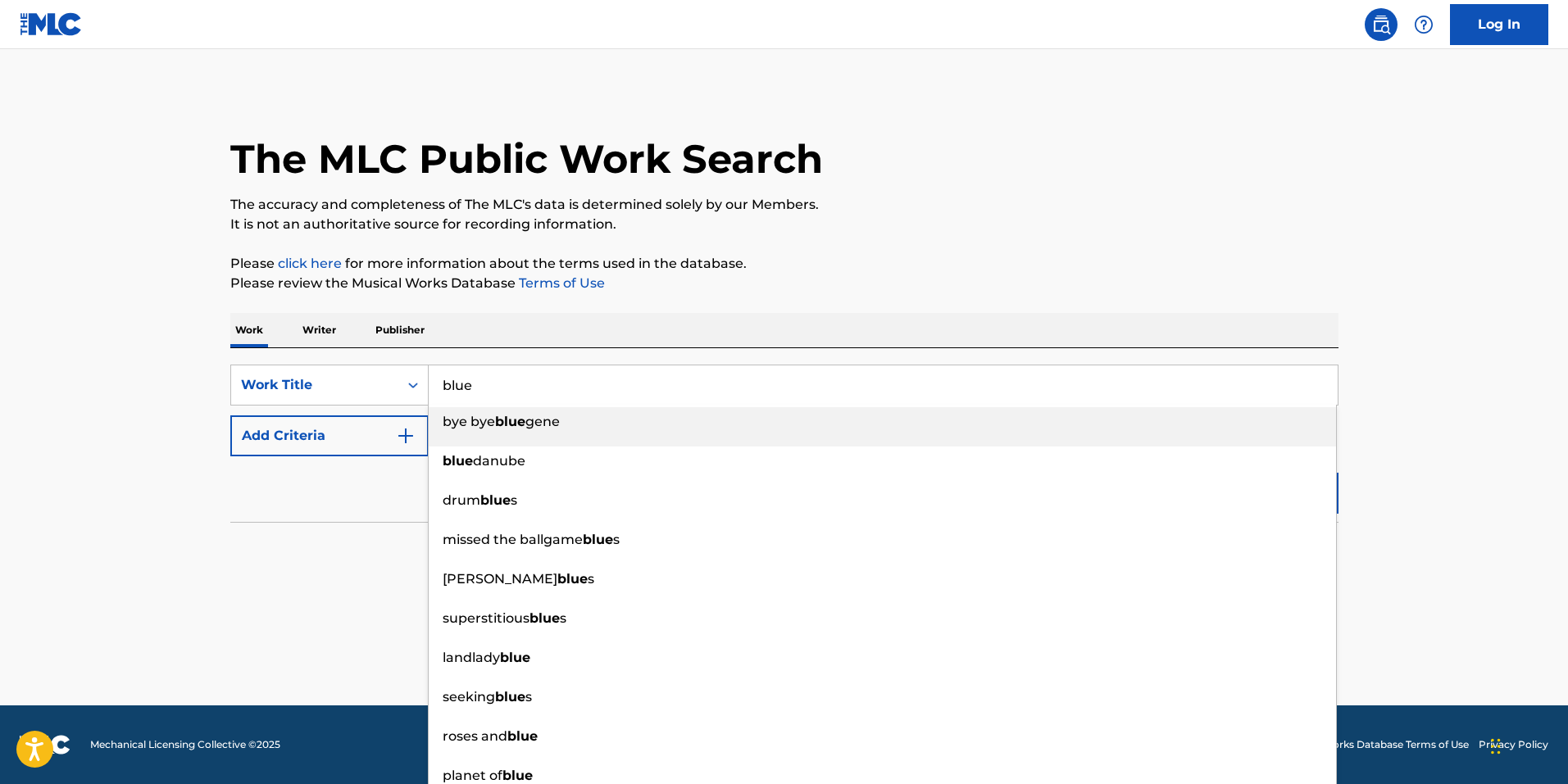
type input "blue"
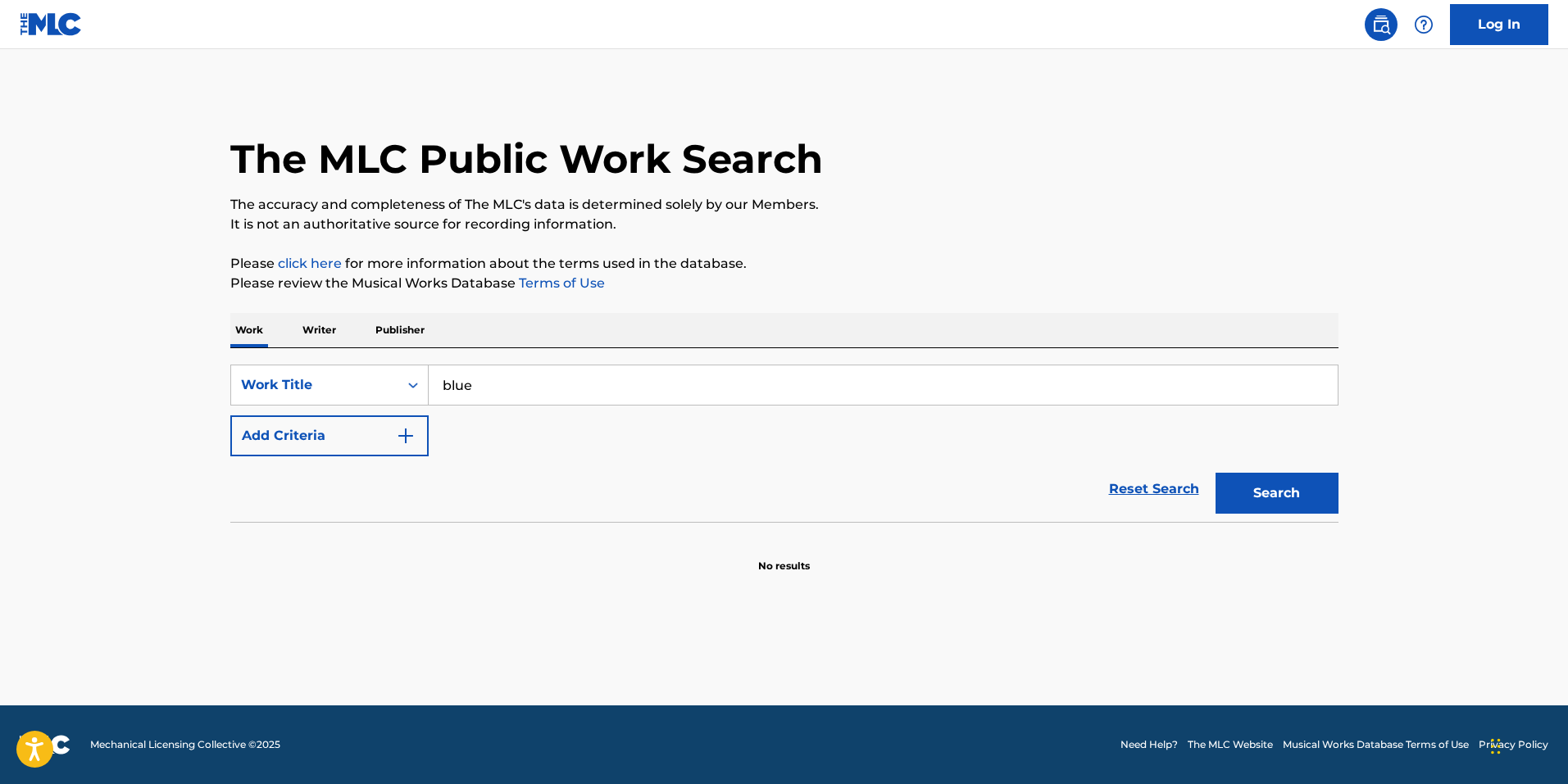
click at [231, 415] on button "Add Criteria" at bounding box center [330, 435] width 198 height 41
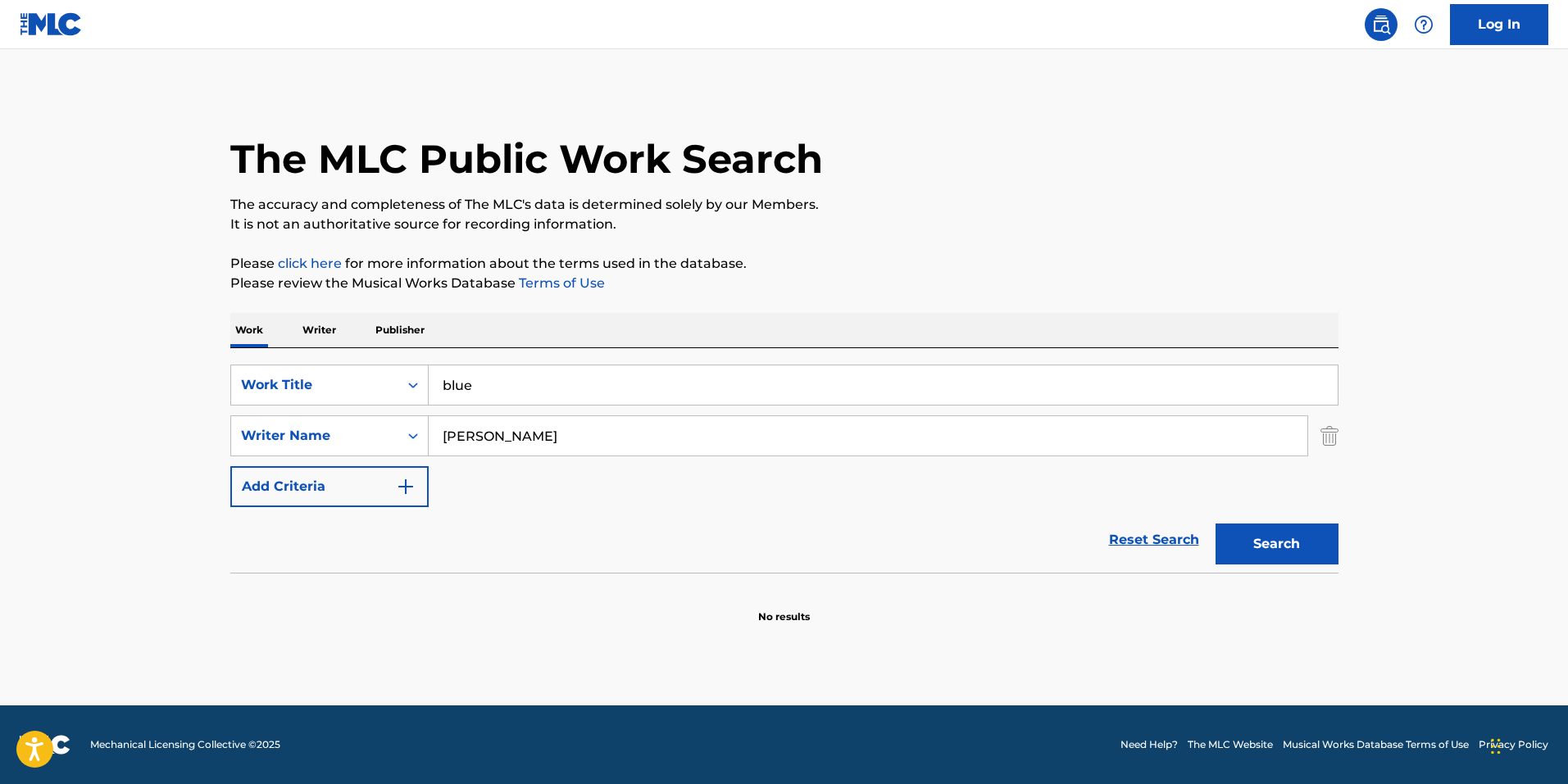
type input "[PERSON_NAME]"
click at [1216, 524] on button "Search" at bounding box center [1278, 544] width 123 height 41
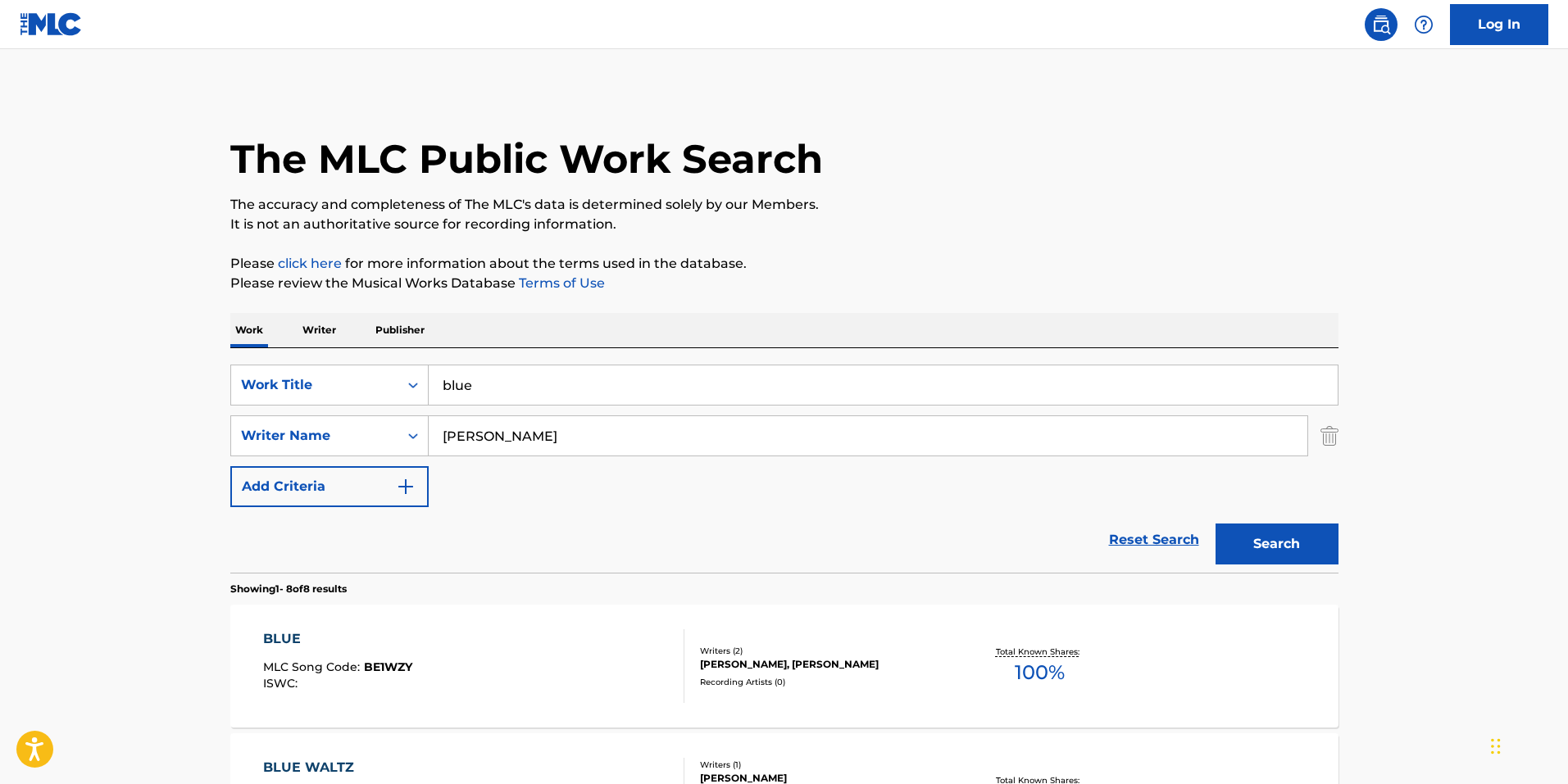
scroll to position [409, 0]
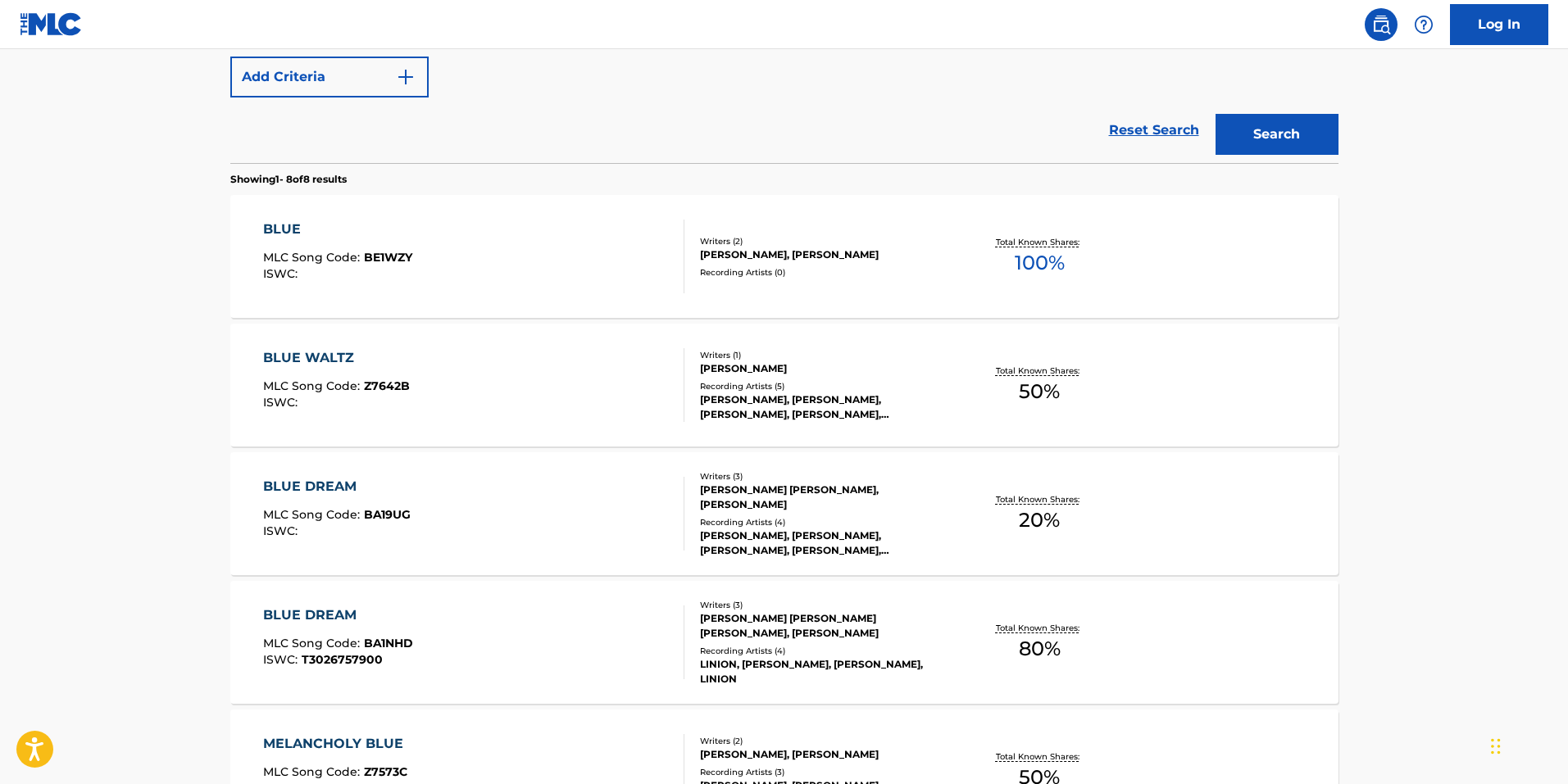
click at [264, 221] on div "BLUE" at bounding box center [337, 230] width 149 height 19
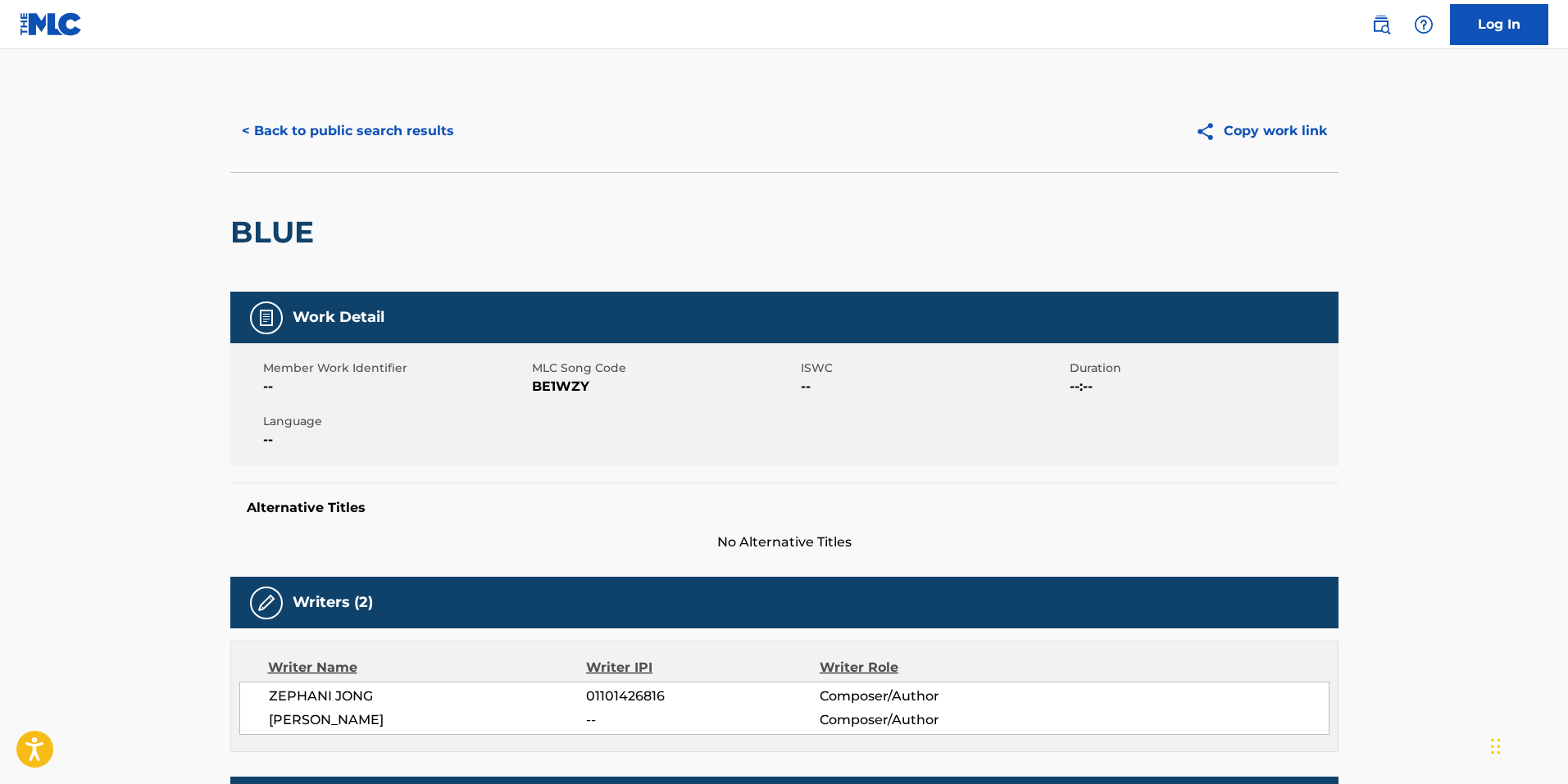
click at [565, 397] on div "Member Work Identifier -- MLC Song Code BE1WZY ISWC -- Duration --:-- Language …" at bounding box center [784, 404] width 1108 height 123
click at [573, 388] on span "BE1WZY" at bounding box center [663, 386] width 264 height 19
copy span "BE1WZY"
click at [556, 387] on span "BE1WZY" at bounding box center [663, 386] width 264 height 19
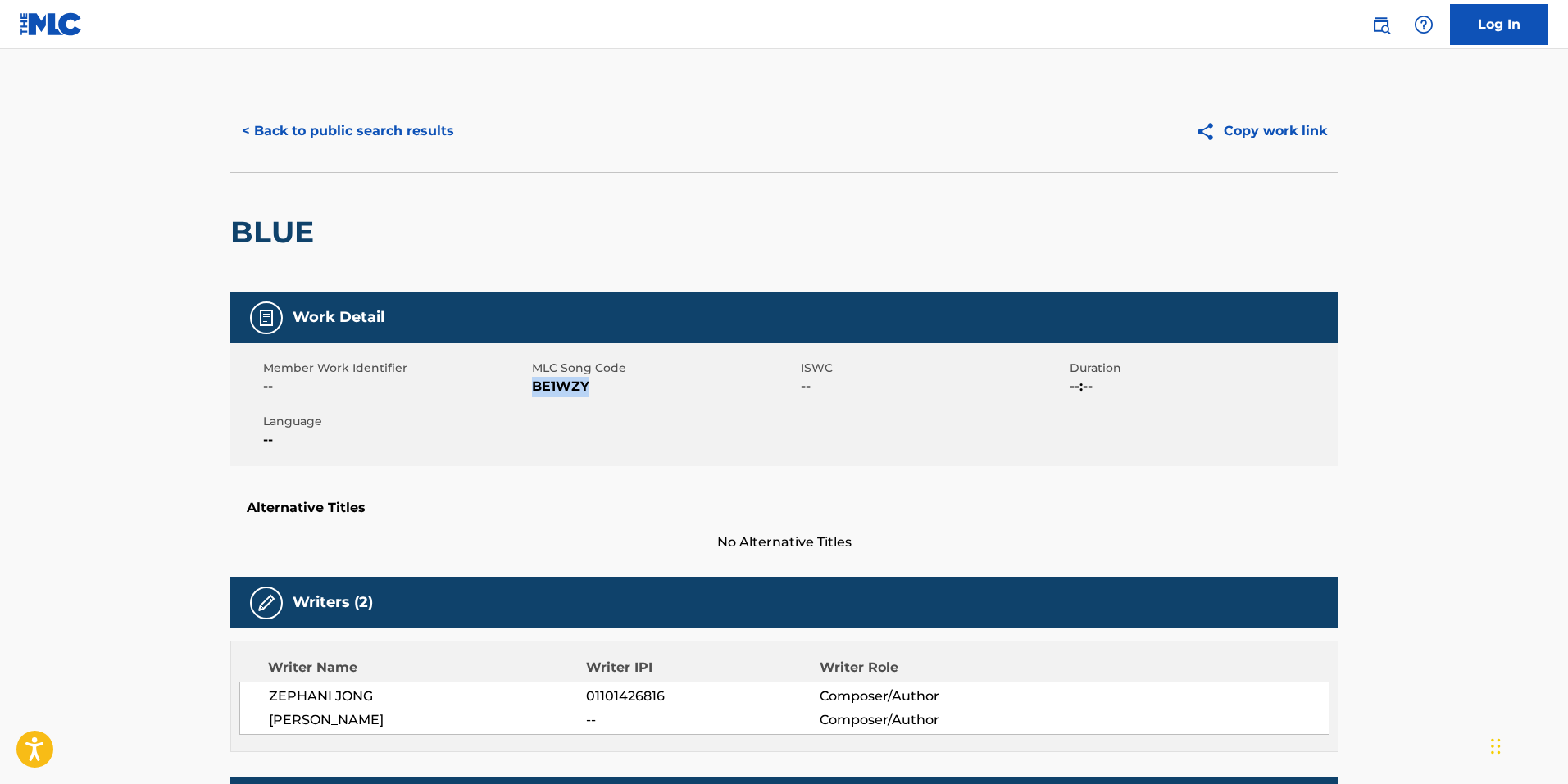
click at [556, 387] on span "BE1WZY" at bounding box center [663, 386] width 264 height 19
copy span "BE1WZY"
drag, startPoint x: 396, startPoint y: 692, endPoint x: 236, endPoint y: 688, distance: 160.0
click at [236, 688] on div "Writer Name Writer IPI Writer Role [PERSON_NAME] 01101426816 Composer/Author [P…" at bounding box center [784, 697] width 1108 height 111
copy span "ZEPHANI JONG"
